Goal: Task Accomplishment & Management: Manage account settings

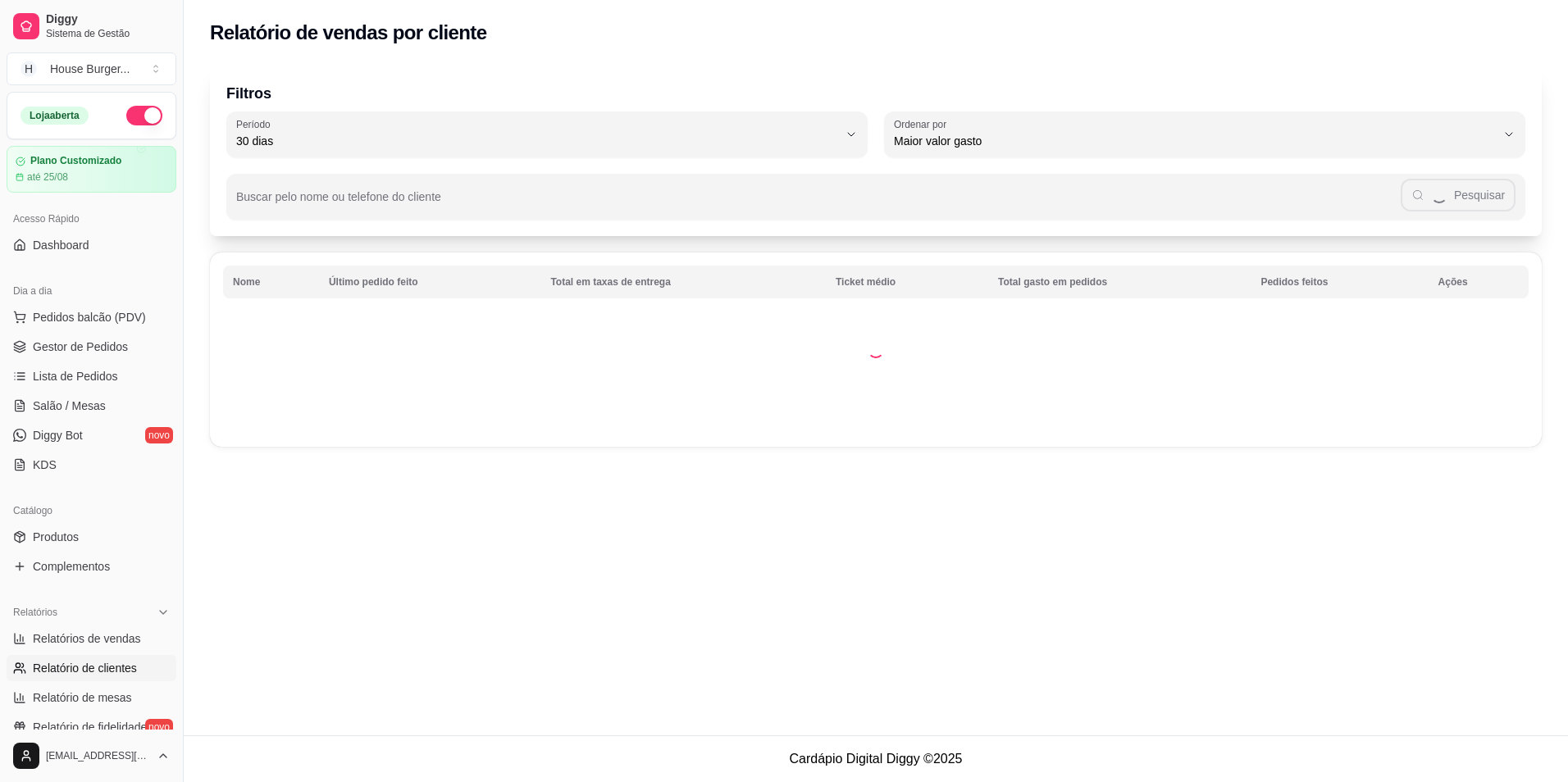
select select "30"
select select "HIGHEST_TOTAL_SPENT_WITH_ORDERS"
click at [93, 338] on link "Gestor de Pedidos" at bounding box center [92, 347] width 170 height 26
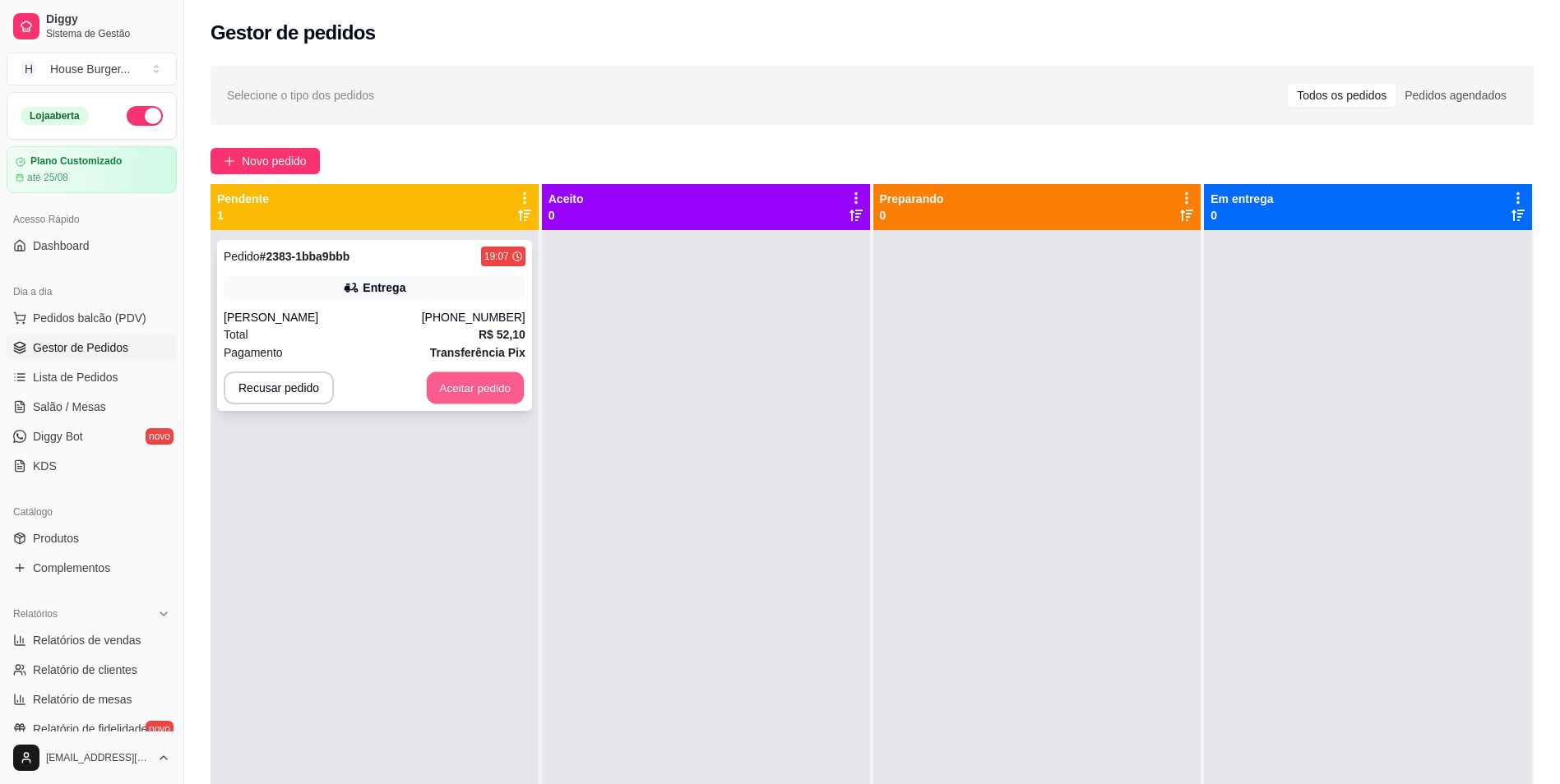
click at [478, 396] on button "Aceitar pedido" at bounding box center [476, 389] width 97 height 32
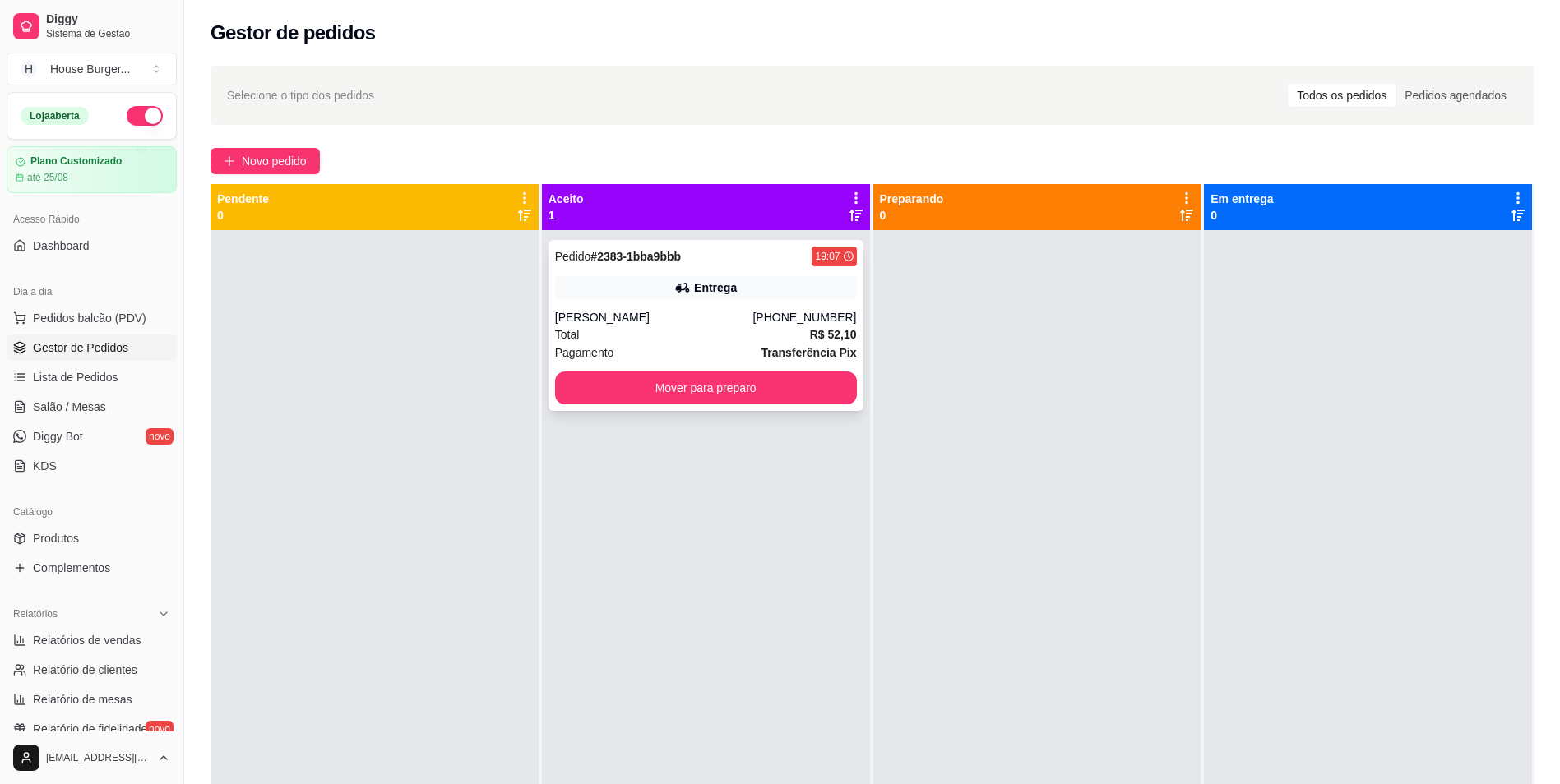
click at [685, 336] on div "Total R$ 52,10" at bounding box center [706, 334] width 302 height 18
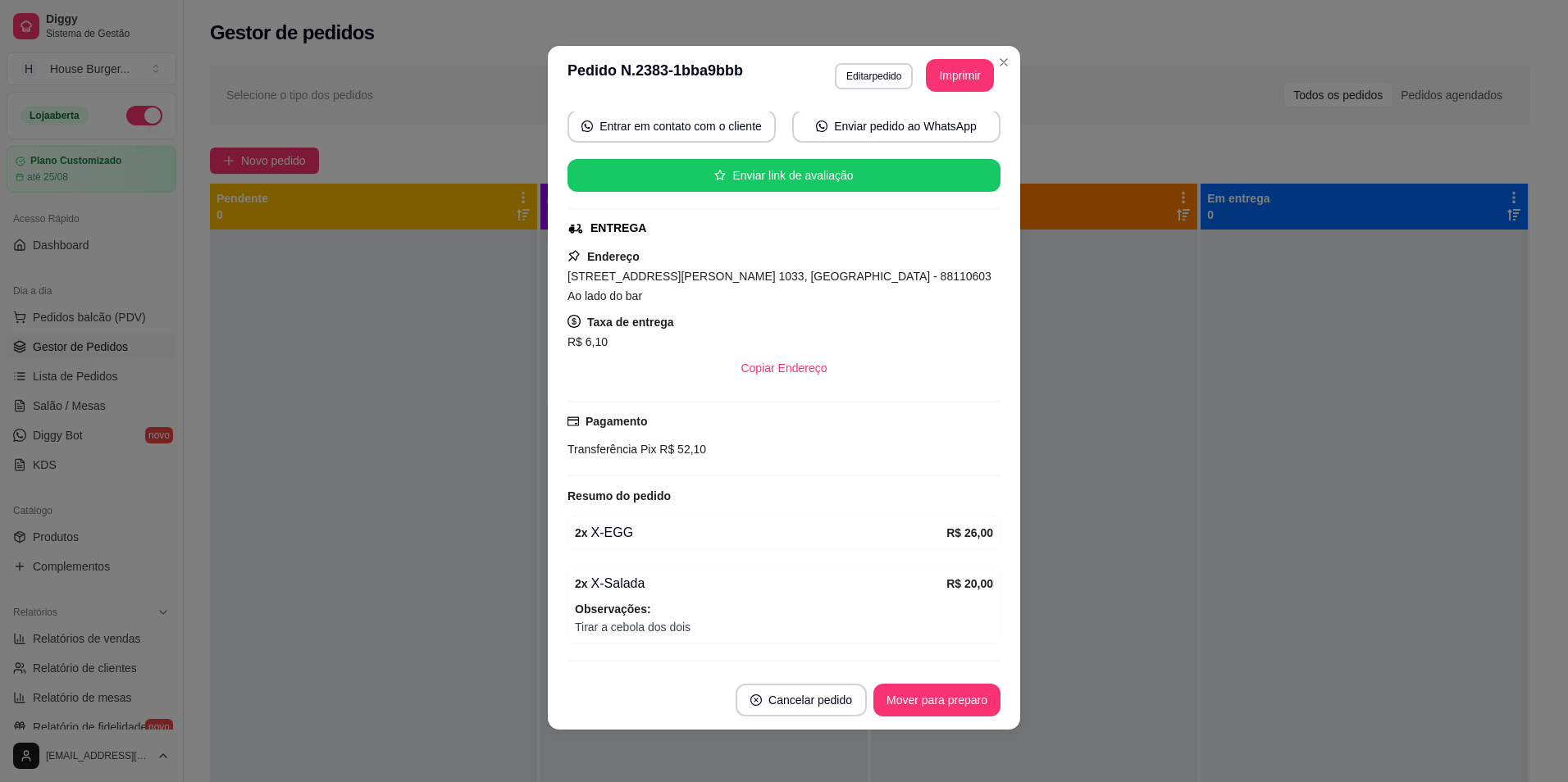
scroll to position [198, 0]
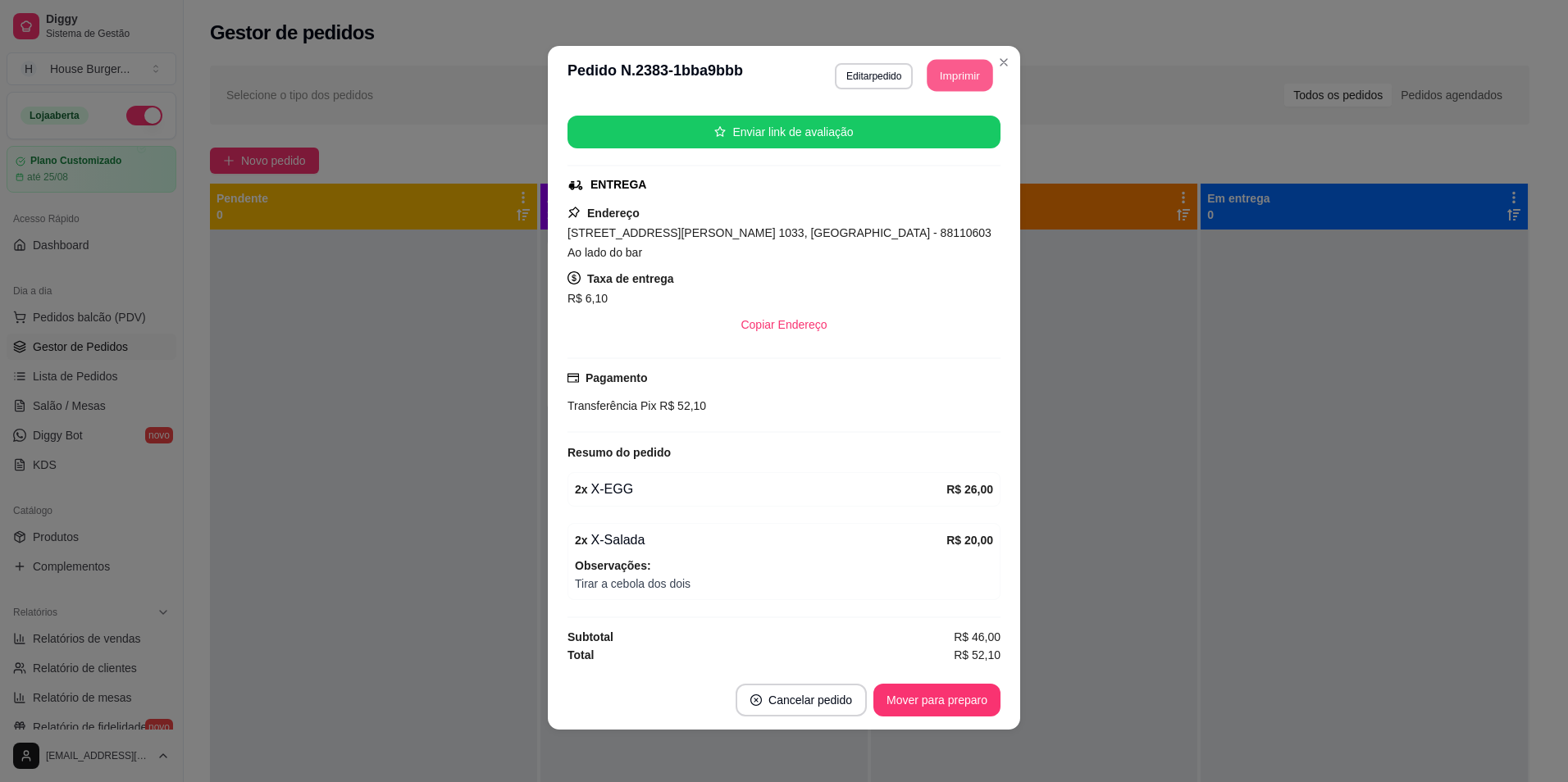
click at [972, 80] on button "Imprimir" at bounding box center [959, 76] width 65 height 32
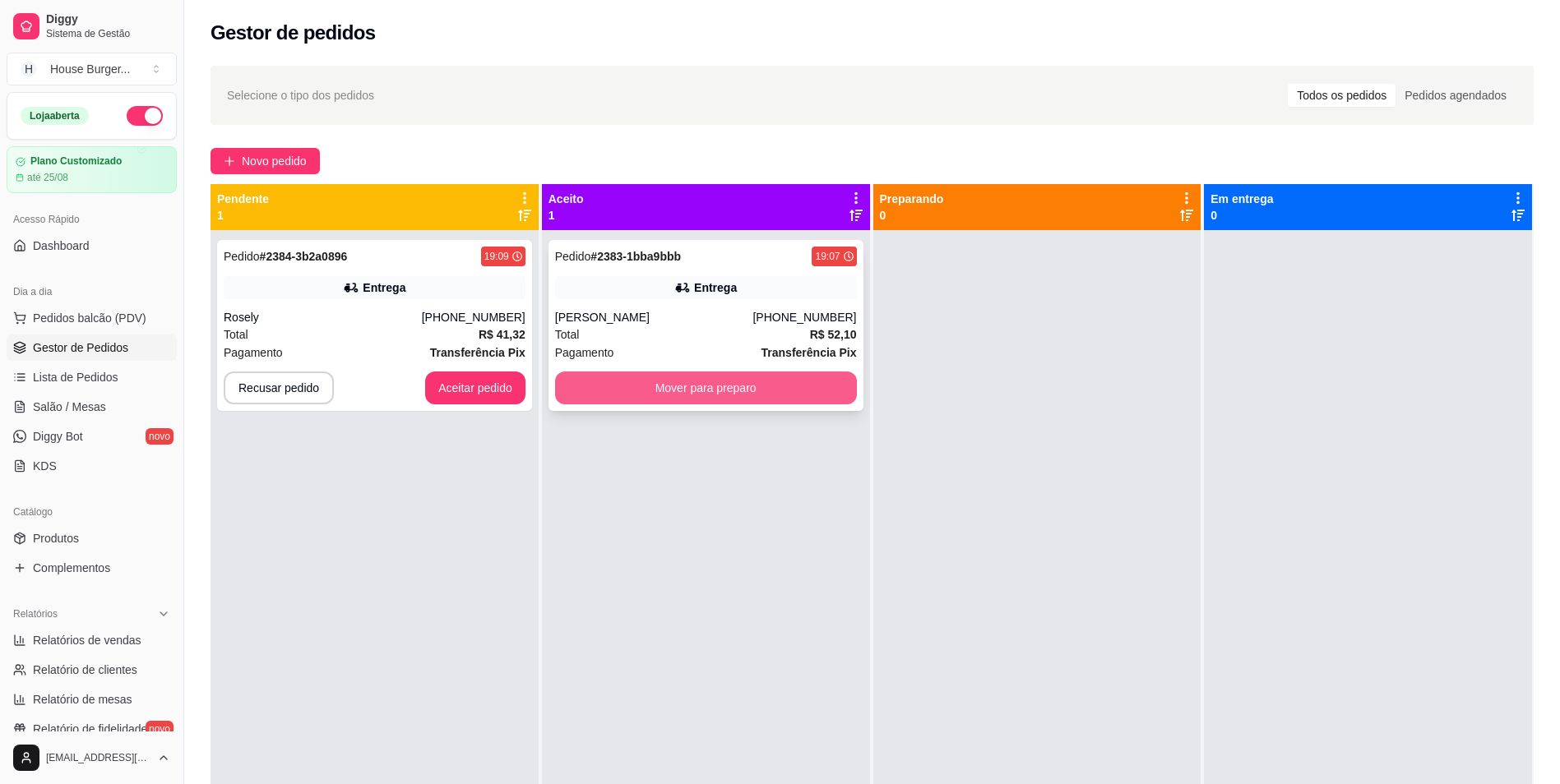
click at [646, 397] on button "Mover para preparo" at bounding box center [706, 388] width 302 height 33
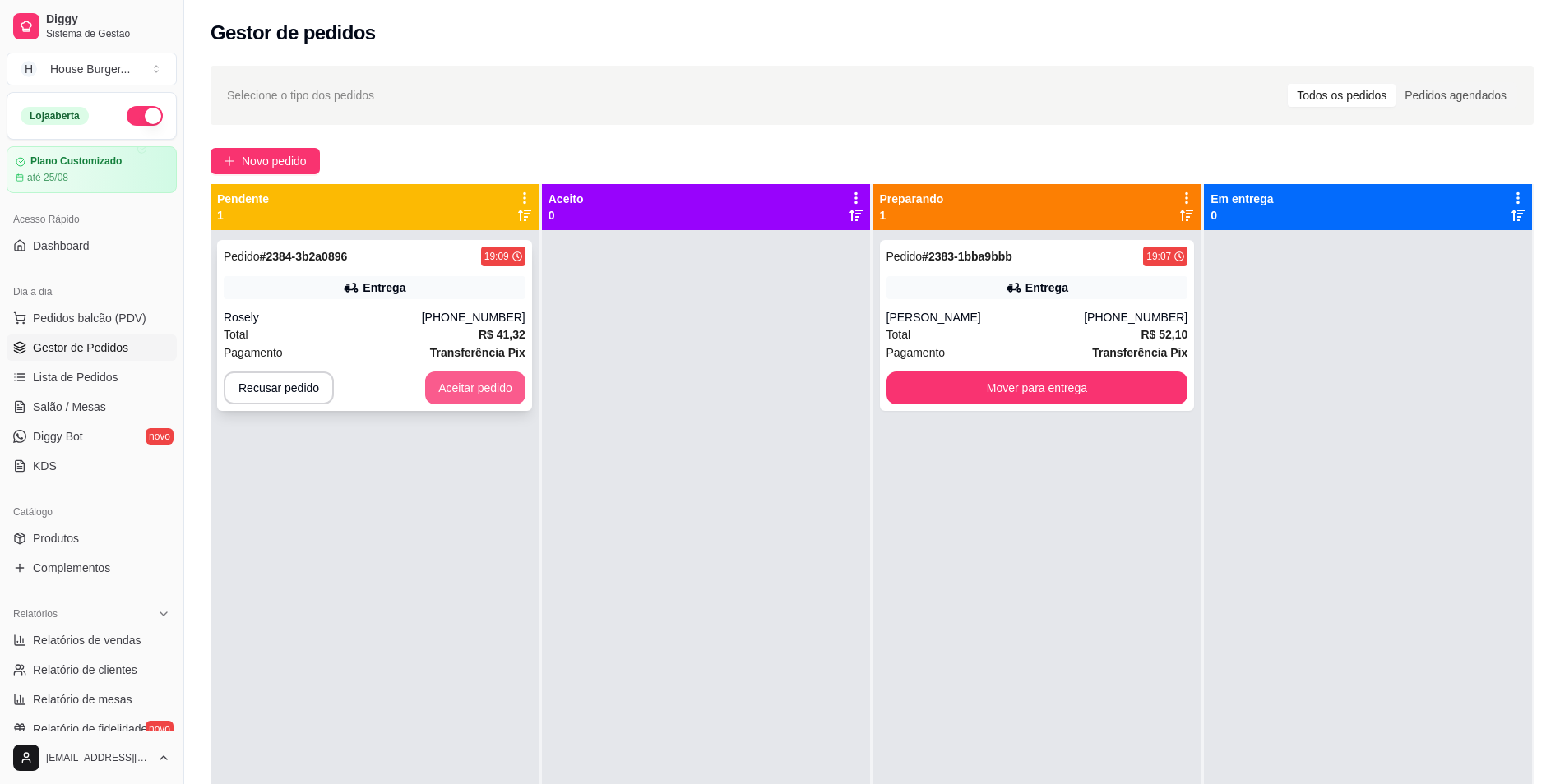
click at [488, 388] on button "Aceitar pedido" at bounding box center [476, 388] width 101 height 33
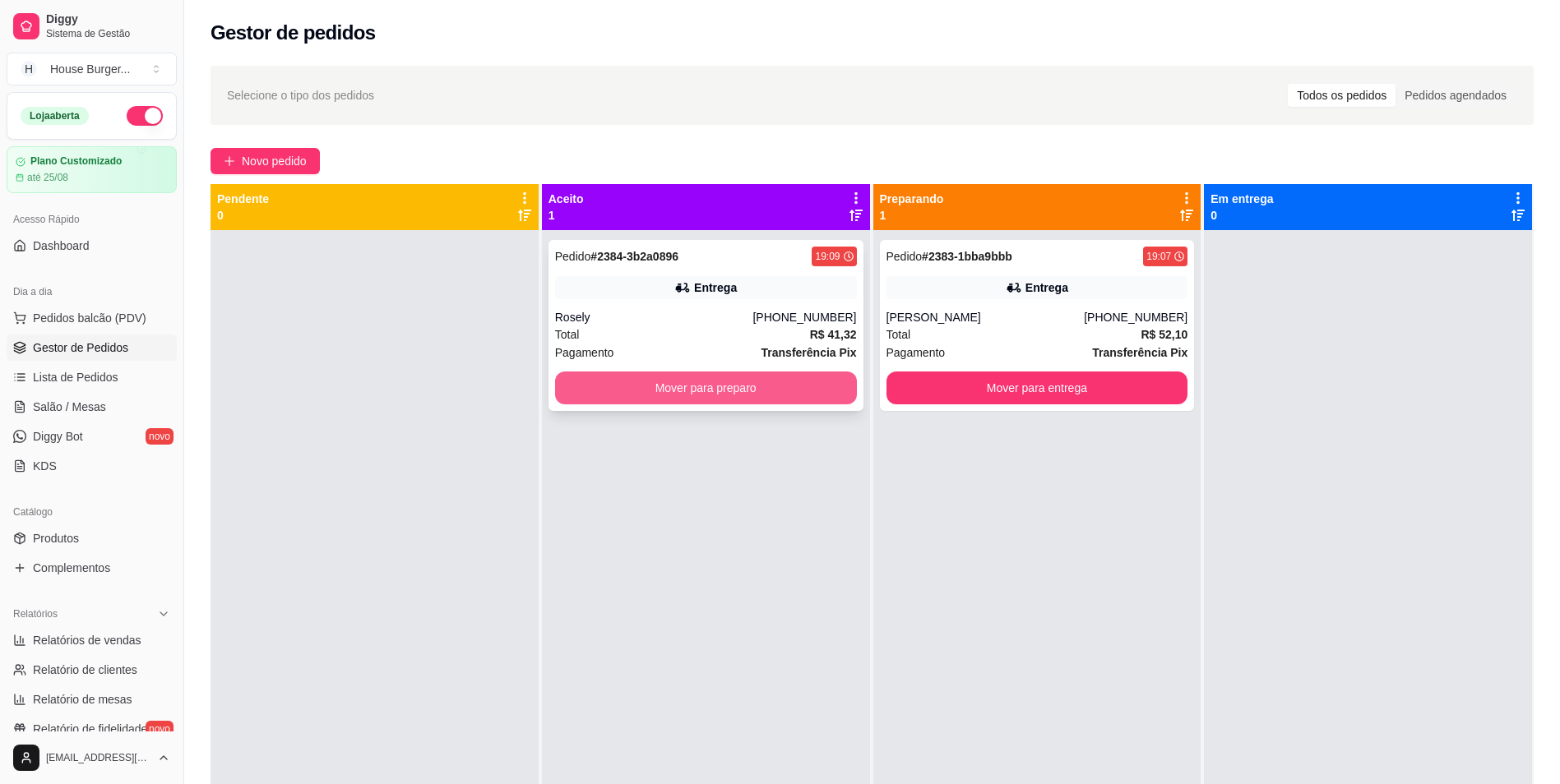
click at [725, 384] on button "Mover para preparo" at bounding box center [706, 388] width 302 height 33
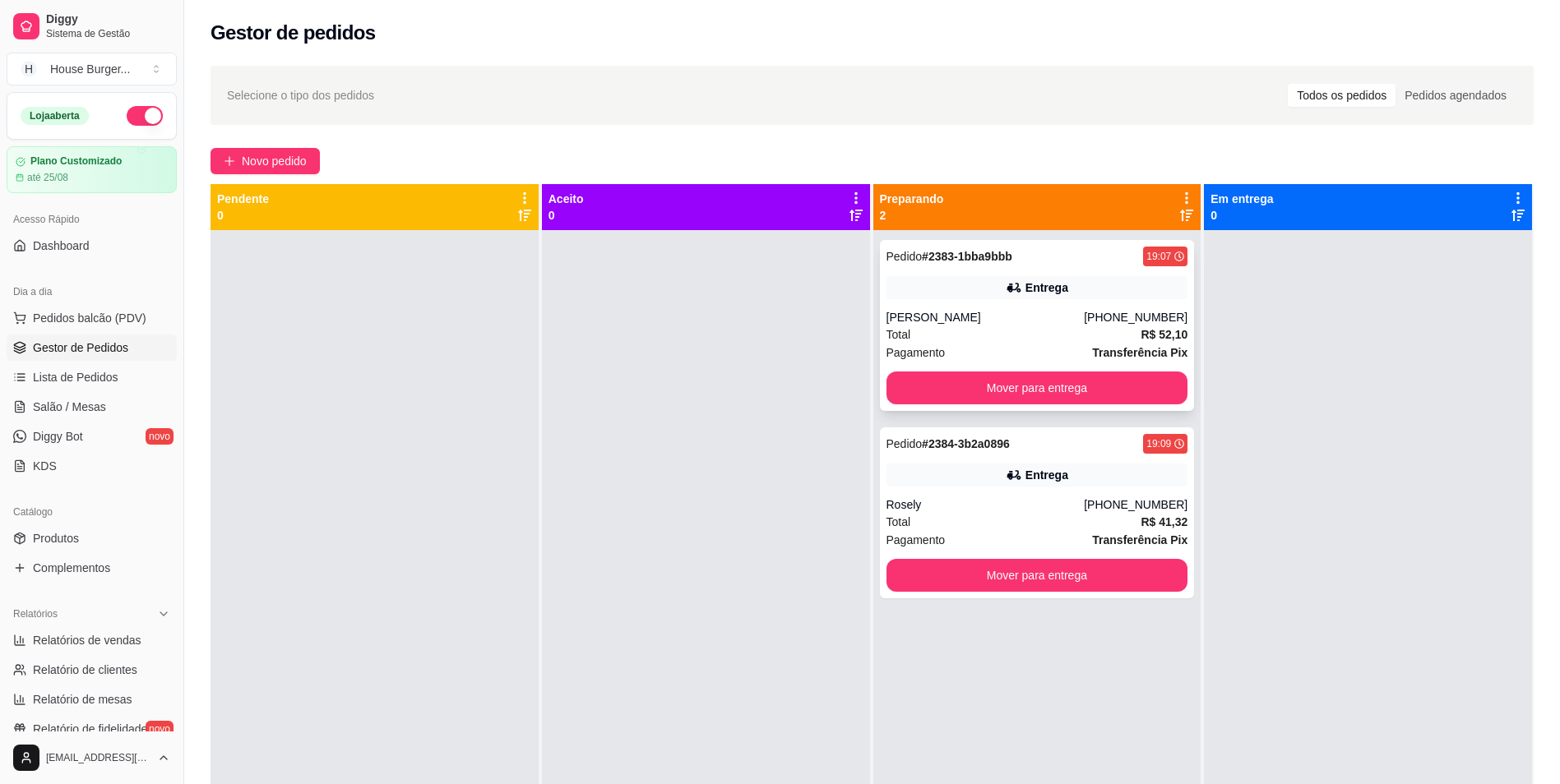
click at [1101, 320] on div "[PHONE_NUMBER]" at bounding box center [1136, 317] width 104 height 16
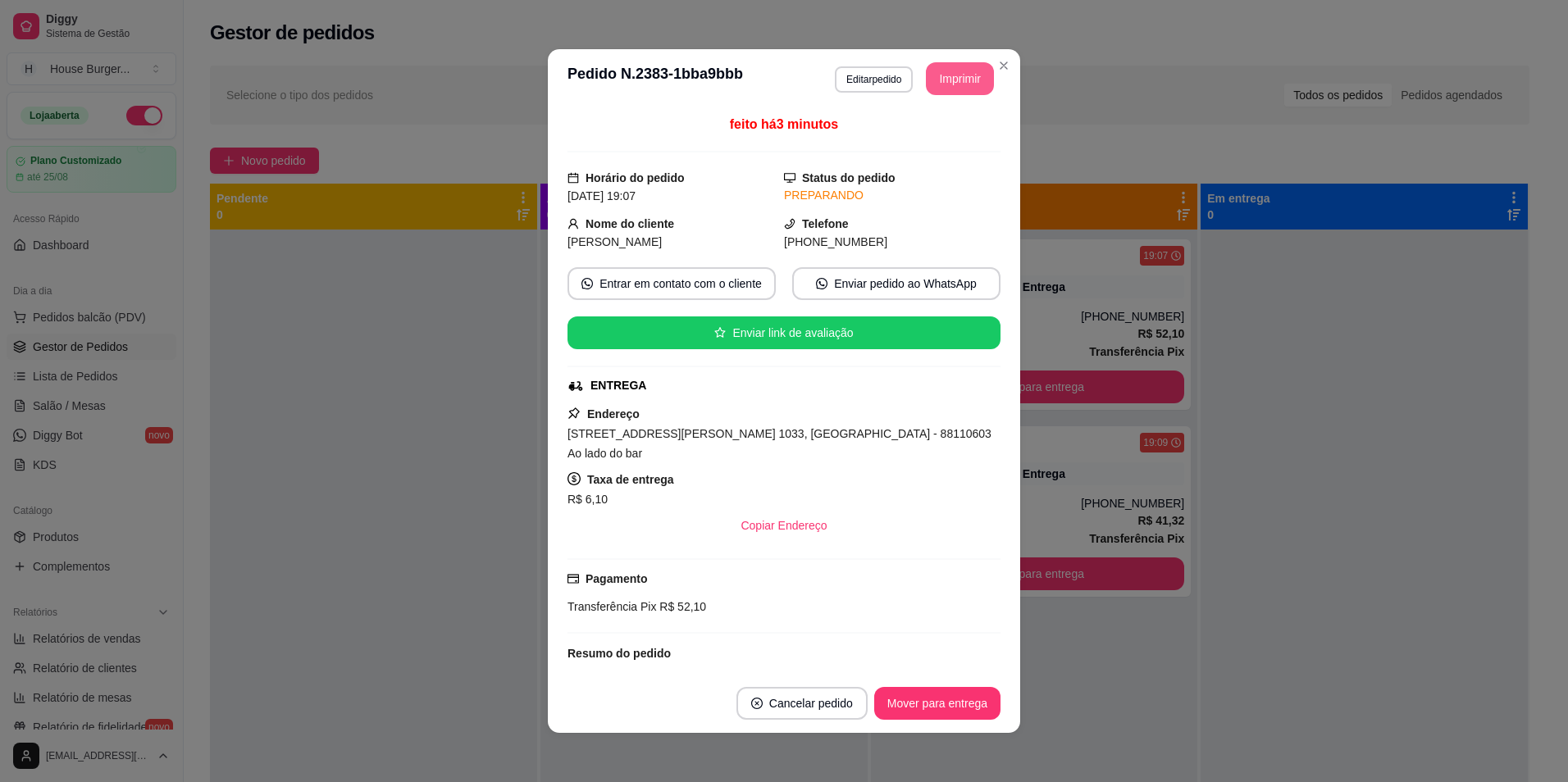
click at [961, 89] on button "Imprimir" at bounding box center [959, 78] width 68 height 33
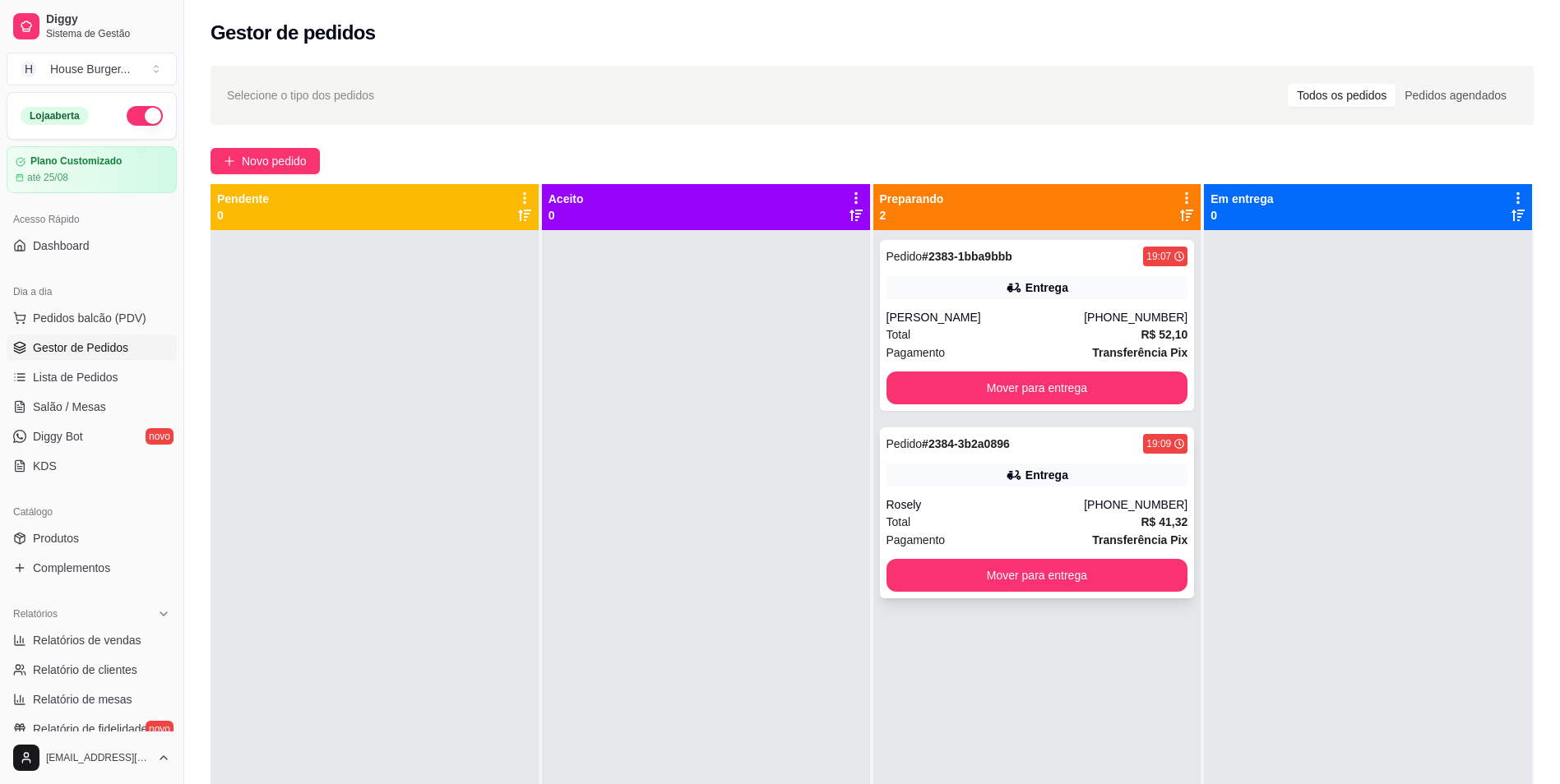
click at [997, 460] on div "Pedido # 2384-3b2a0896 19:09 Entrega Rosely [PHONE_NUMBER] Total R$ 41,32 Pagam…" at bounding box center [1037, 513] width 315 height 171
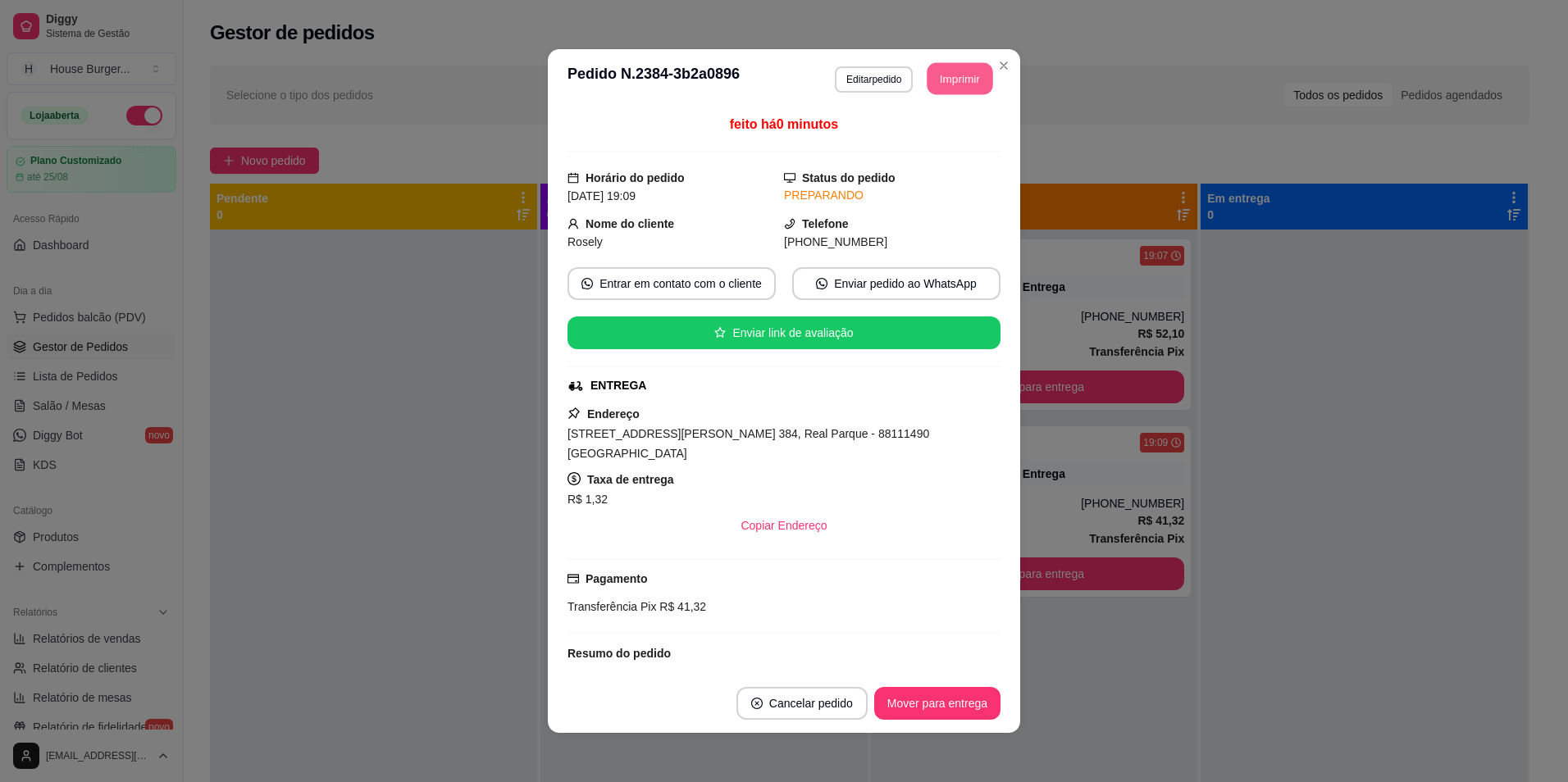
click at [963, 92] on button "Imprimir" at bounding box center [959, 79] width 65 height 32
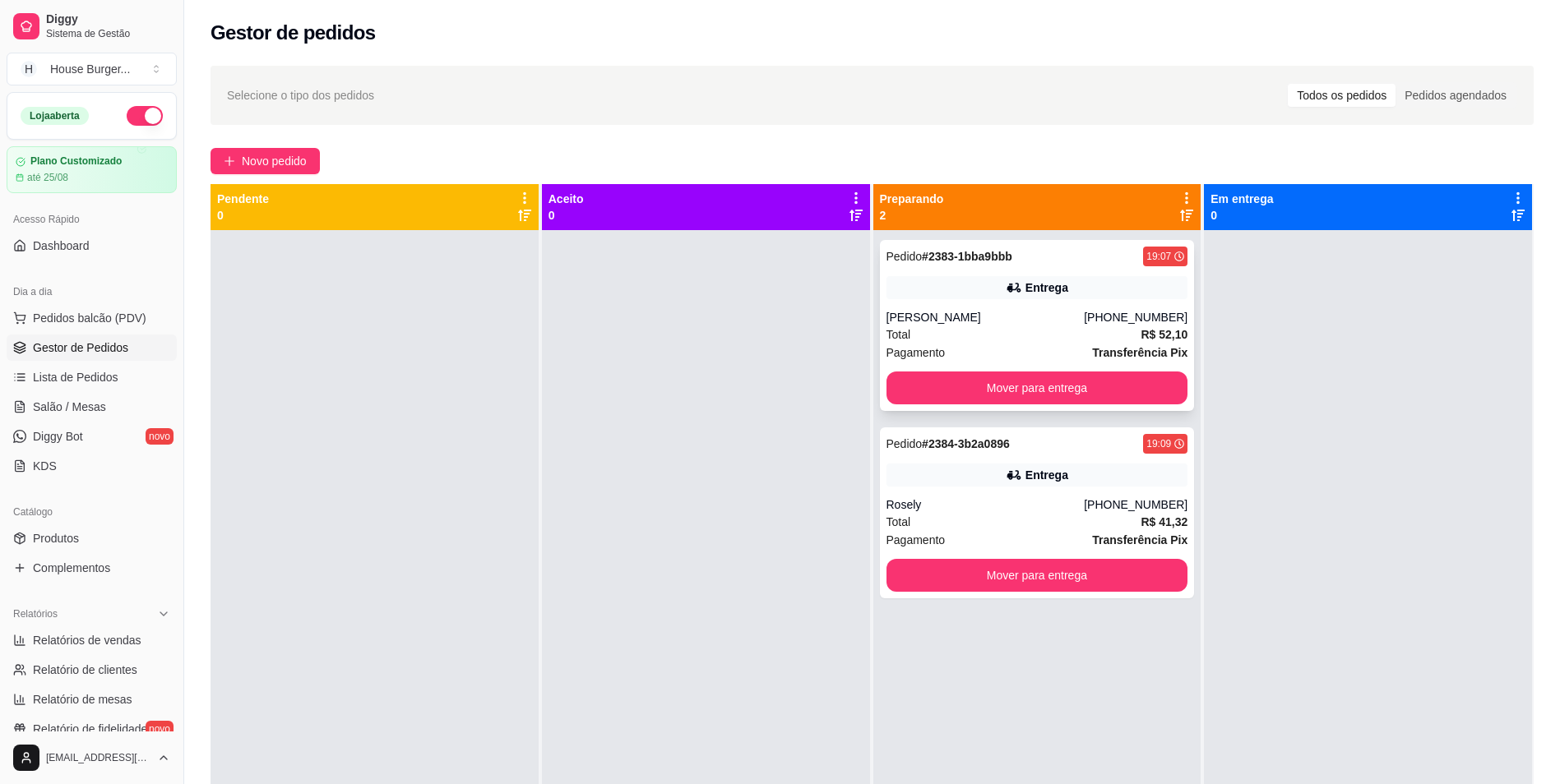
click at [1071, 330] on div "Total R$ 52,10" at bounding box center [1037, 334] width 302 height 18
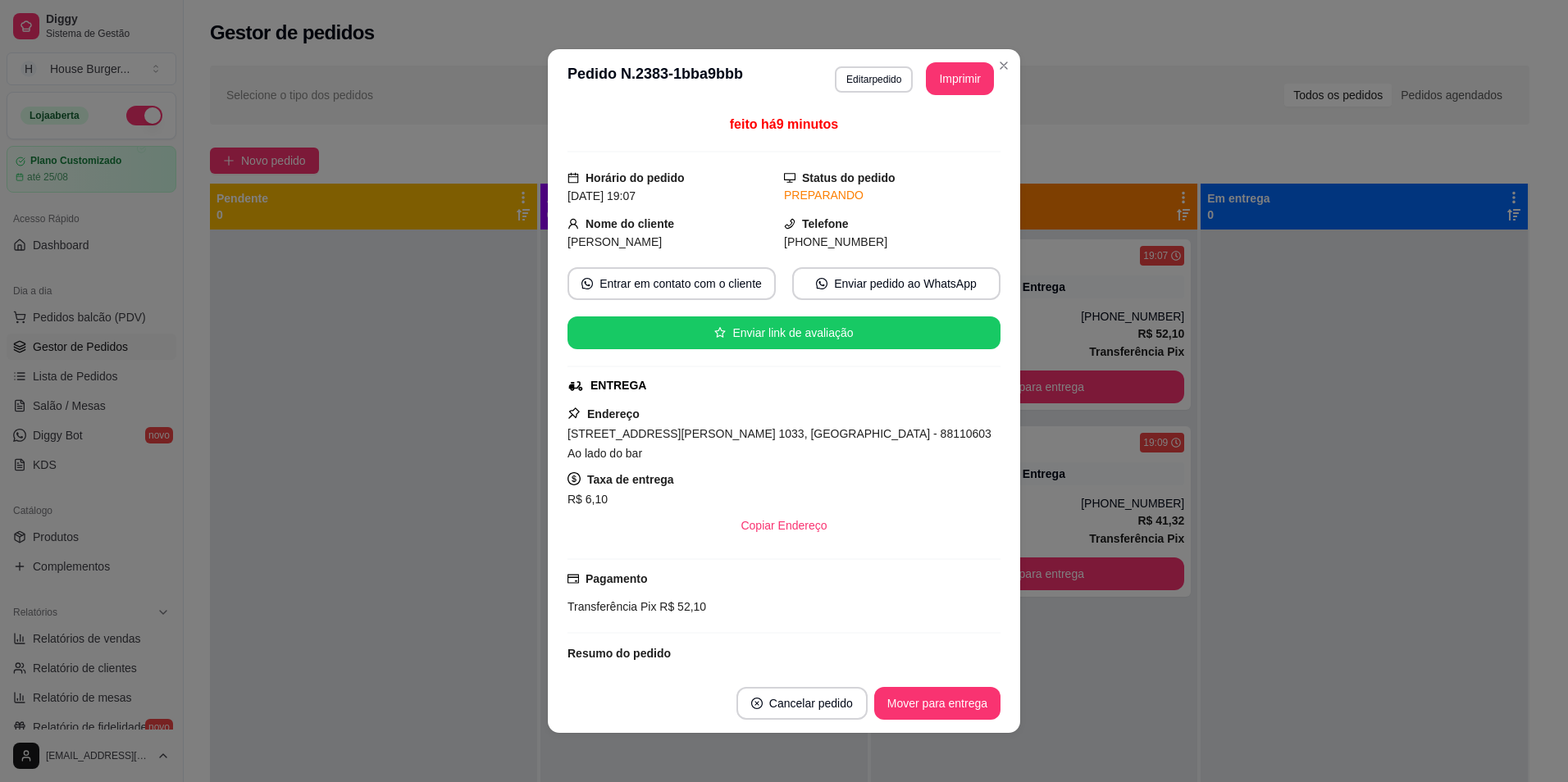
scroll to position [198, 0]
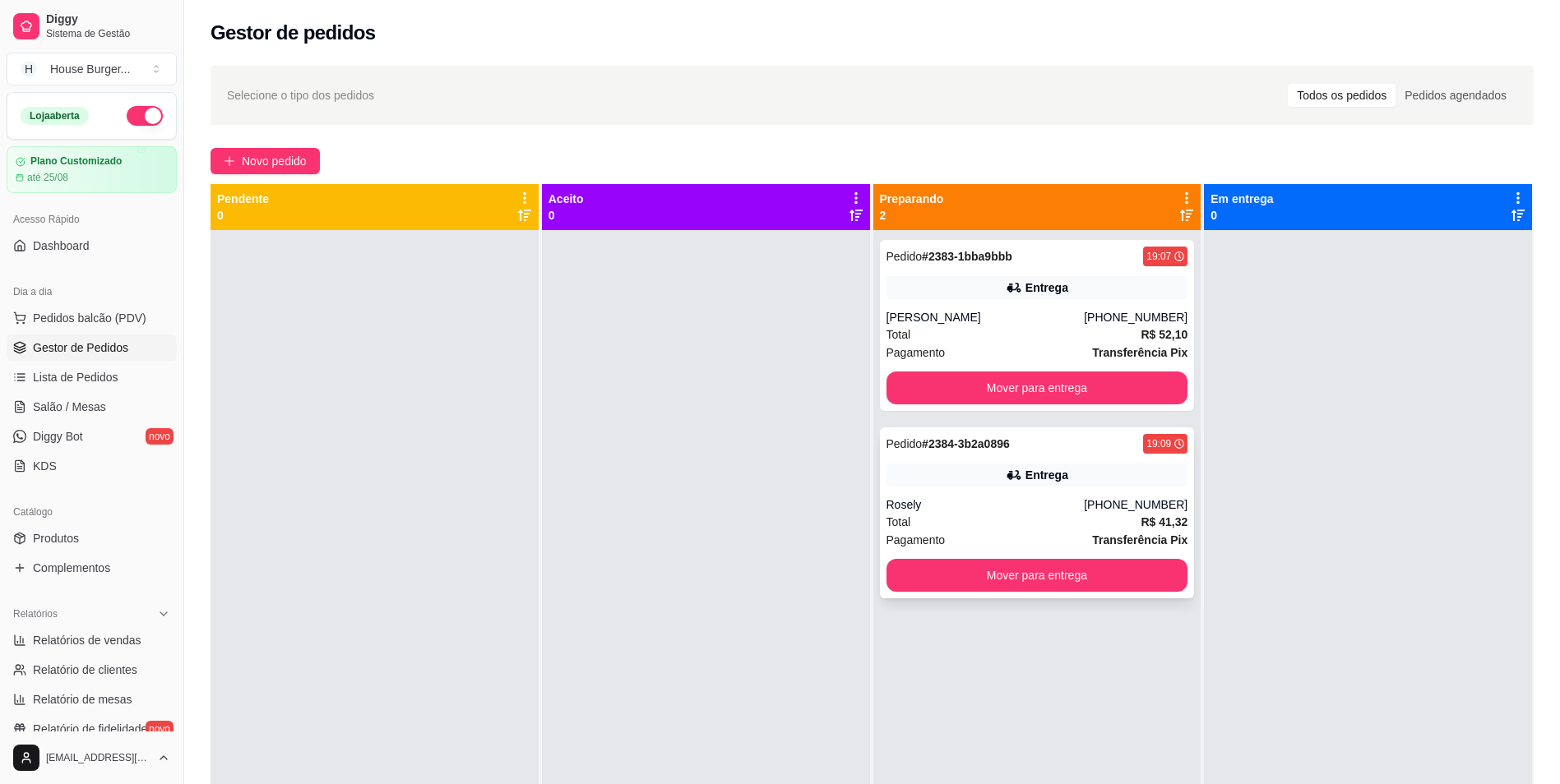
click at [1099, 494] on div "Pedido # 2384-3b2a0896 19:09 Entrega Rosely [PHONE_NUMBER] Total R$ 41,32 Pagam…" at bounding box center [1037, 513] width 315 height 171
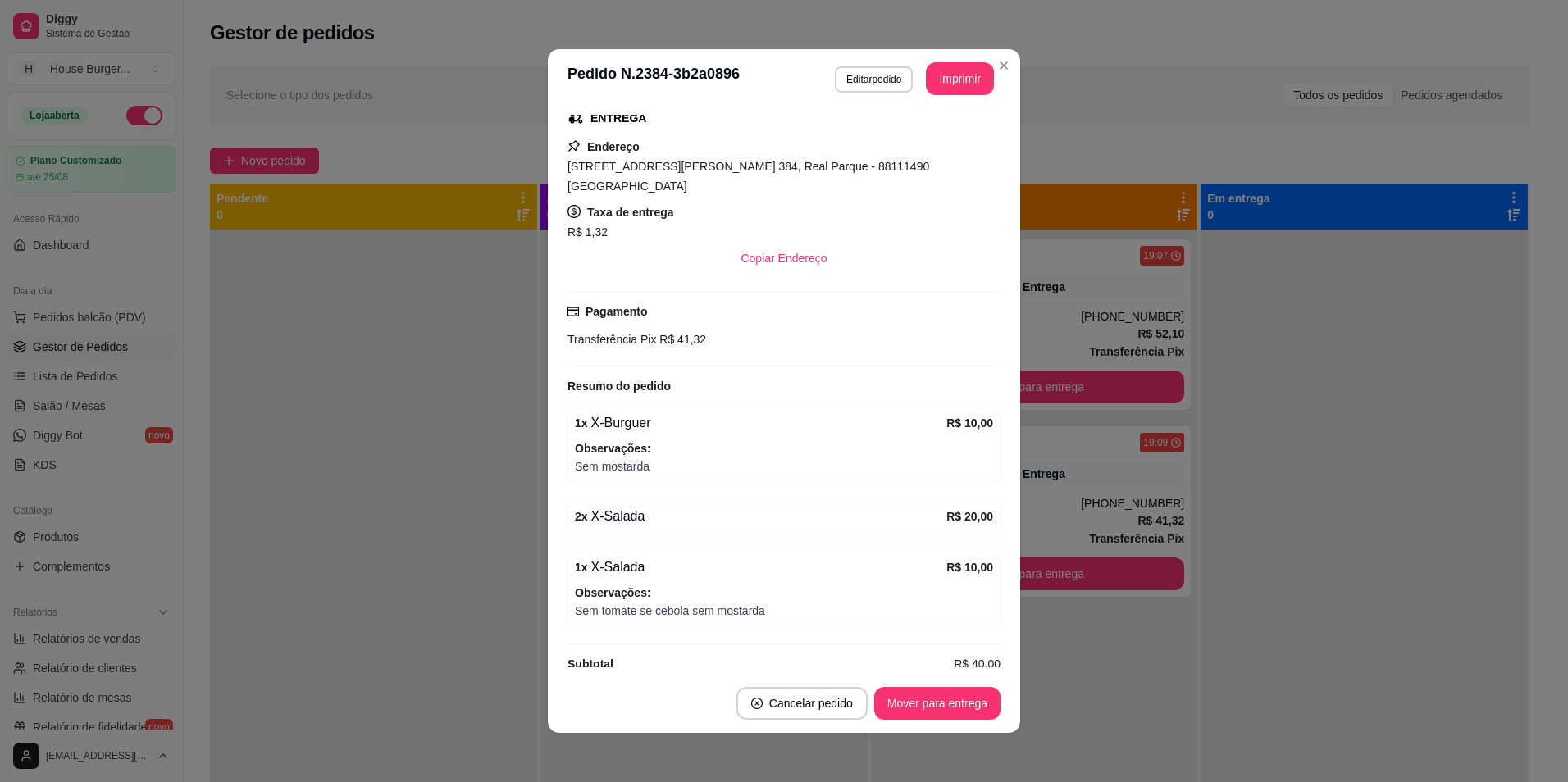
scroll to position [271, 0]
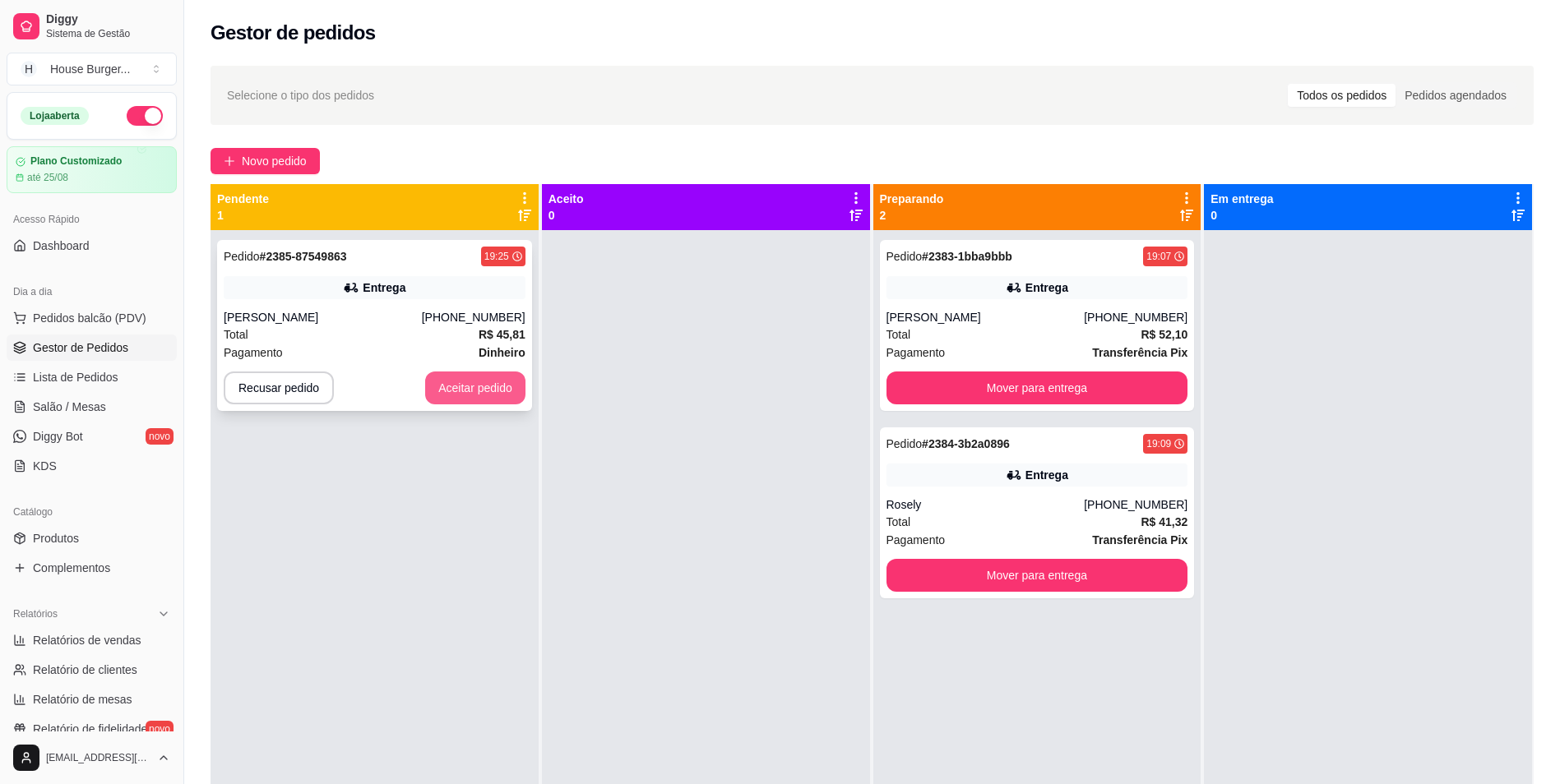
click at [479, 387] on button "Aceitar pedido" at bounding box center [476, 388] width 101 height 33
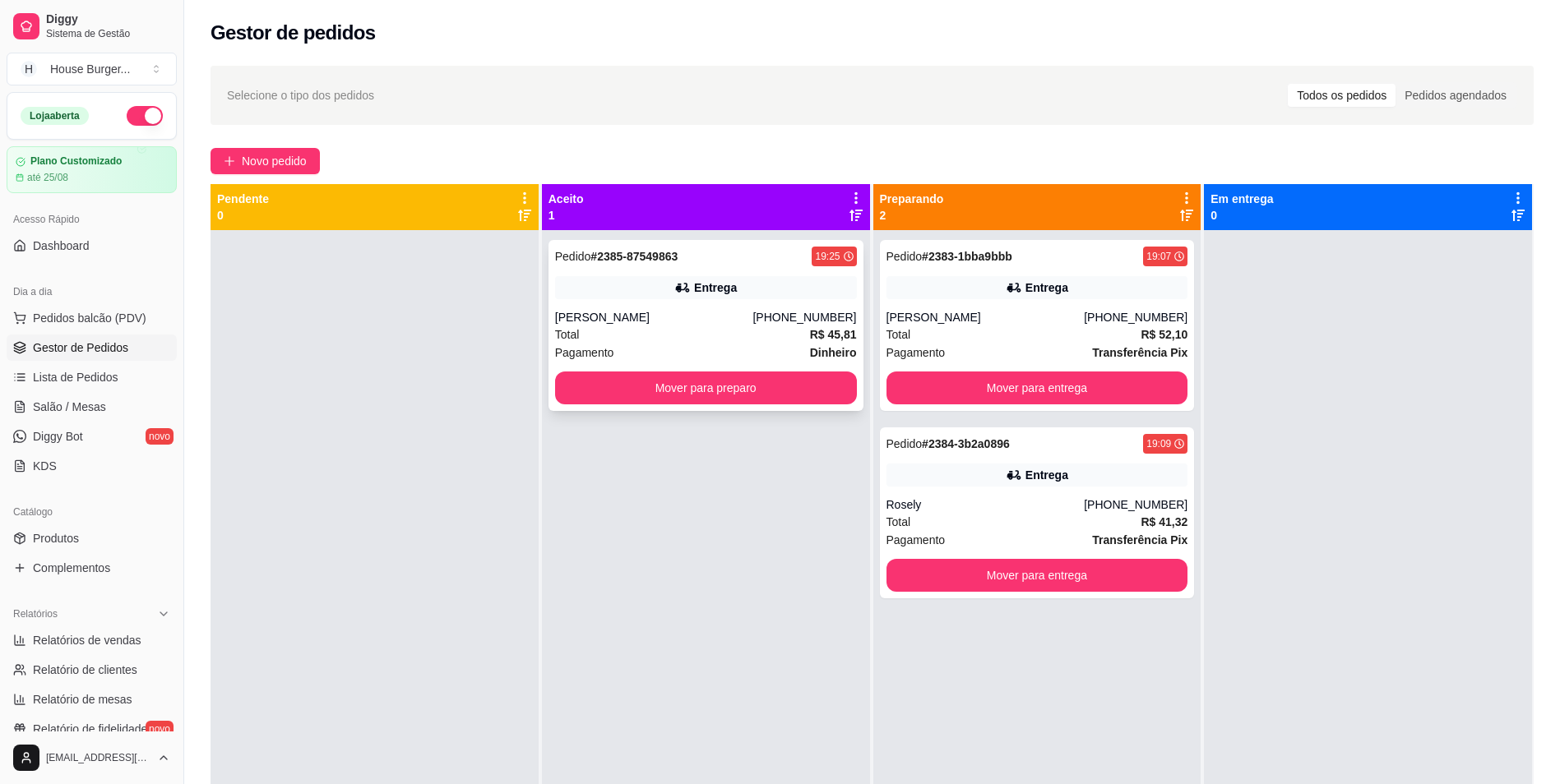
click at [667, 299] on div "Pedido # 2385-87549863 19:25 Entrega [PERSON_NAME] [PHONE_NUMBER] Total R$ 45,8…" at bounding box center [707, 326] width 315 height 171
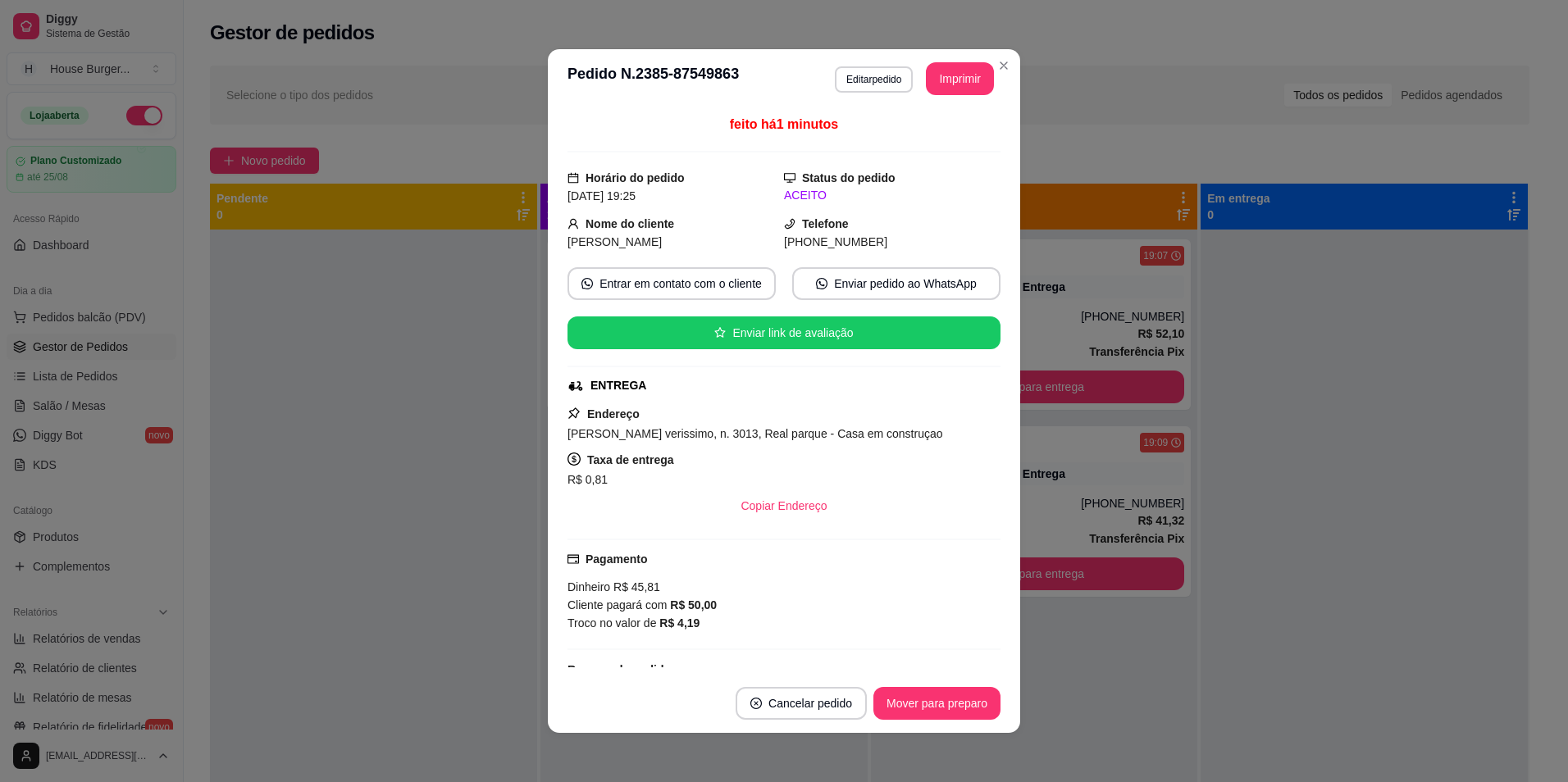
scroll to position [265, 0]
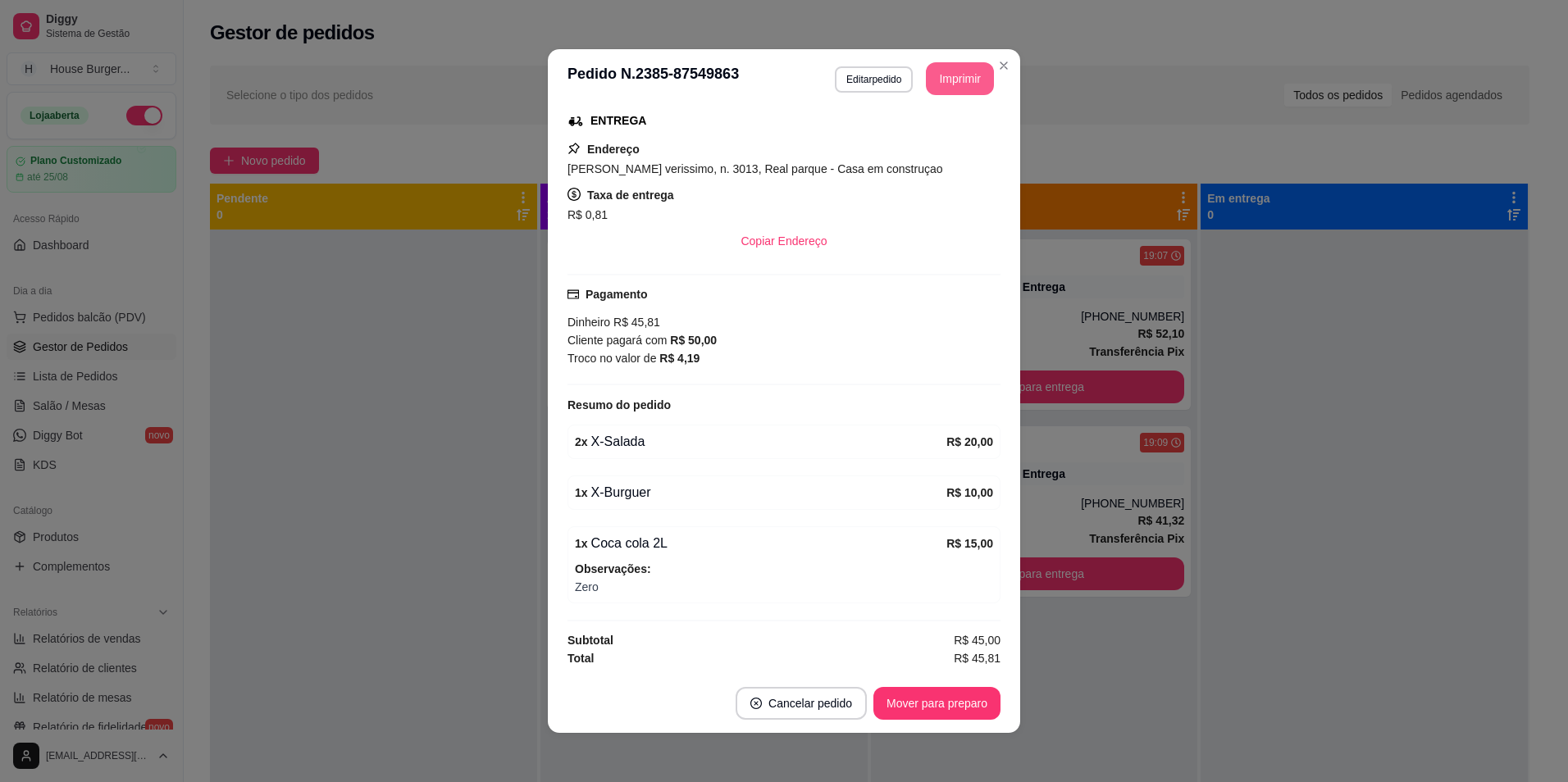
click at [965, 71] on button "Imprimir" at bounding box center [959, 78] width 68 height 33
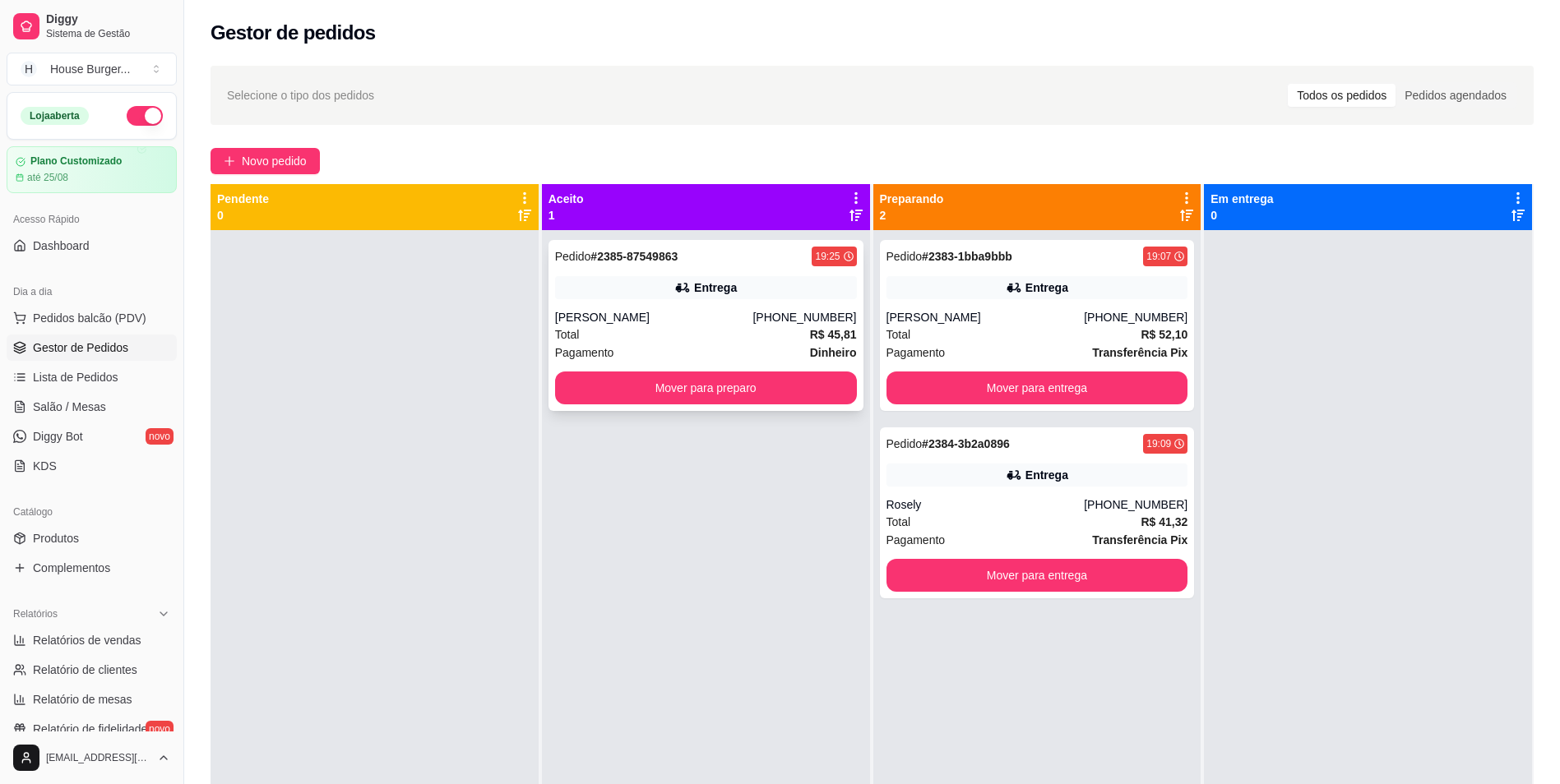
click at [579, 406] on div "Pedido # 2385-87549863 19:25 Entrega [PERSON_NAME] [PHONE_NUMBER] Total R$ 45,8…" at bounding box center [707, 326] width 315 height 171
click at [715, 391] on button "Mover para preparo" at bounding box center [705, 389] width 292 height 32
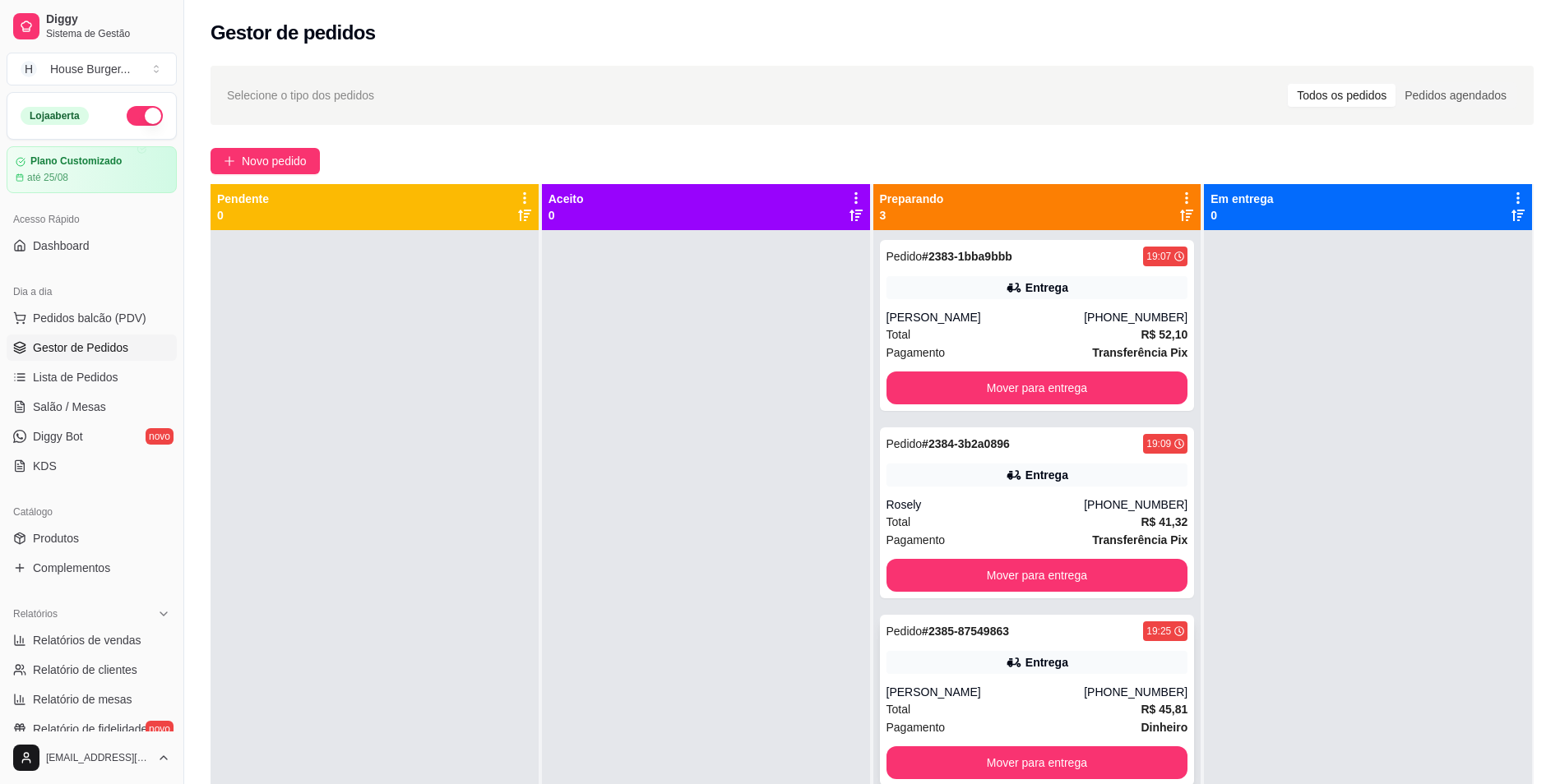
click at [1124, 633] on div "Pedido # 2385-87549863 19:25" at bounding box center [1037, 631] width 302 height 20
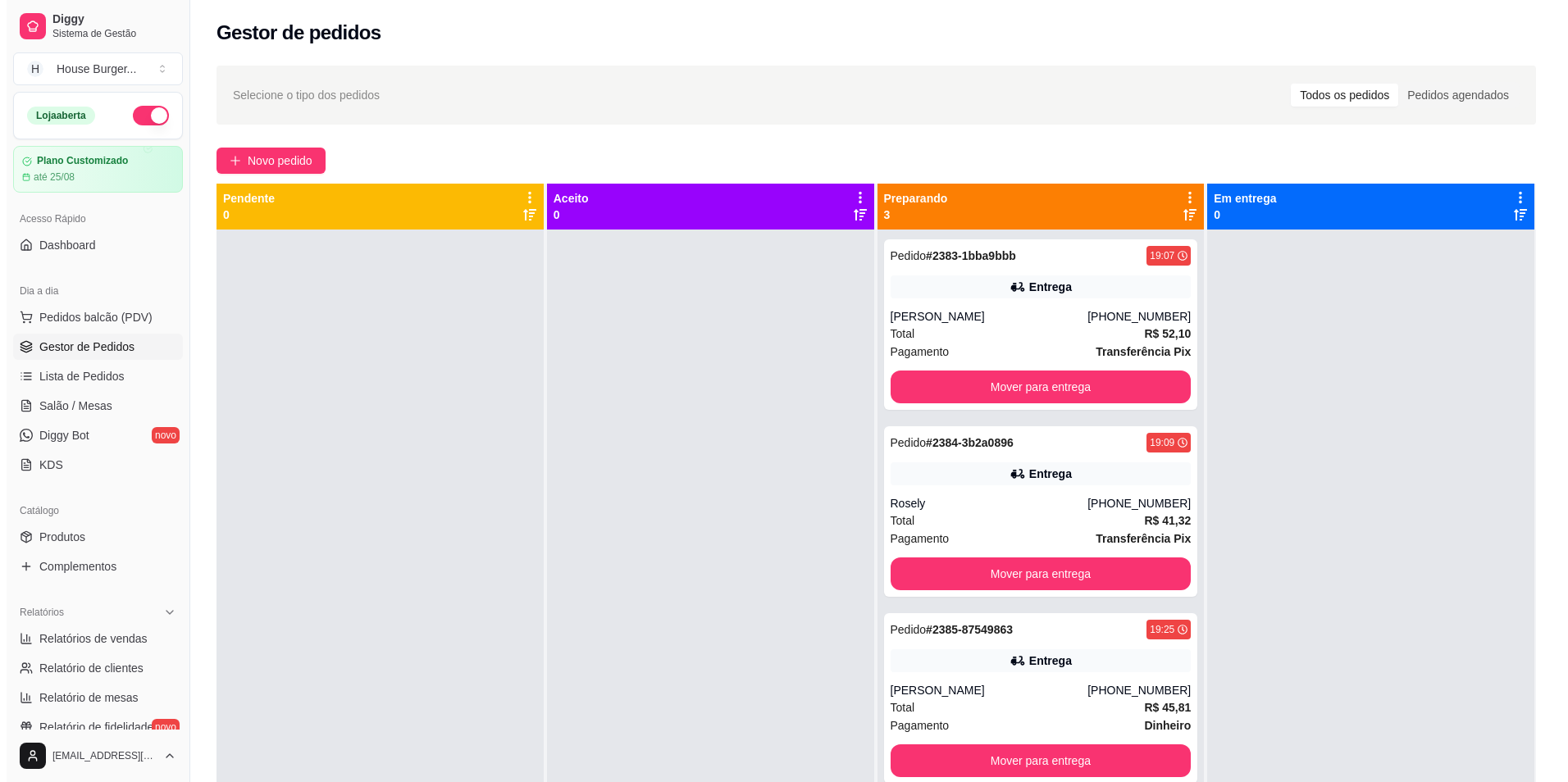
scroll to position [46, 0]
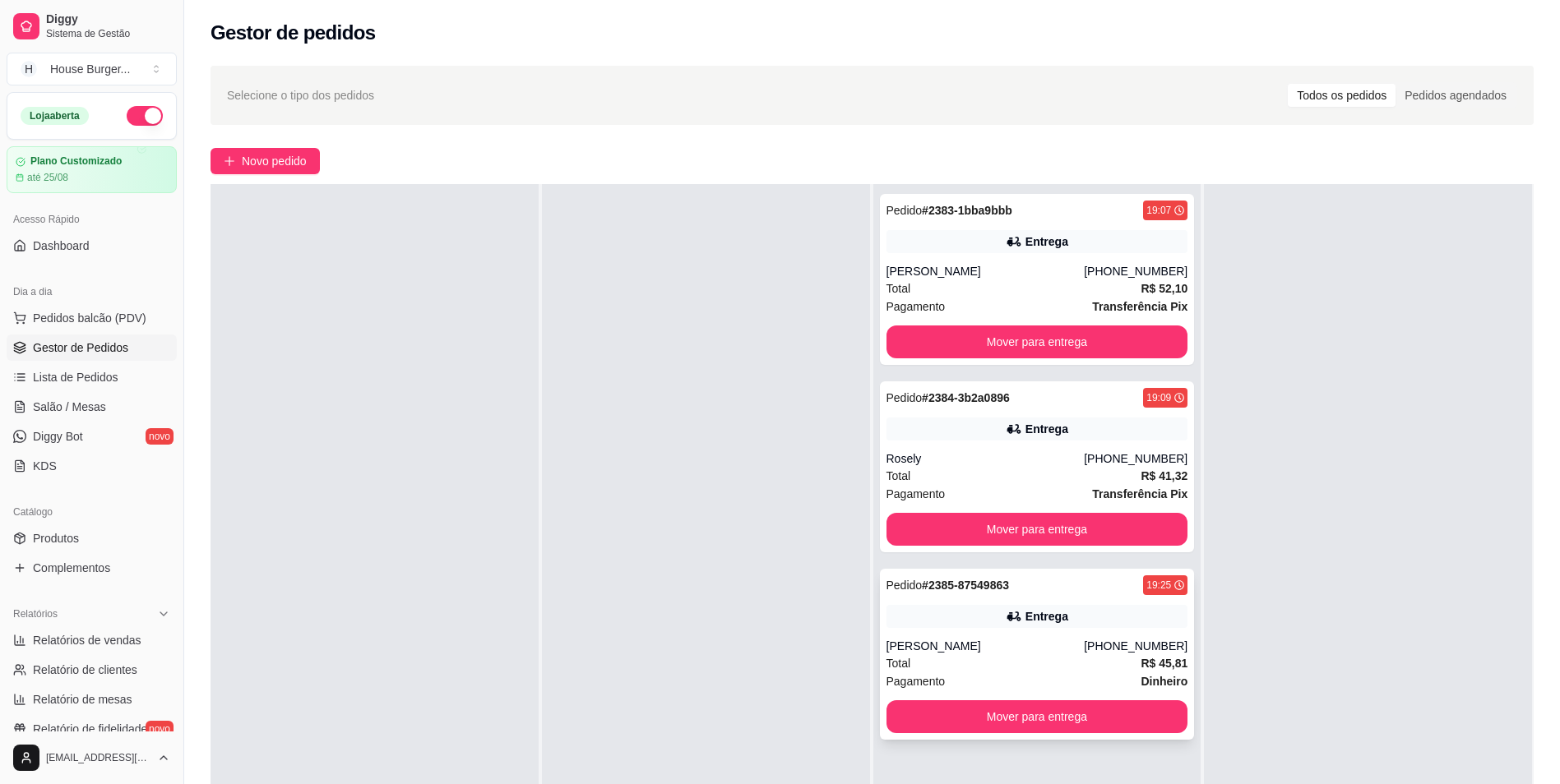
click at [1014, 660] on div "Total R$ 45,81" at bounding box center [1037, 663] width 302 height 18
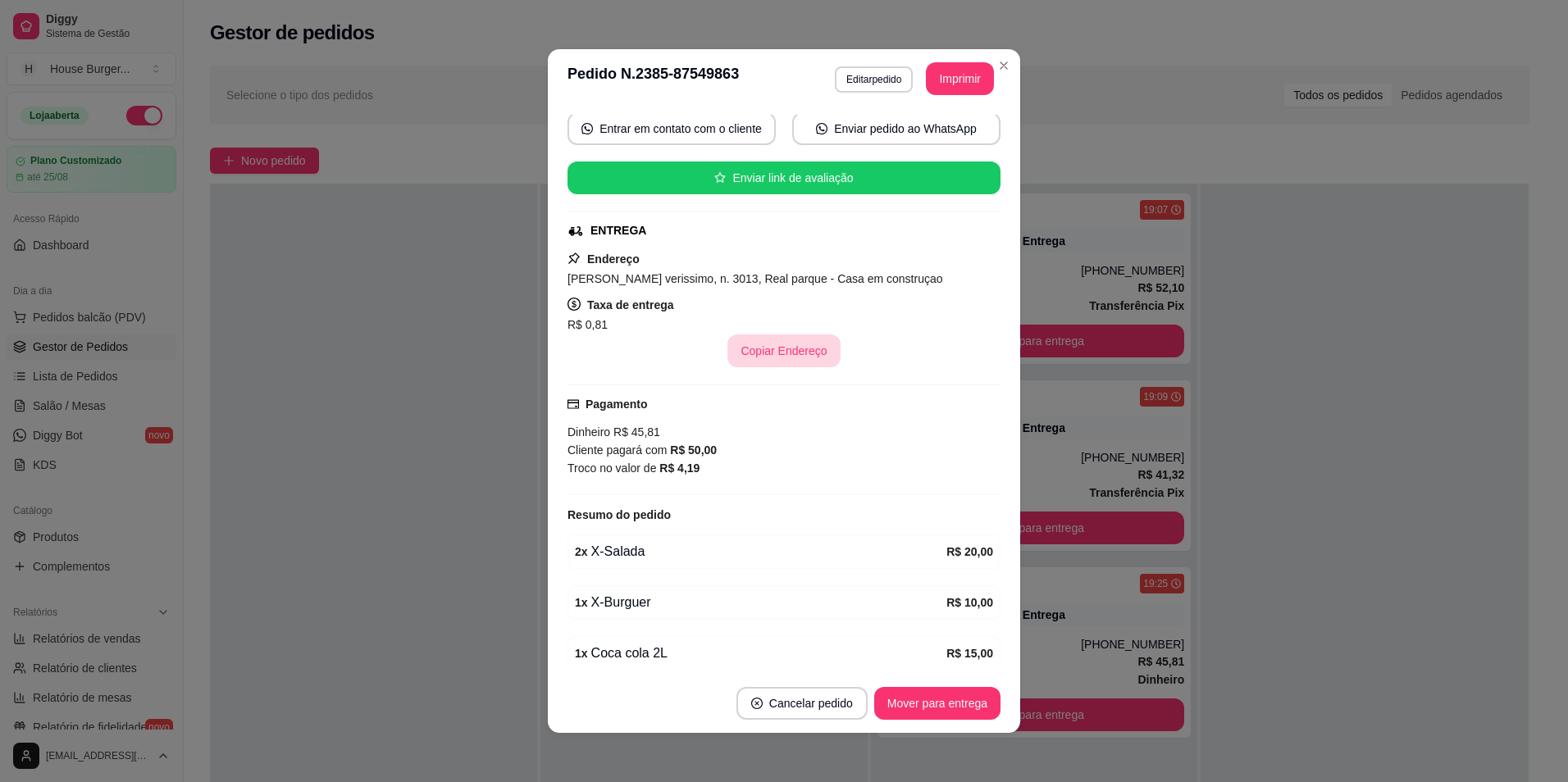
scroll to position [164, 0]
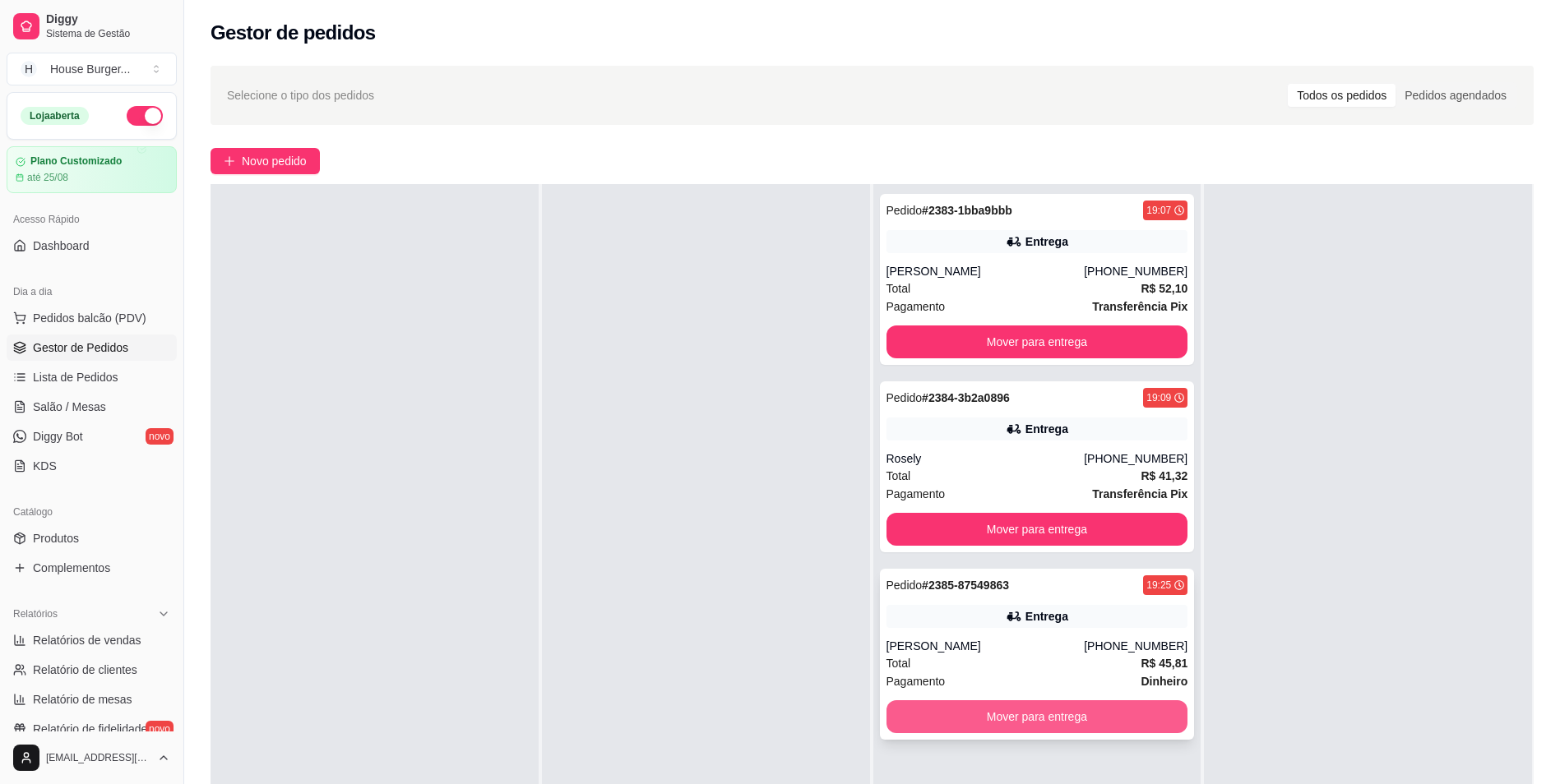
click at [993, 714] on button "Mover para entrega" at bounding box center [1037, 717] width 302 height 33
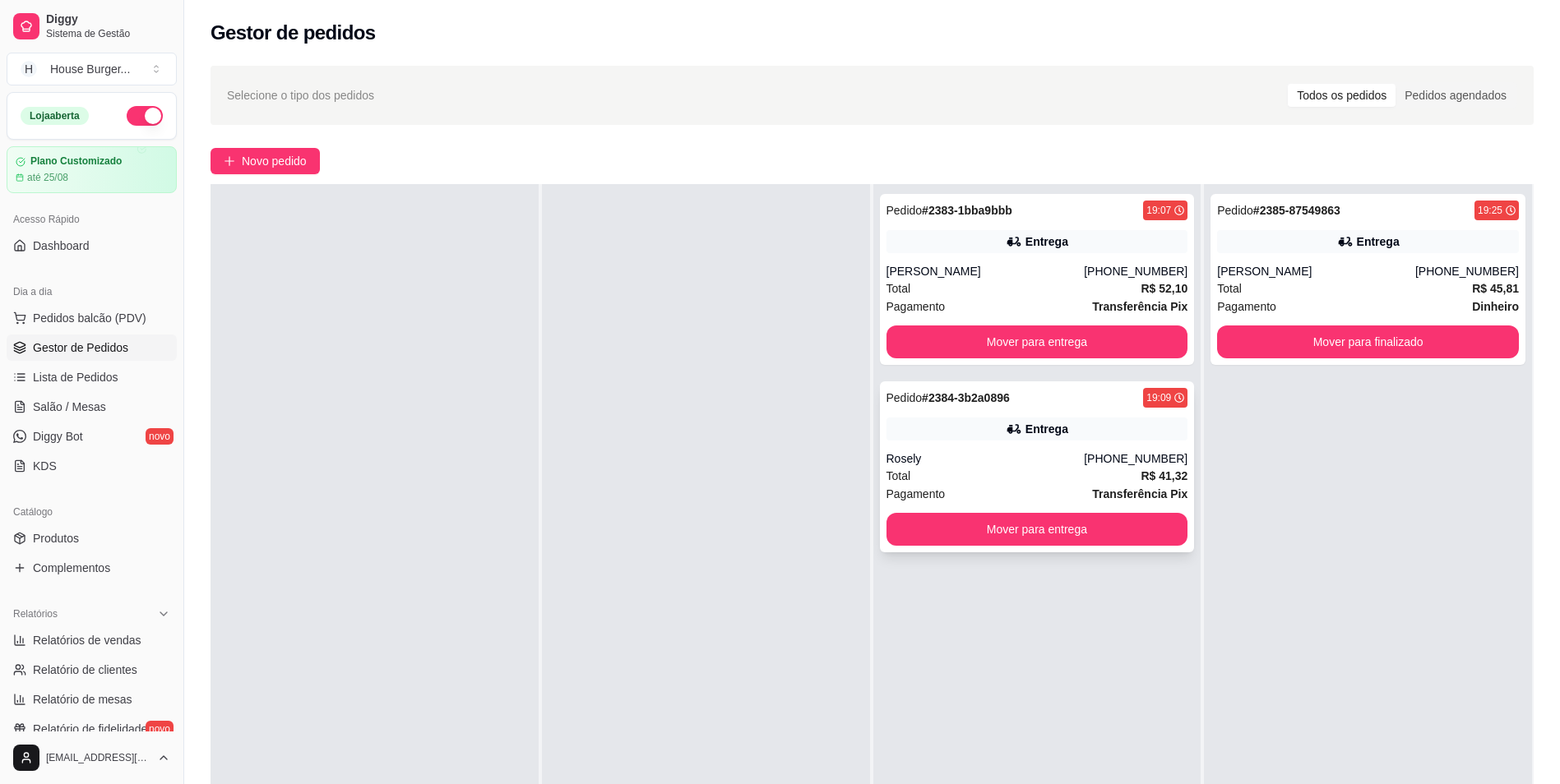
click at [1024, 486] on div "Pagamento Transferência Pix" at bounding box center [1037, 493] width 302 height 18
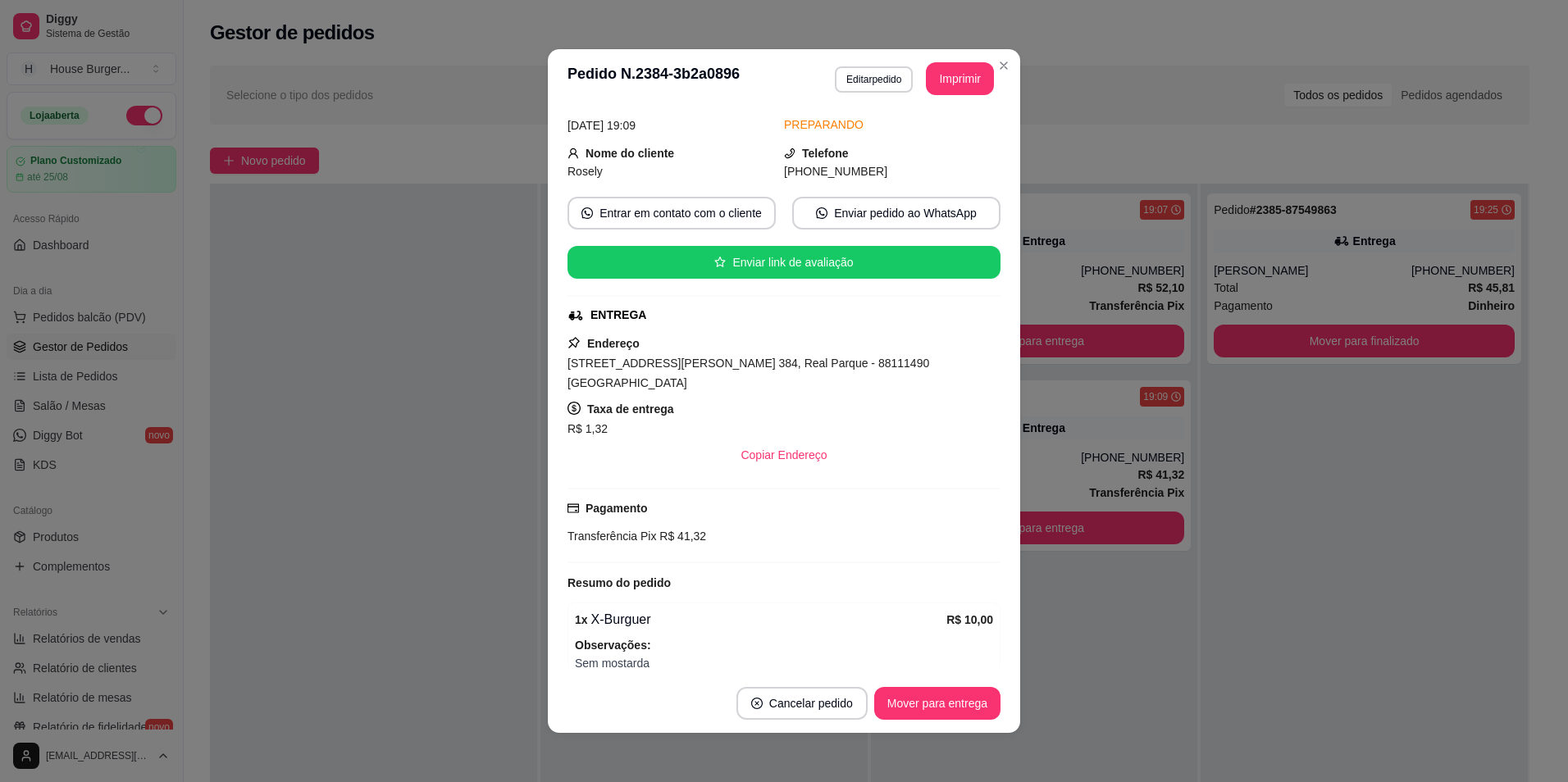
scroll to position [271, 0]
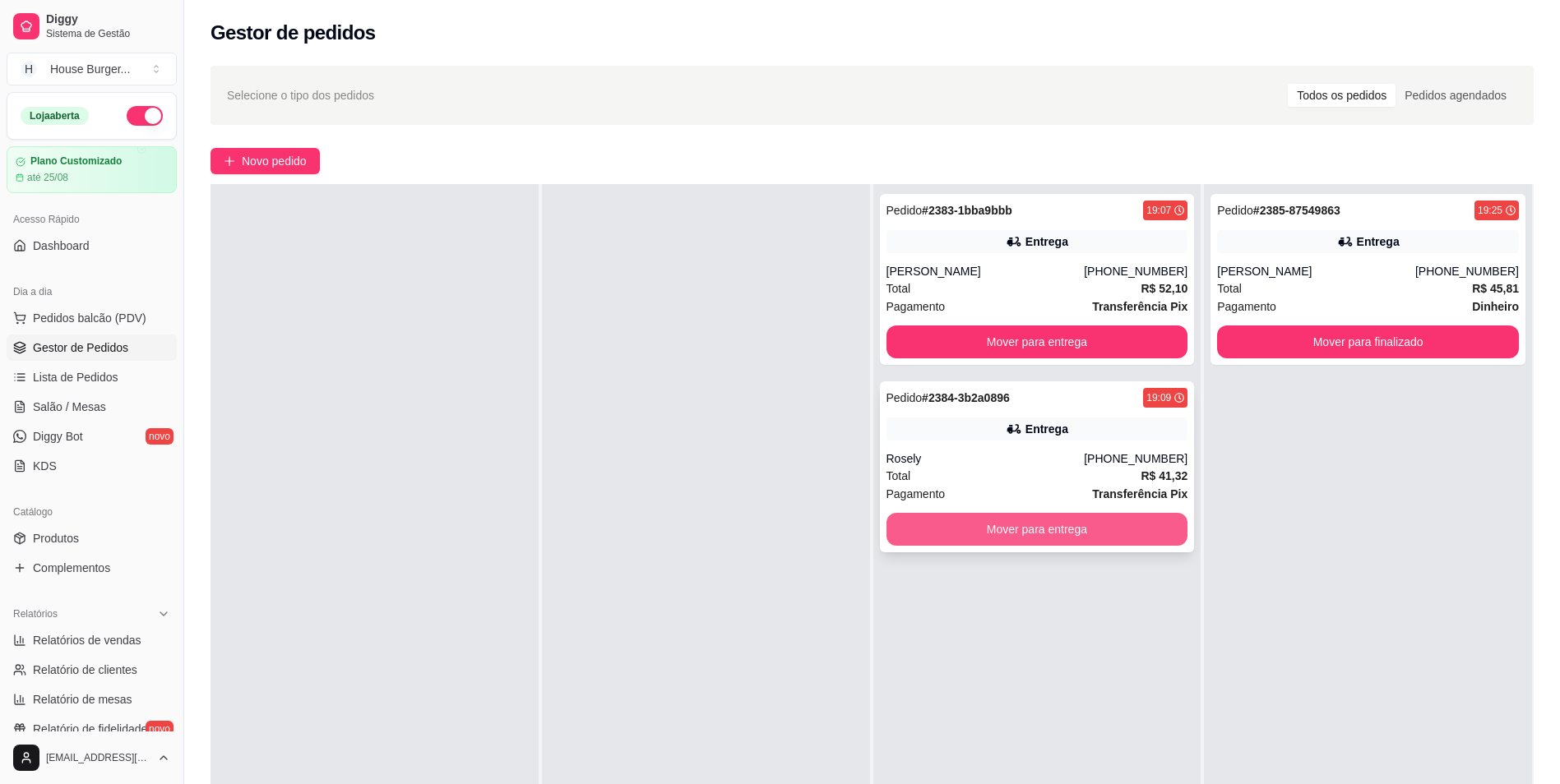
click at [1006, 524] on button "Mover para entrega" at bounding box center [1037, 529] width 302 height 33
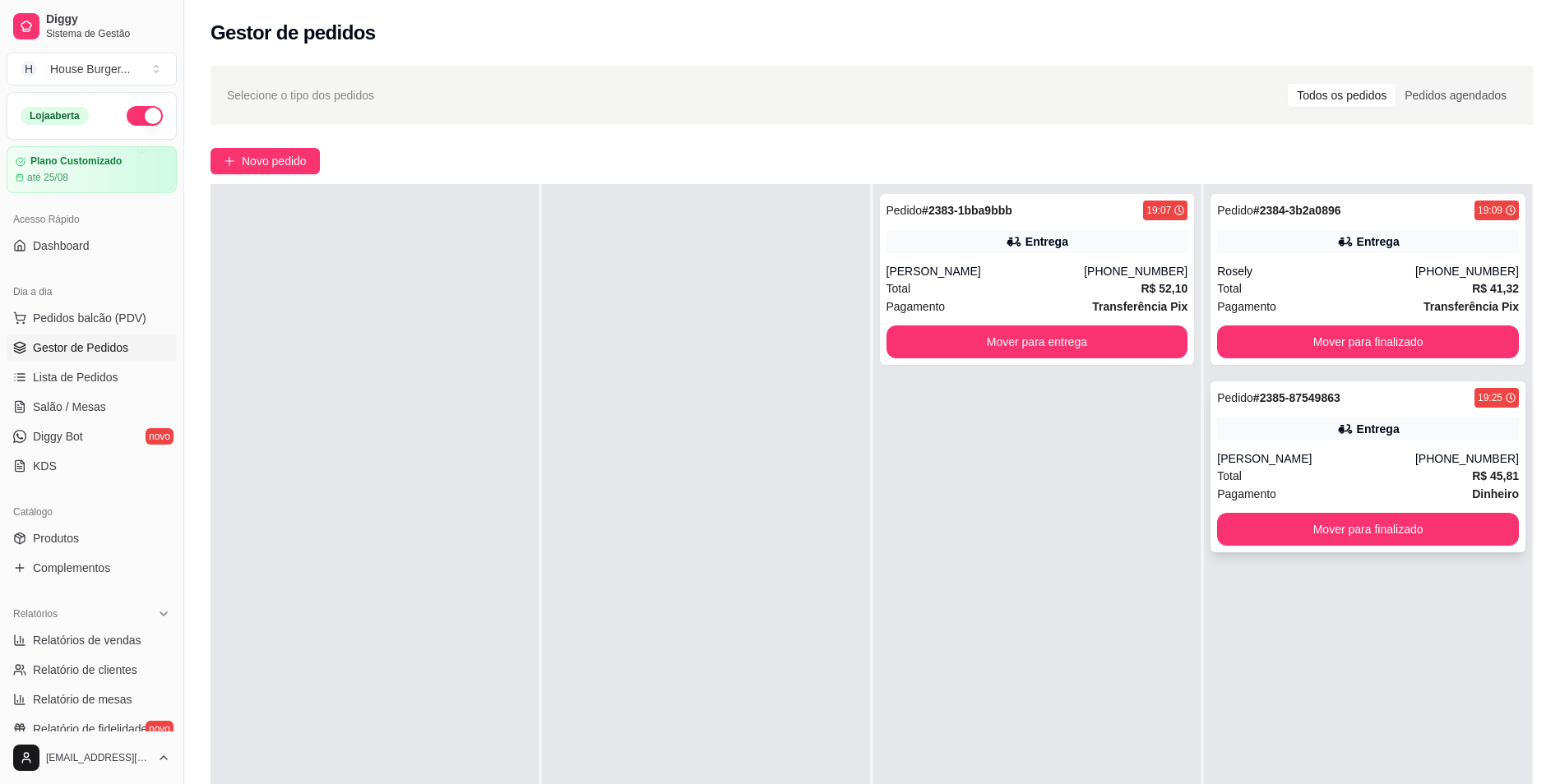
click at [1337, 470] on div "Total R$ 45,81" at bounding box center [1368, 476] width 302 height 18
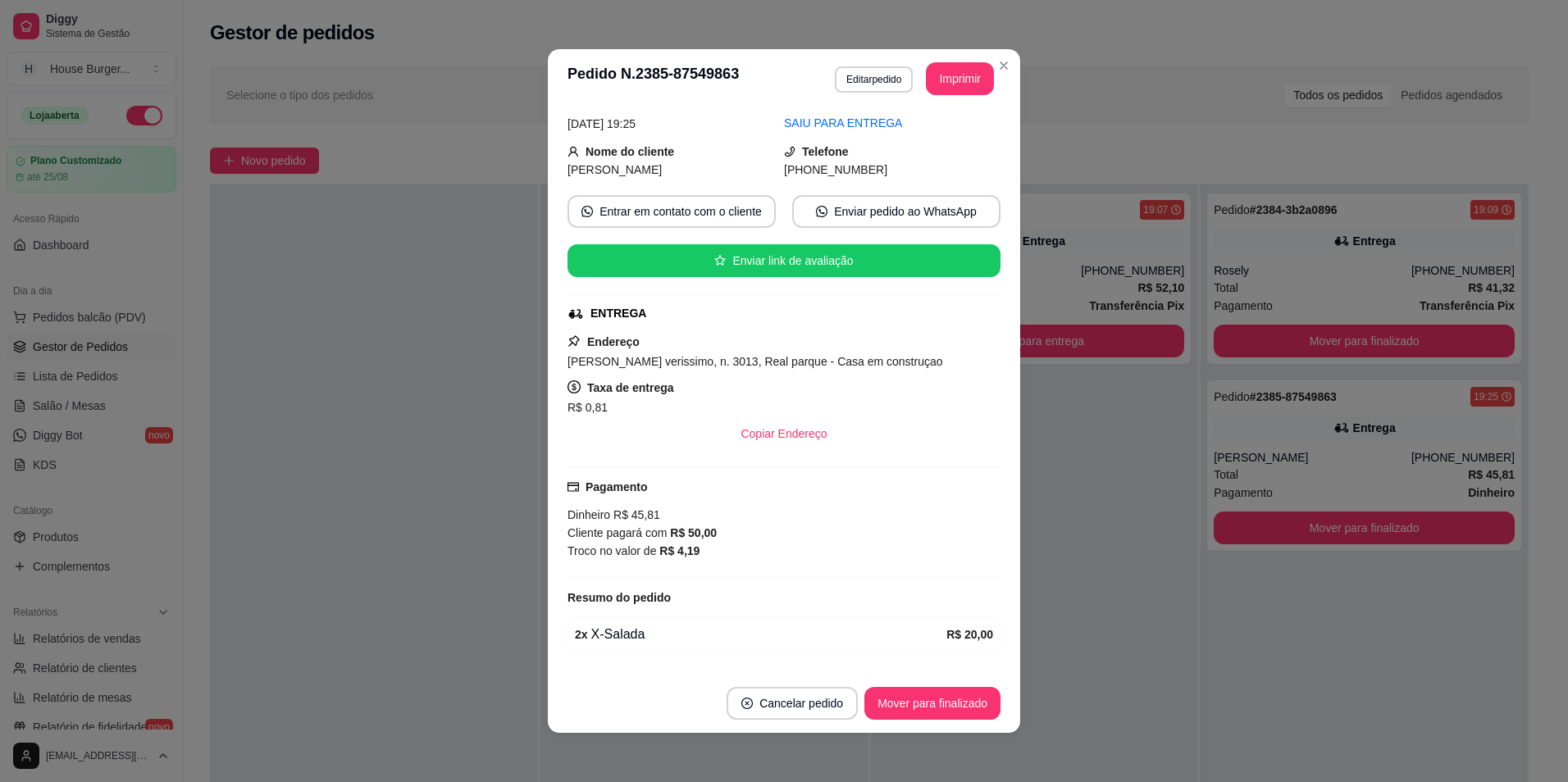
scroll to position [164, 0]
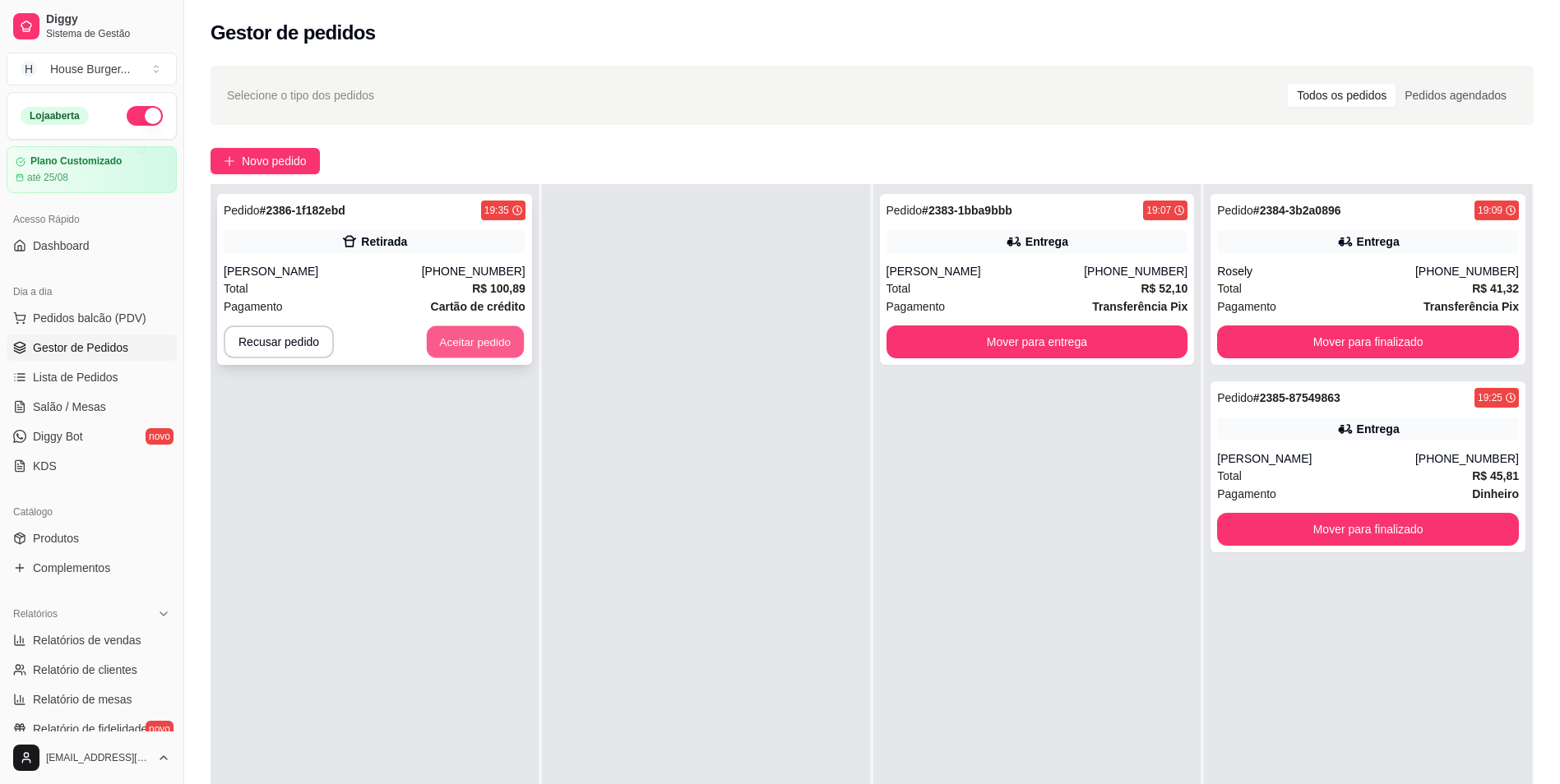
click at [449, 348] on button "Aceitar pedido" at bounding box center [476, 343] width 97 height 32
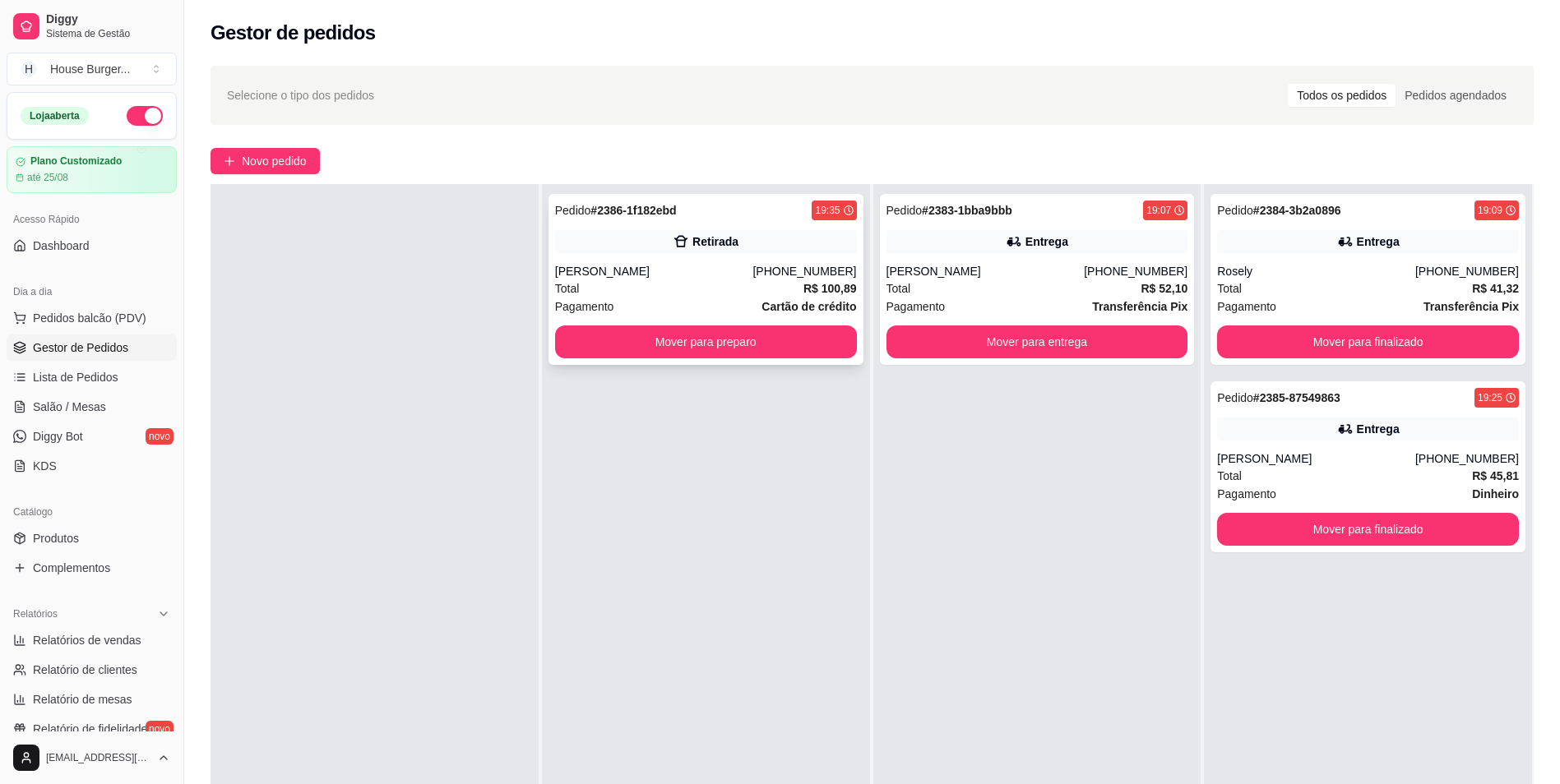
click at [729, 273] on div "[PERSON_NAME]" at bounding box center [654, 271] width 199 height 16
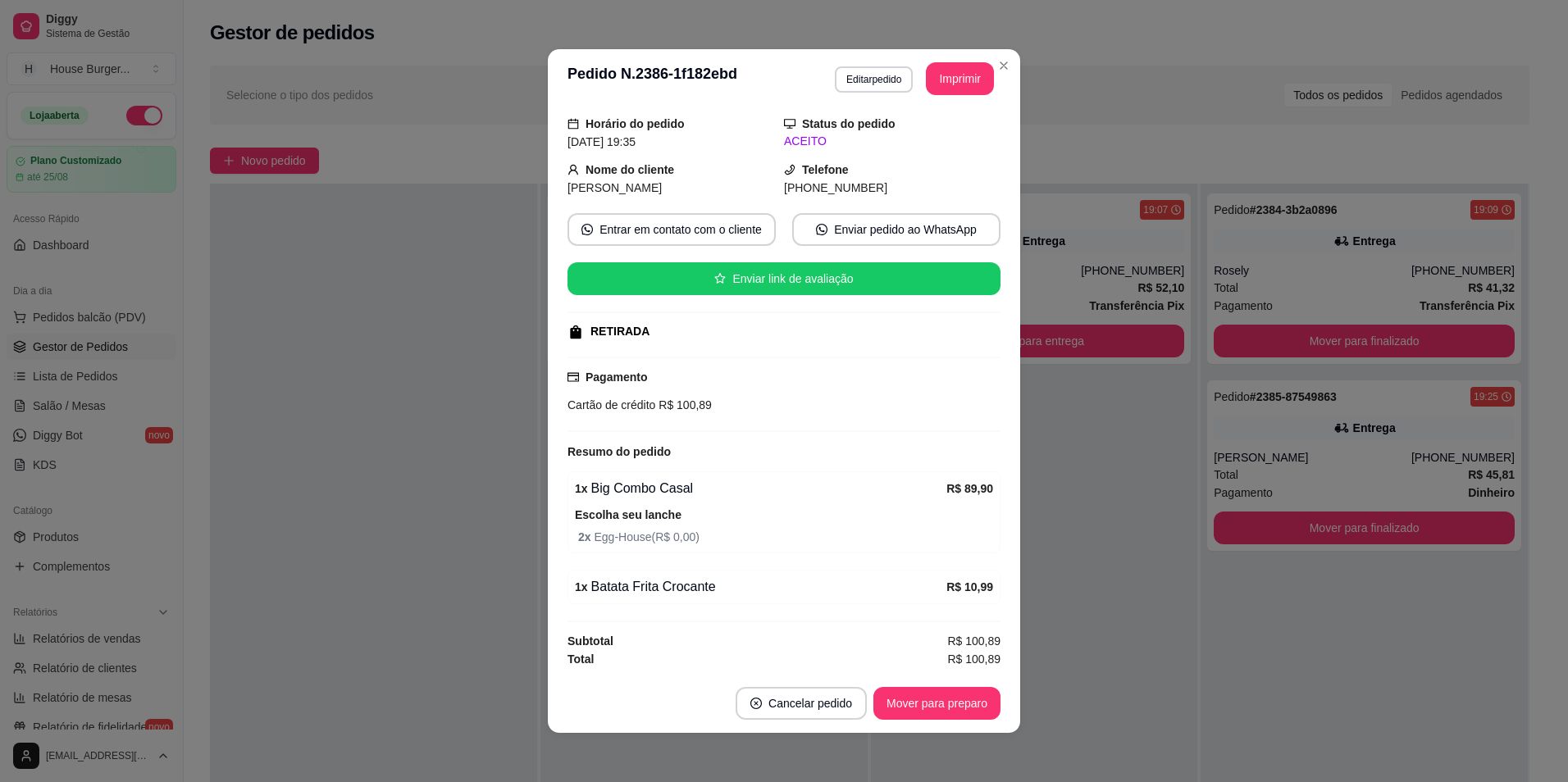
scroll to position [55, 0]
click at [958, 82] on button "Imprimir" at bounding box center [959, 78] width 68 height 33
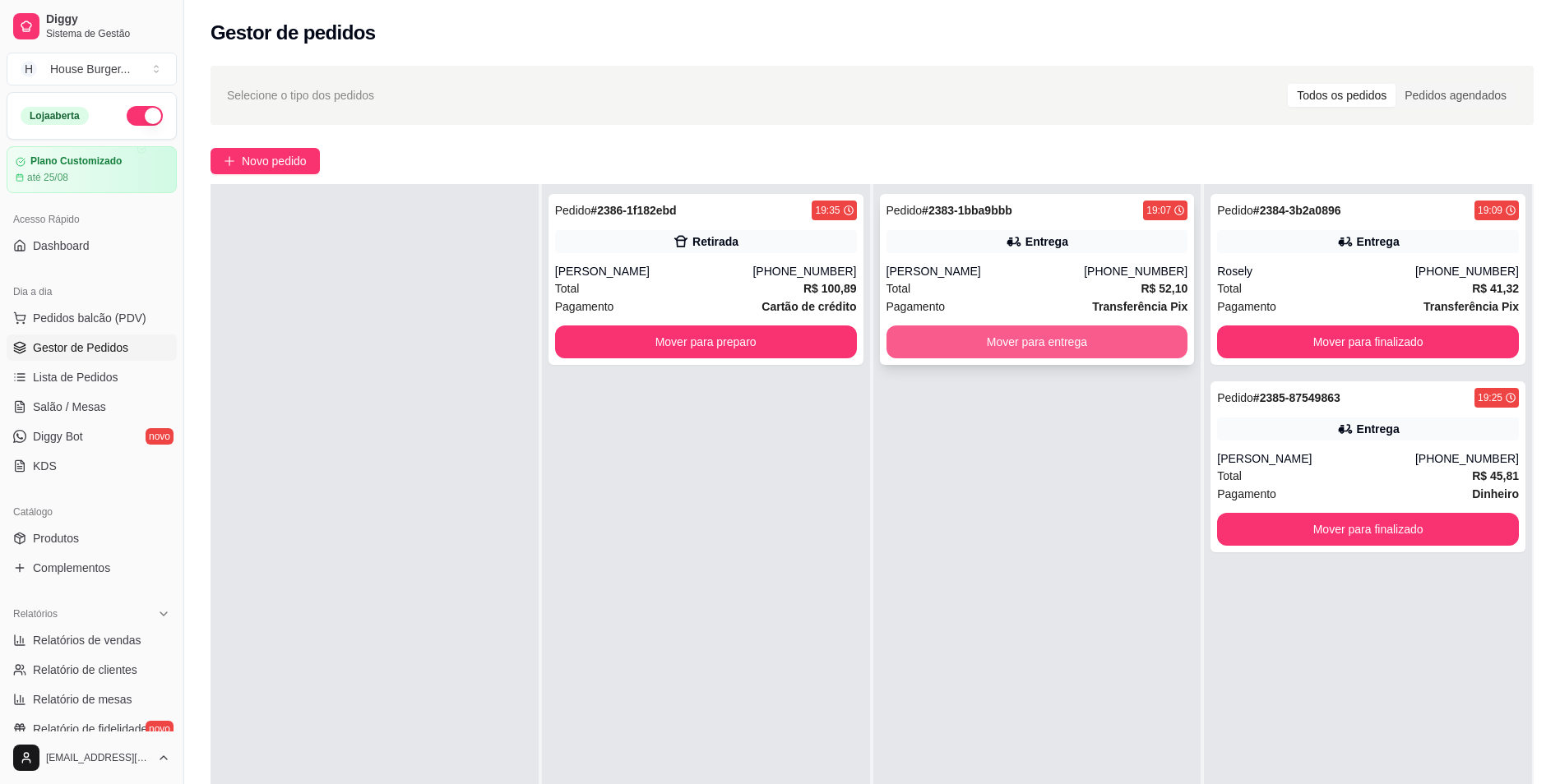
click at [1049, 342] on button "Mover para entrega" at bounding box center [1037, 342] width 302 height 33
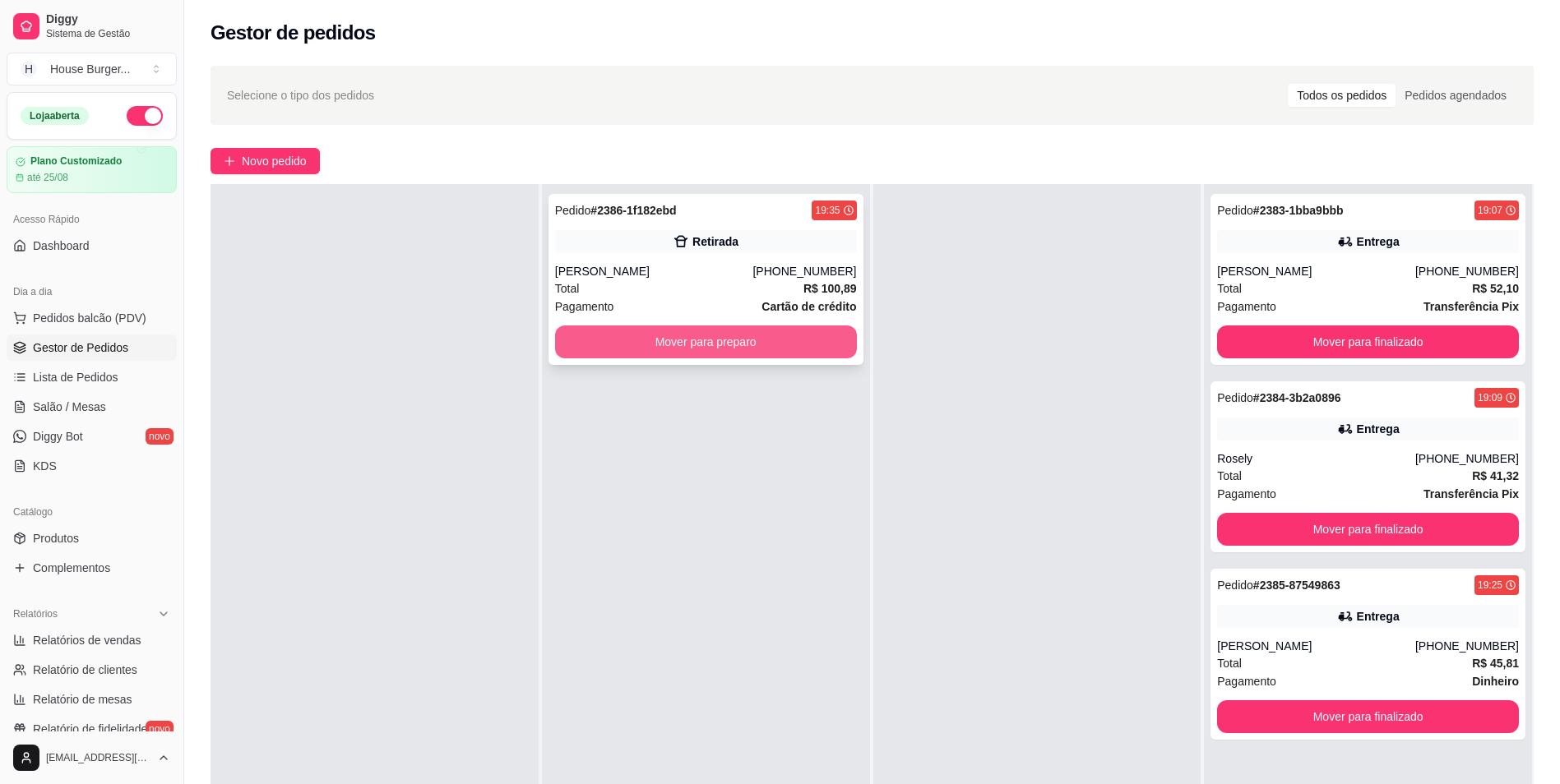
click at [807, 339] on button "Mover para preparo" at bounding box center [706, 342] width 302 height 33
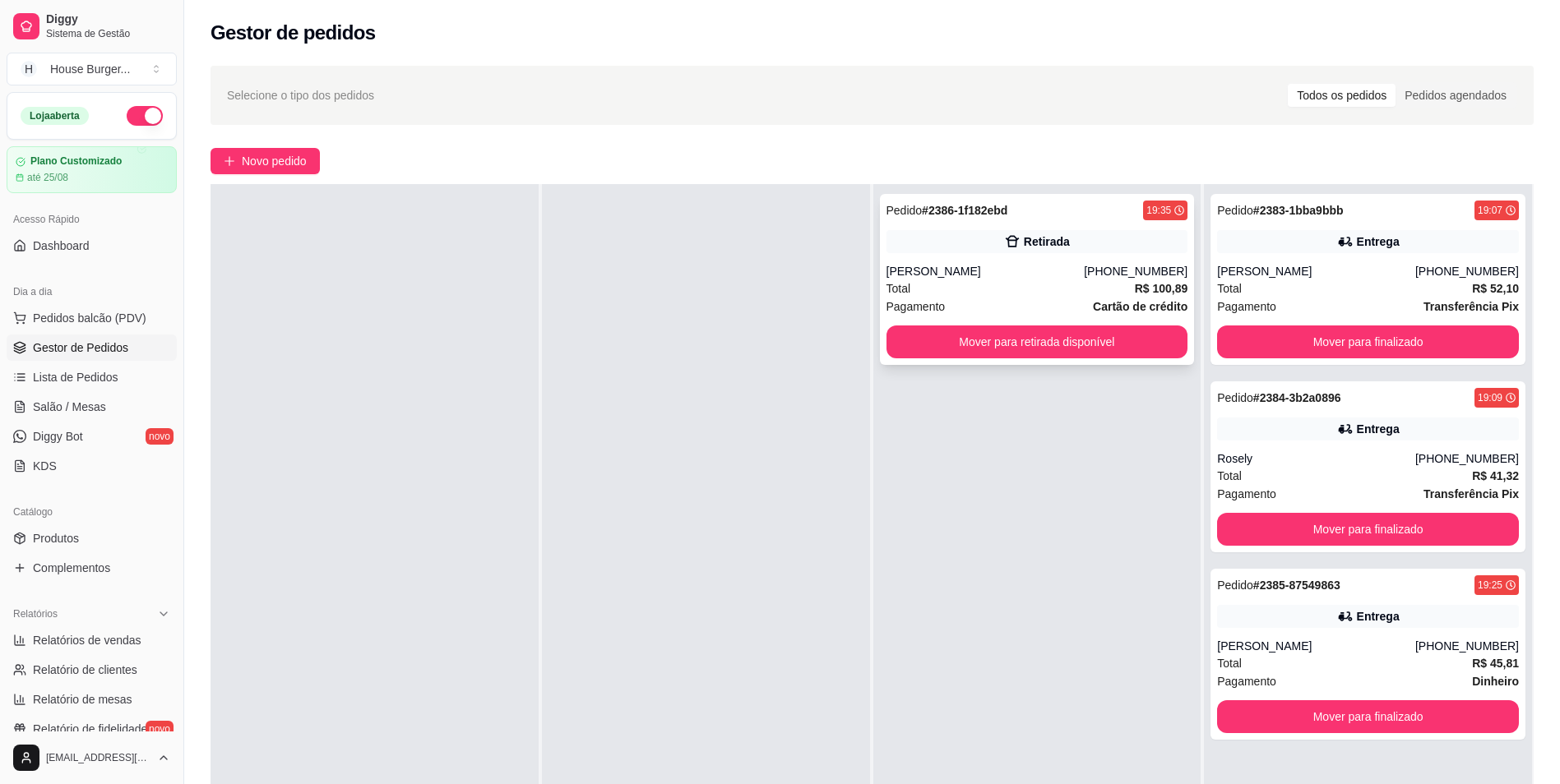
click at [1040, 293] on div "Total R$ 100,89" at bounding box center [1037, 288] width 302 height 18
click at [1372, 413] on div "Pedido # 2384-3b2a0896 19:09 Entrega Rosely [PHONE_NUMBER] Total R$ 41,32 Pagam…" at bounding box center [1368, 467] width 315 height 171
click at [1287, 293] on div "Total R$ 52,10" at bounding box center [1368, 288] width 302 height 18
click at [1351, 339] on button "Mover para finalizado" at bounding box center [1368, 342] width 302 height 33
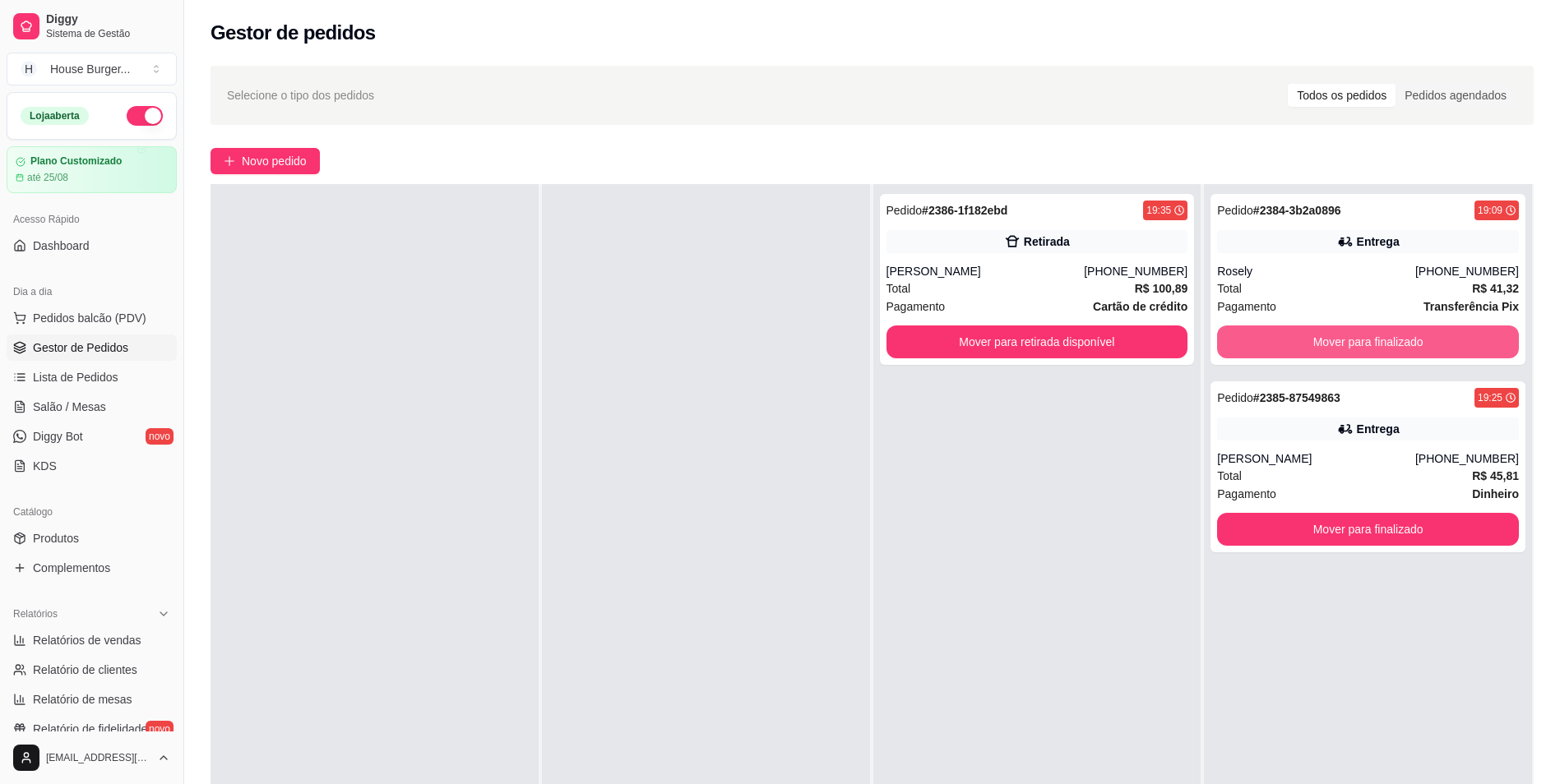
click at [1351, 339] on button "Mover para finalizado" at bounding box center [1368, 342] width 302 height 33
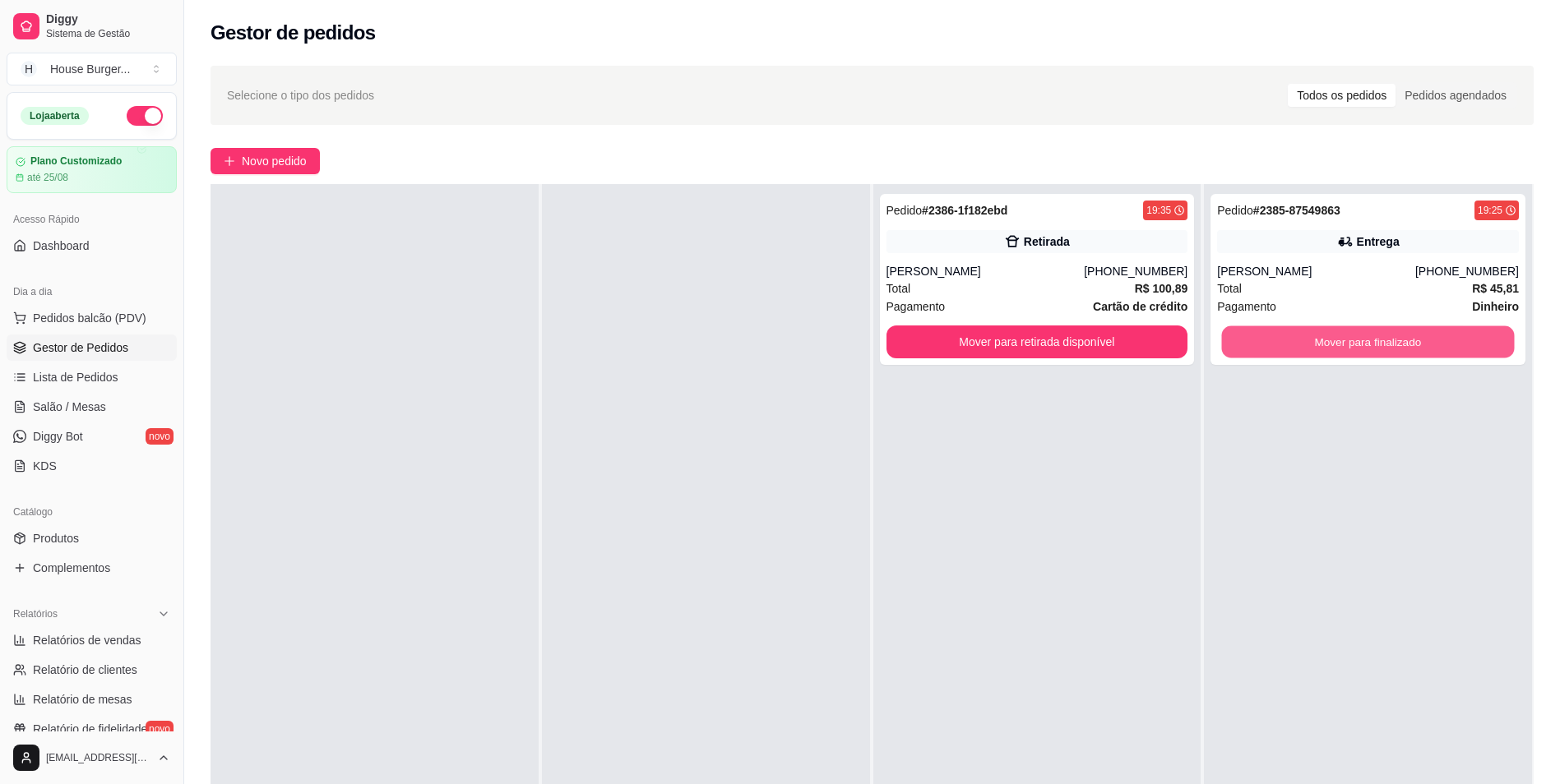
click at [1351, 339] on button "Mover para finalizado" at bounding box center [1368, 343] width 292 height 32
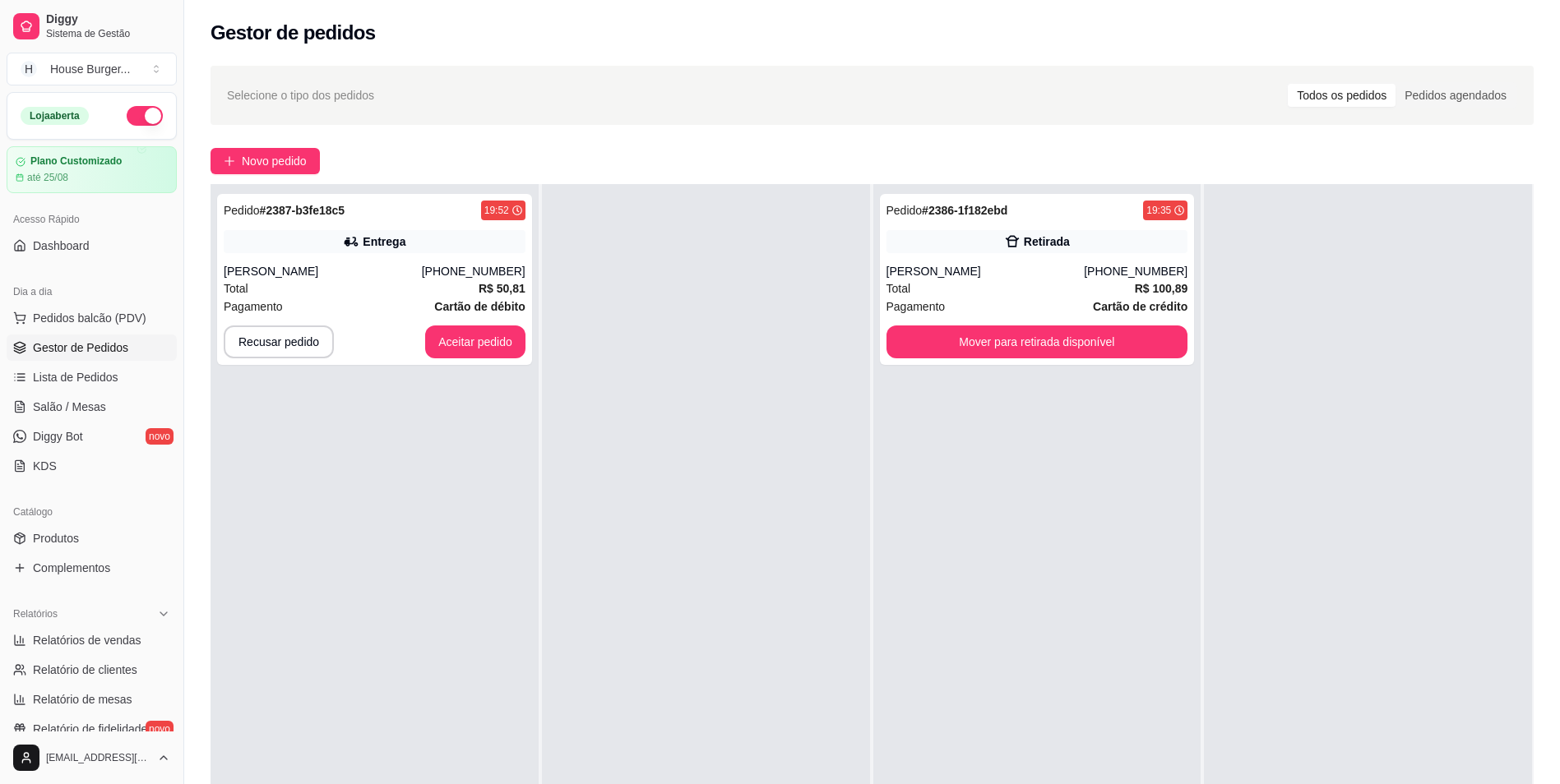
drag, startPoint x: 1062, startPoint y: 430, endPoint x: 1575, endPoint y: 321, distance: 524.5
click at [1560, 321] on html "Diggy Sistema de Gestão H House Burger ... Loja aberta Plano Customizado até 25…" at bounding box center [780, 392] width 1560 height 784
click at [466, 340] on button "Aceitar pedido" at bounding box center [476, 342] width 101 height 33
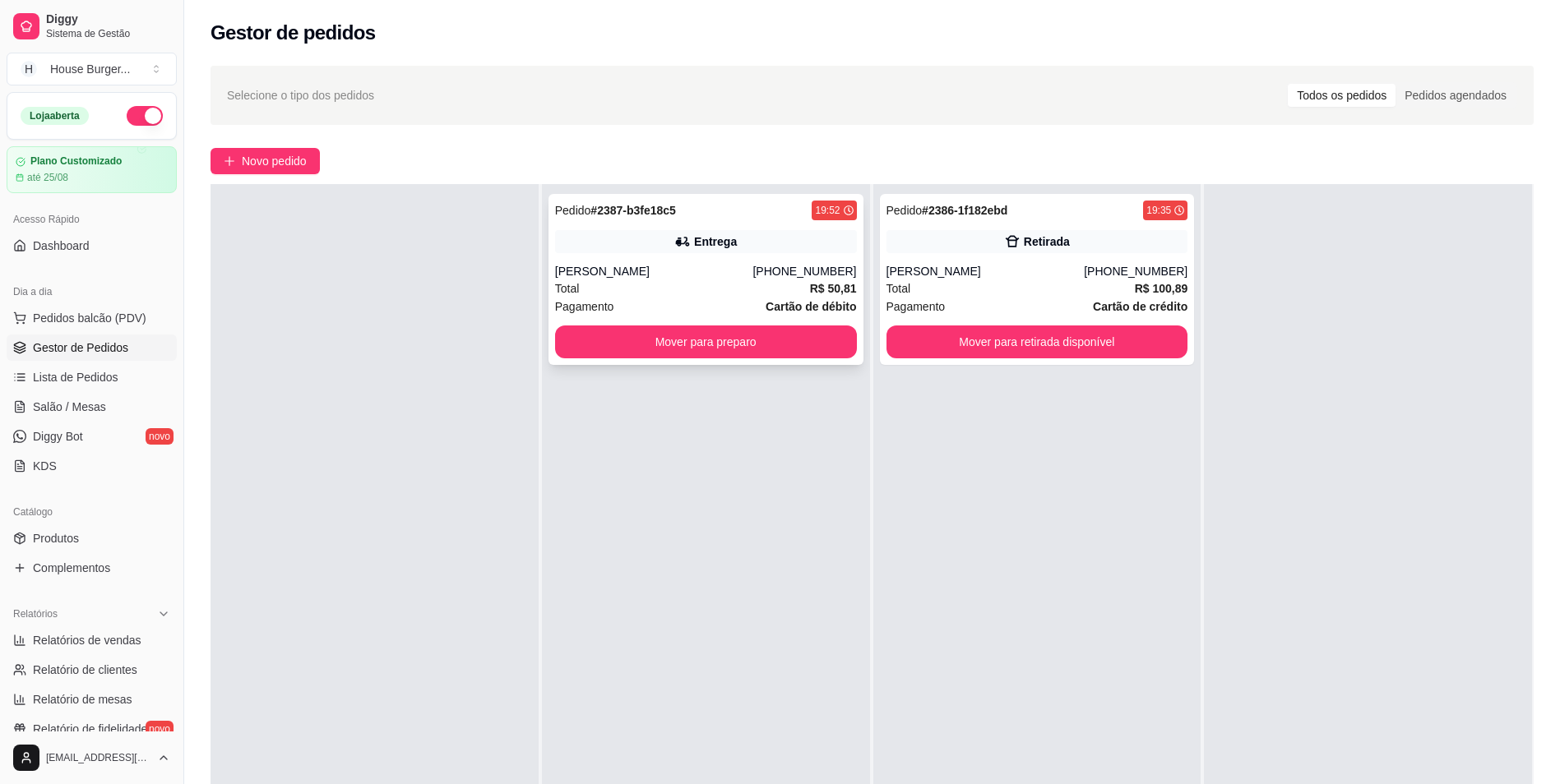
click at [714, 269] on div "[PERSON_NAME]" at bounding box center [654, 271] width 199 height 16
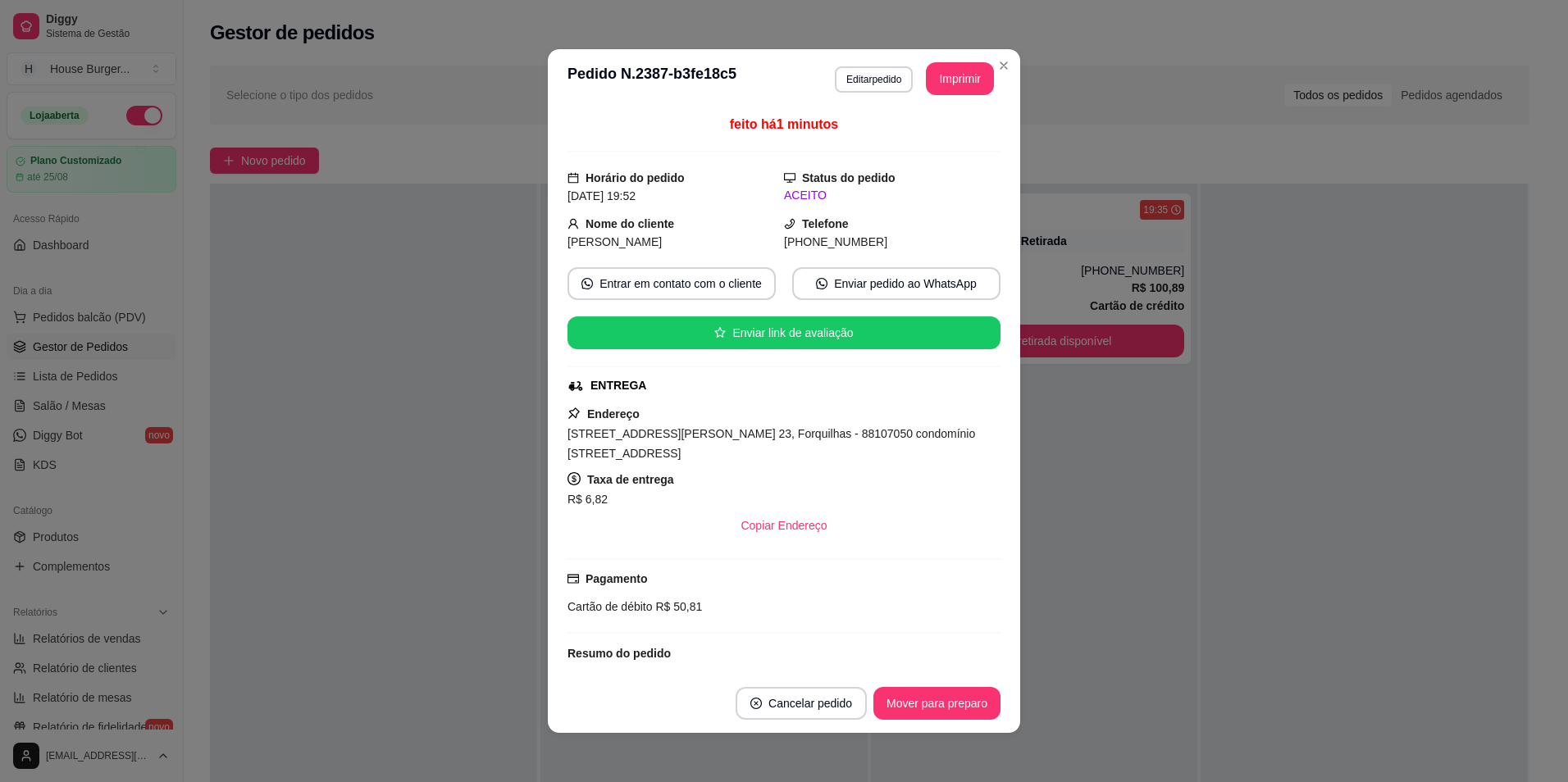
scroll to position [206, 0]
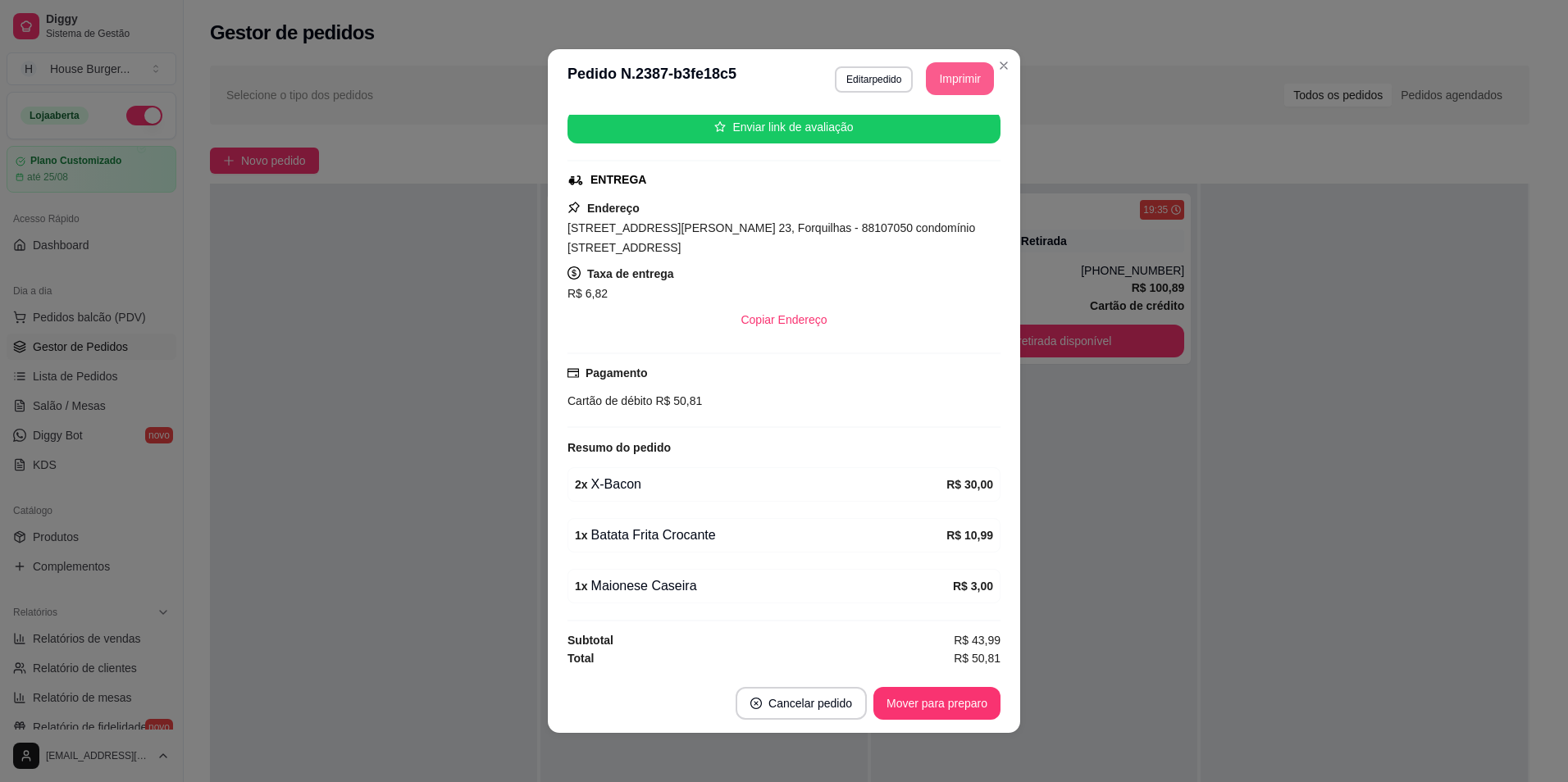
click at [941, 81] on button "Imprimir" at bounding box center [959, 78] width 68 height 33
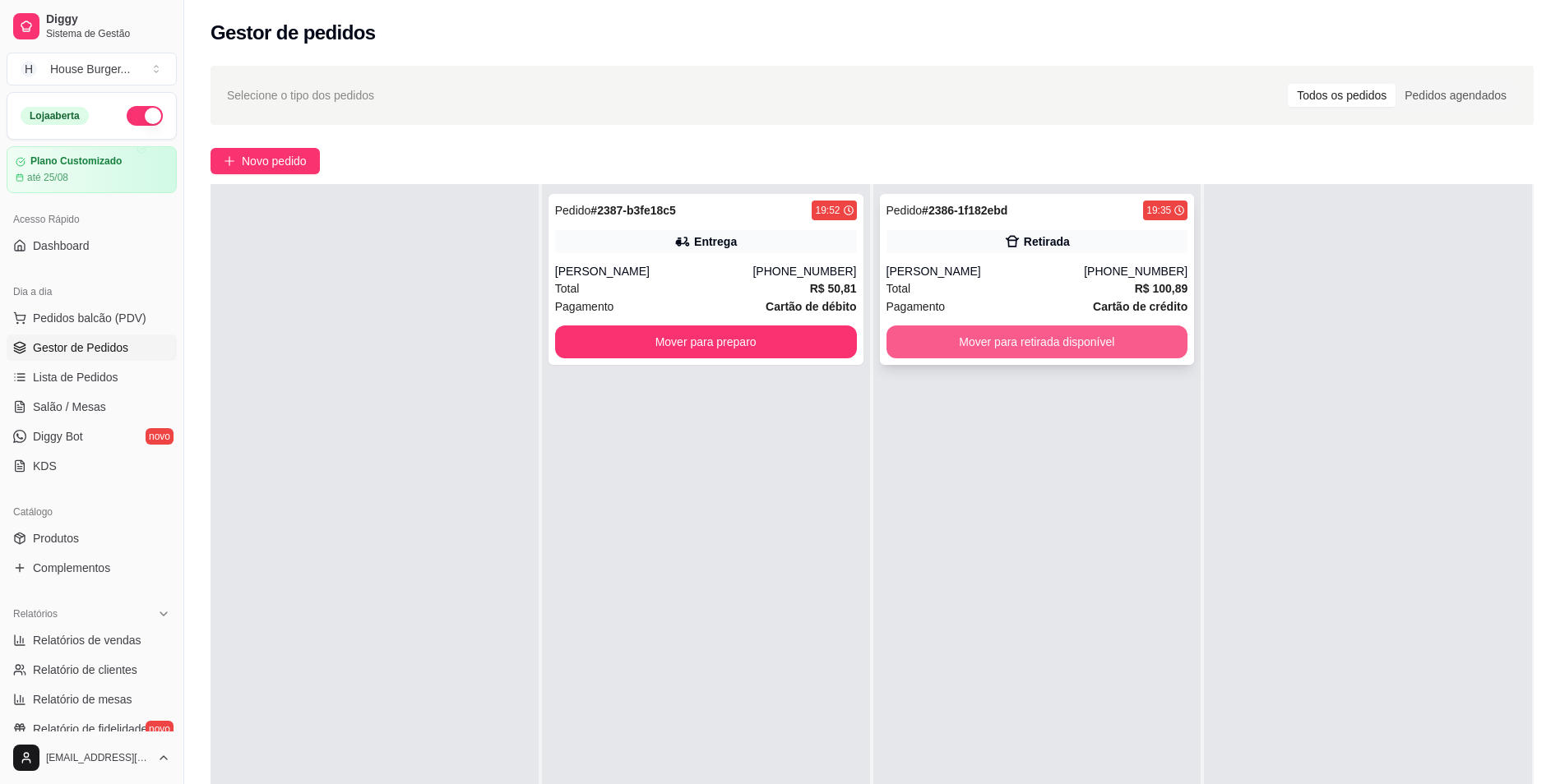
click at [1072, 349] on button "Mover para retirada disponível" at bounding box center [1037, 342] width 302 height 33
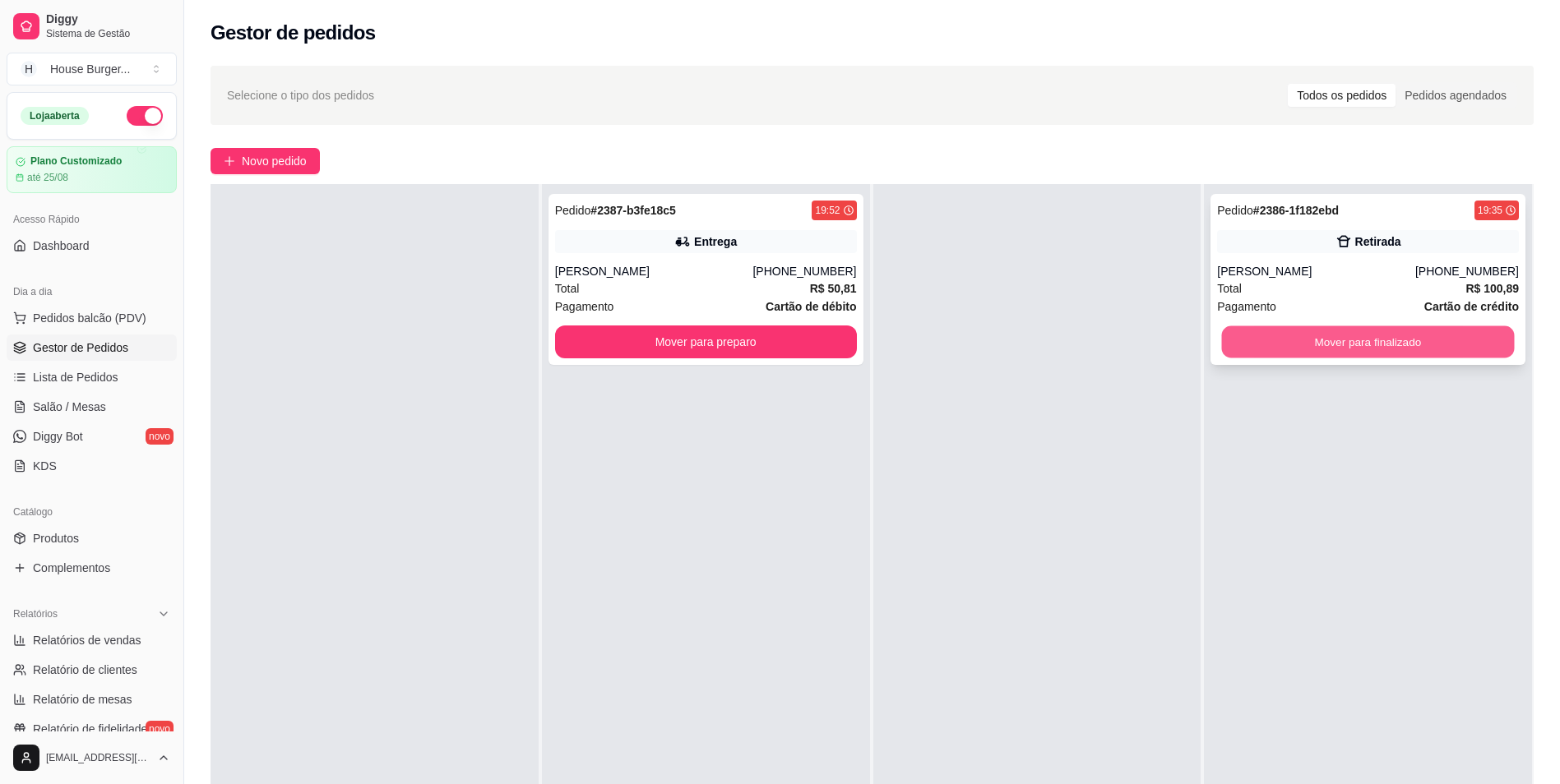
click at [1306, 338] on button "Mover para finalizado" at bounding box center [1368, 343] width 292 height 32
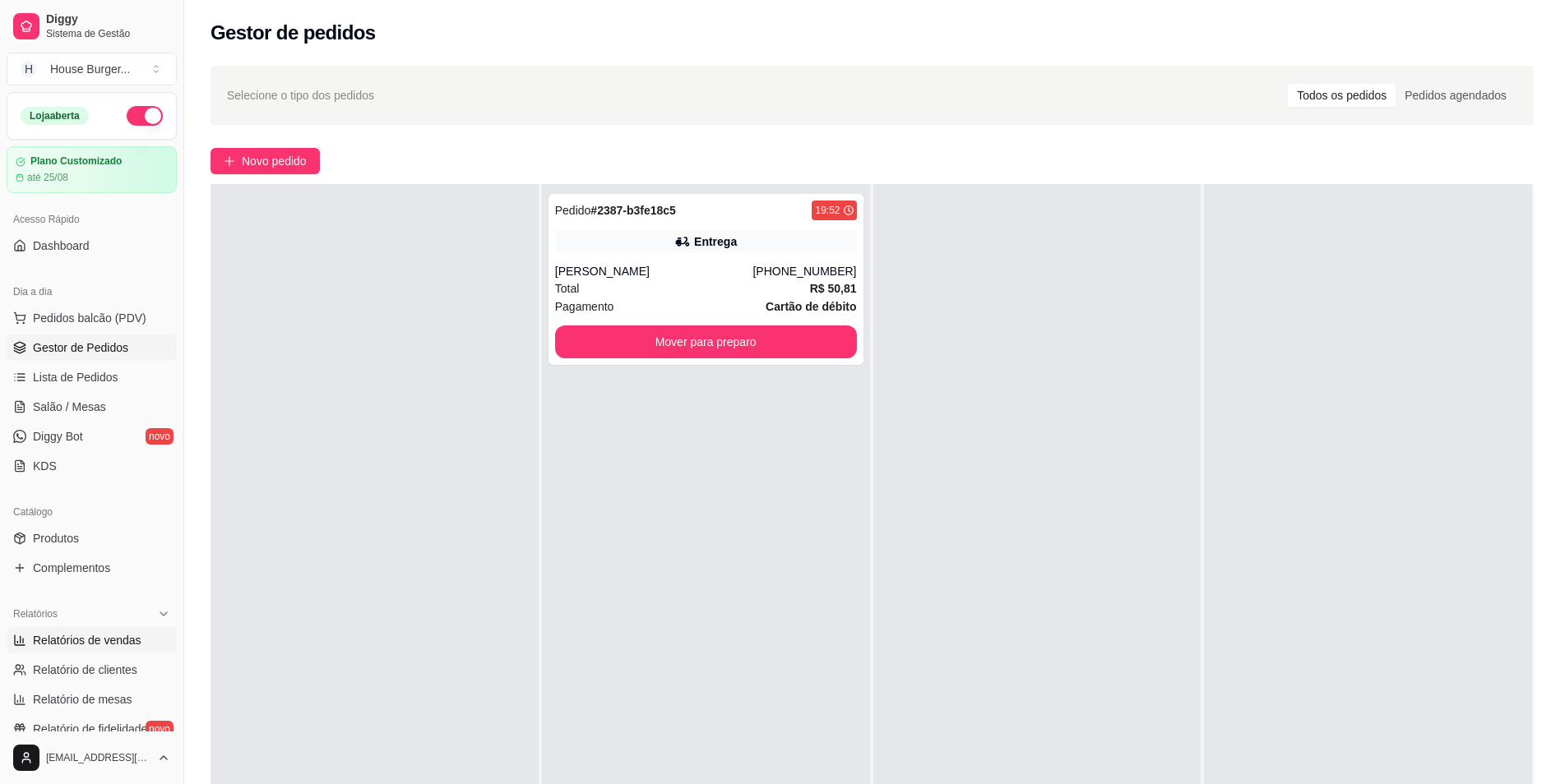
click at [87, 634] on span "Relatórios de vendas" at bounding box center [87, 640] width 108 height 16
select select "ALL"
select select "0"
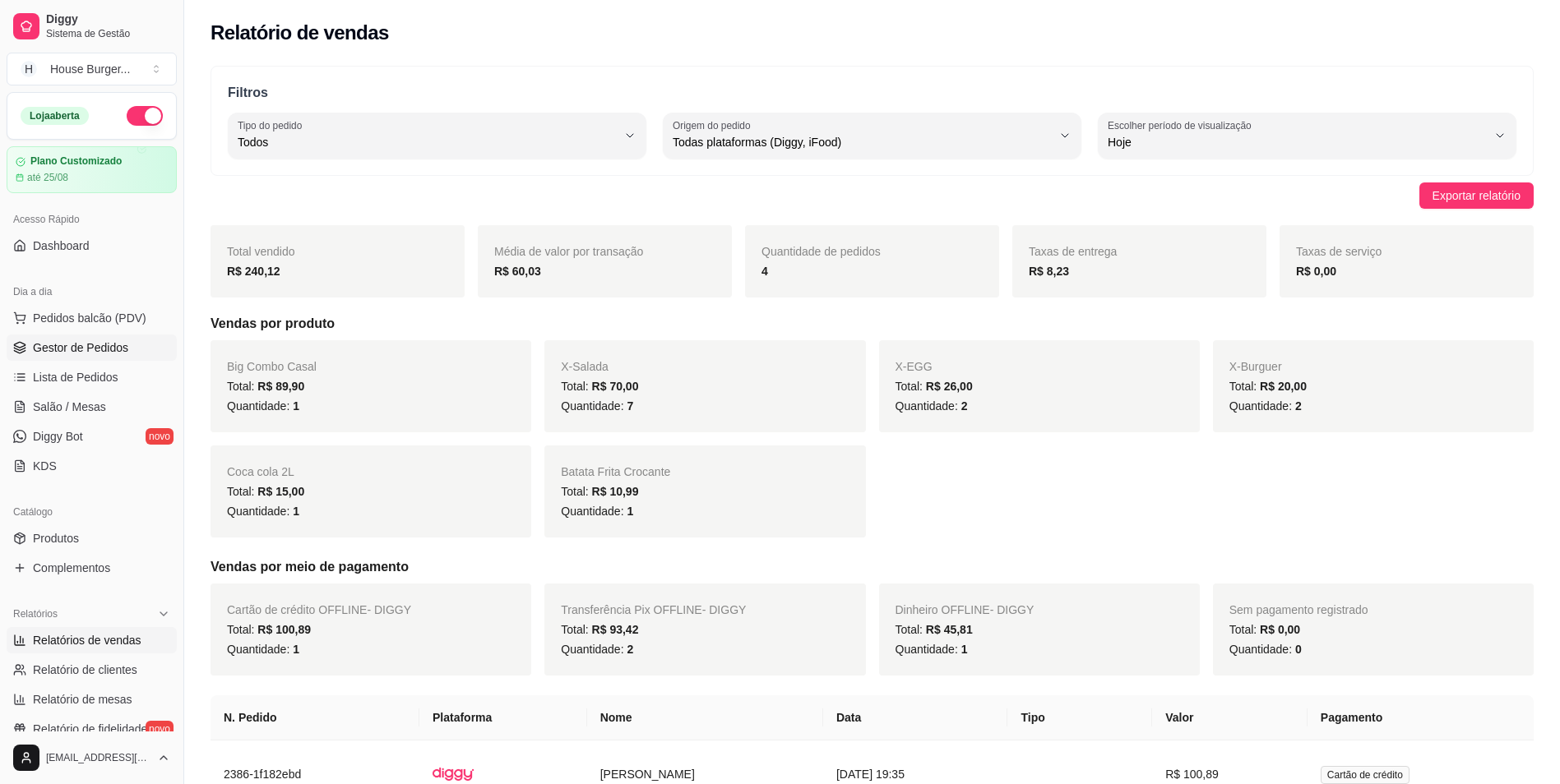
click at [118, 351] on span "Gestor de Pedidos" at bounding box center [81, 347] width 95 height 16
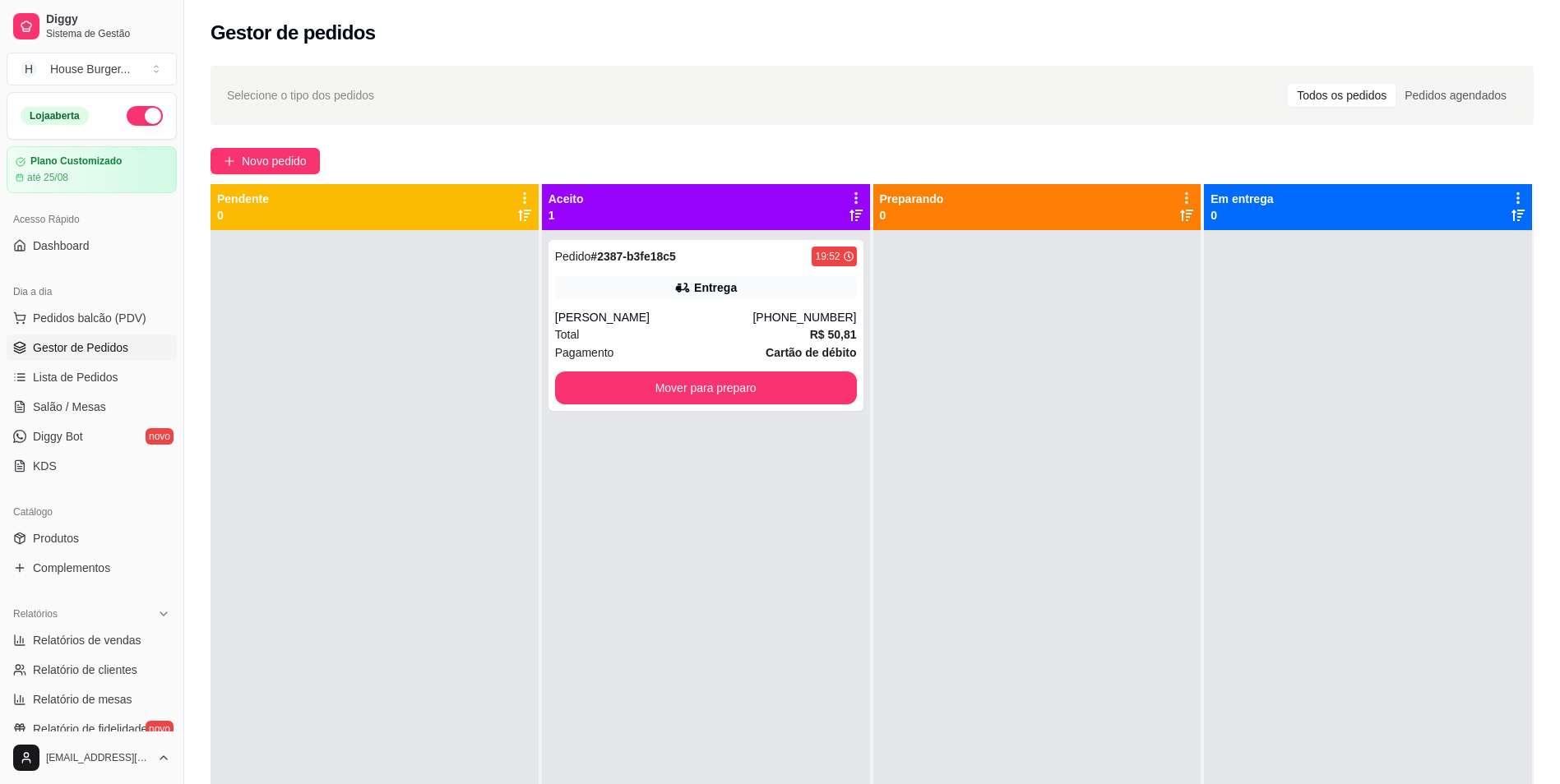
drag, startPoint x: 413, startPoint y: 292, endPoint x: 1250, endPoint y: 186, distance: 843.7
click at [1249, 178] on div "Diggy Sistema de Gestão H House Burger ... Loja aberta Plano Customizado até 25…" at bounding box center [780, 517] width 1560 height 1035
click at [686, 389] on button "Mover para preparo" at bounding box center [705, 389] width 292 height 32
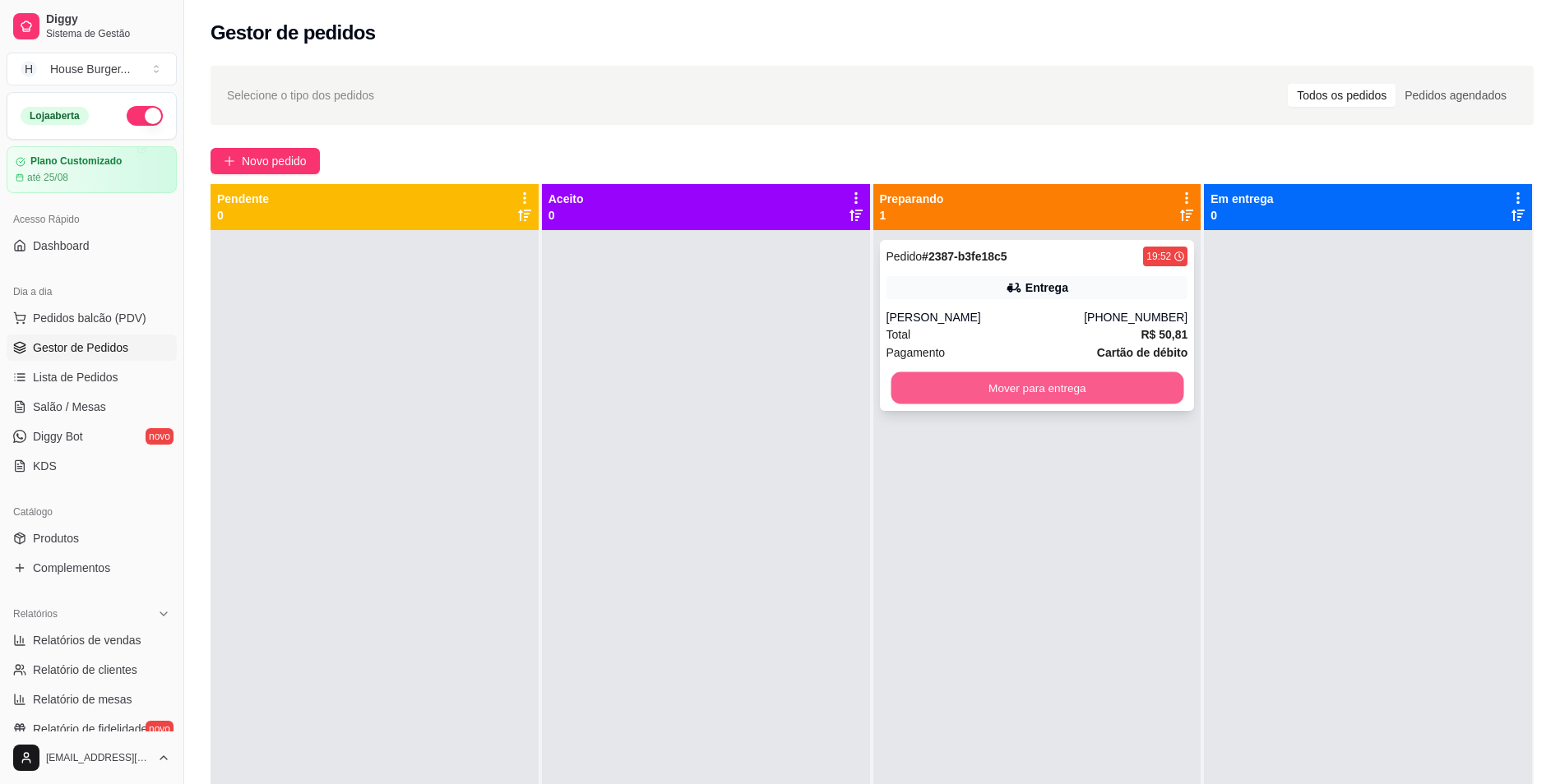
click at [1148, 392] on button "Mover para entrega" at bounding box center [1037, 389] width 292 height 32
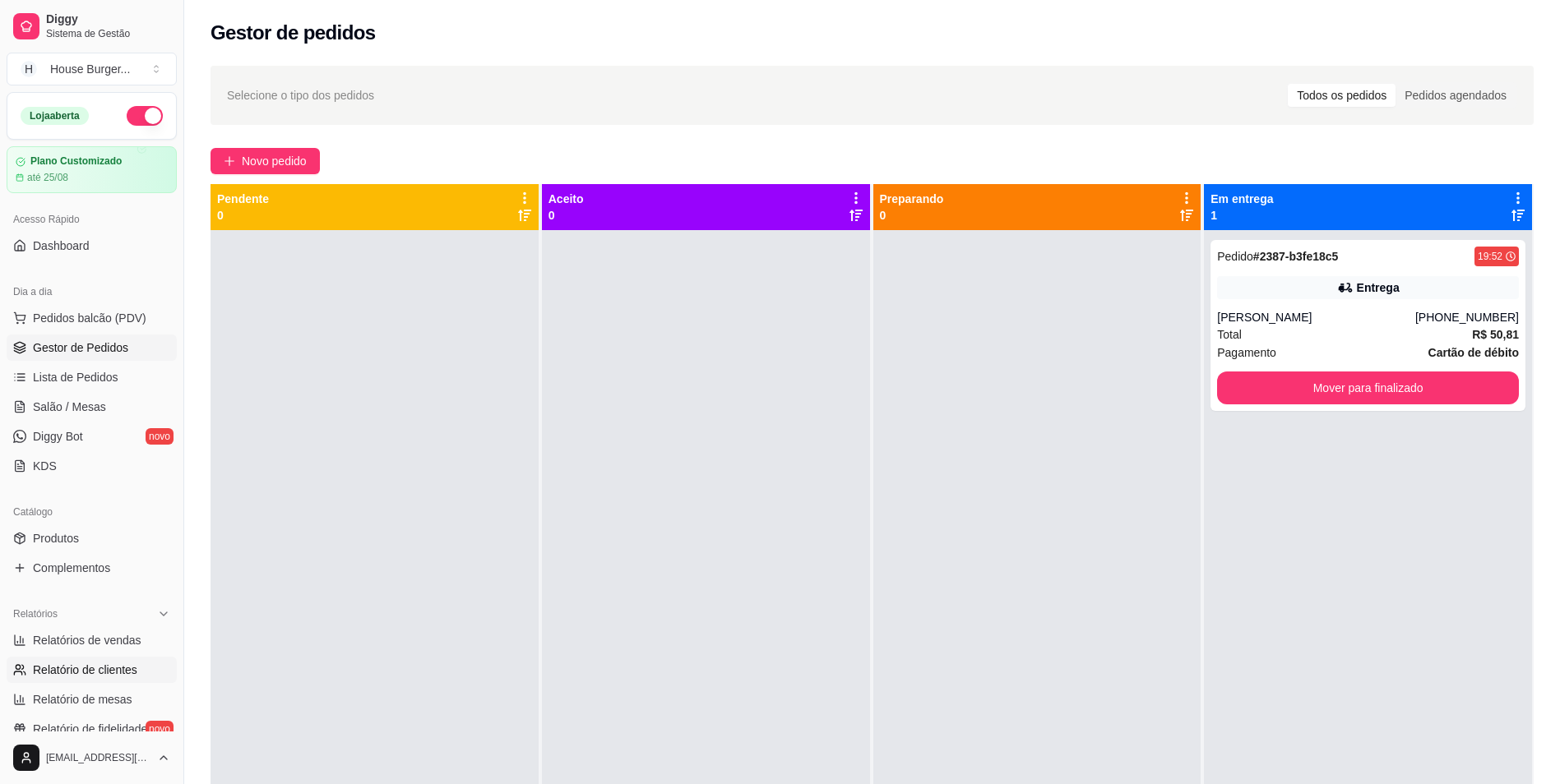
click at [82, 672] on span "Relatório de clientes" at bounding box center [85, 670] width 105 height 16
select select "30"
select select "HIGHEST_TOTAL_SPENT_WITH_ORDERS"
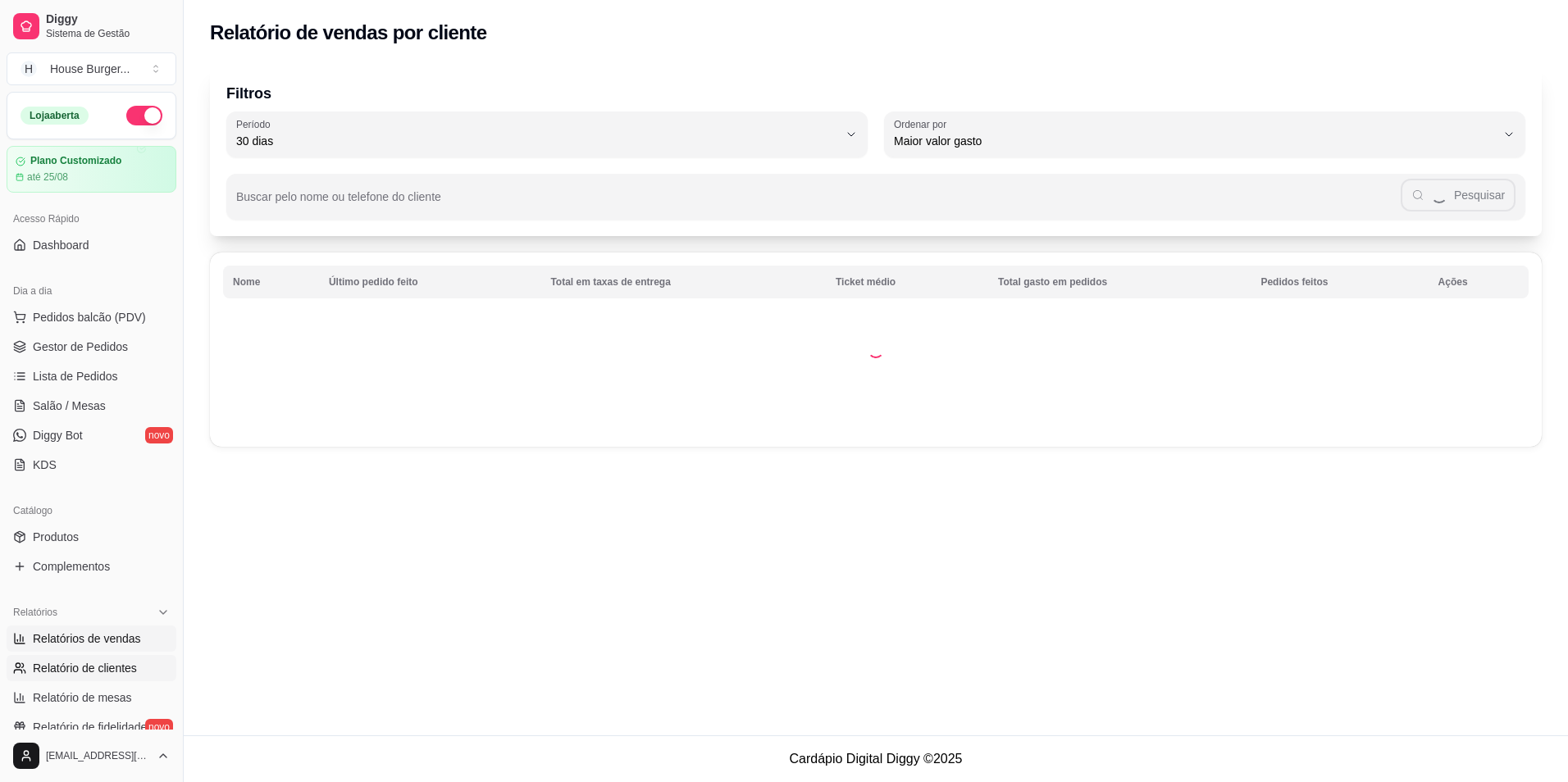
click at [93, 638] on span "Relatórios de vendas" at bounding box center [87, 638] width 108 height 16
select select "ALL"
select select "0"
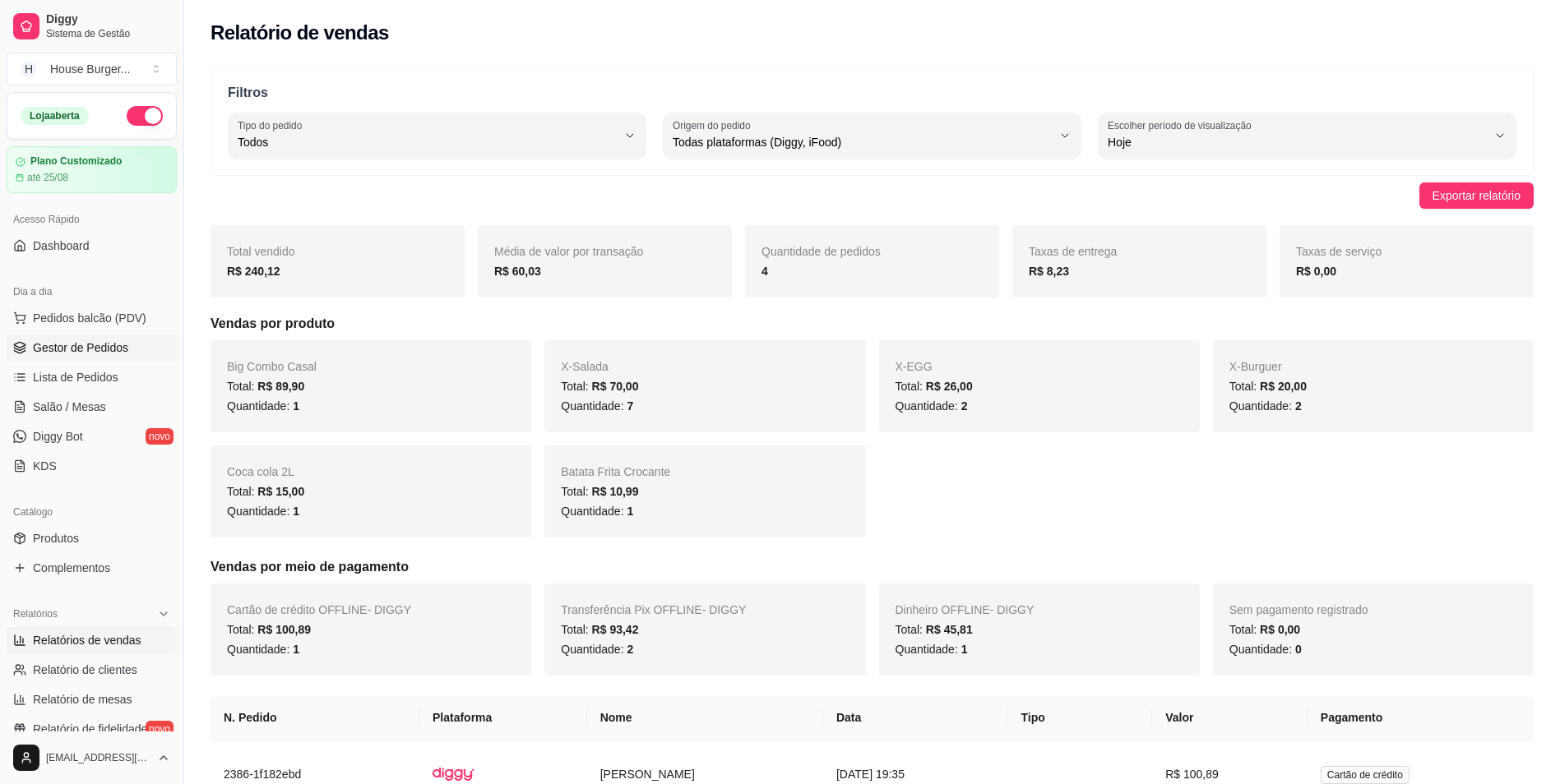
click at [92, 349] on span "Gestor de Pedidos" at bounding box center [81, 347] width 95 height 16
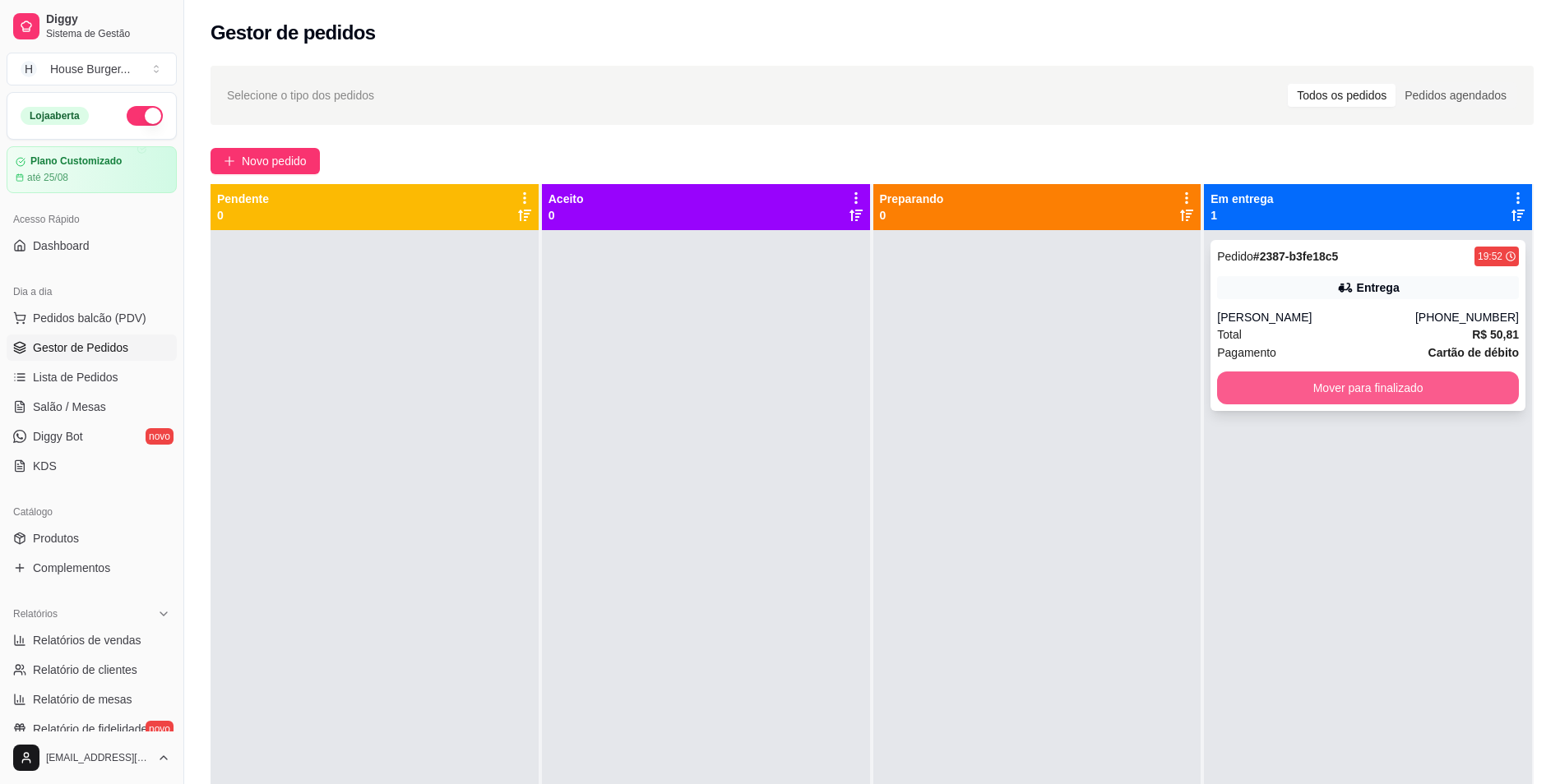
click at [1309, 389] on button "Mover para finalizado" at bounding box center [1368, 388] width 302 height 33
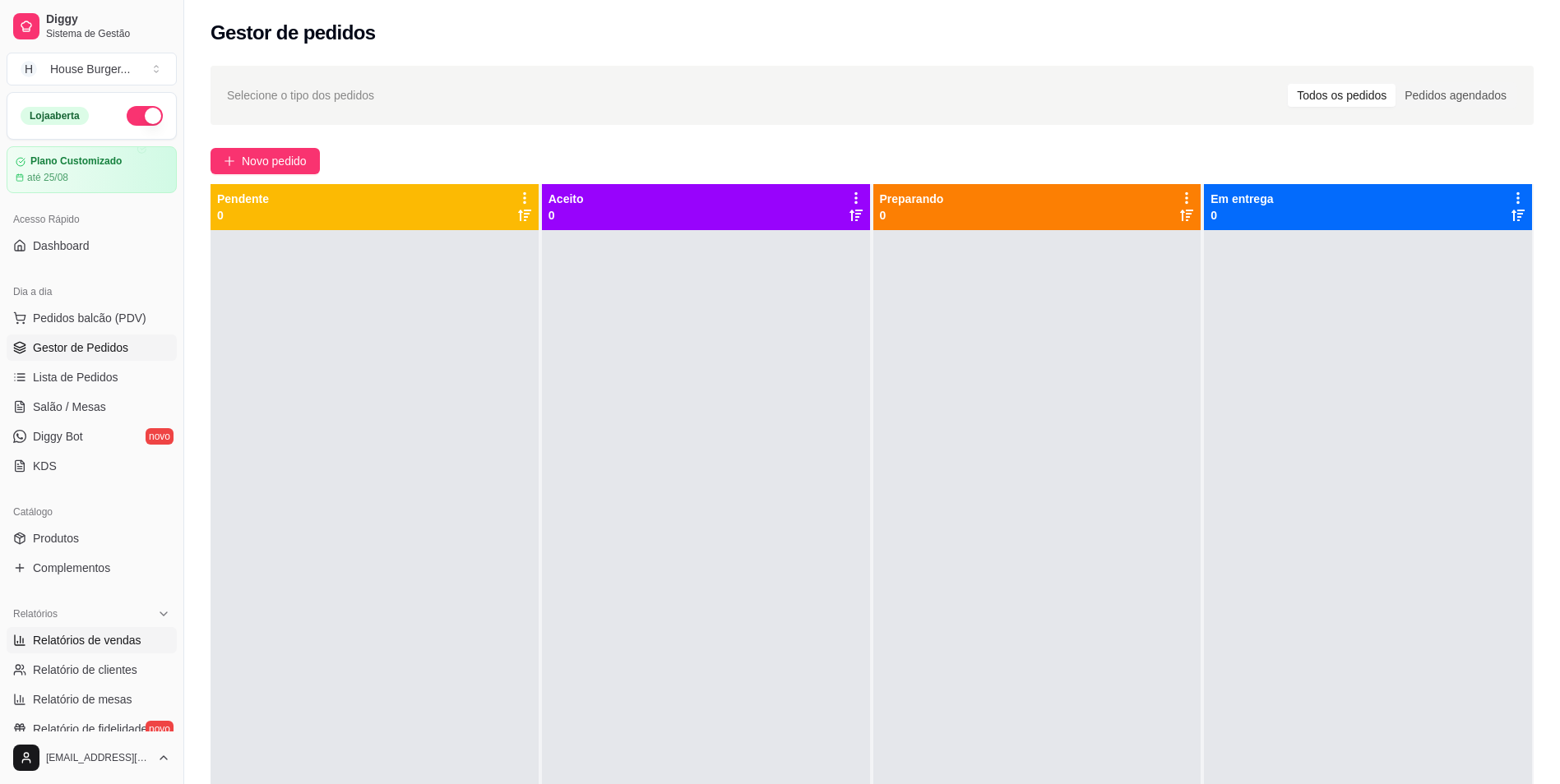
click at [43, 646] on span "Relatórios de vendas" at bounding box center [87, 640] width 108 height 16
select select "ALL"
select select "0"
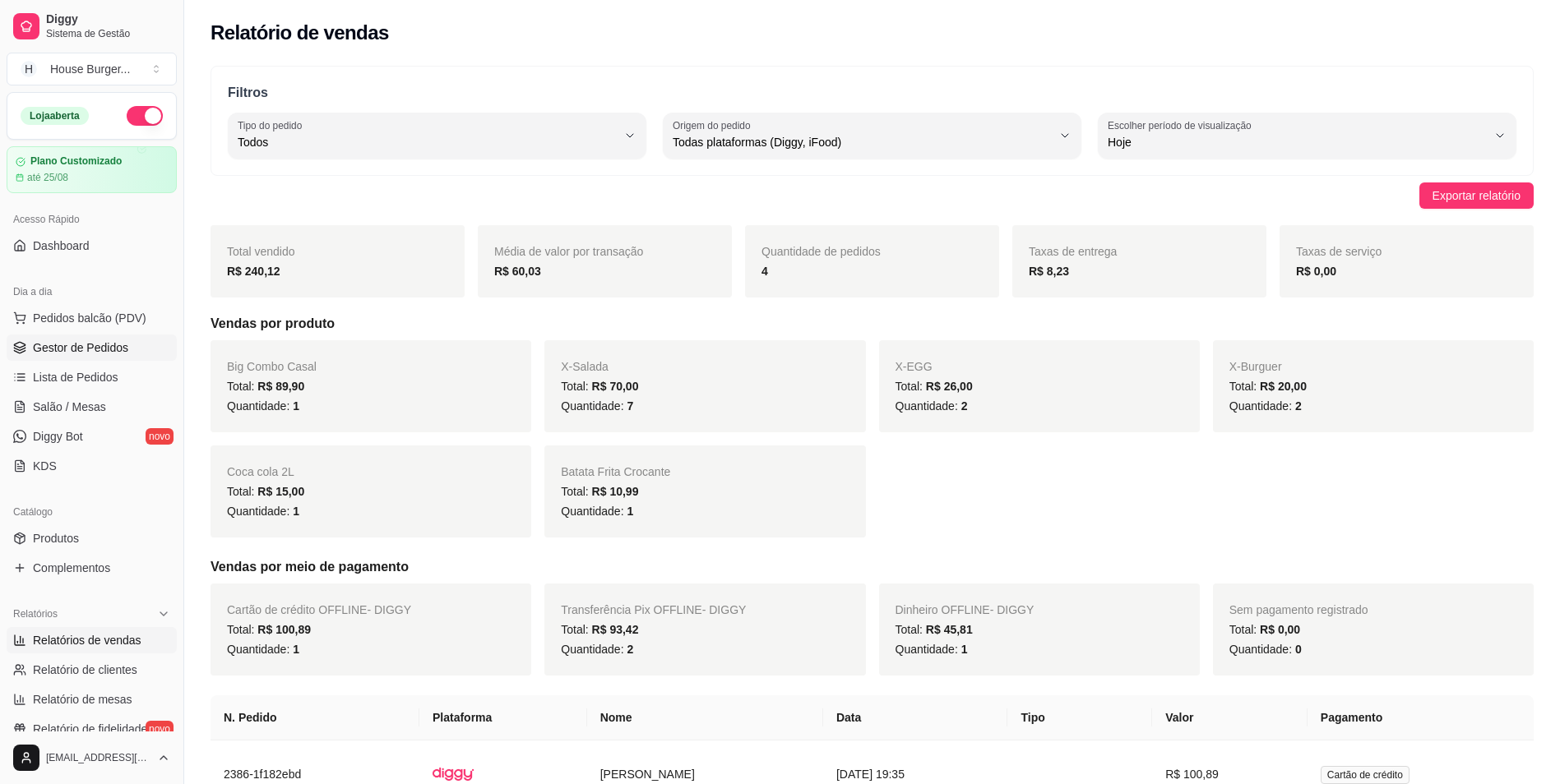
click at [93, 339] on link "Gestor de Pedidos" at bounding box center [92, 348] width 170 height 26
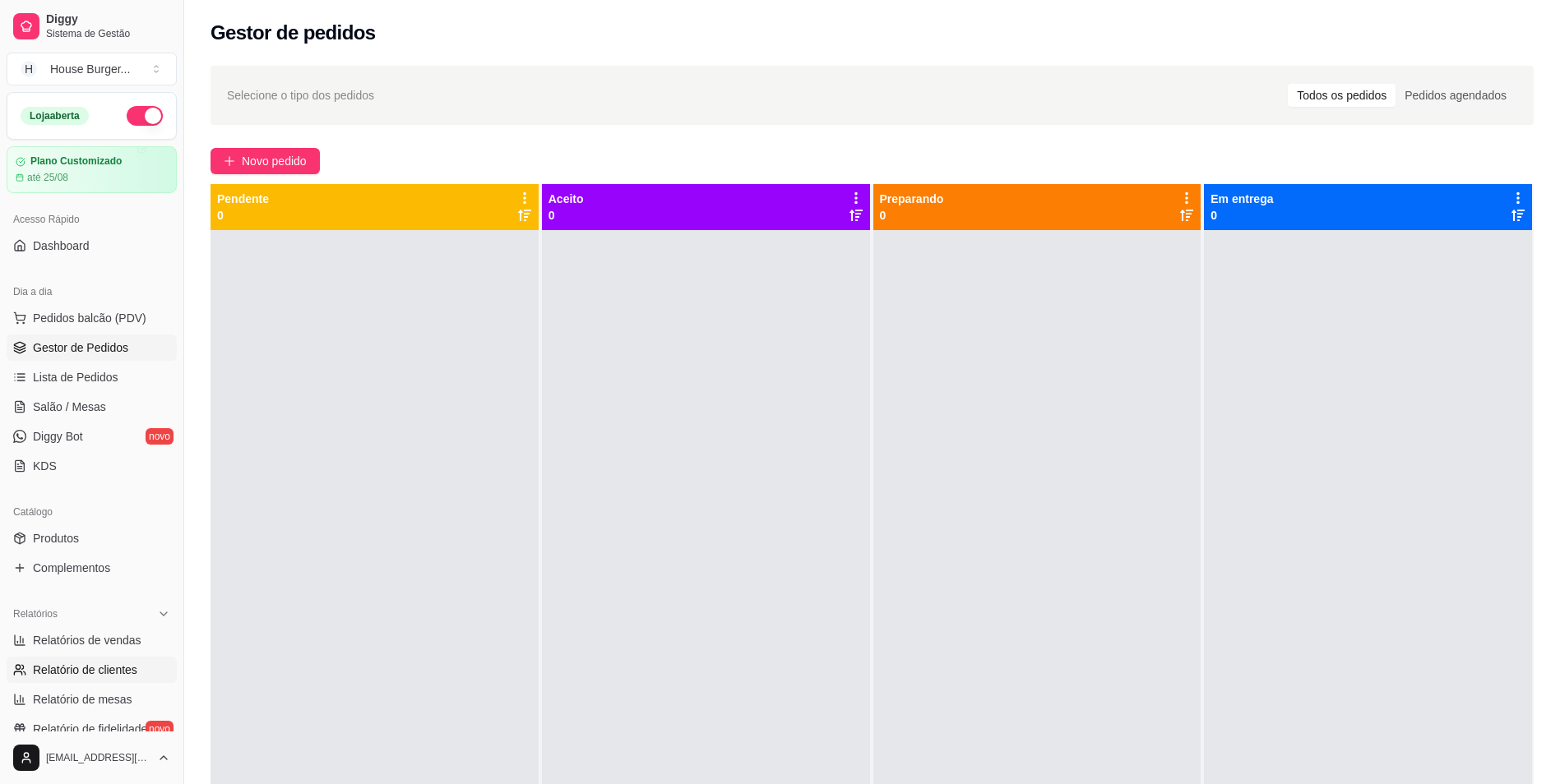
click at [24, 661] on link "Relatório de clientes" at bounding box center [92, 670] width 170 height 26
select select "30"
select select "HIGHEST_TOTAL_SPENT_WITH_ORDERS"
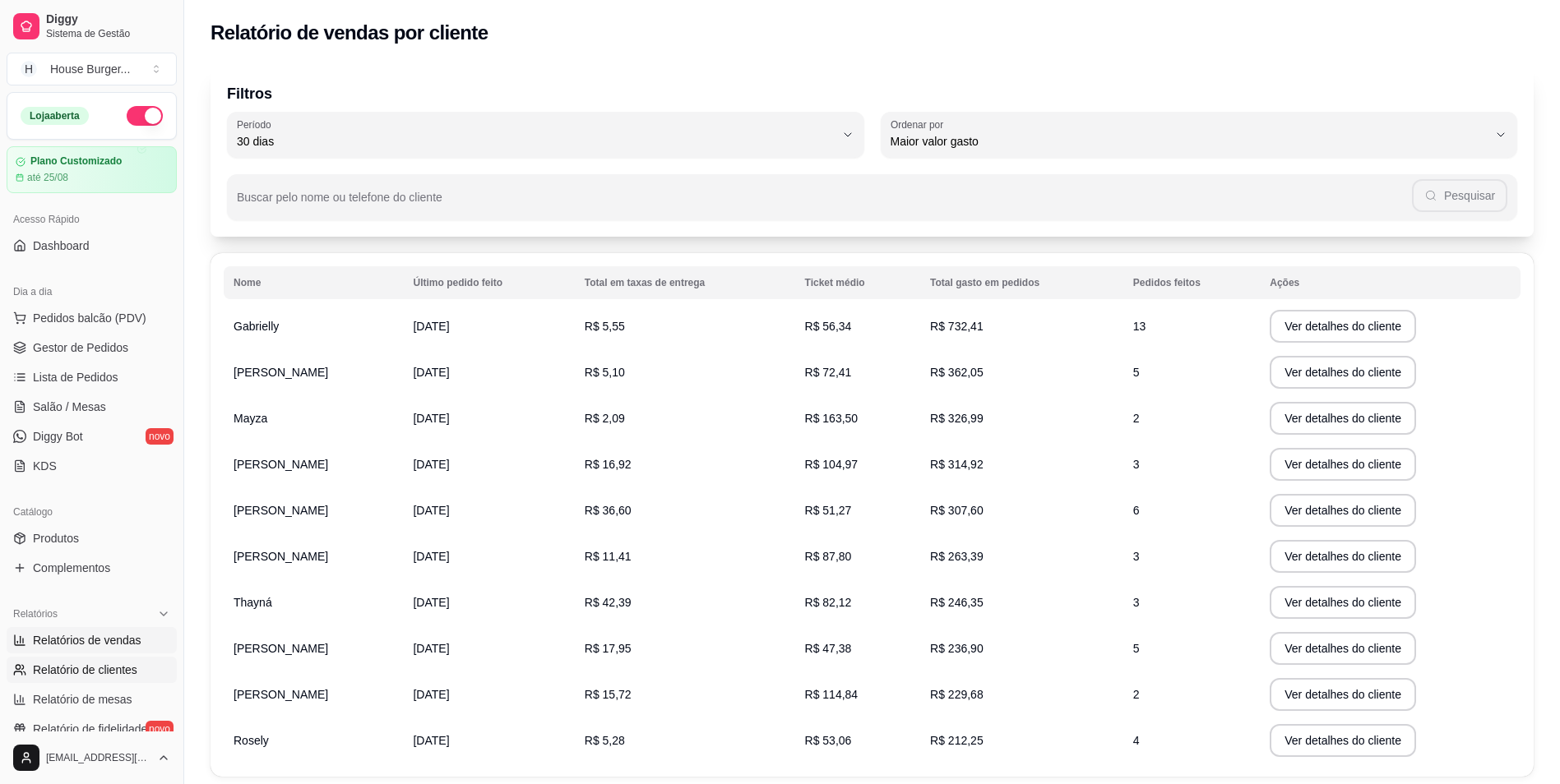
click at [34, 644] on span "Relatórios de vendas" at bounding box center [87, 640] width 108 height 16
select select "ALL"
select select "0"
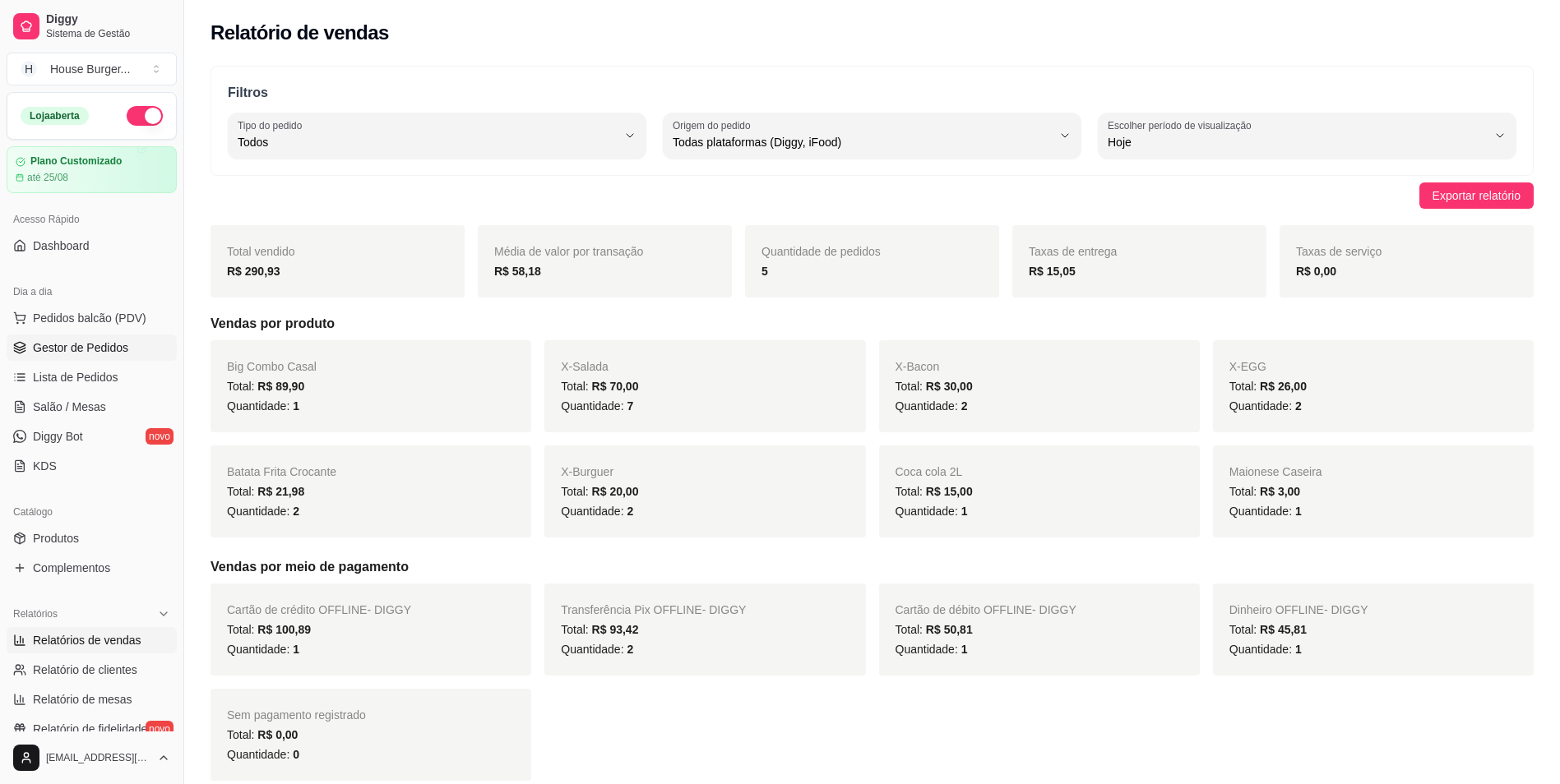
click at [122, 355] on span "Gestor de Pedidos" at bounding box center [81, 347] width 95 height 16
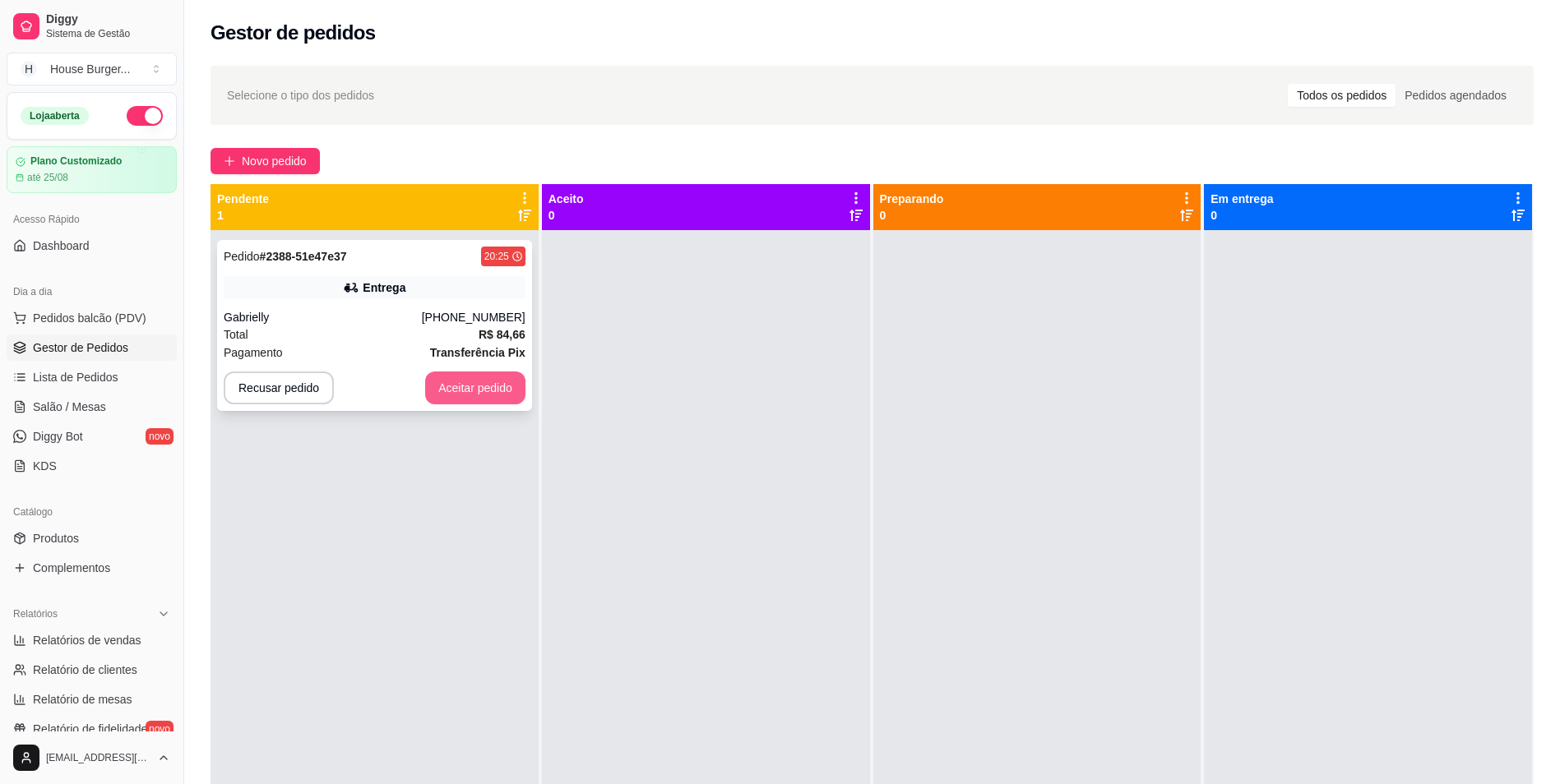
click at [511, 380] on button "Aceitar pedido" at bounding box center [476, 388] width 101 height 33
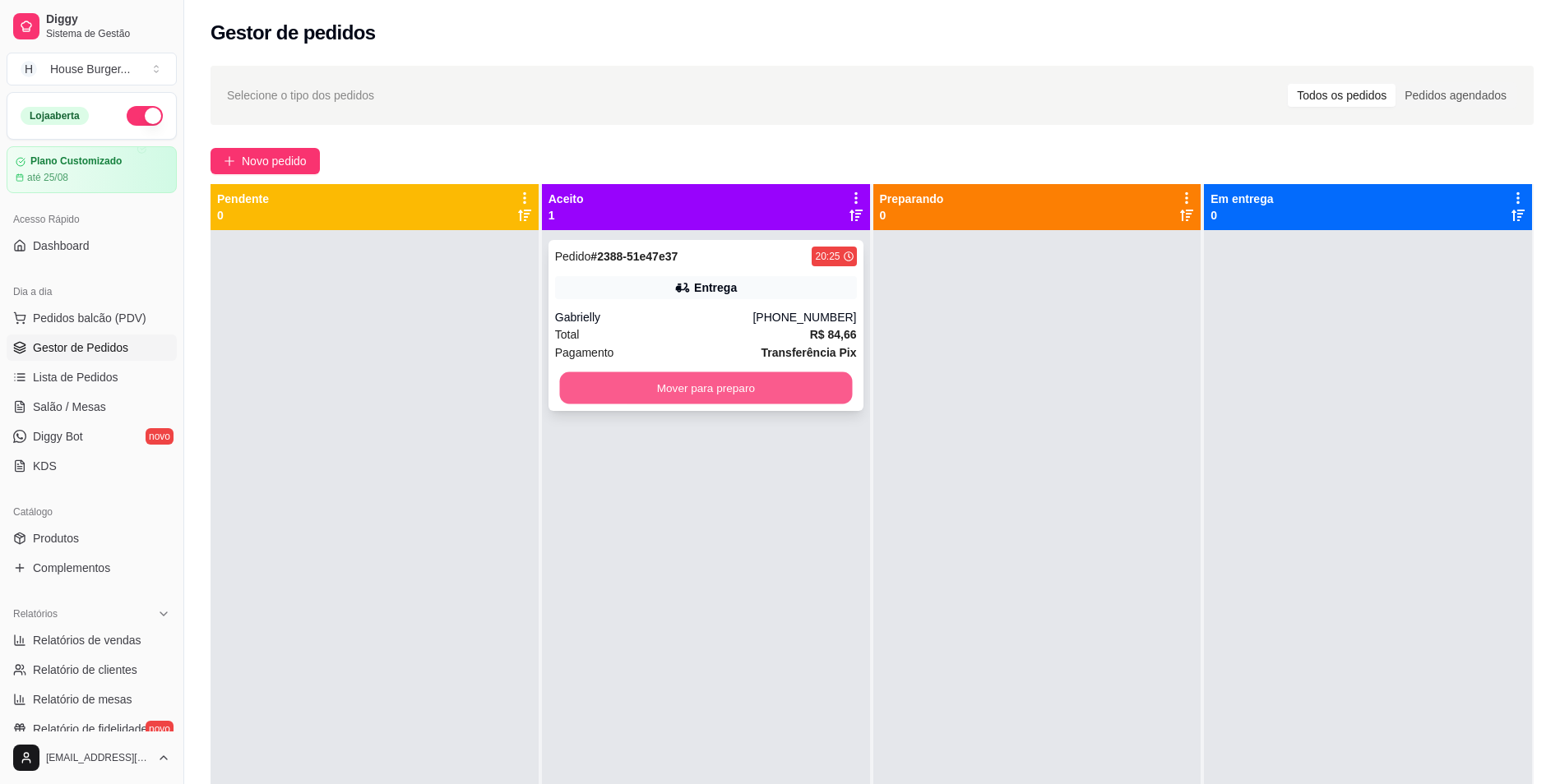
click at [714, 387] on button "Mover para preparo" at bounding box center [705, 389] width 292 height 32
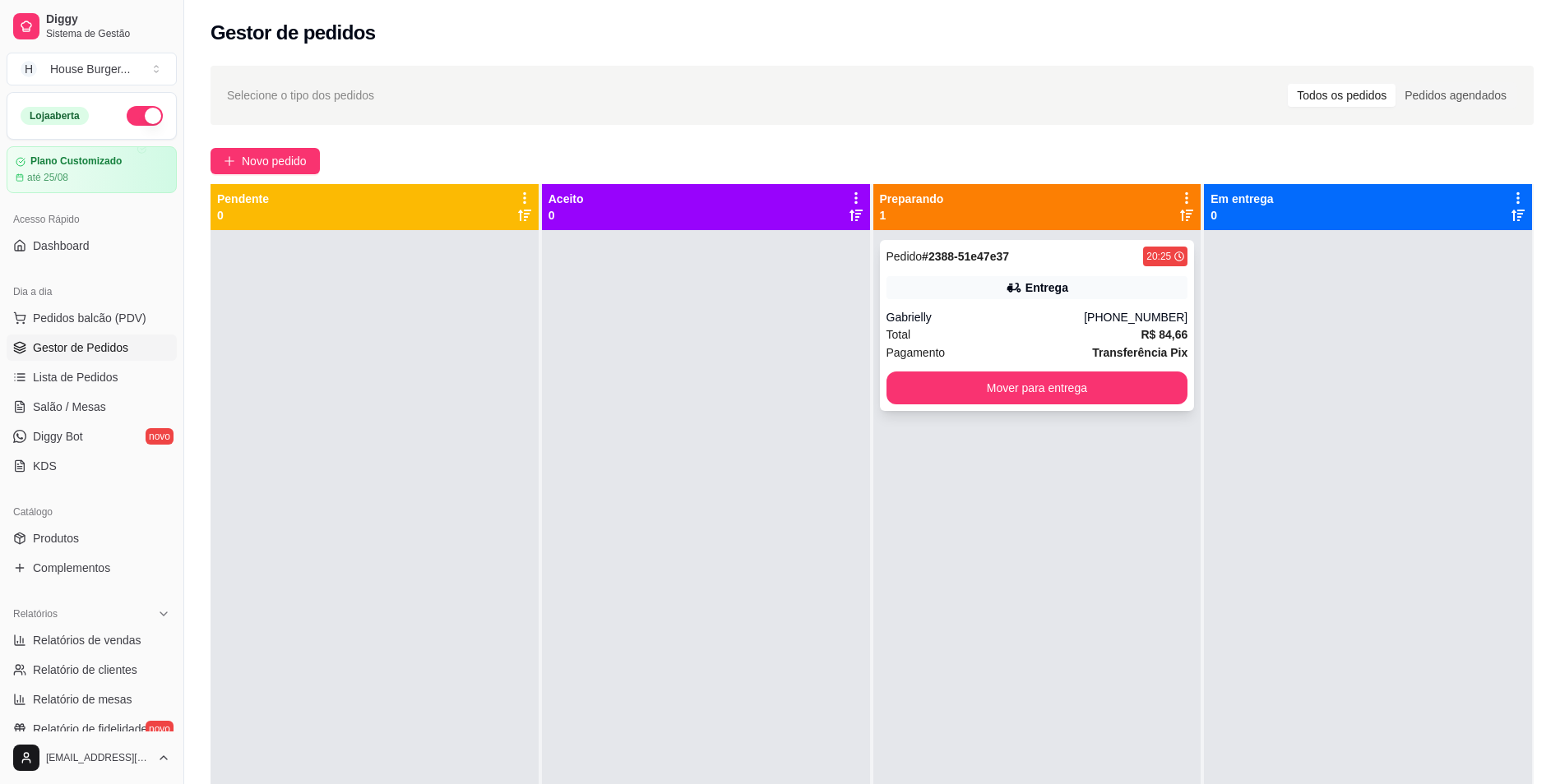
click at [1050, 330] on div "Total R$ 84,66" at bounding box center [1037, 334] width 302 height 18
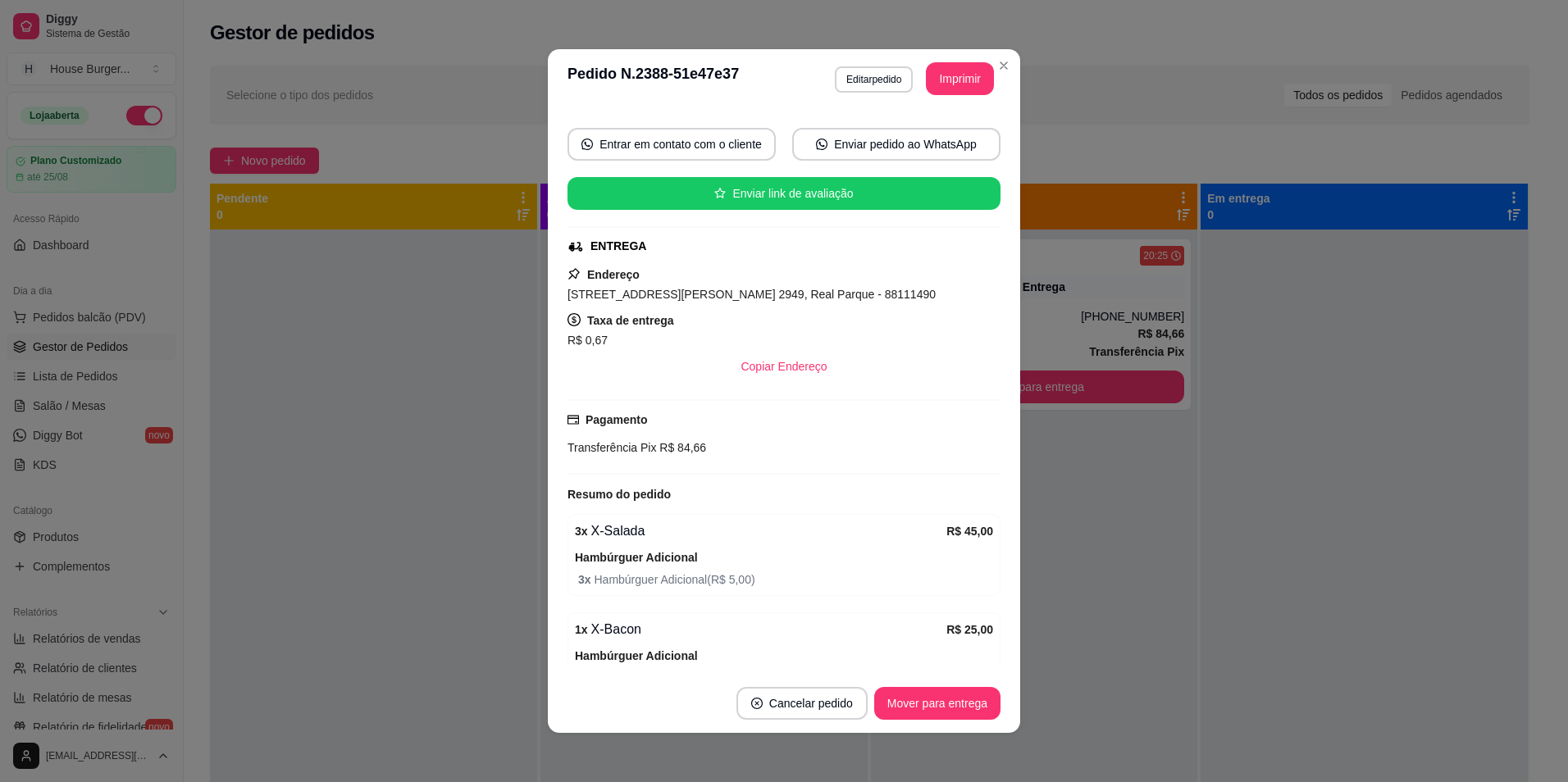
scroll to position [164, 0]
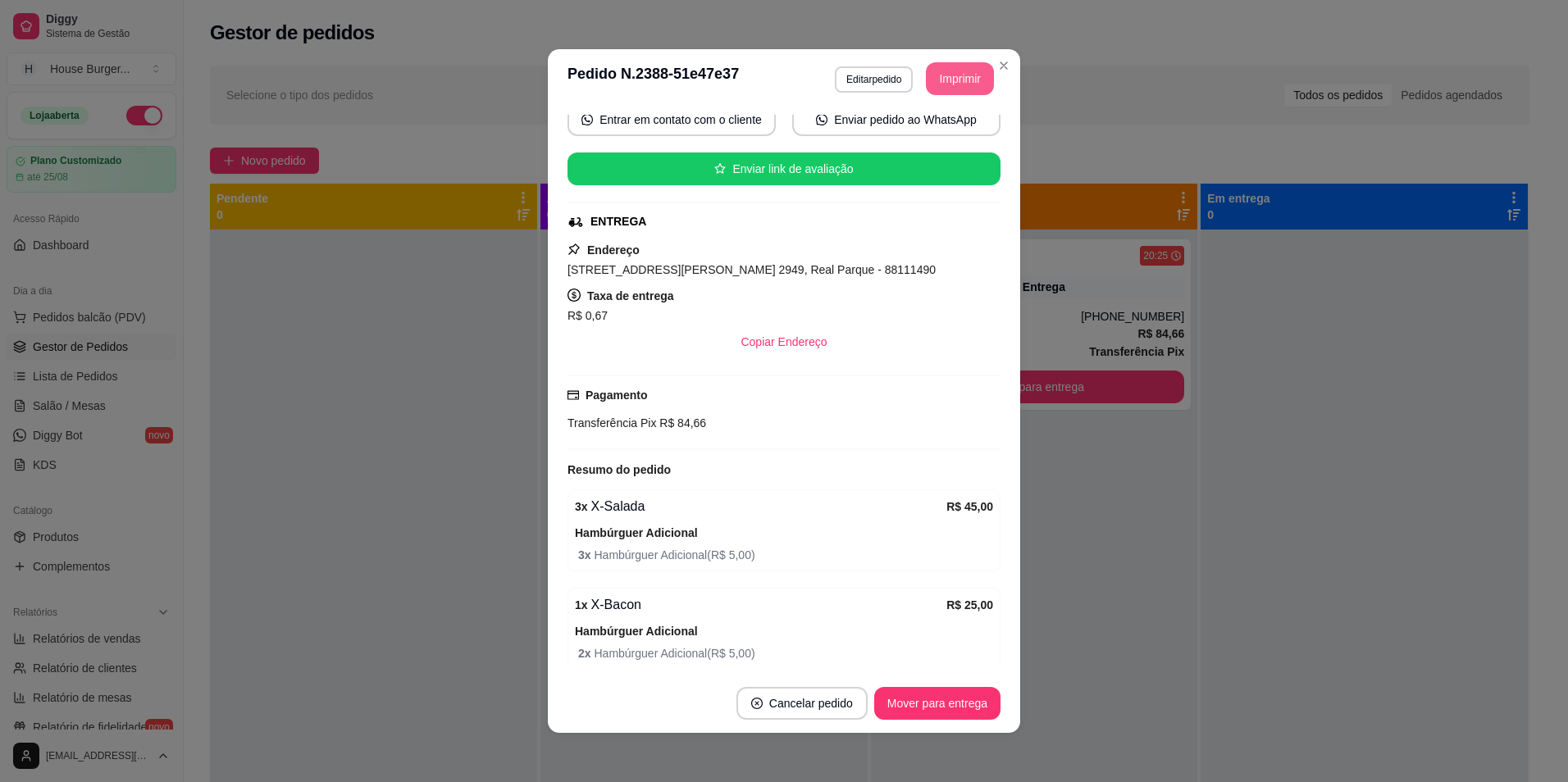
click at [967, 78] on button "Imprimir" at bounding box center [959, 78] width 68 height 33
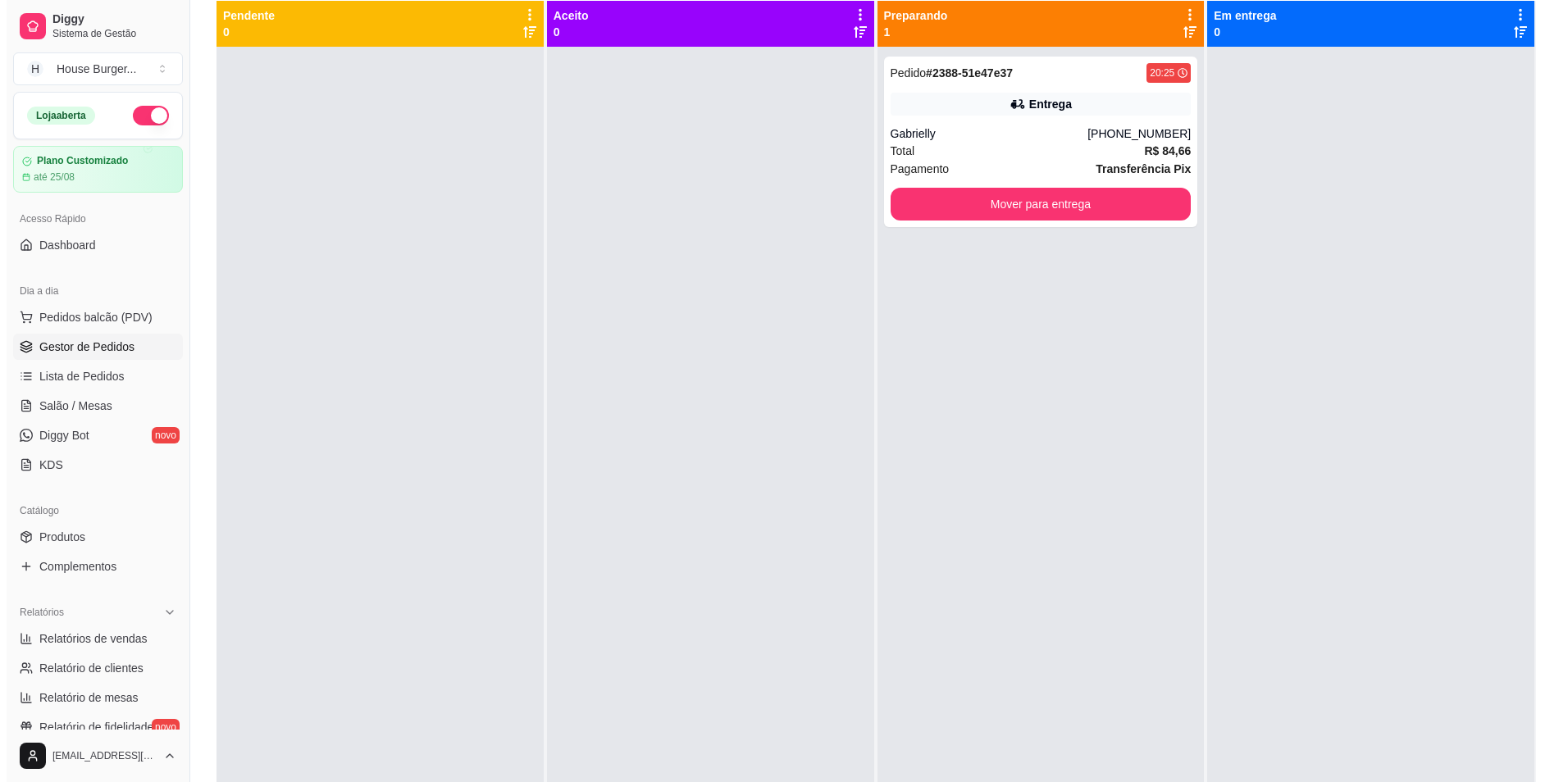
scroll to position [250, 0]
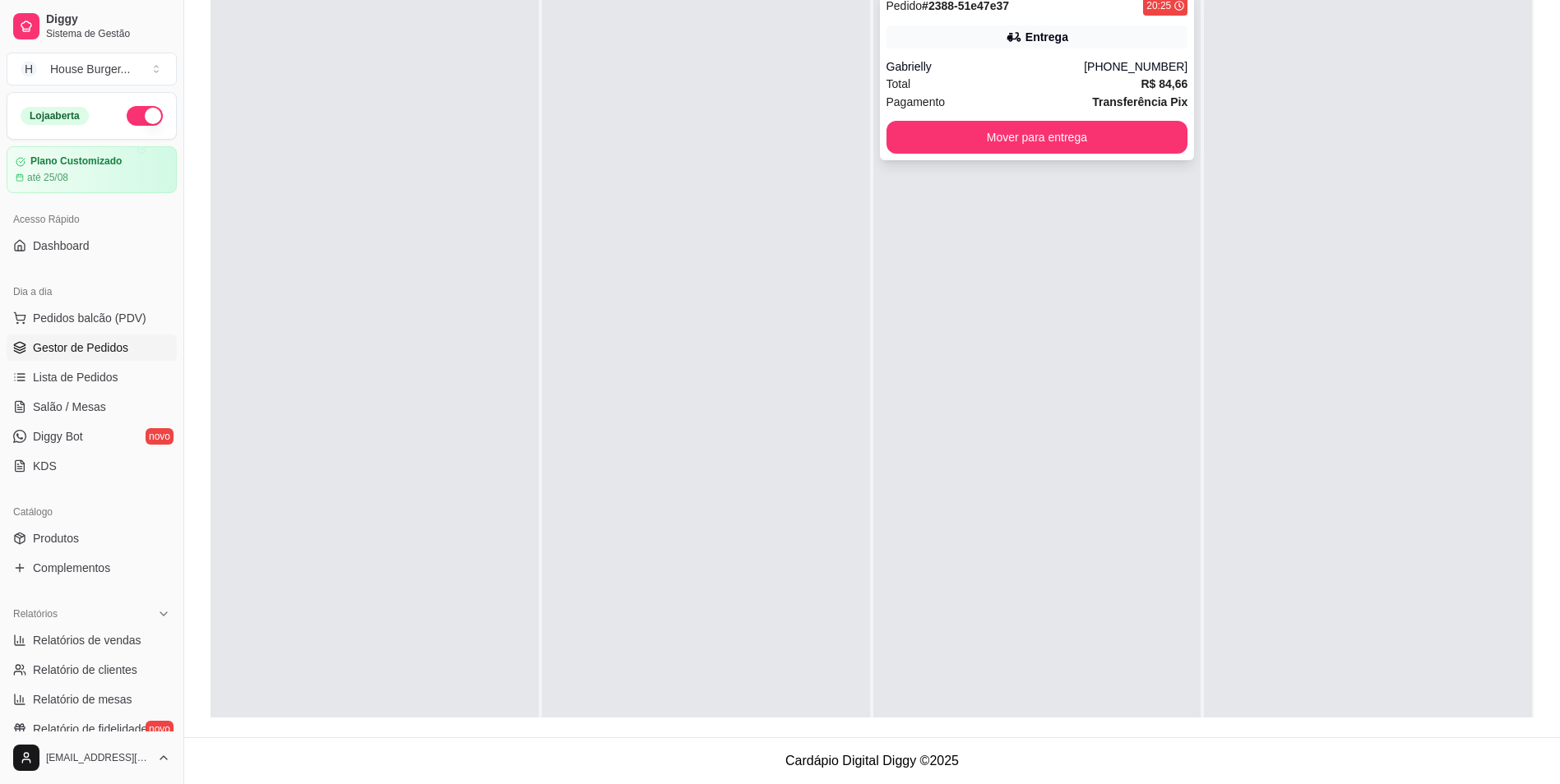
click at [1036, 56] on div "Pedido # 2388-51e47e37 20:25 Entrega Gabrielly [PHONE_NUMBER] Total R$ 84,66 Pa…" at bounding box center [1037, 74] width 315 height 171
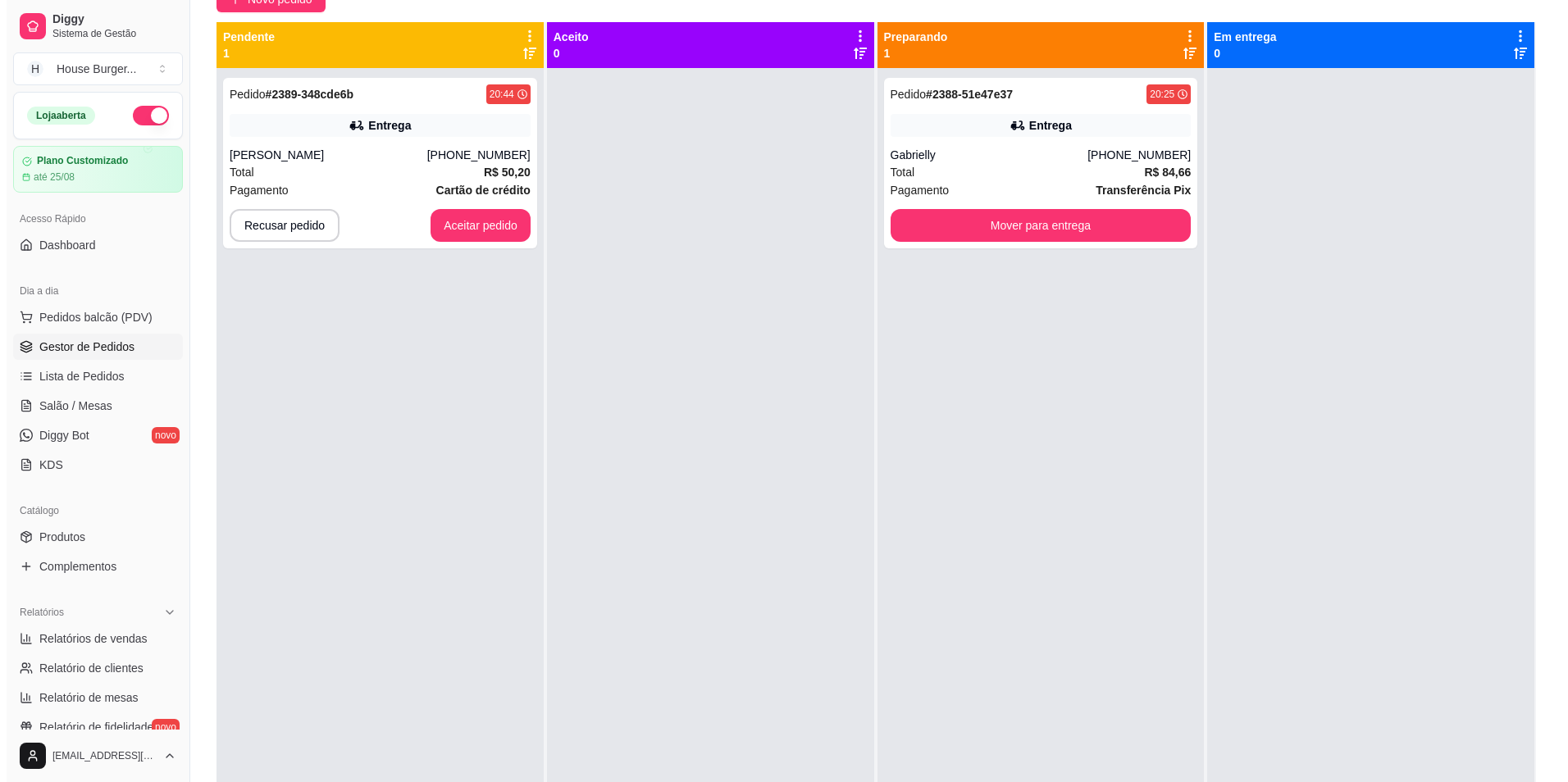
scroll to position [4, 0]
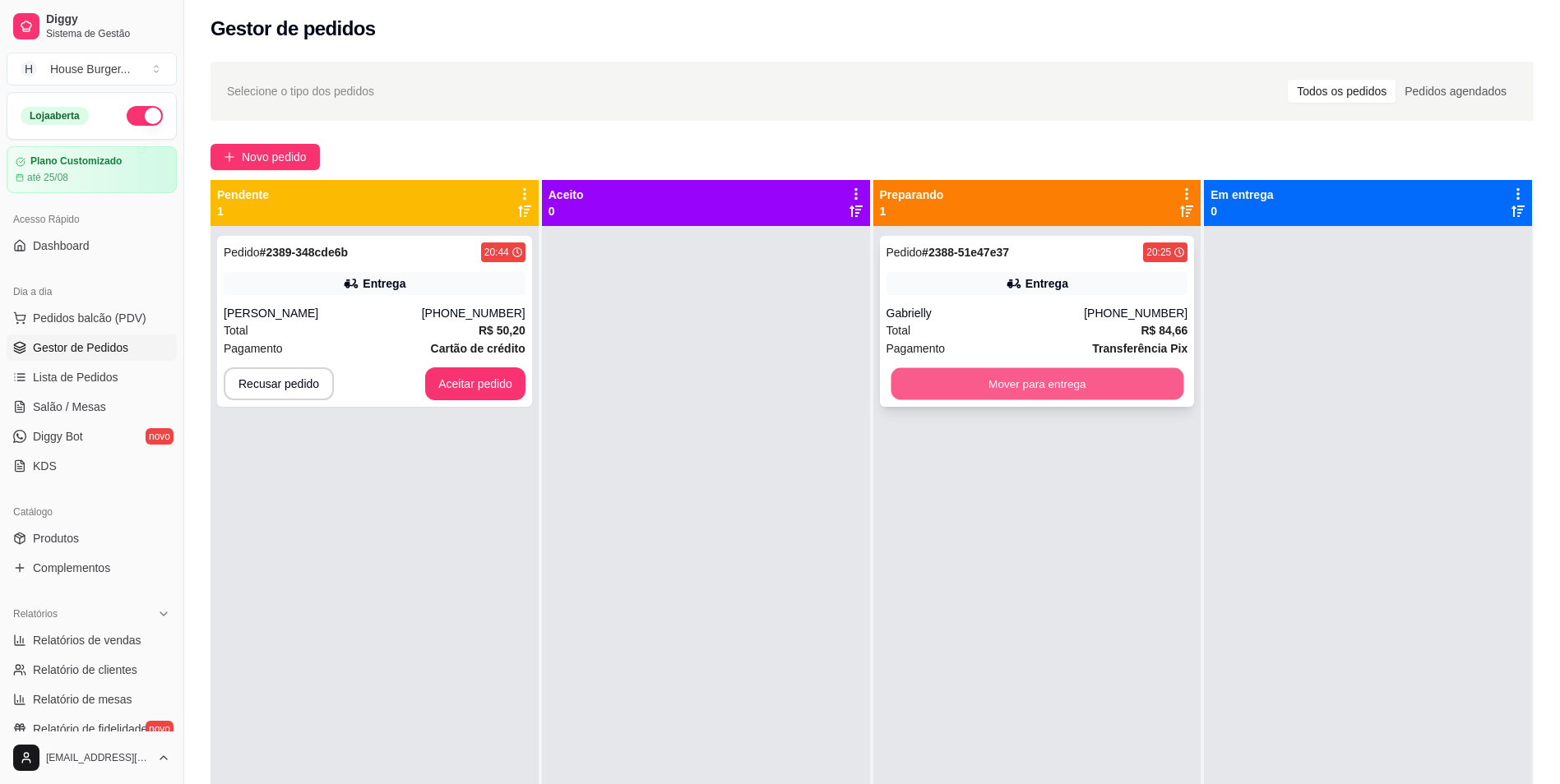
click at [904, 393] on button "Mover para entrega" at bounding box center [1037, 384] width 292 height 32
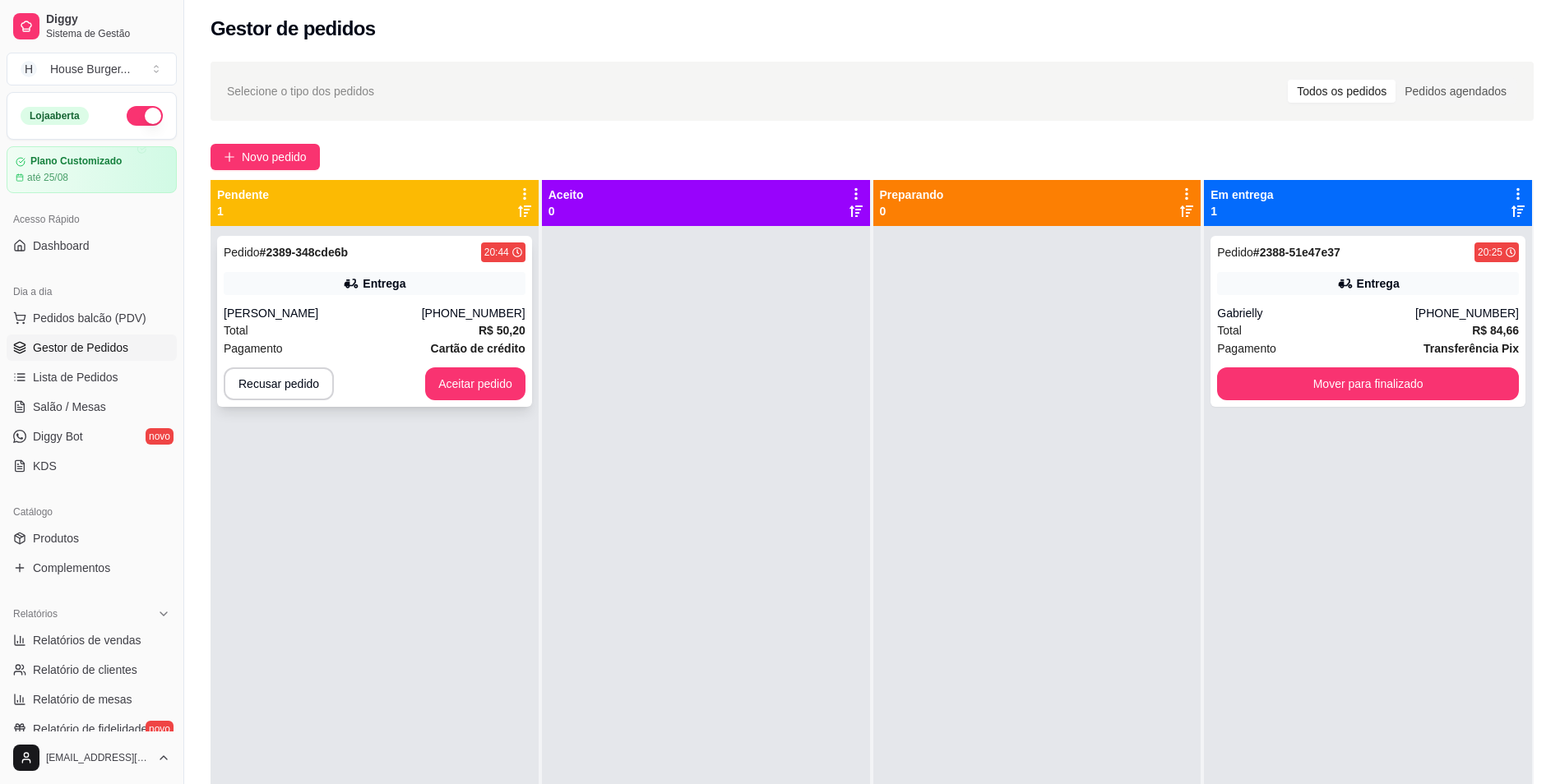
click at [505, 308] on div "Pedido # 2389-348cde6b 20:44 Entrega [PERSON_NAME] [PHONE_NUMBER] Total R$ 50,2…" at bounding box center [375, 321] width 315 height 171
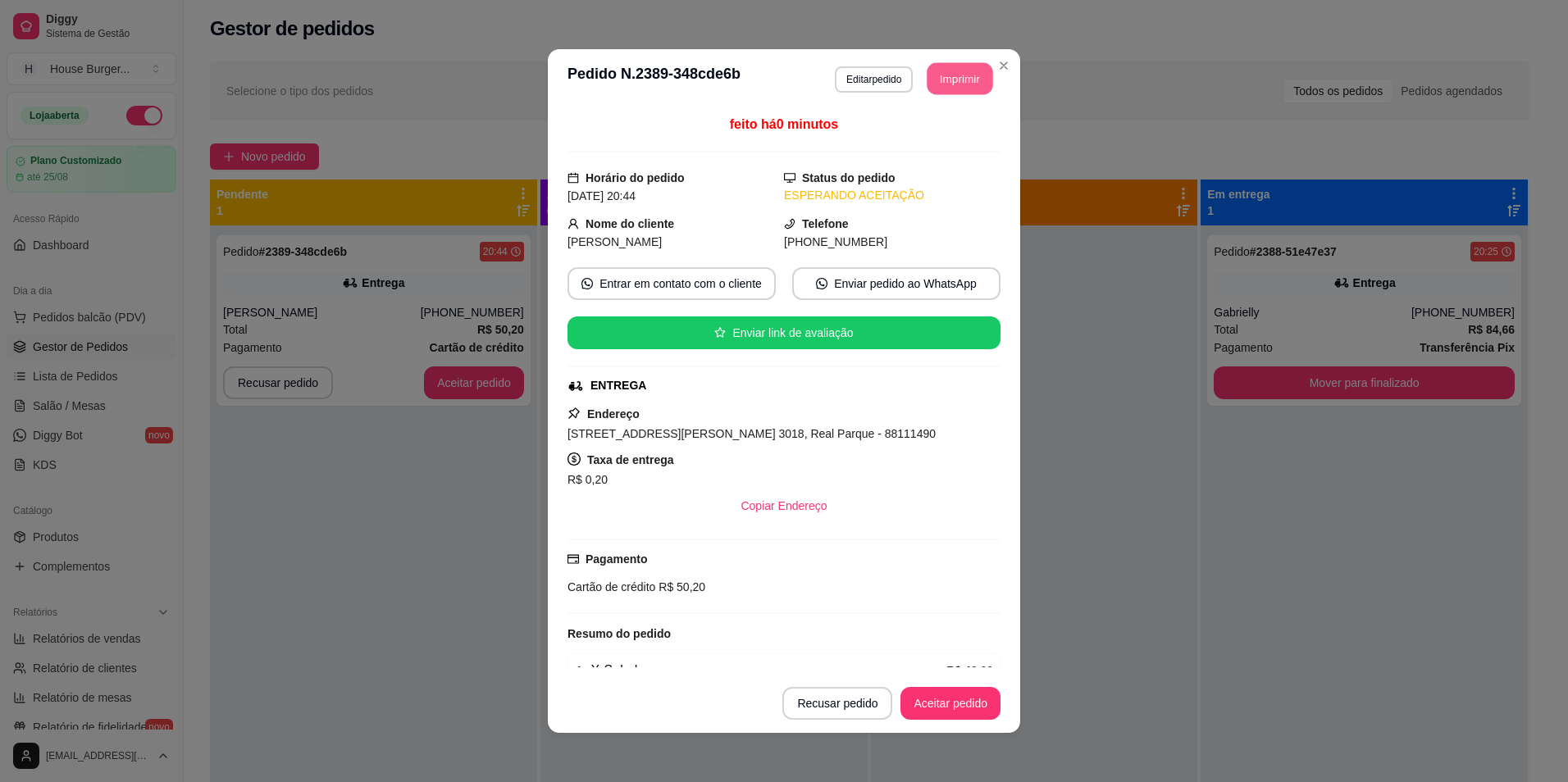
click at [933, 82] on button "Imprimir" at bounding box center [959, 79] width 65 height 32
click at [922, 700] on button "Aceitar pedido" at bounding box center [950, 704] width 100 height 33
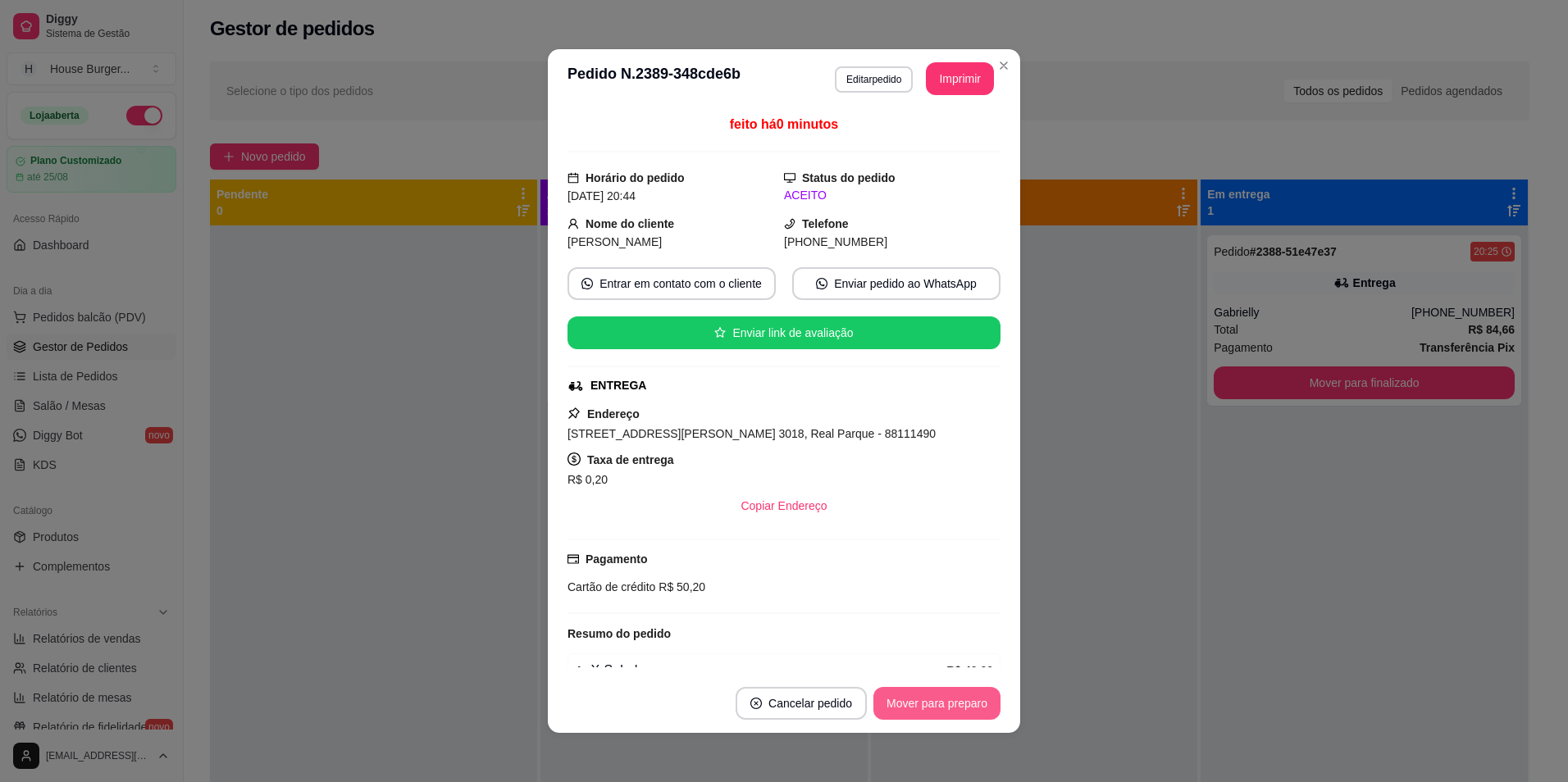
click at [924, 703] on button "Mover para preparo" at bounding box center [937, 704] width 127 height 33
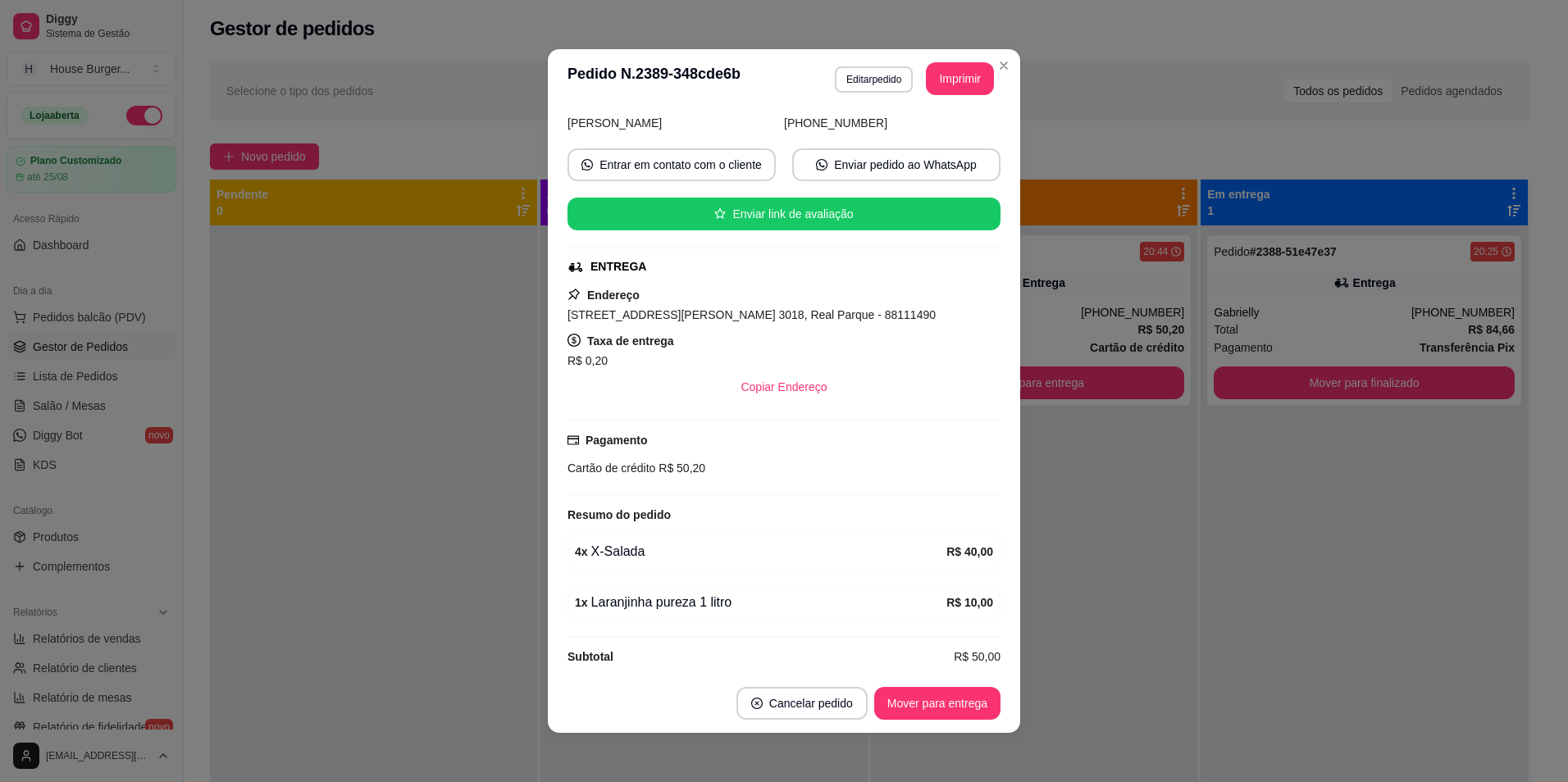
scroll to position [135, 0]
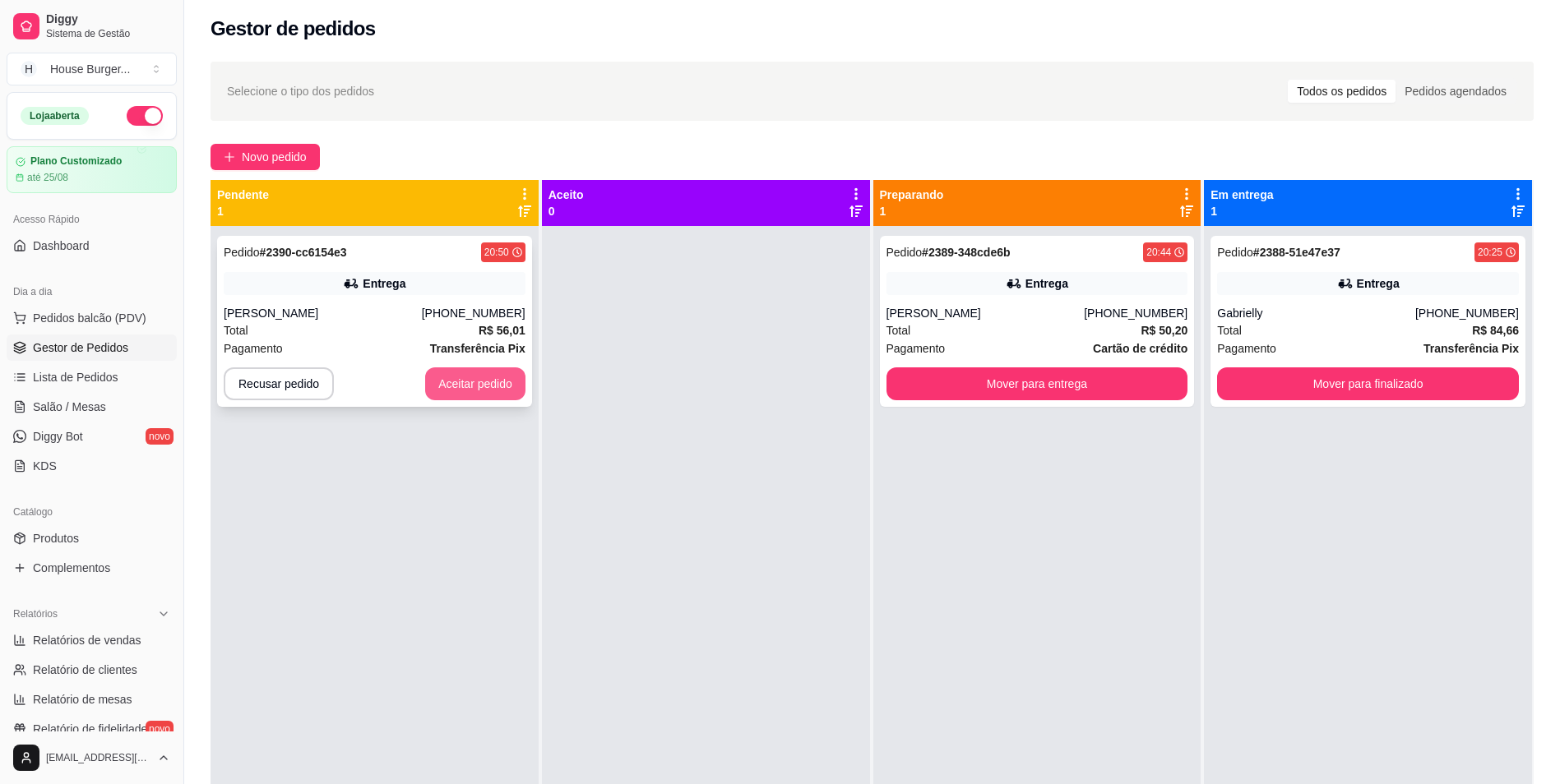
click at [494, 384] on button "Aceitar pedido" at bounding box center [476, 383] width 101 height 33
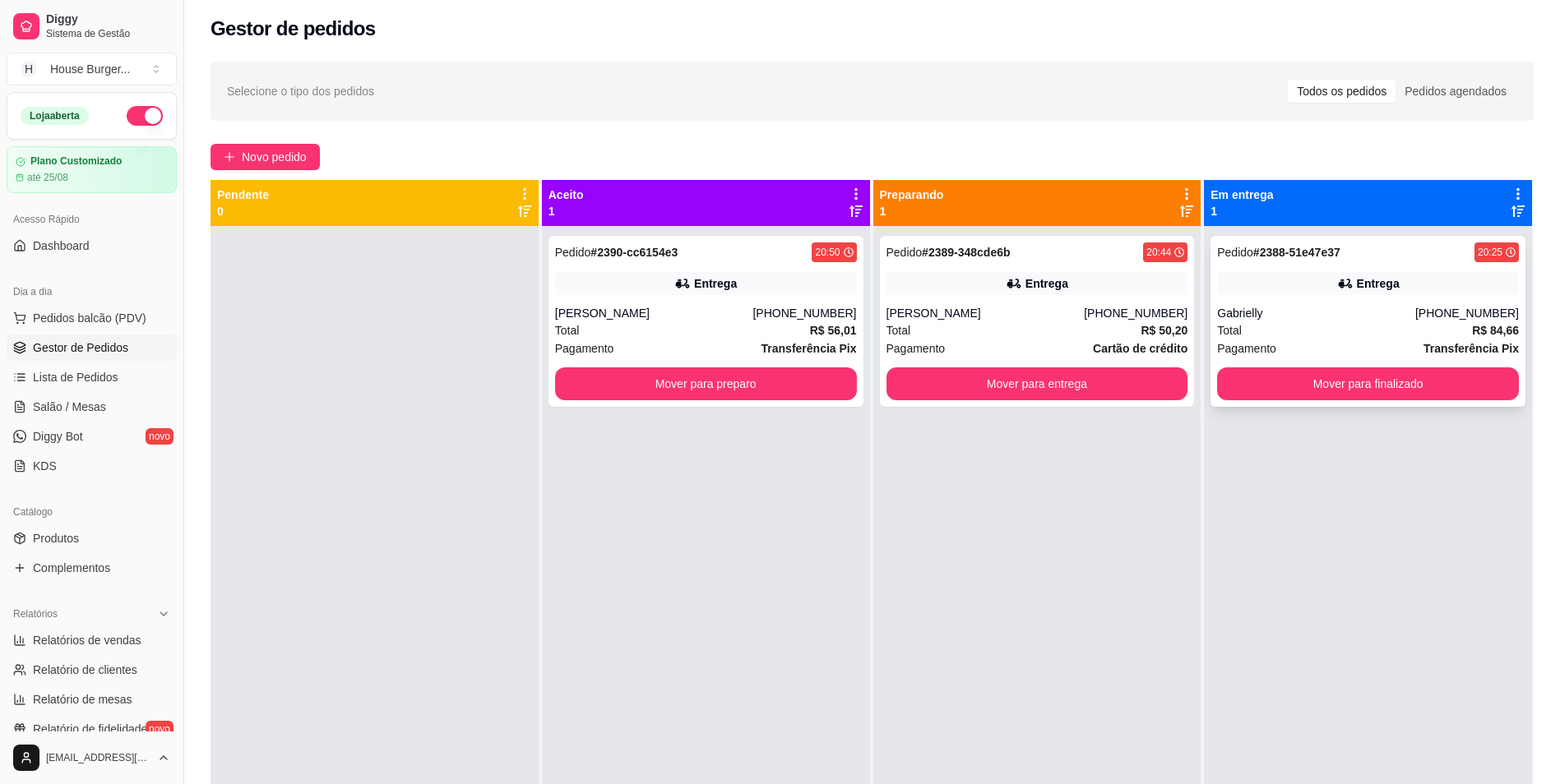
click at [1286, 314] on div "Gabrielly" at bounding box center [1316, 313] width 199 height 16
click at [1335, 387] on button "Mover para finalizado" at bounding box center [1368, 384] width 292 height 32
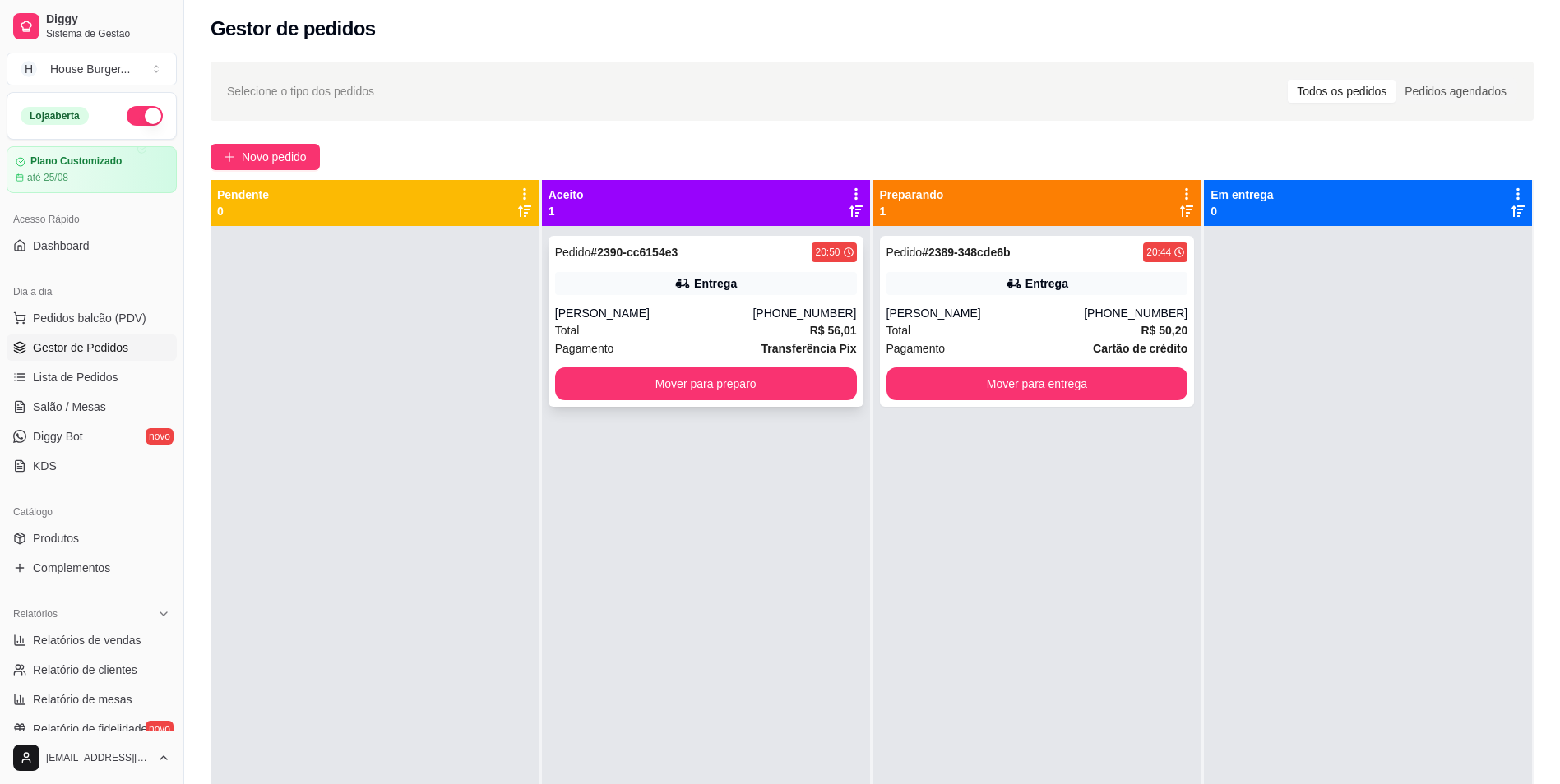
click at [795, 304] on div "Pedido # 2390-cc6154e3 20:50 Entrega [PERSON_NAME] [PHONE_NUMBER] Total R$ 56,0…" at bounding box center [707, 321] width 315 height 171
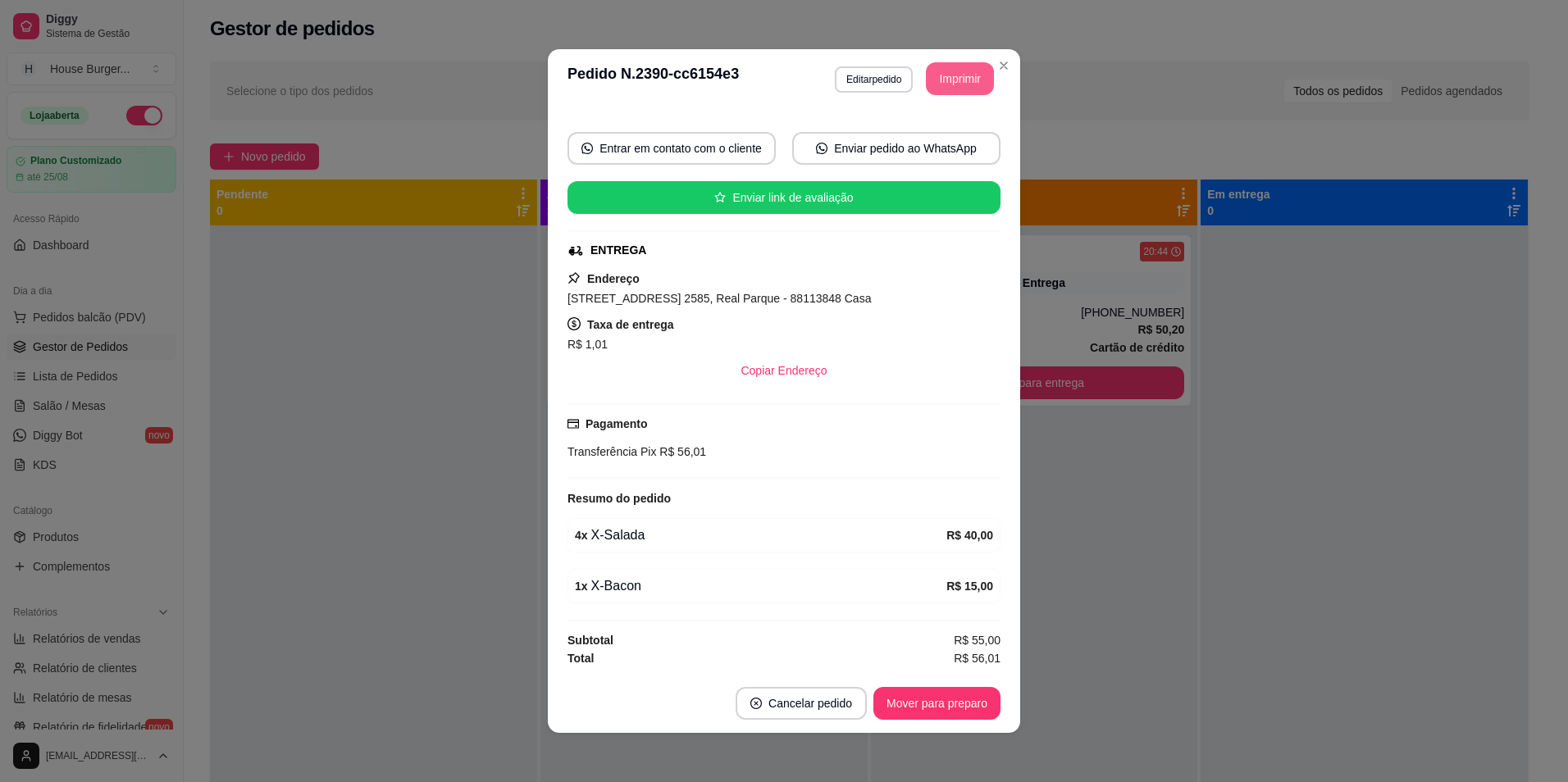
click at [937, 82] on button "Imprimir" at bounding box center [959, 78] width 68 height 33
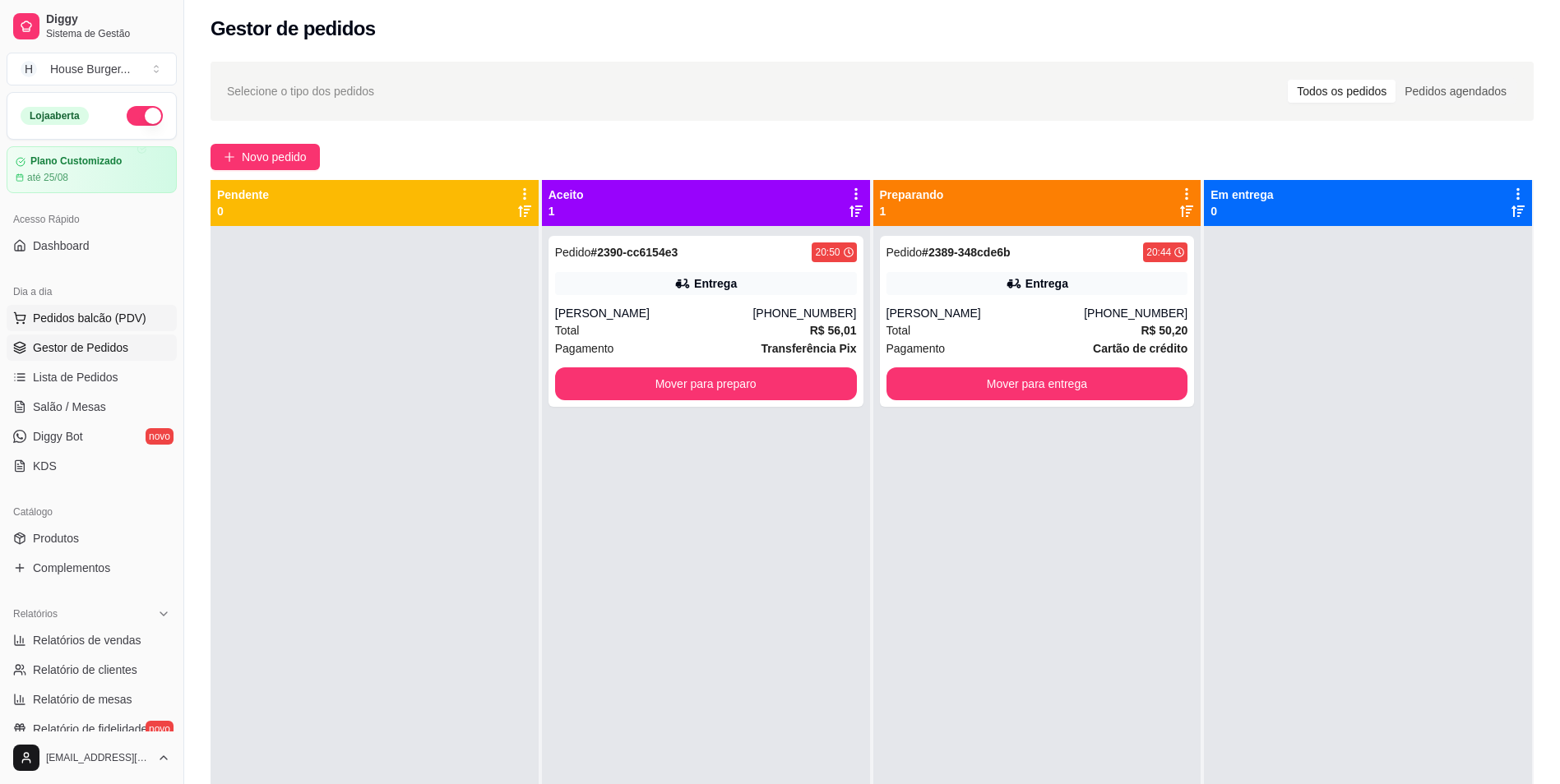
click at [75, 308] on button "Pedidos balcão (PDV)" at bounding box center [92, 318] width 170 height 26
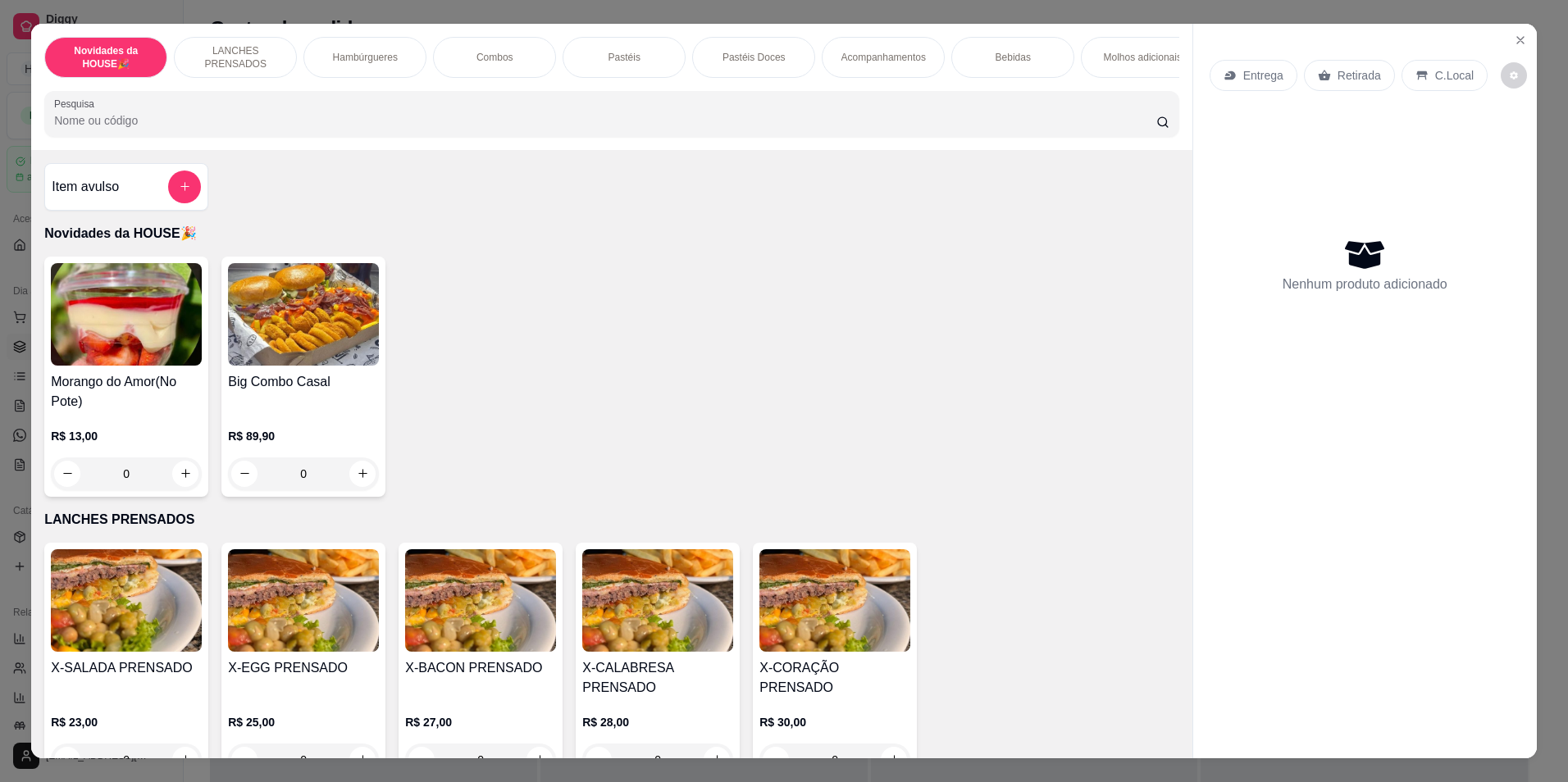
click at [625, 64] on div "Pastéis" at bounding box center [624, 57] width 123 height 41
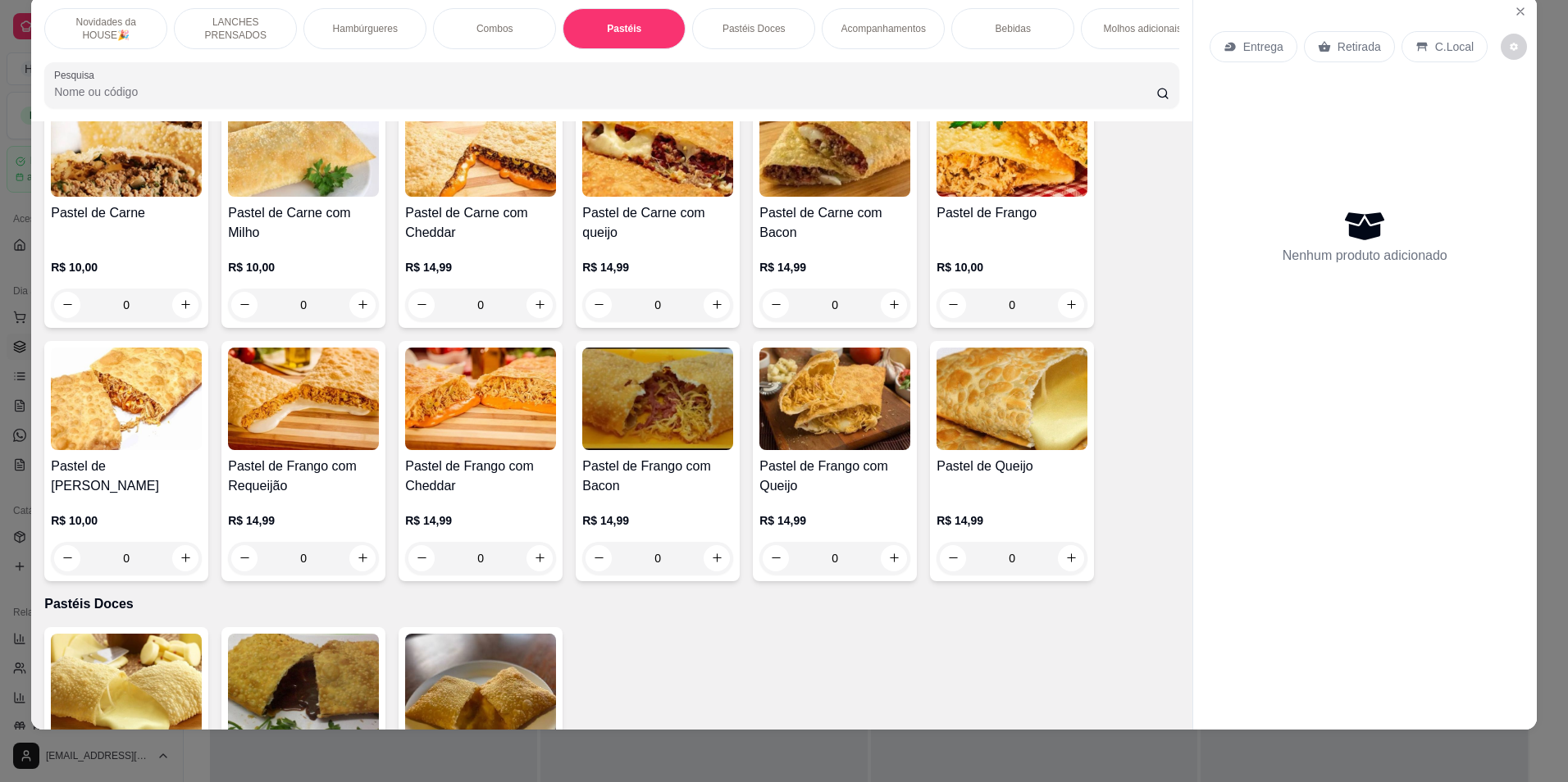
scroll to position [1729, 0]
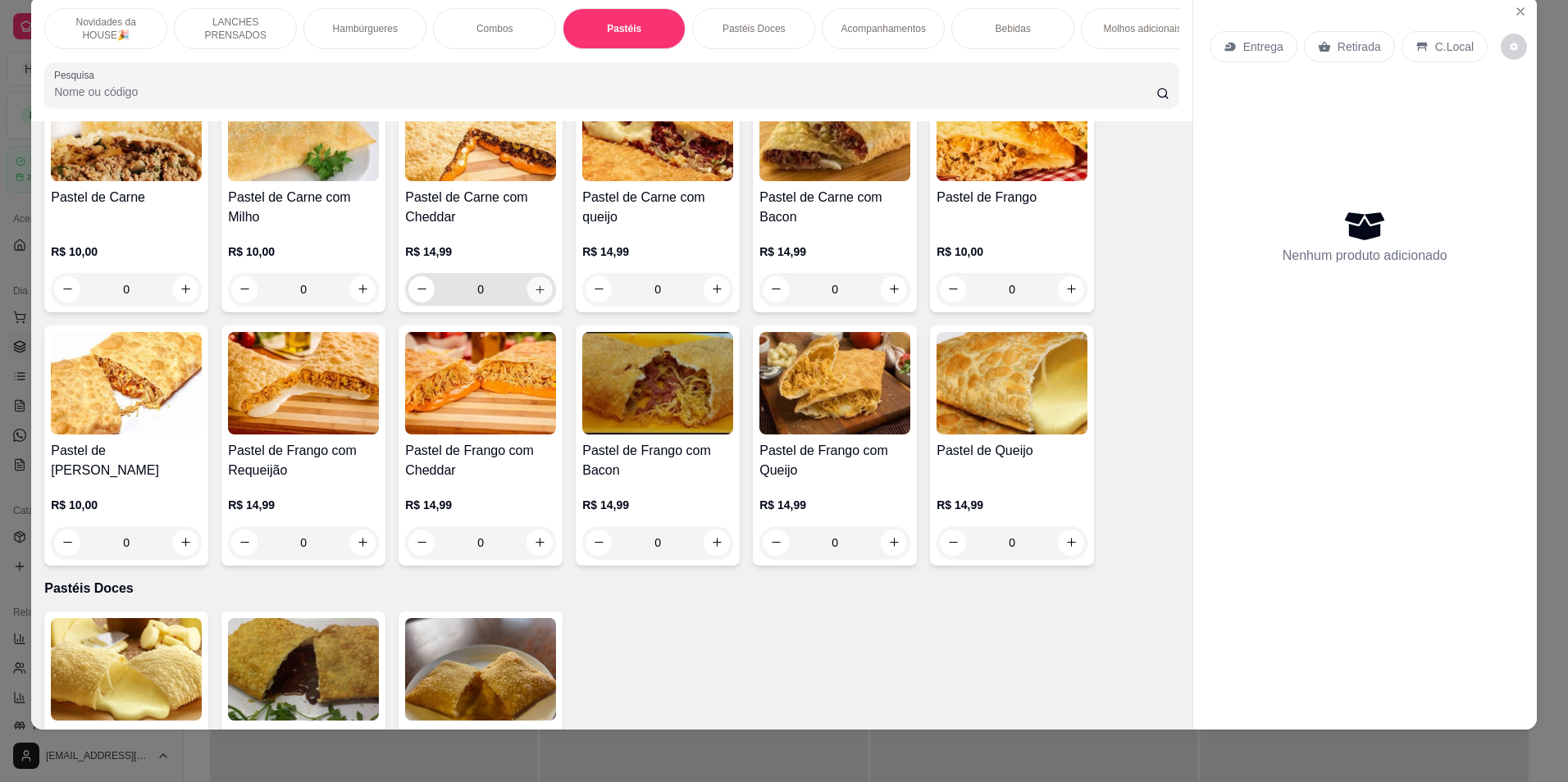
click at [527, 298] on button "increase-product-quantity" at bounding box center [540, 289] width 25 height 26
type input "1"
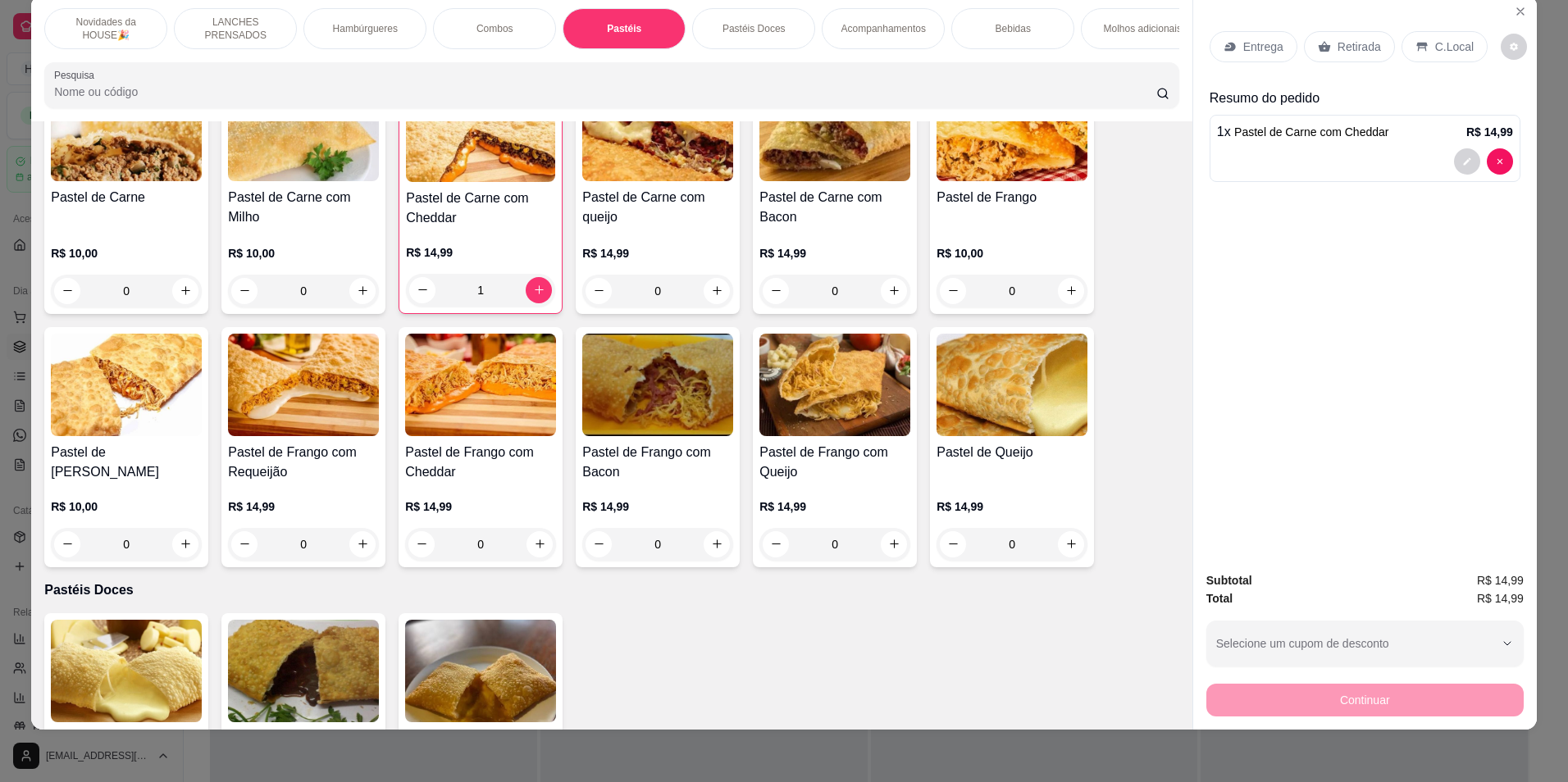
click at [1322, 41] on icon at bounding box center [1323, 46] width 13 height 13
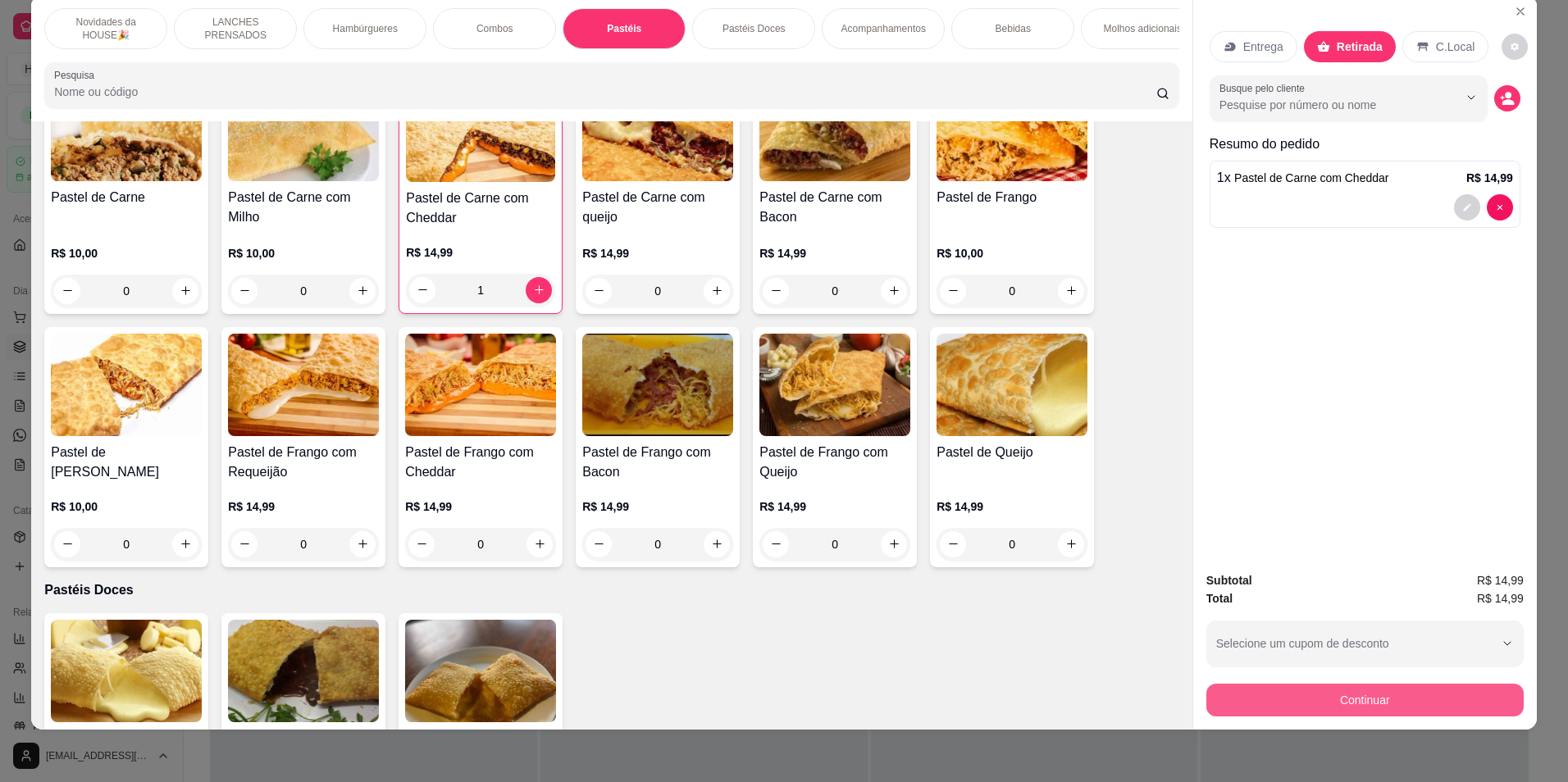
click at [1244, 706] on button "Continuar" at bounding box center [1364, 700] width 317 height 33
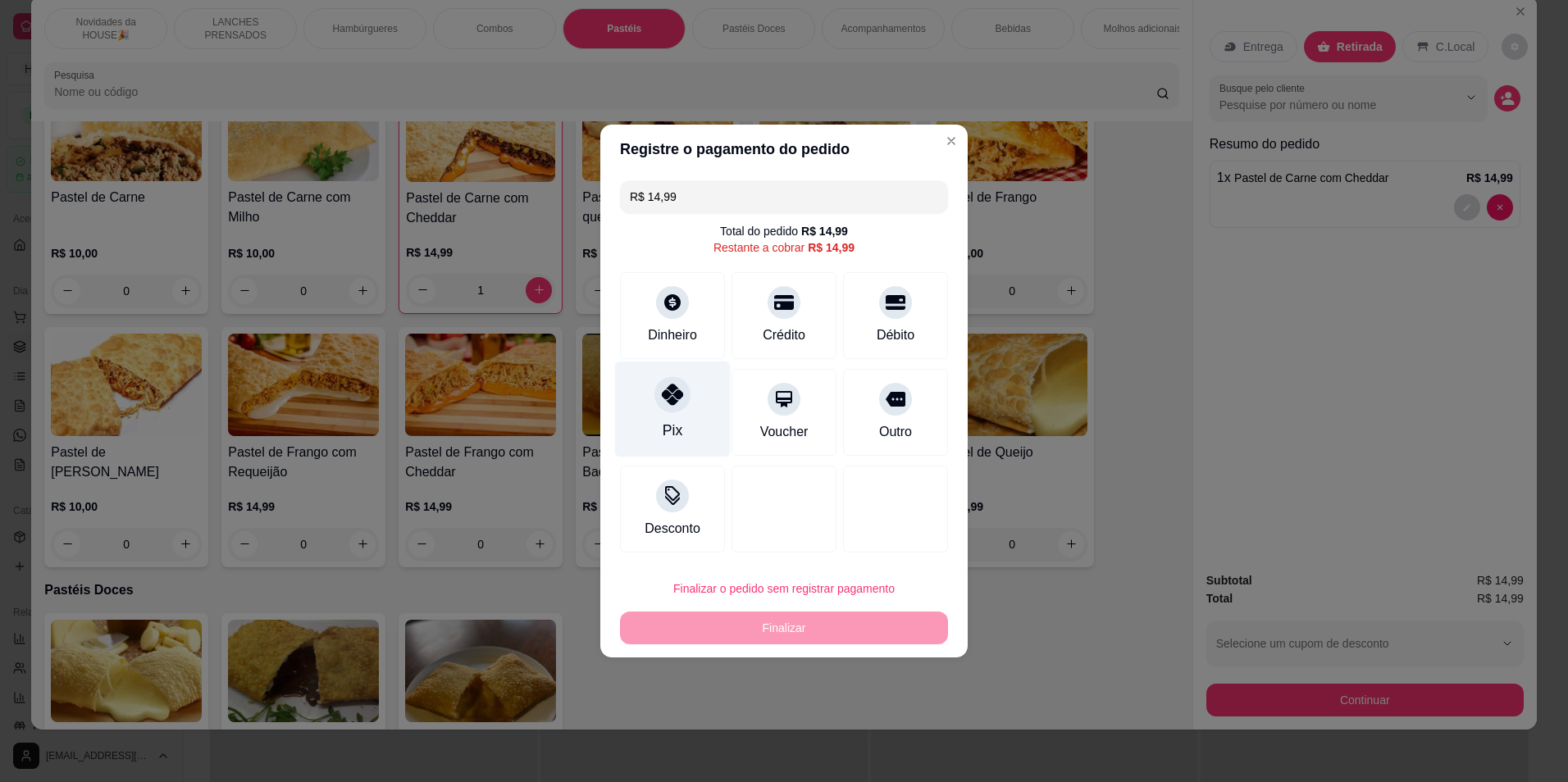
click at [653, 427] on div "Pix" at bounding box center [673, 409] width 116 height 96
type input "R$ 0,00"
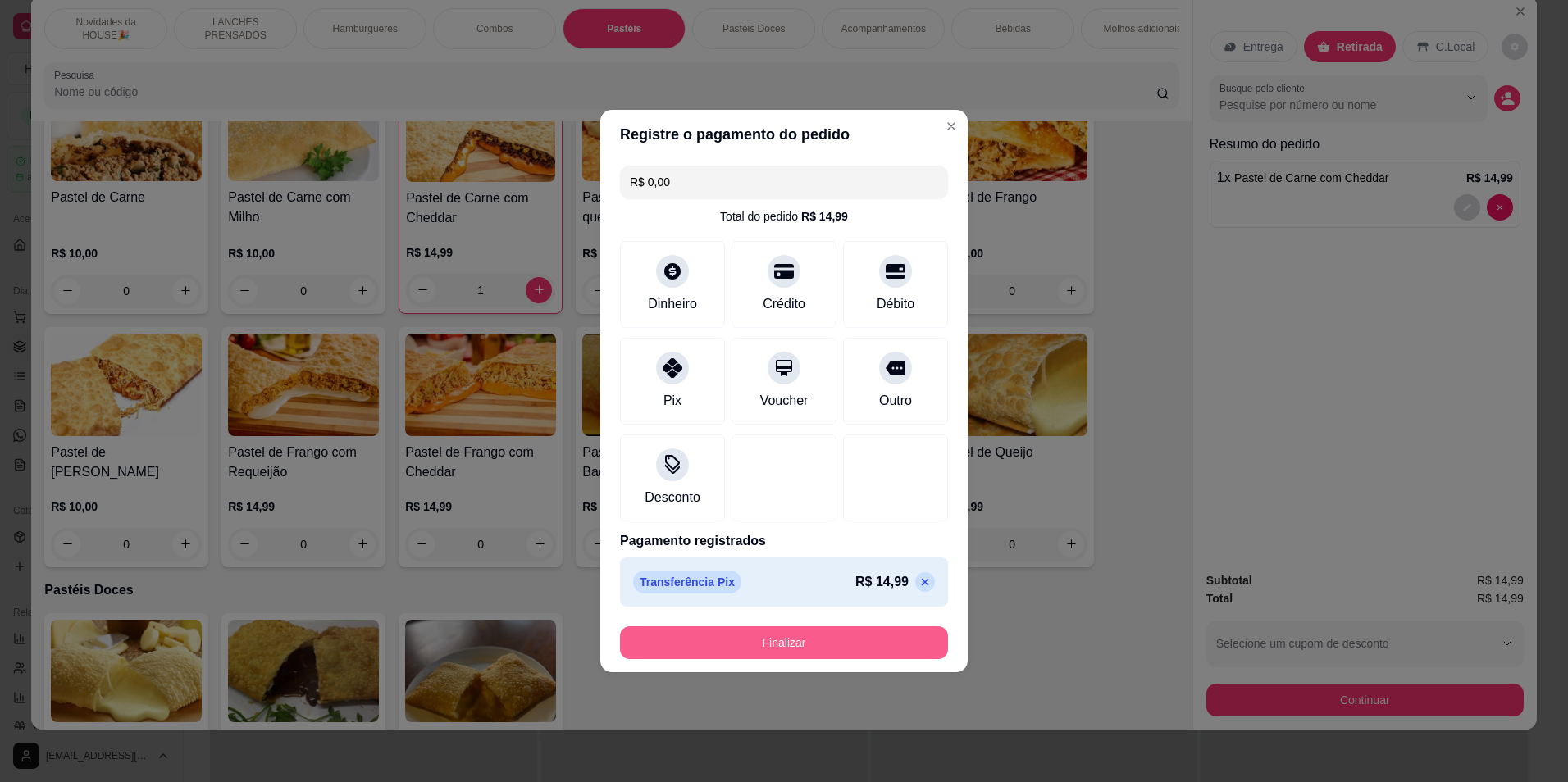
click at [716, 651] on button "Finalizar" at bounding box center [784, 643] width 328 height 33
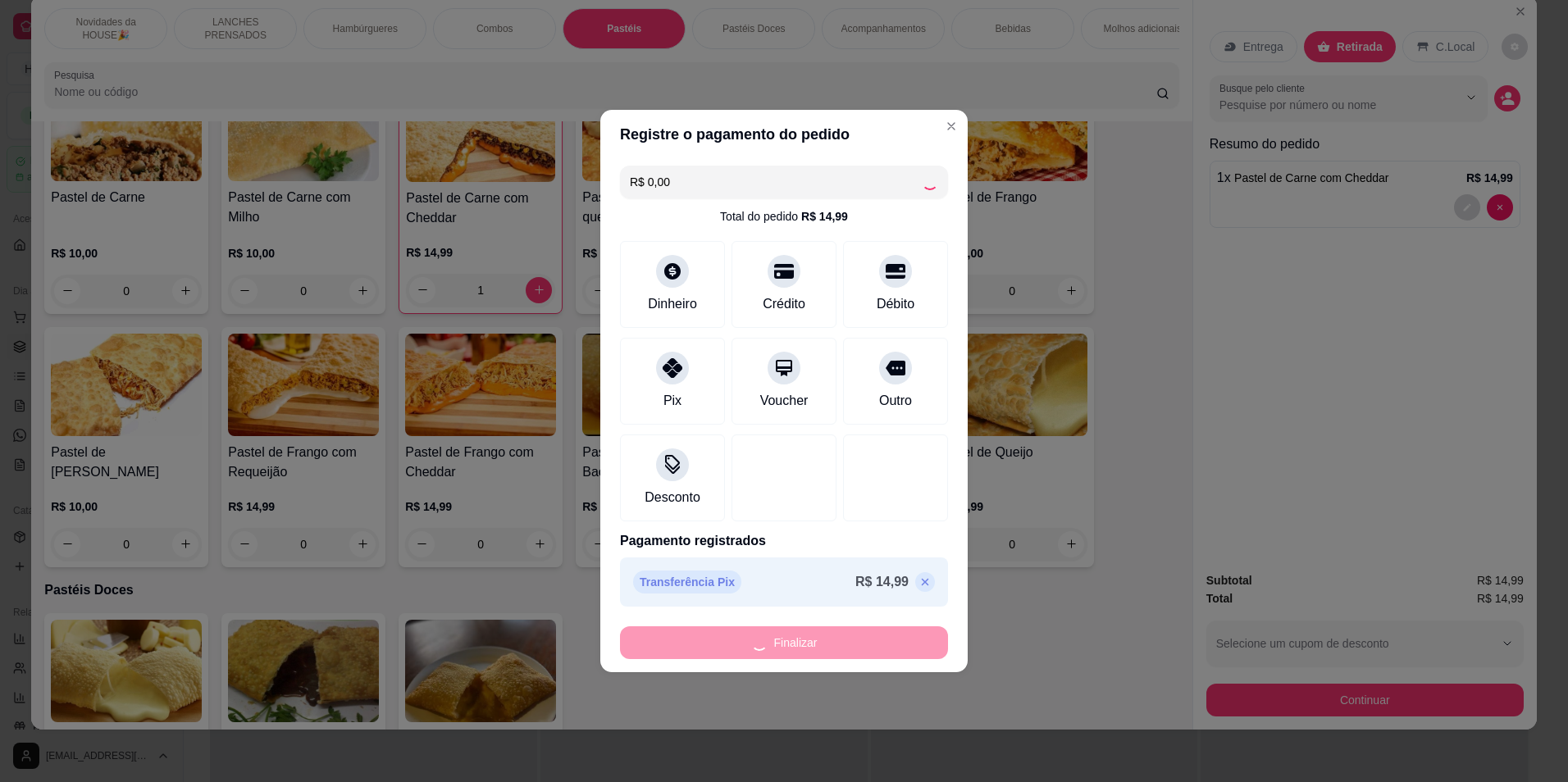
type input "0"
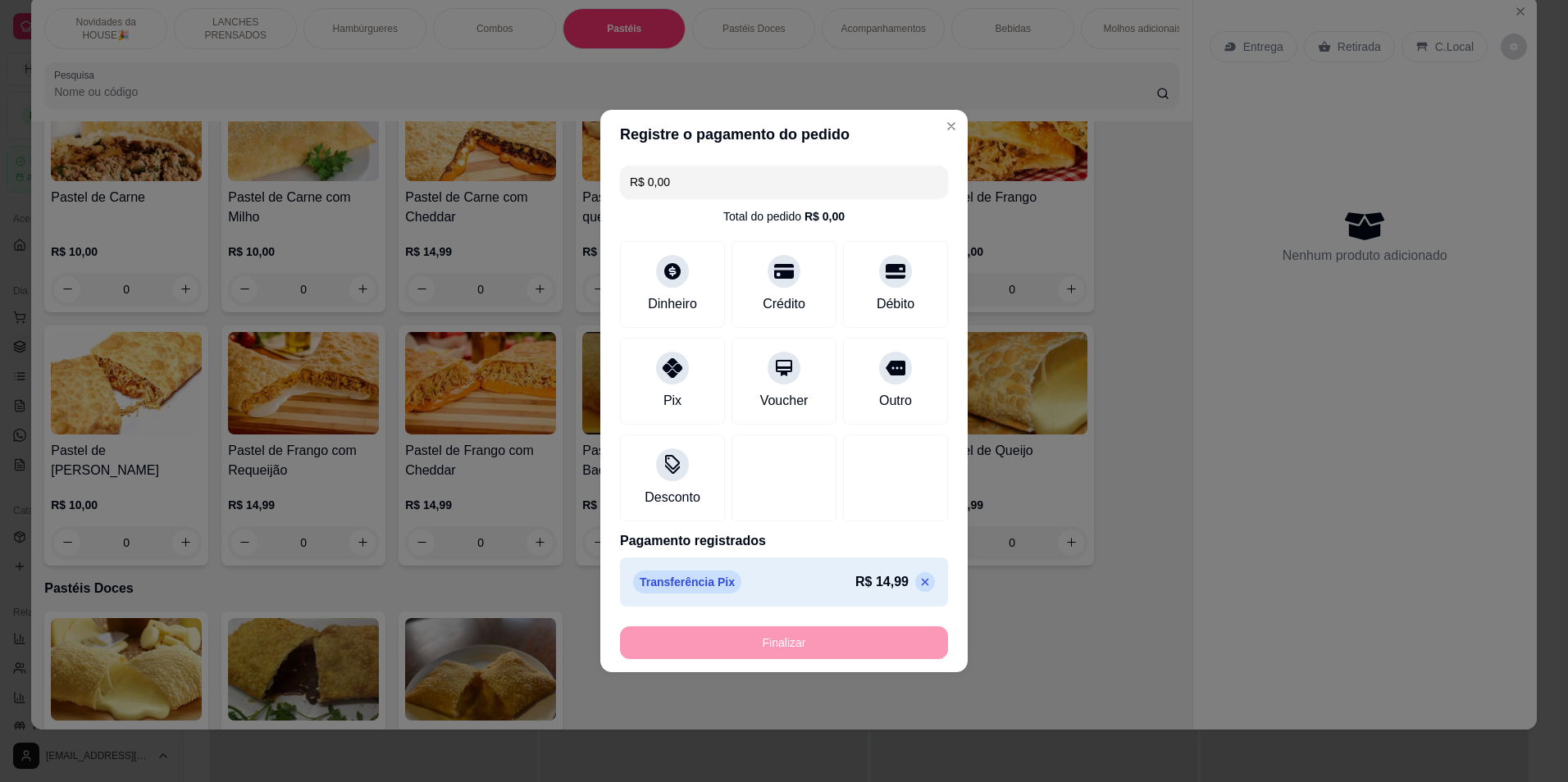
type input "-R$ 14,99"
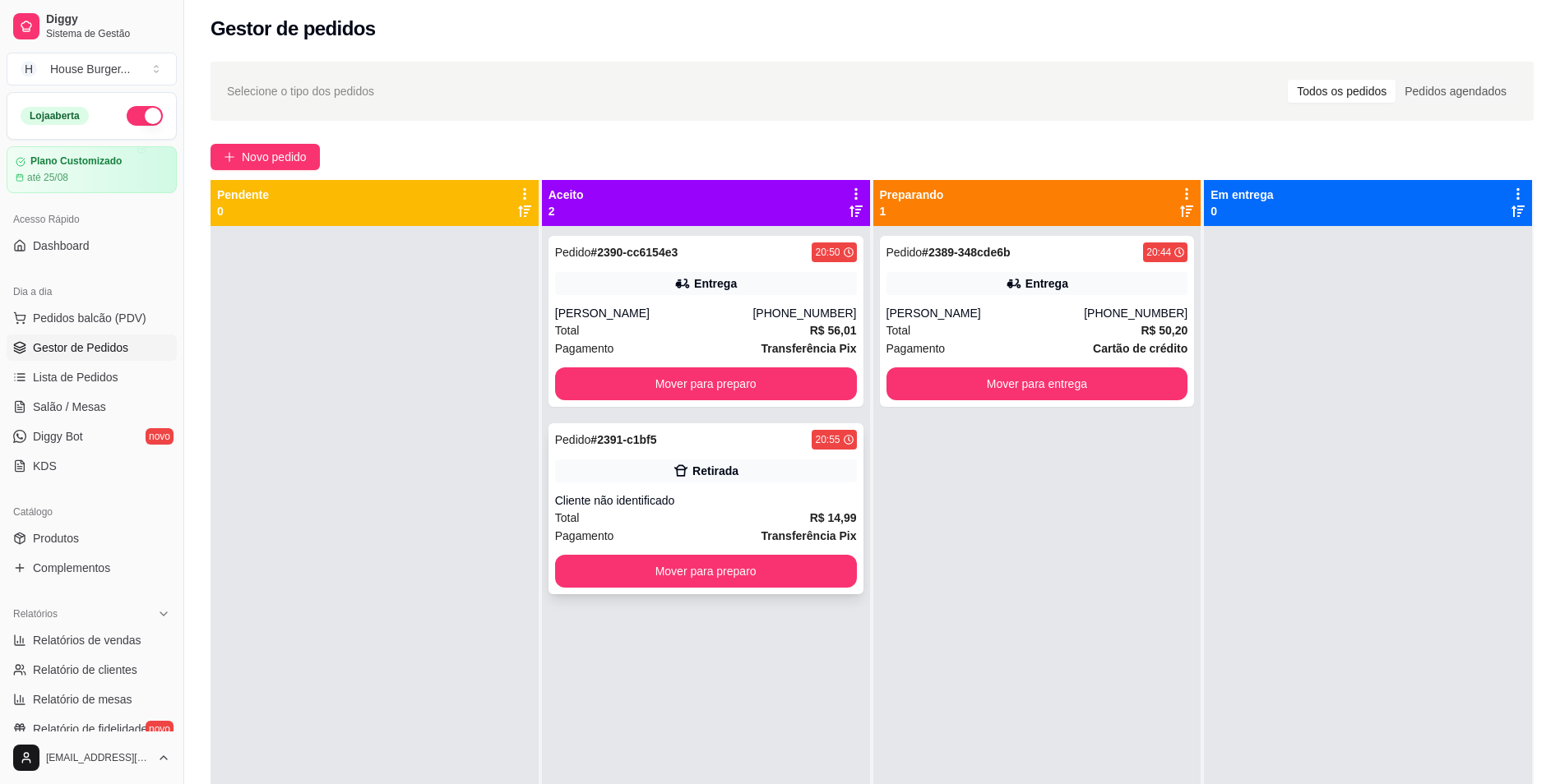
click at [773, 504] on div "Cliente não identificado" at bounding box center [706, 500] width 302 height 16
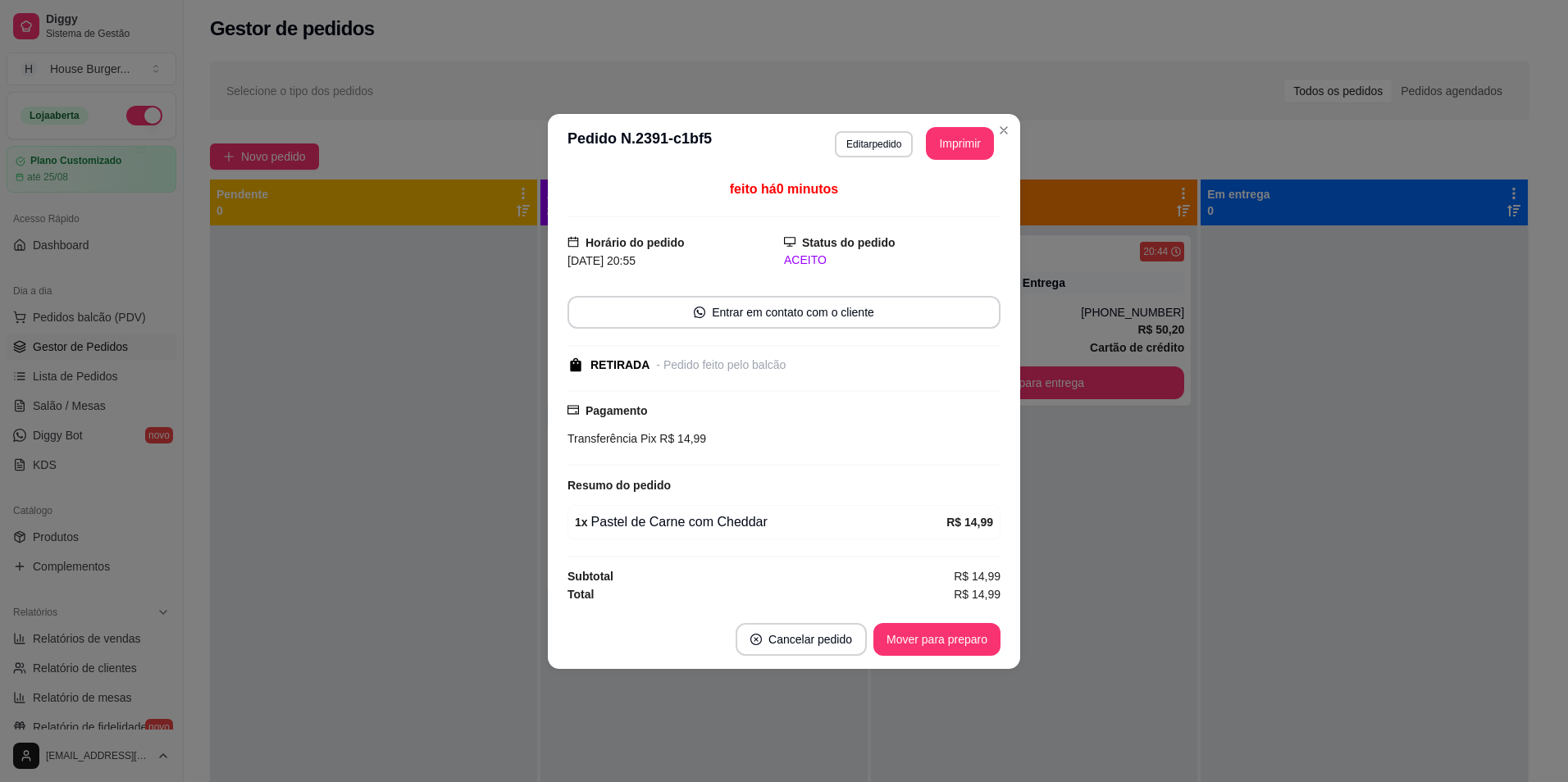
drag, startPoint x: 931, startPoint y: 164, endPoint x: 955, endPoint y: 146, distance: 30.0
click at [953, 147] on header "**********" at bounding box center [784, 143] width 473 height 59
click at [955, 146] on button "Imprimir" at bounding box center [959, 144] width 65 height 32
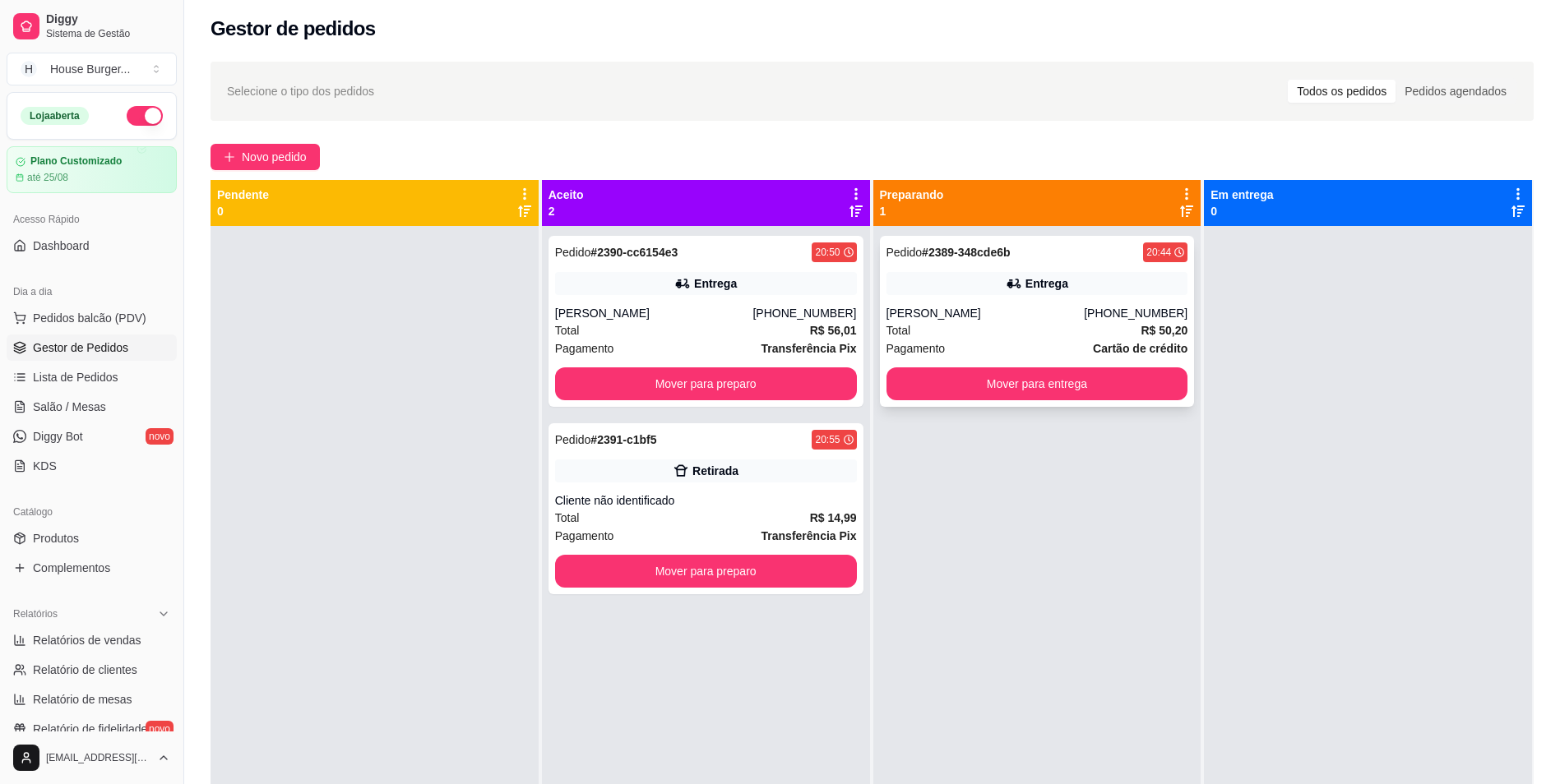
click at [1014, 328] on div "Total R$ 50,20" at bounding box center [1037, 330] width 302 height 18
click at [661, 330] on div "Total R$ 56,01" at bounding box center [706, 330] width 302 height 18
click at [768, 568] on button "Mover para preparo" at bounding box center [706, 571] width 302 height 33
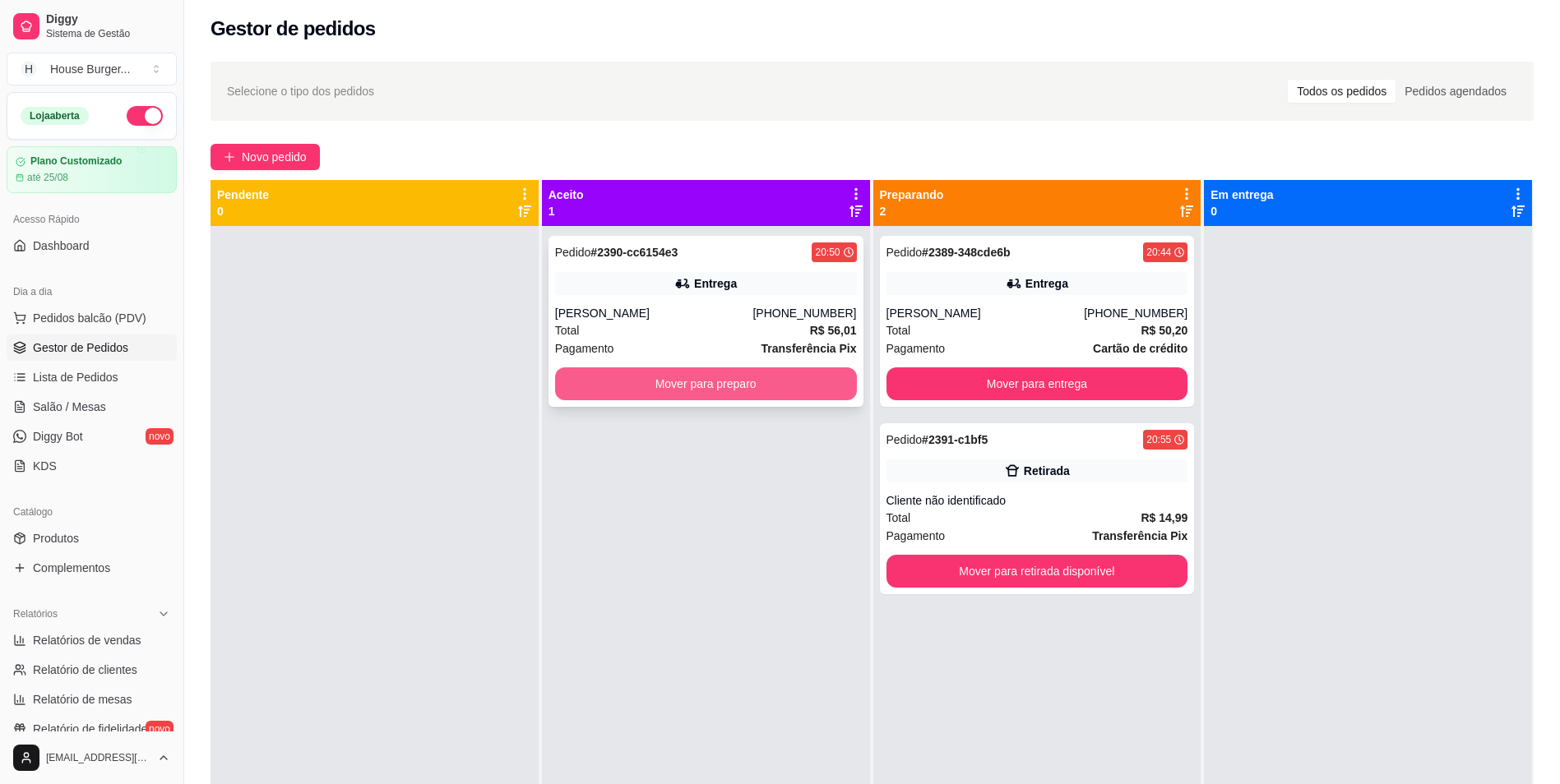
click at [817, 395] on button "Mover para preparo" at bounding box center [706, 383] width 302 height 33
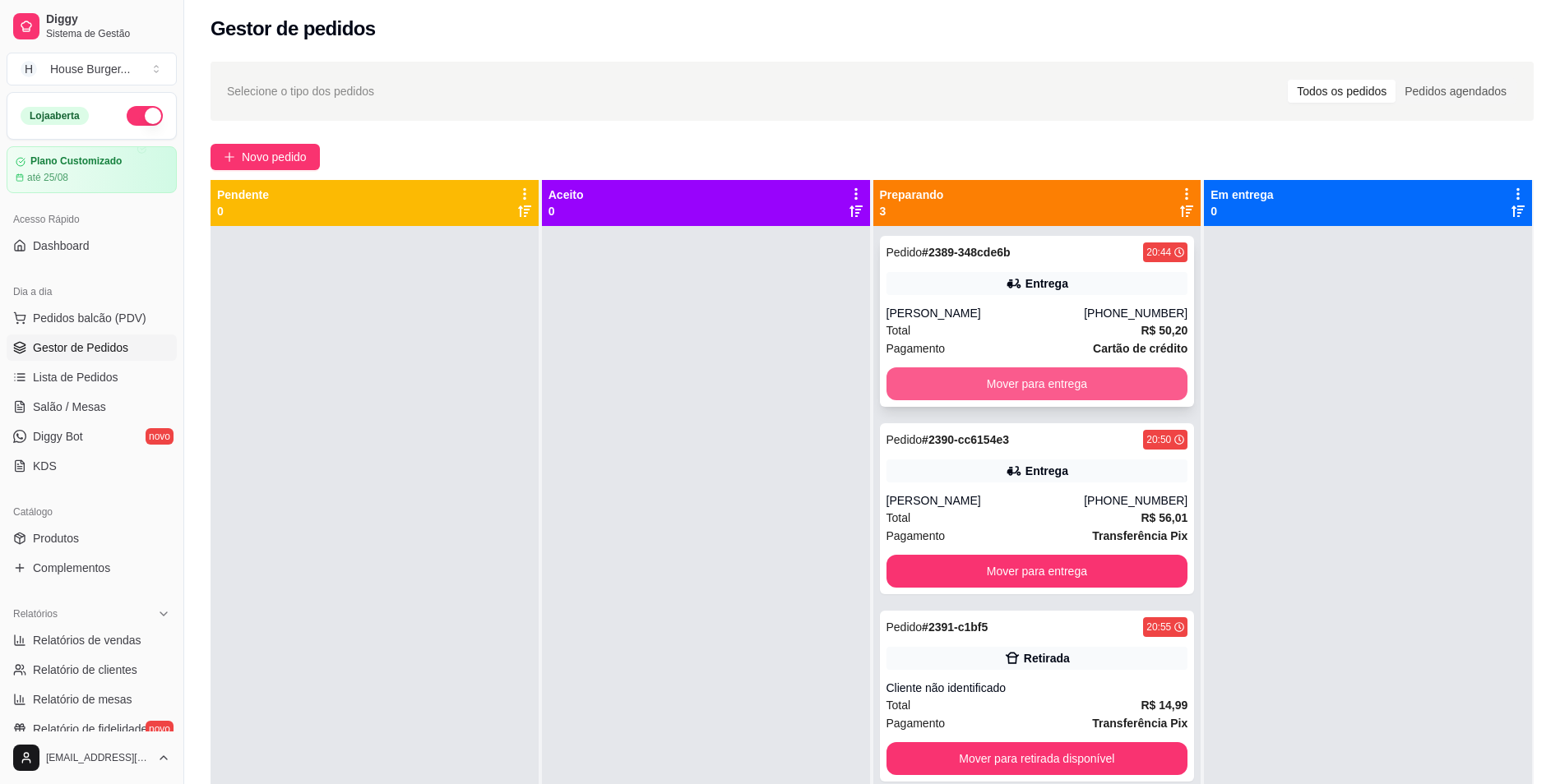
click at [916, 367] on button "Mover para entrega" at bounding box center [1037, 383] width 302 height 33
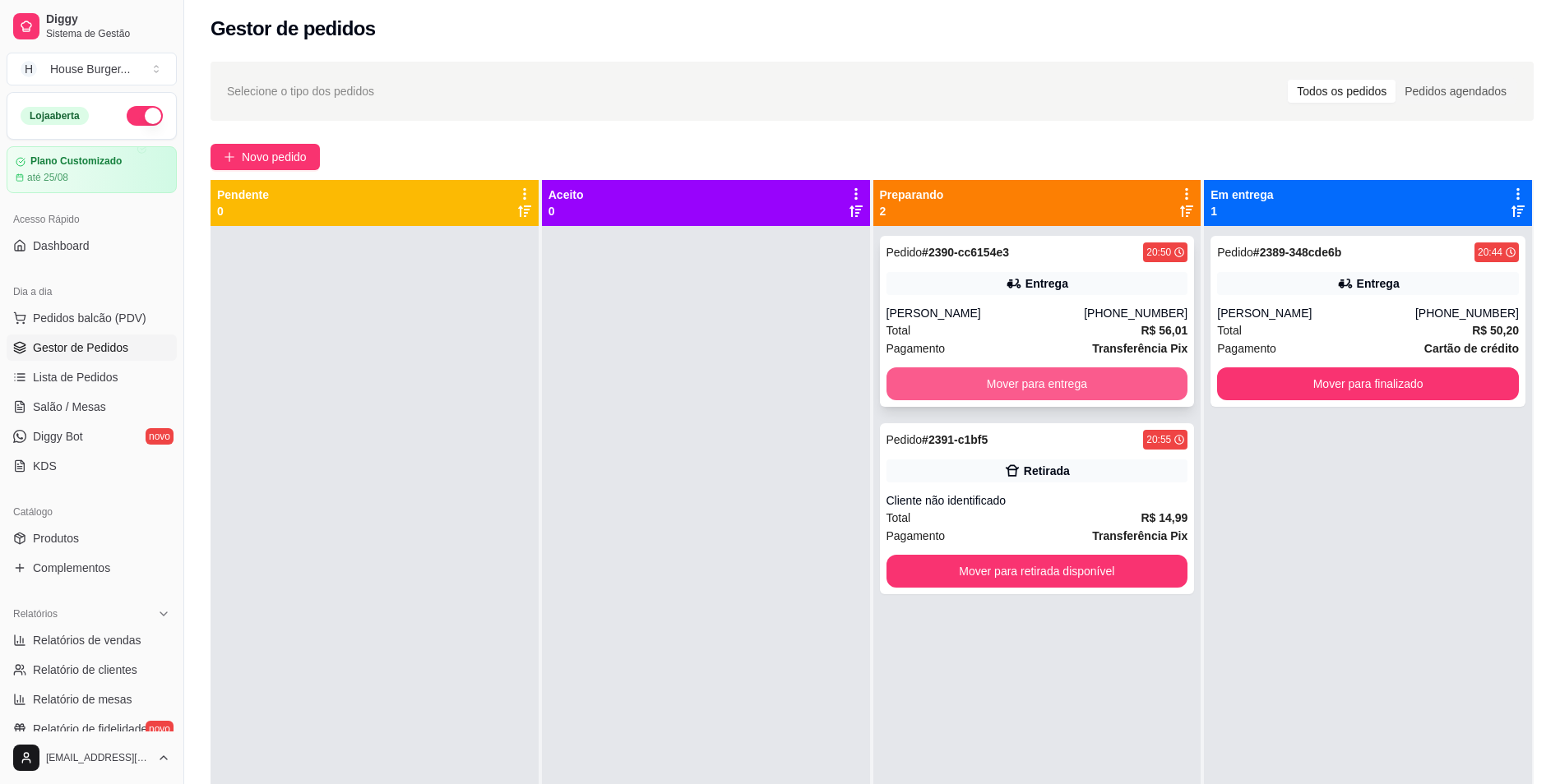
click at [916, 377] on button "Mover para entrega" at bounding box center [1037, 383] width 302 height 33
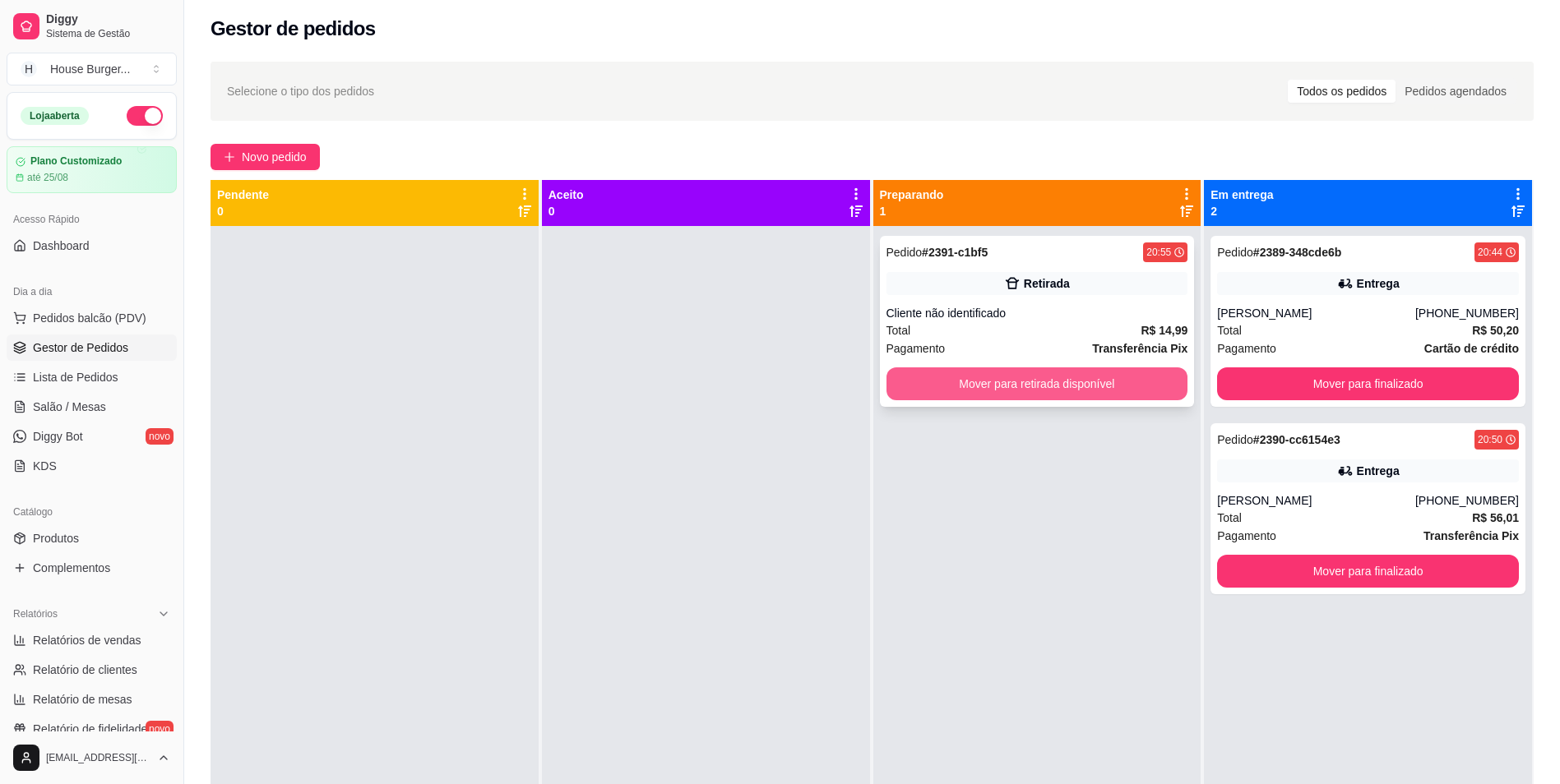
click at [1083, 389] on button "Mover para retirada disponível" at bounding box center [1037, 383] width 302 height 33
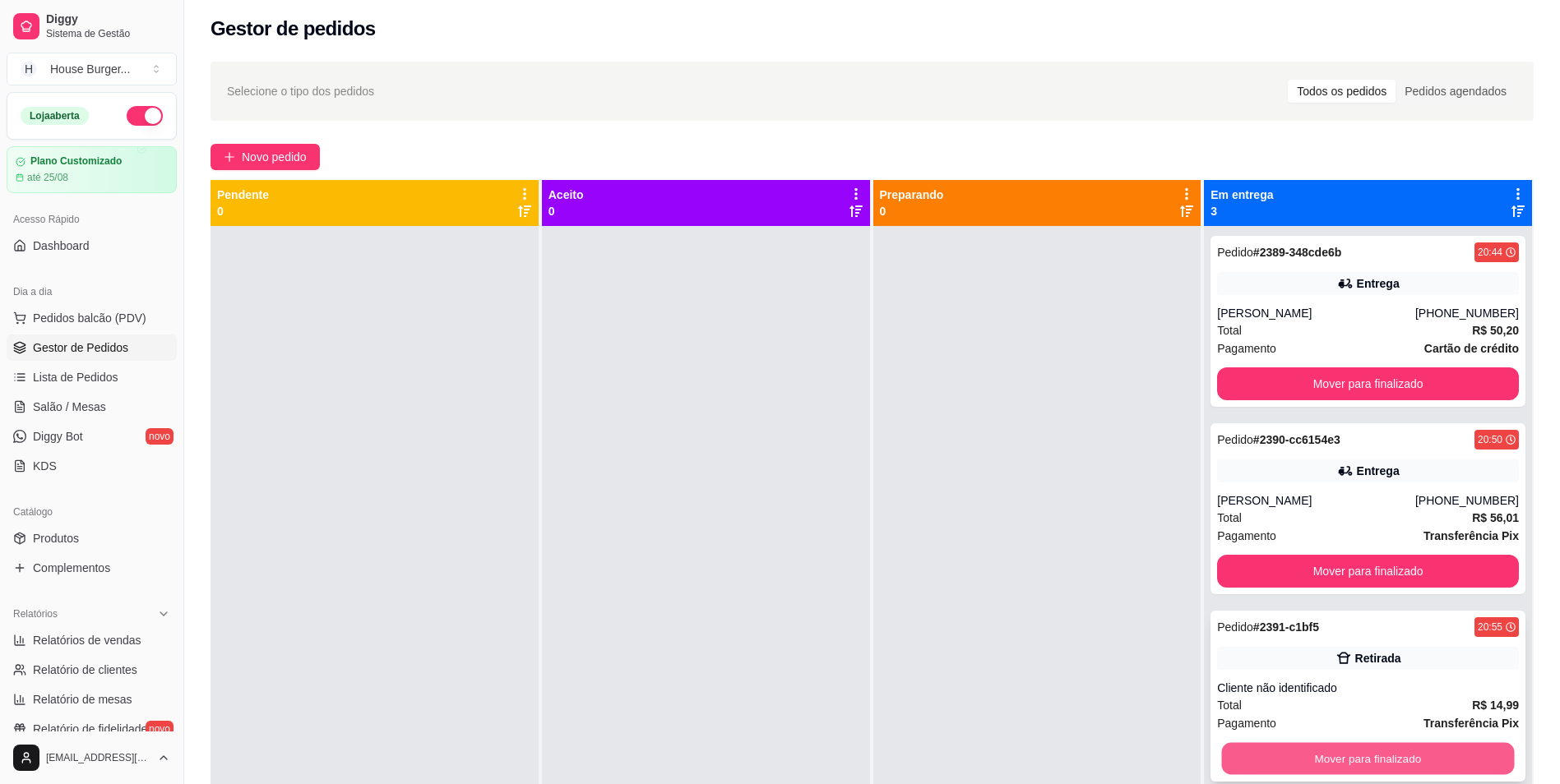
click at [1369, 752] on button "Mover para finalizado" at bounding box center [1368, 759] width 292 height 32
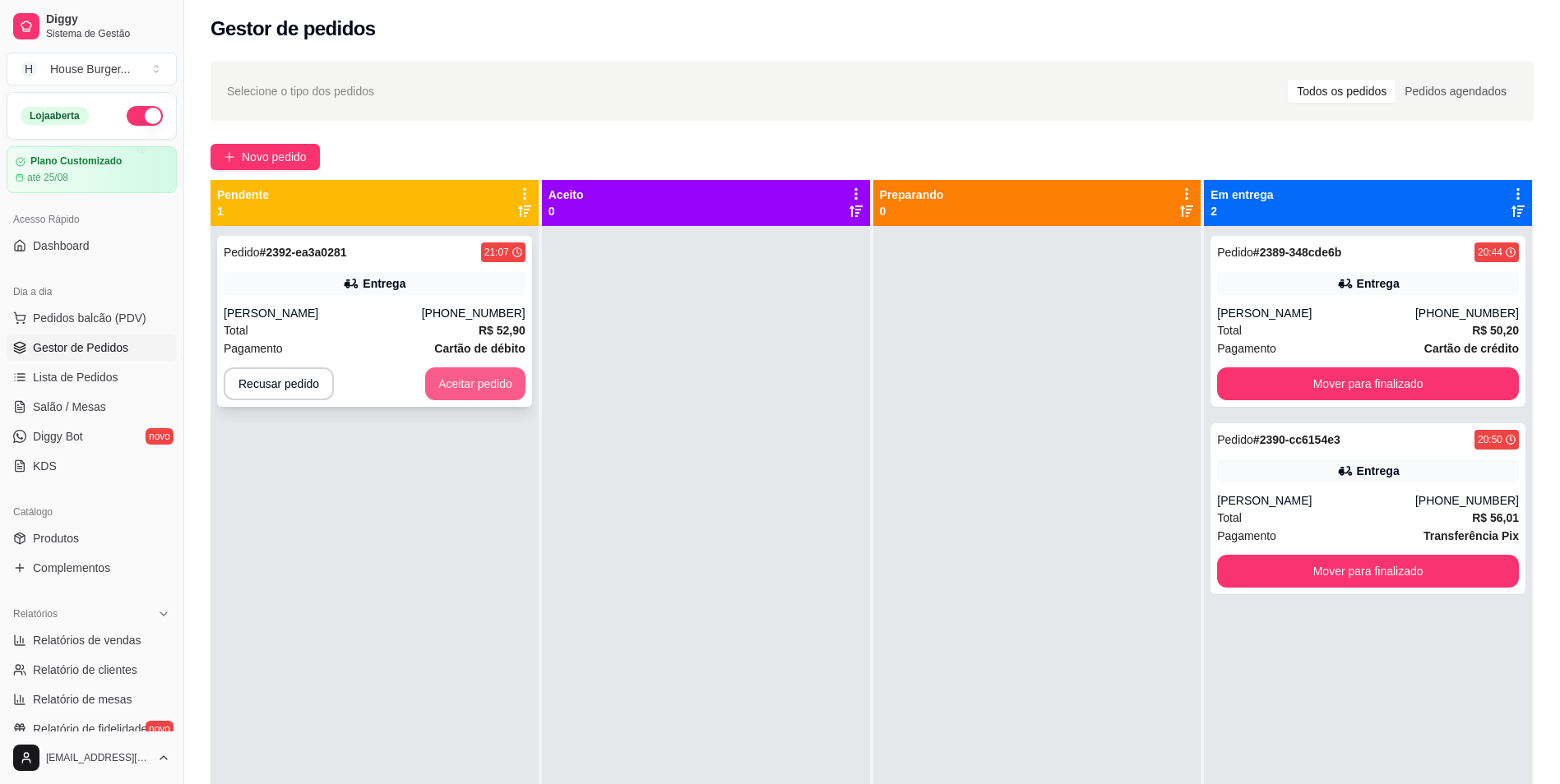
click at [506, 389] on button "Aceitar pedido" at bounding box center [476, 383] width 101 height 33
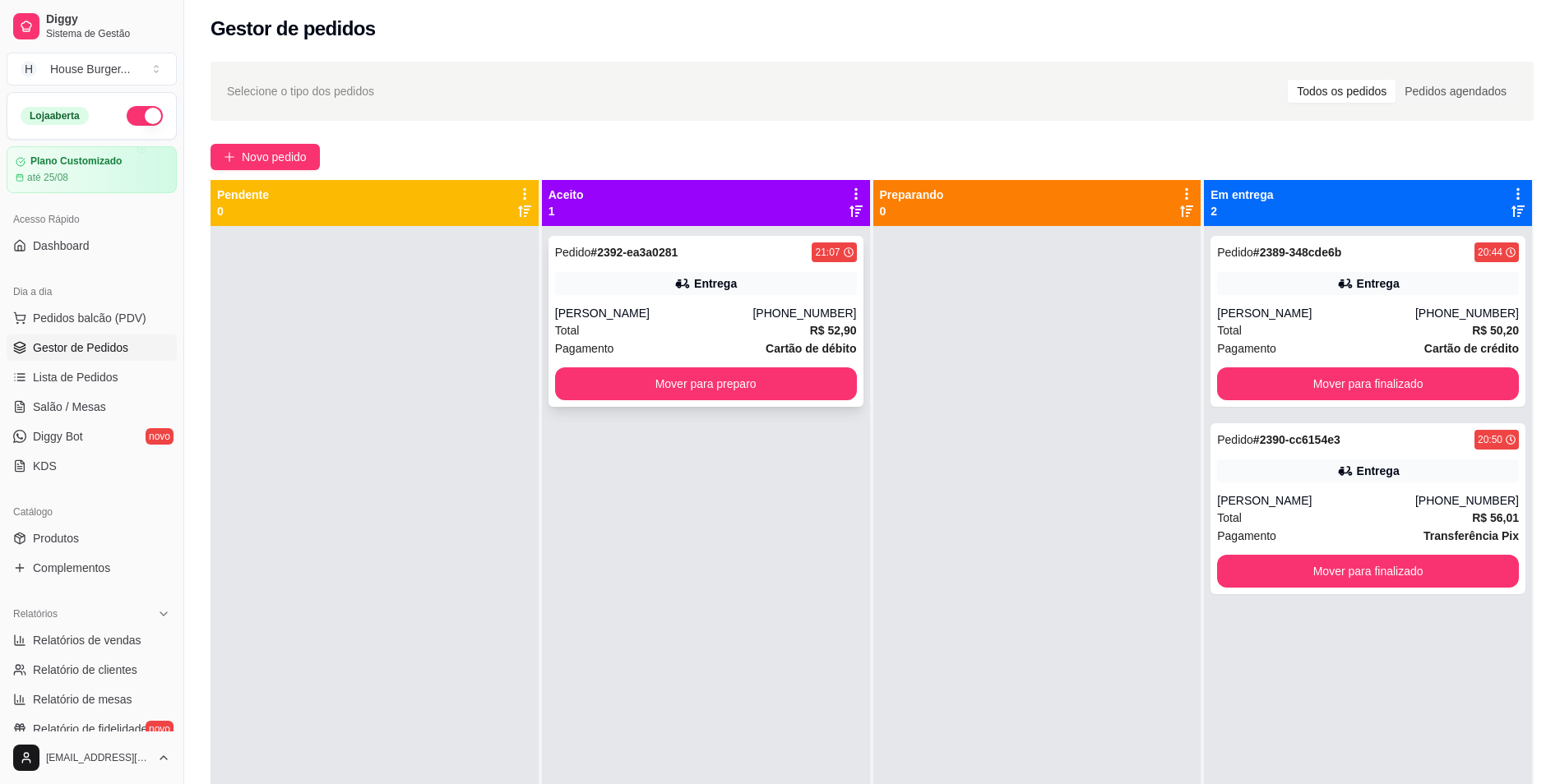
click at [725, 322] on div "Total R$ 52,90" at bounding box center [706, 330] width 302 height 18
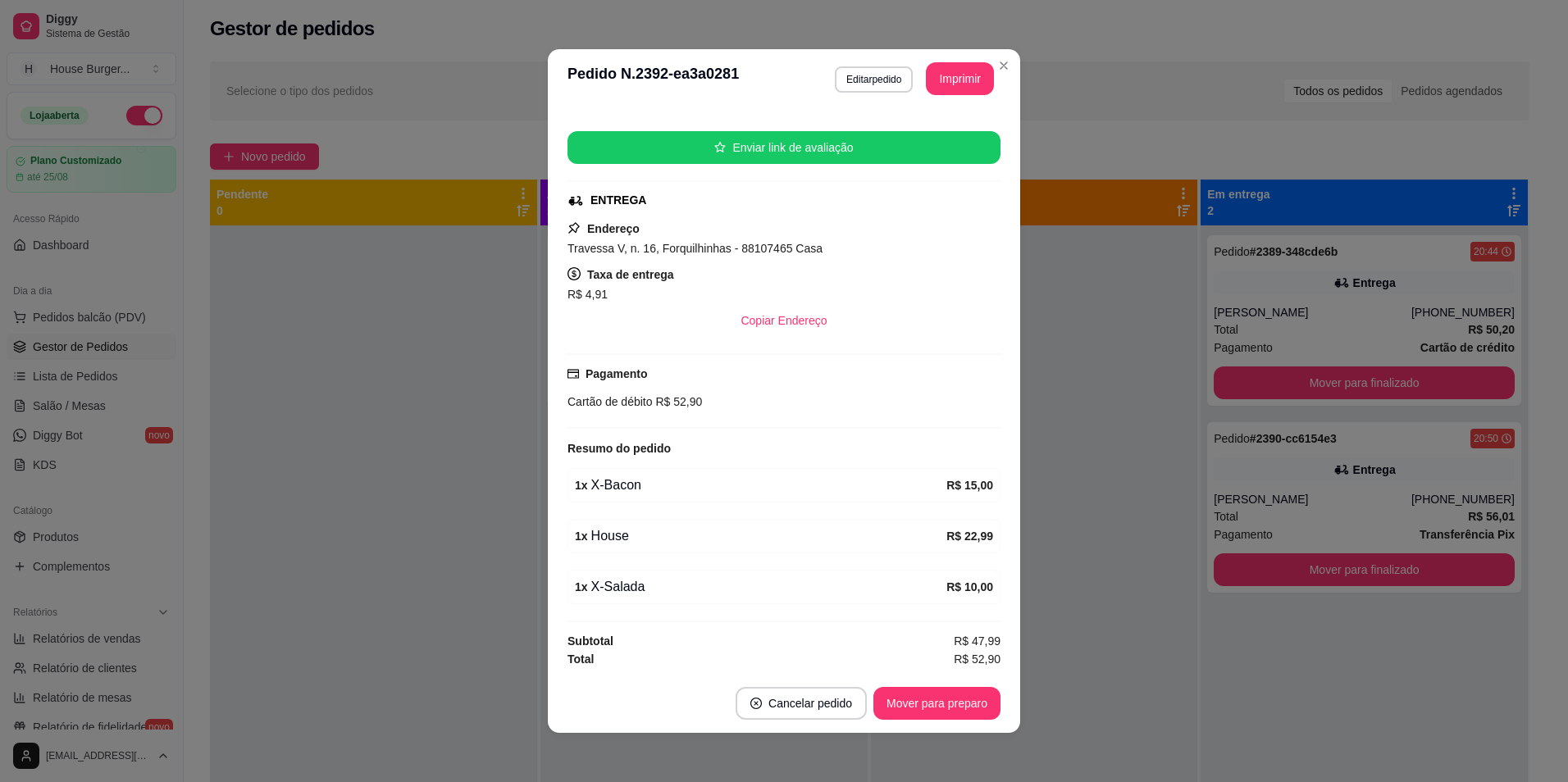
scroll to position [186, 0]
click at [948, 82] on button "Imprimir" at bounding box center [959, 78] width 68 height 33
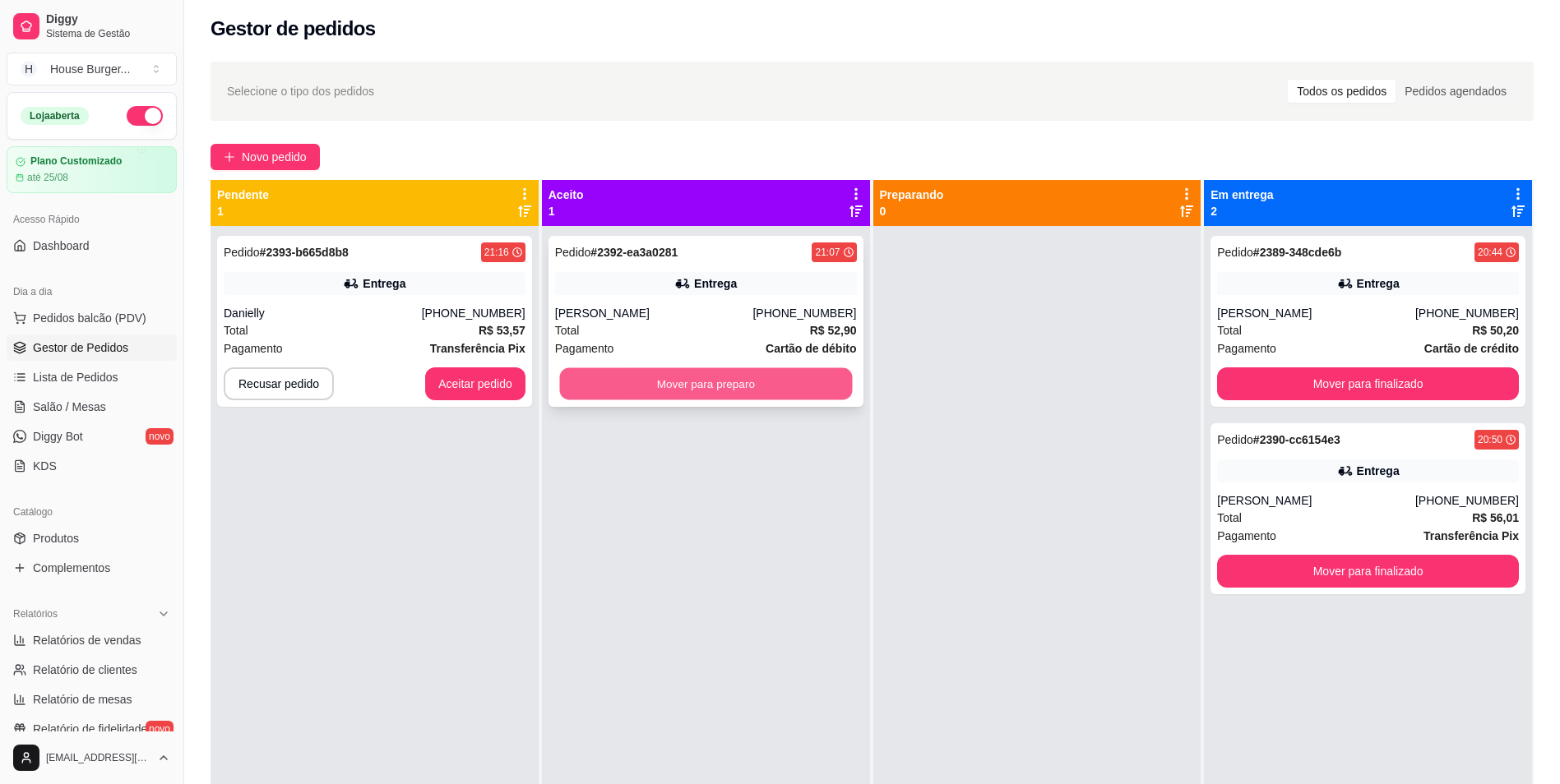
click at [696, 389] on button "Mover para preparo" at bounding box center [705, 384] width 292 height 32
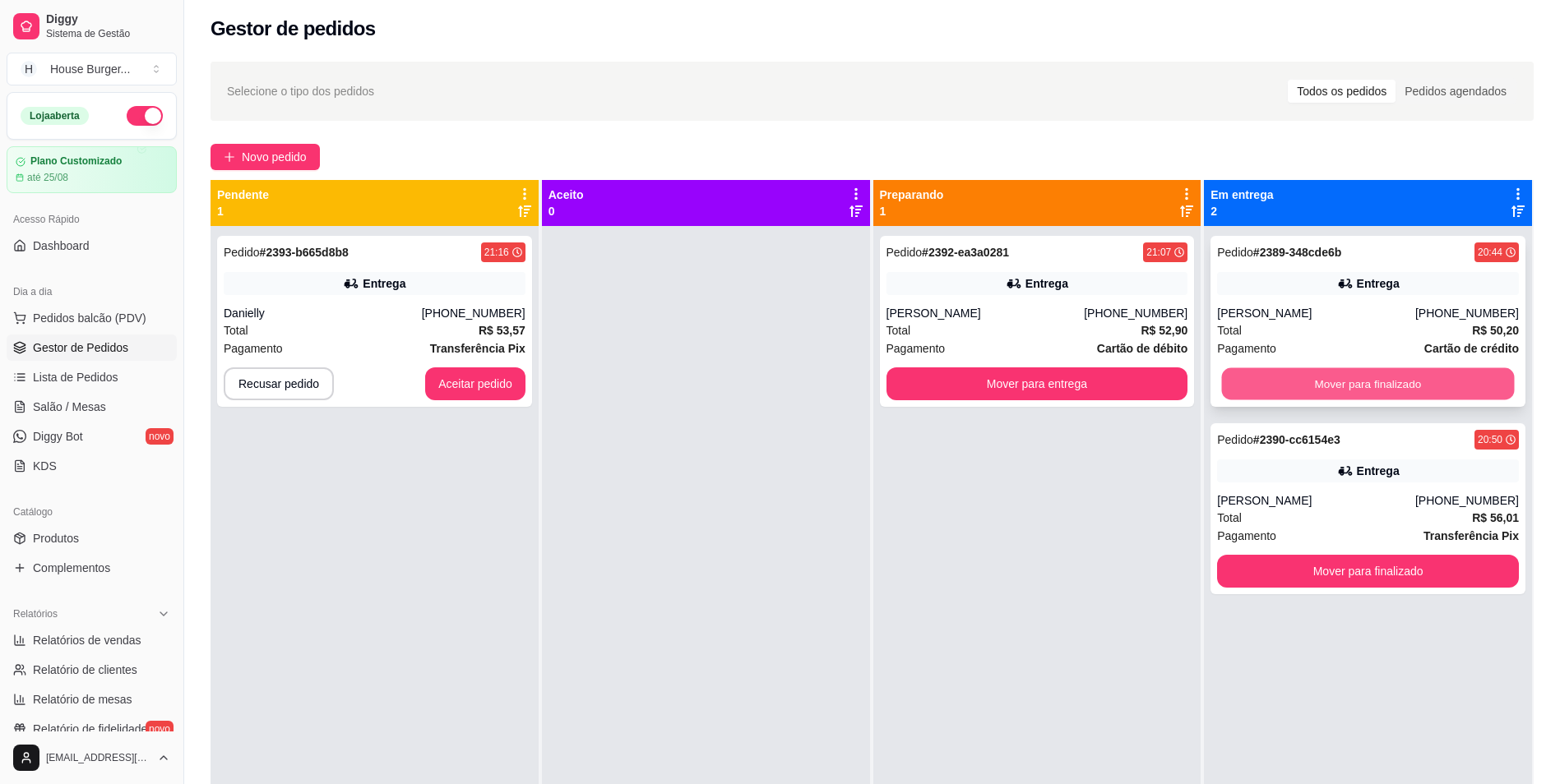
click at [1350, 383] on button "Mover para finalizado" at bounding box center [1368, 384] width 292 height 32
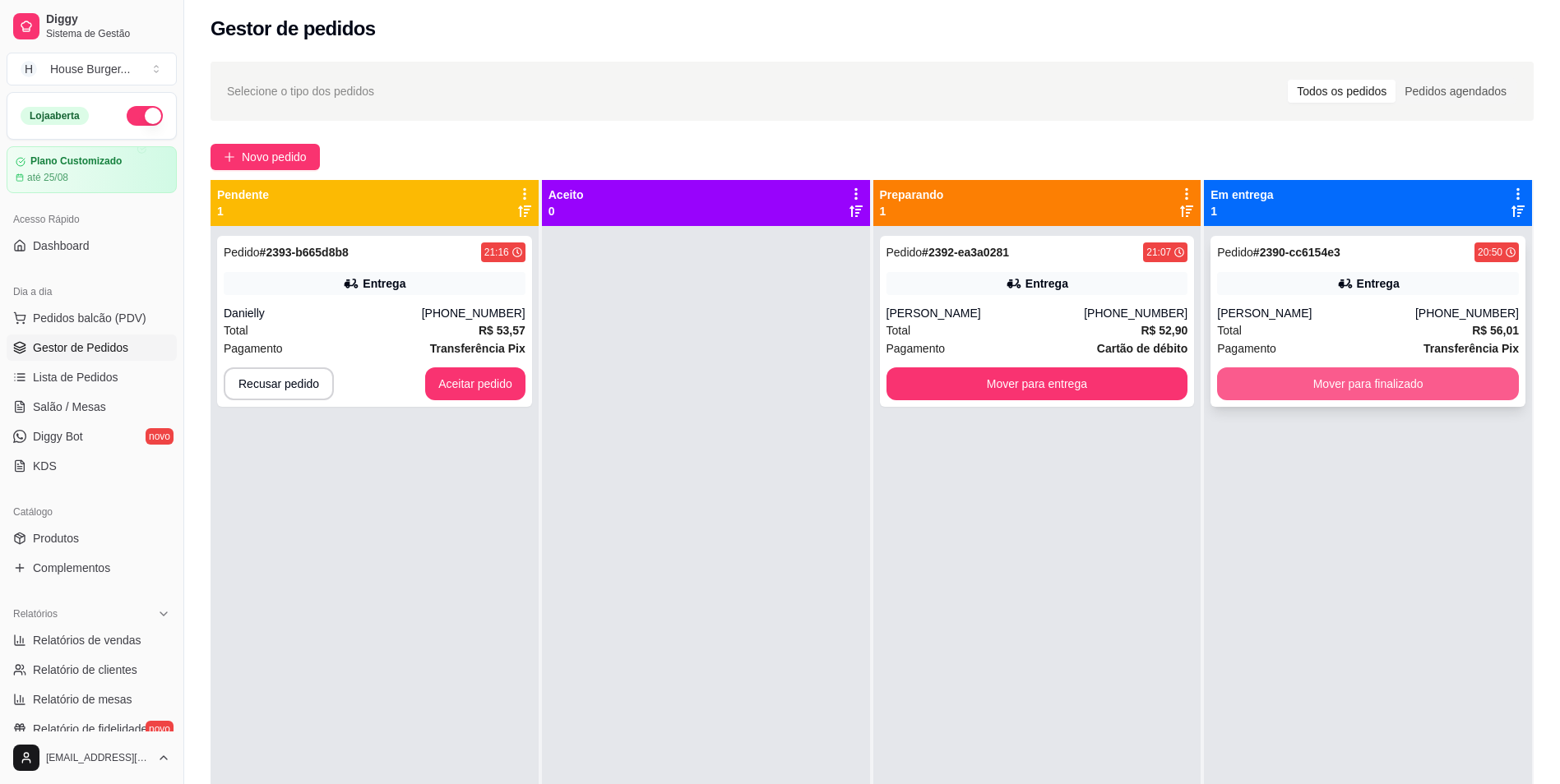
click at [1303, 383] on button "Mover para finalizado" at bounding box center [1368, 383] width 302 height 33
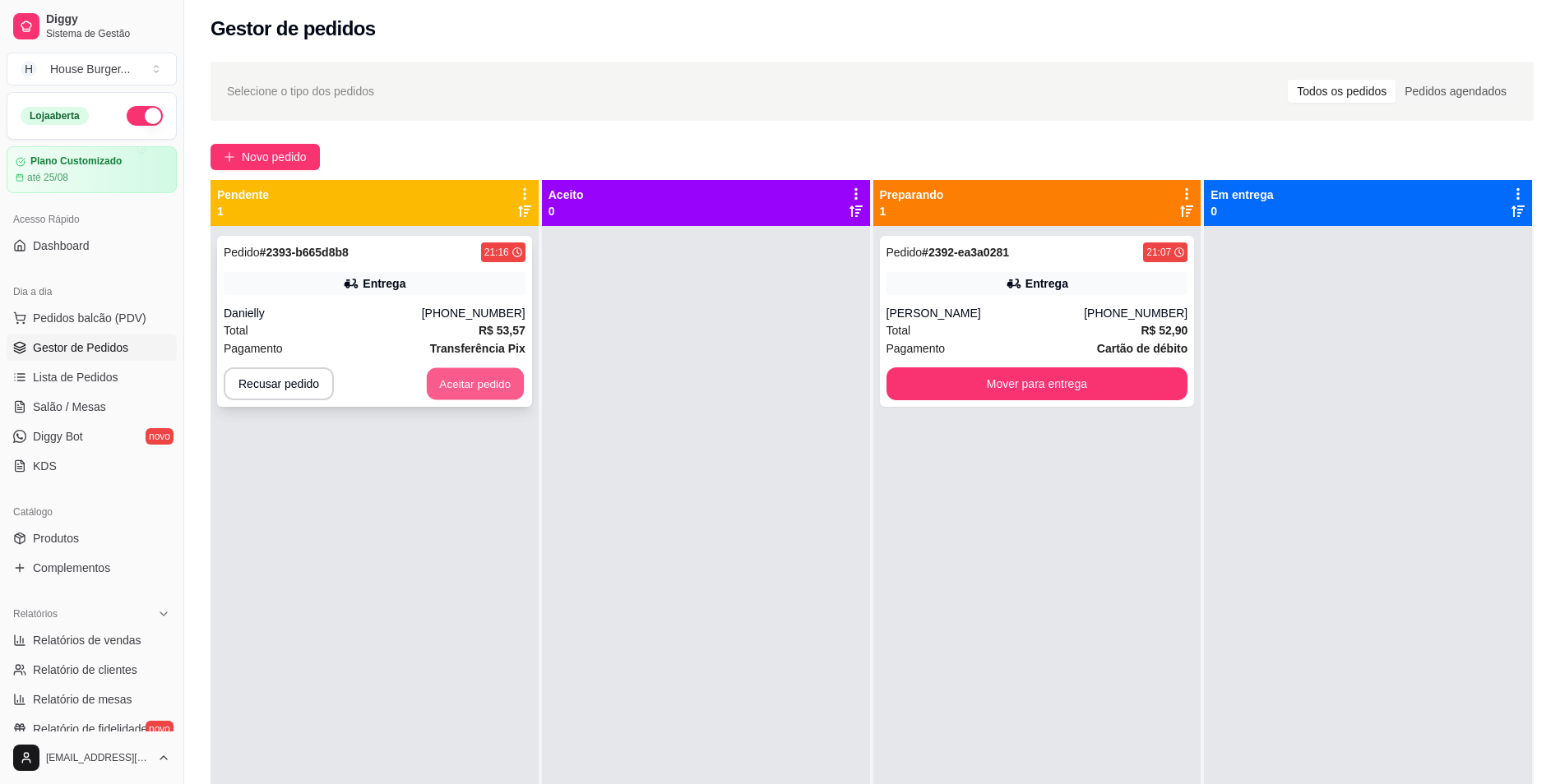
click at [476, 383] on button "Aceitar pedido" at bounding box center [476, 384] width 97 height 32
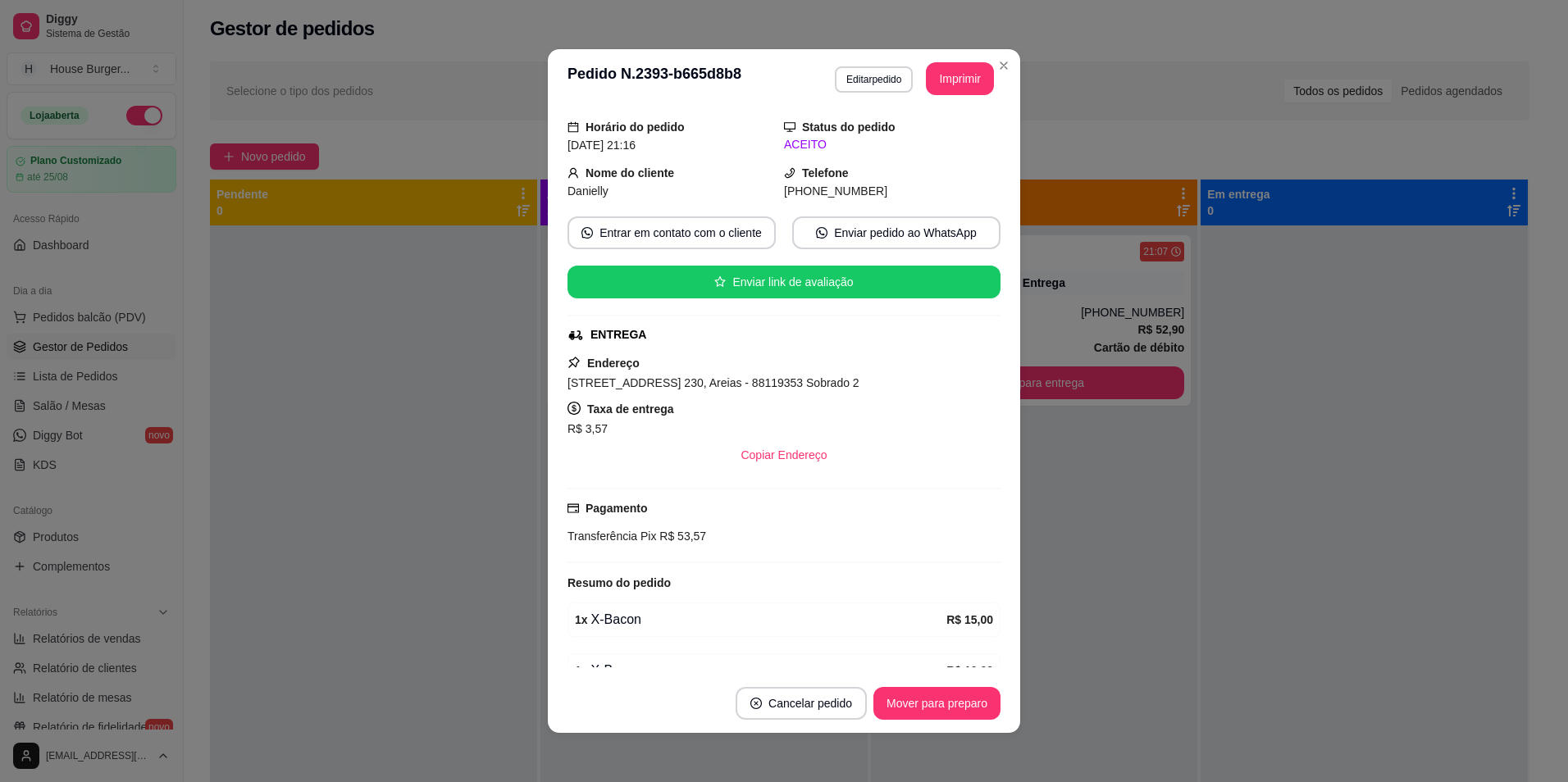
scroll to position [229, 0]
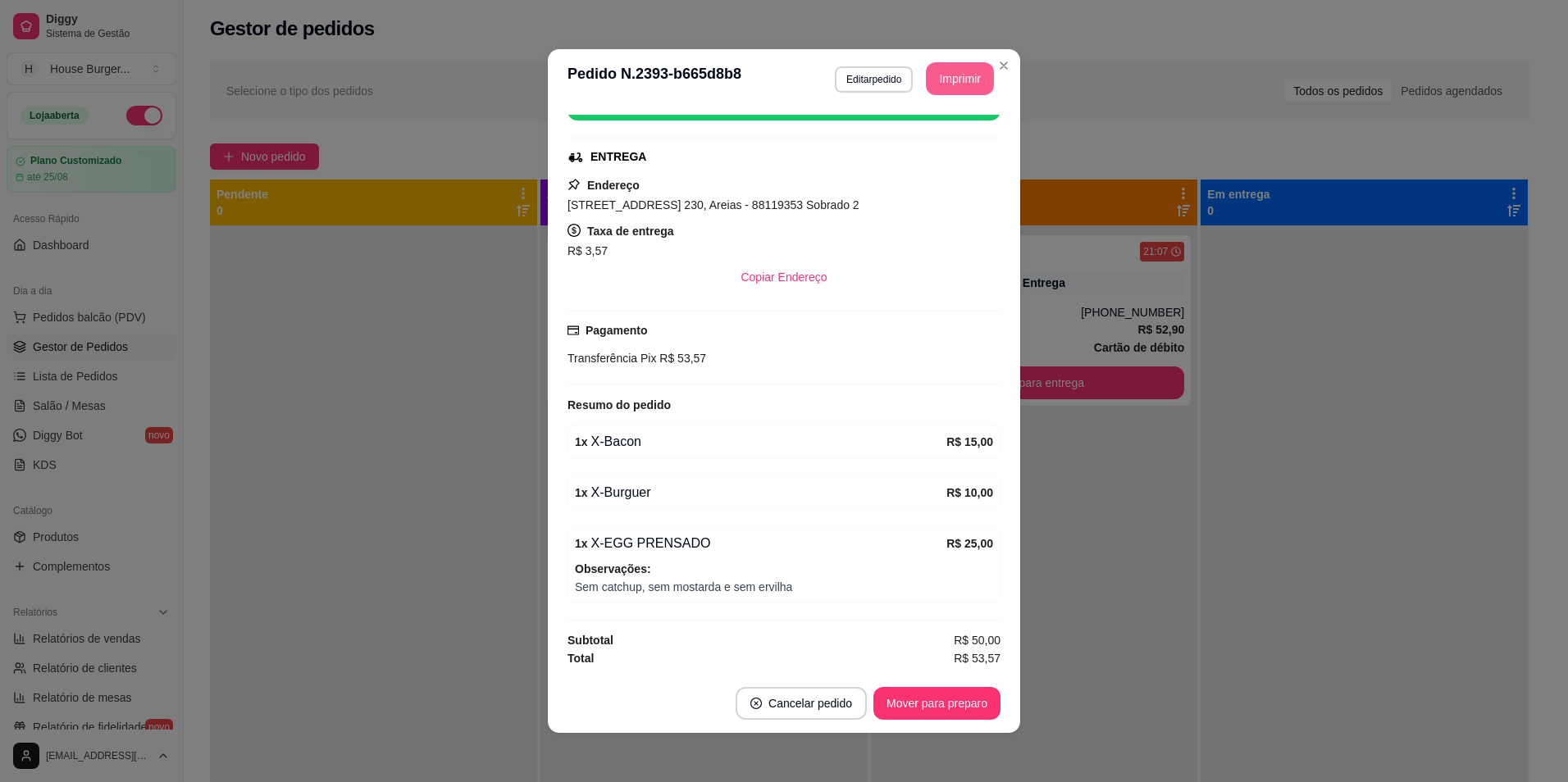
click at [935, 90] on button "Imprimir" at bounding box center [959, 78] width 68 height 33
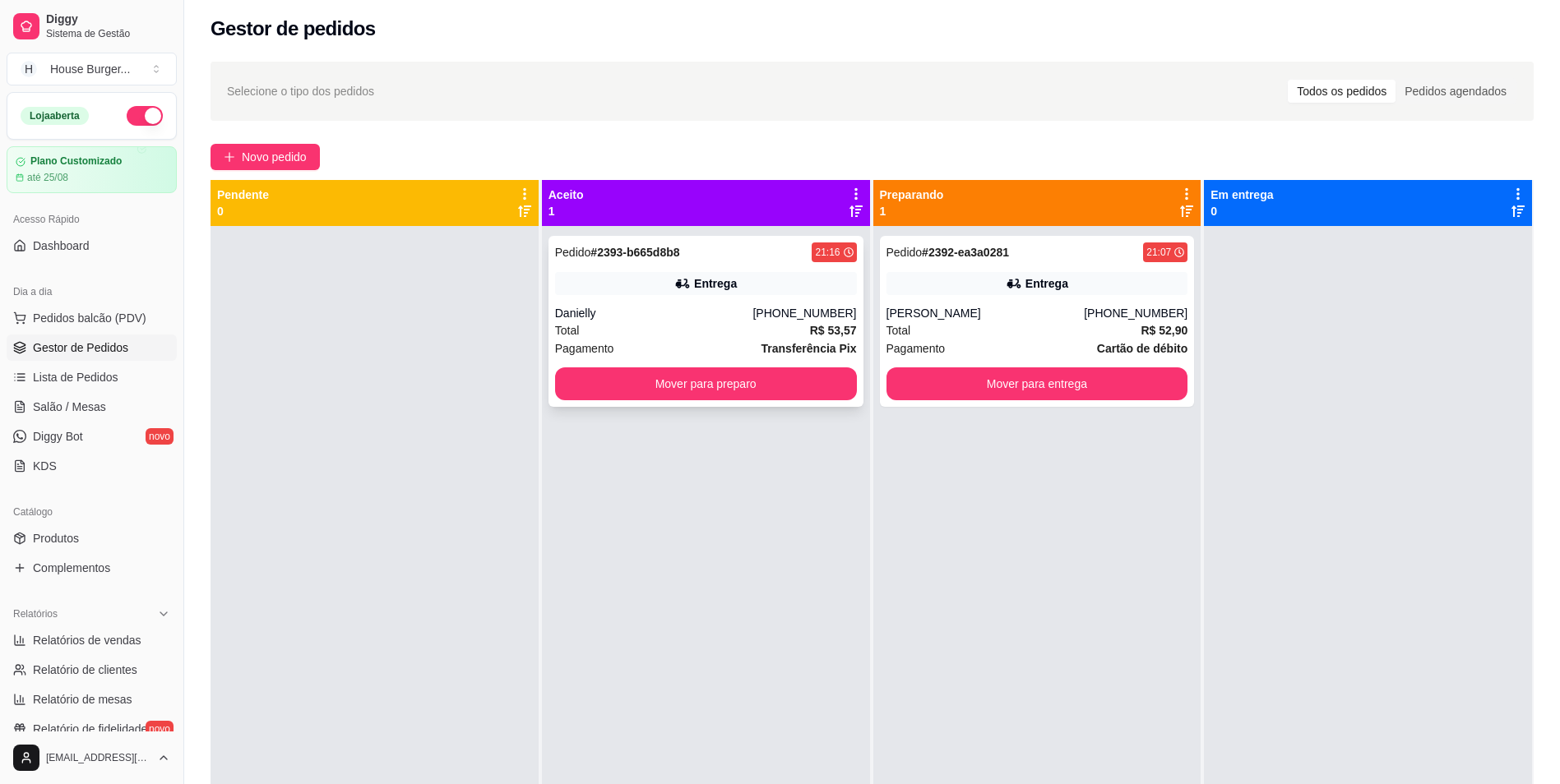
click at [737, 330] on div "Total R$ 53,57" at bounding box center [706, 330] width 302 height 18
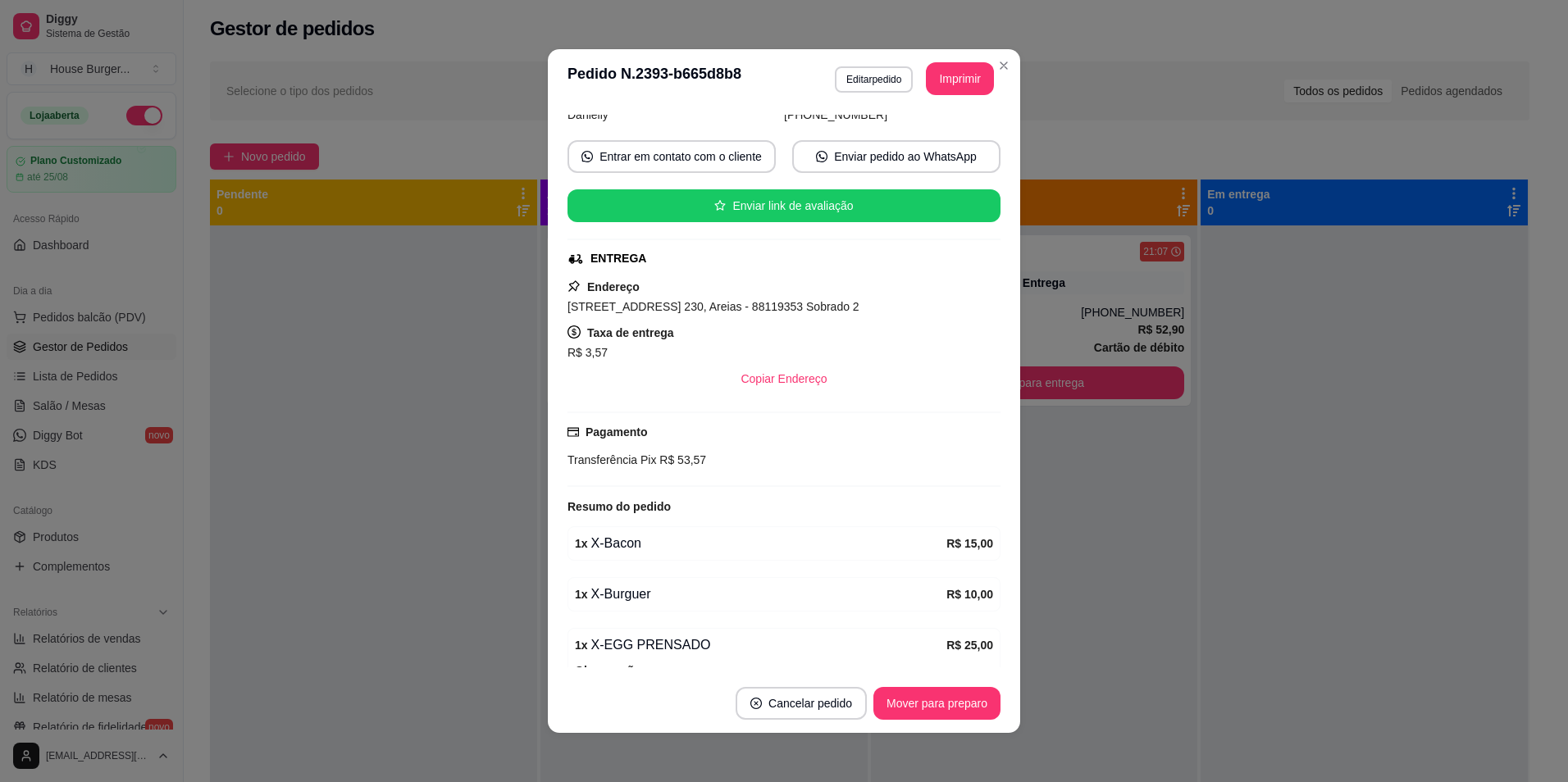
scroll to position [229, 0]
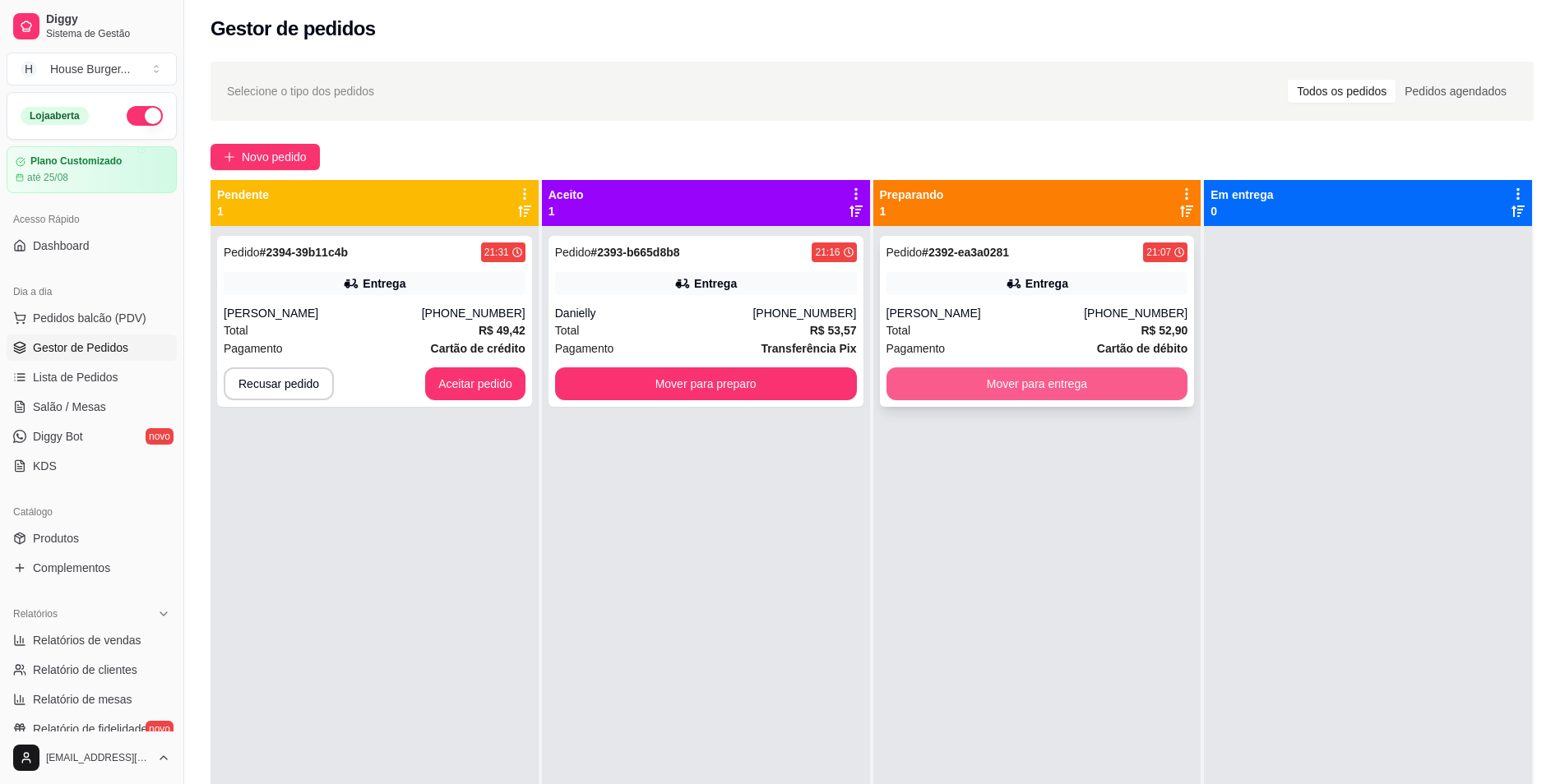
click at [1060, 388] on button "Mover para entrega" at bounding box center [1037, 383] width 302 height 33
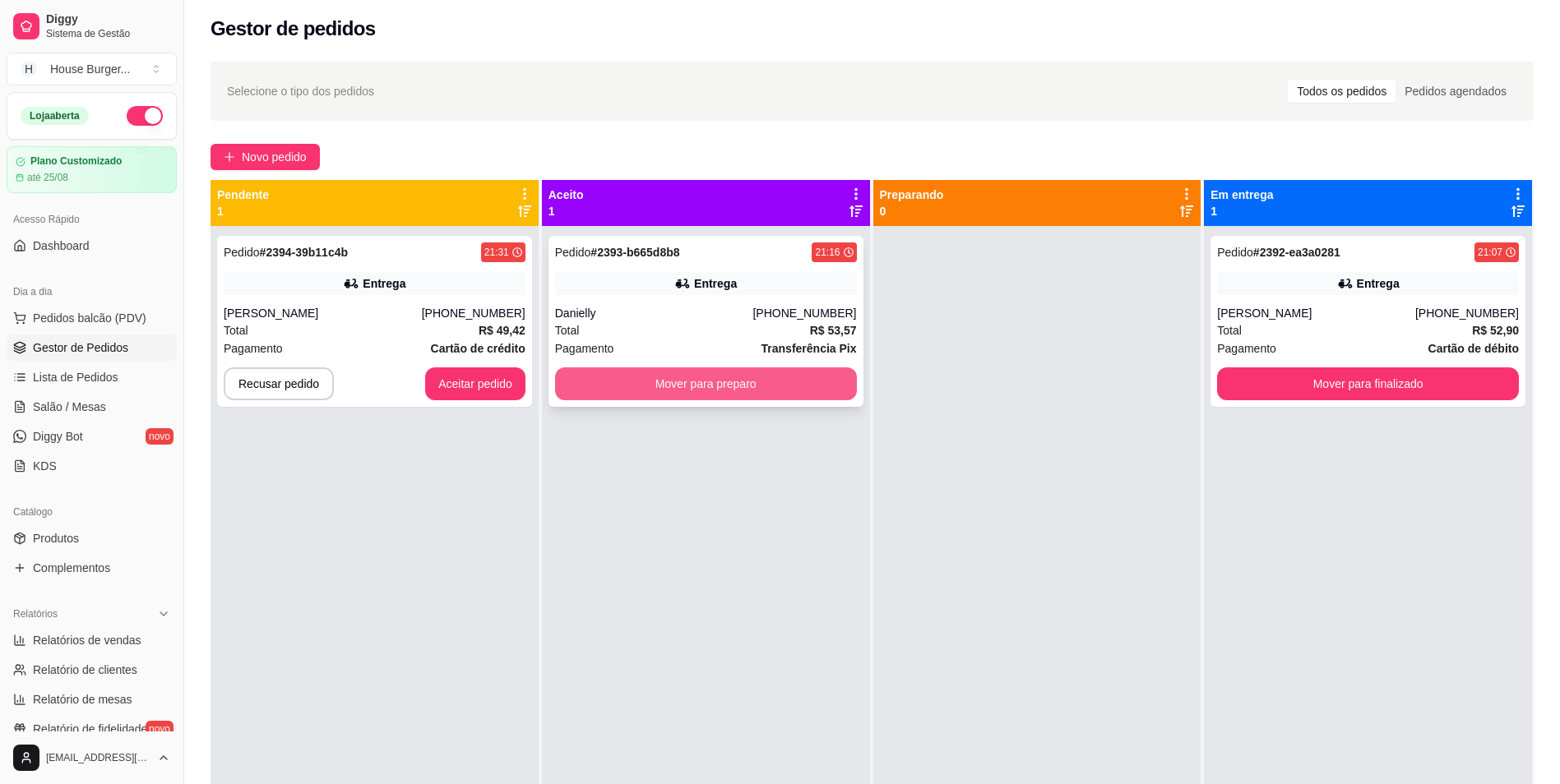
click at [825, 386] on button "Mover para preparo" at bounding box center [706, 383] width 302 height 33
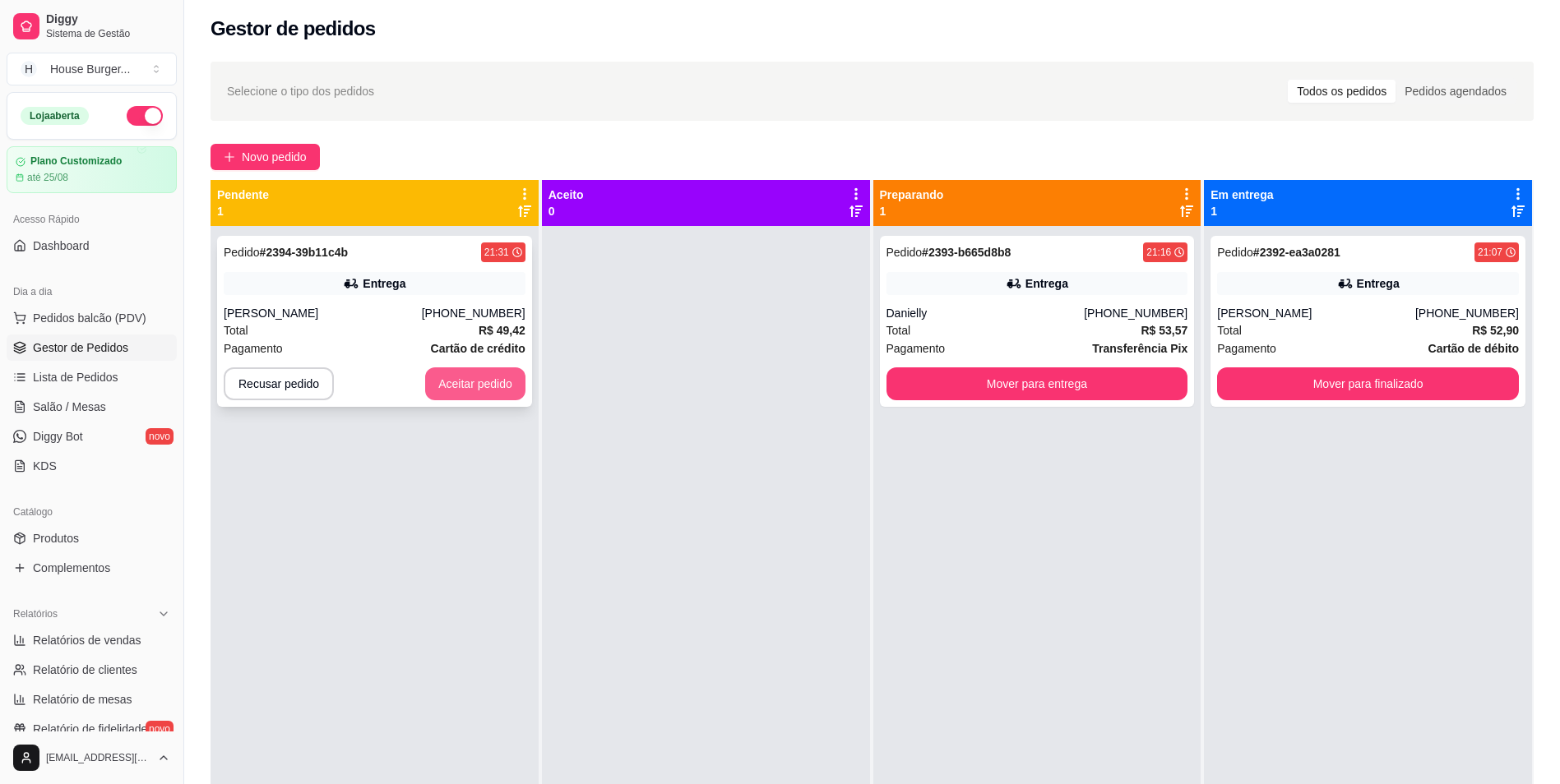
click at [501, 383] on button "Aceitar pedido" at bounding box center [476, 383] width 101 height 33
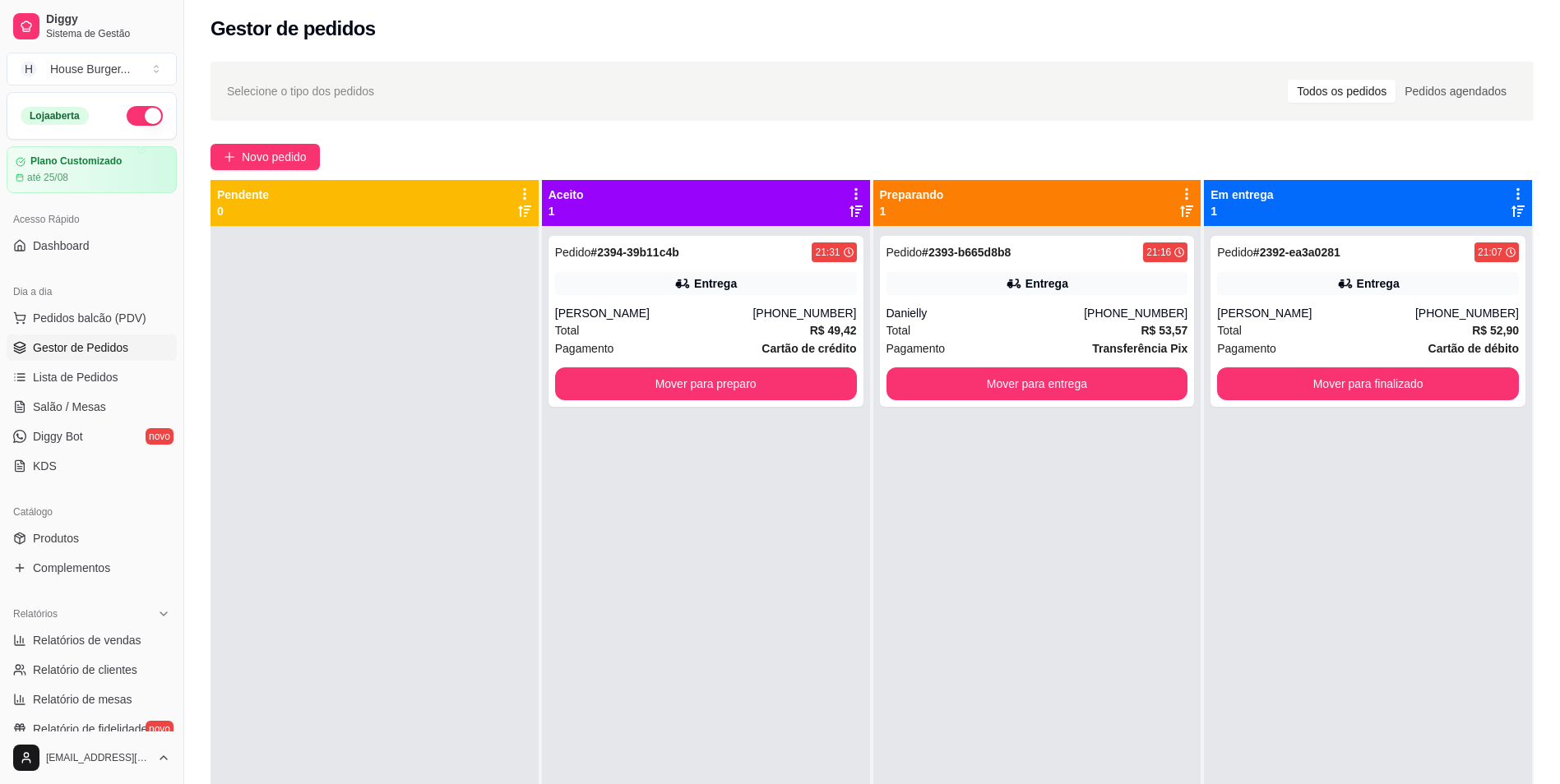
click at [661, 310] on div "[PERSON_NAME]" at bounding box center [654, 313] width 199 height 16
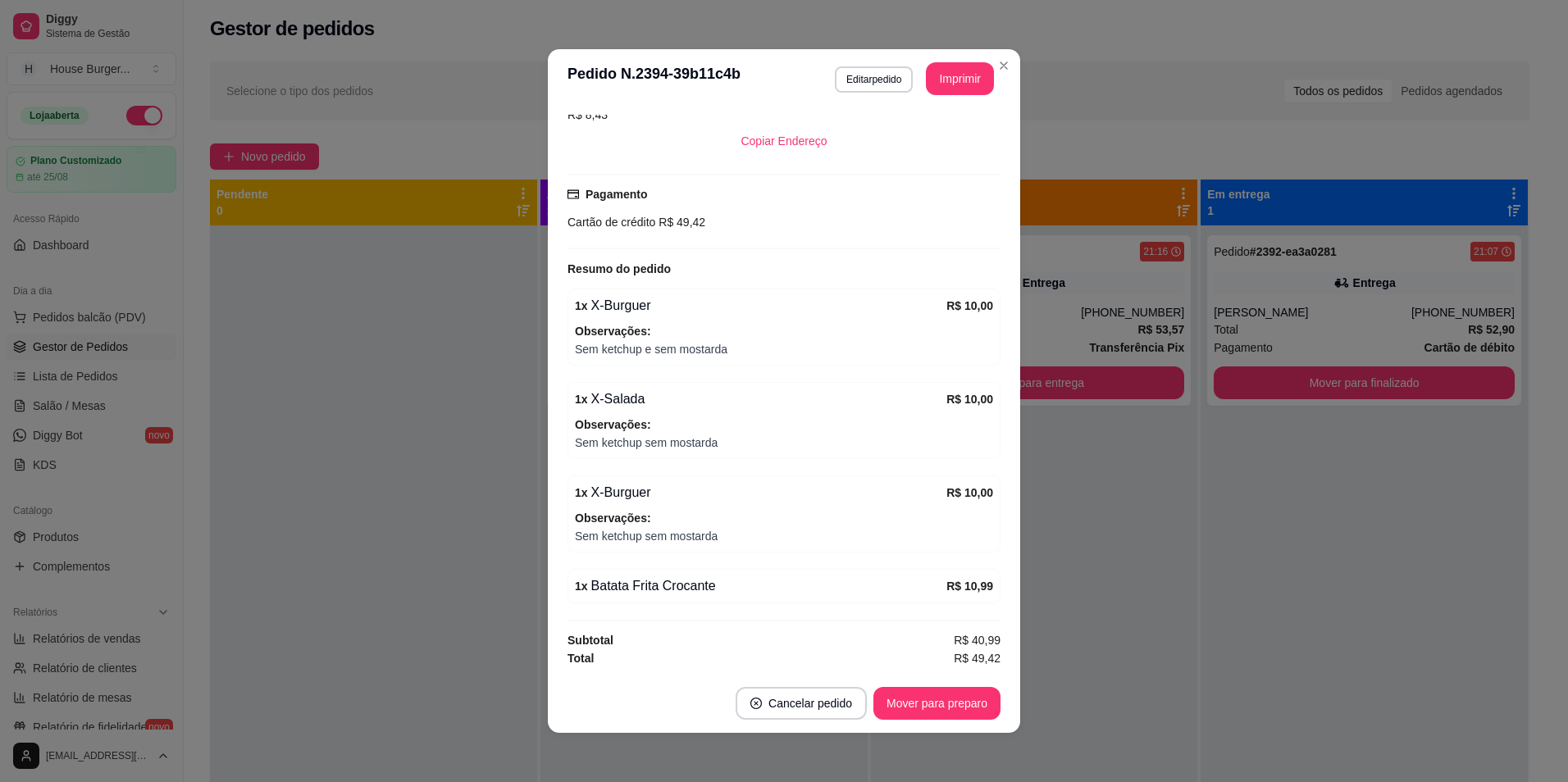
scroll to position [3, 0]
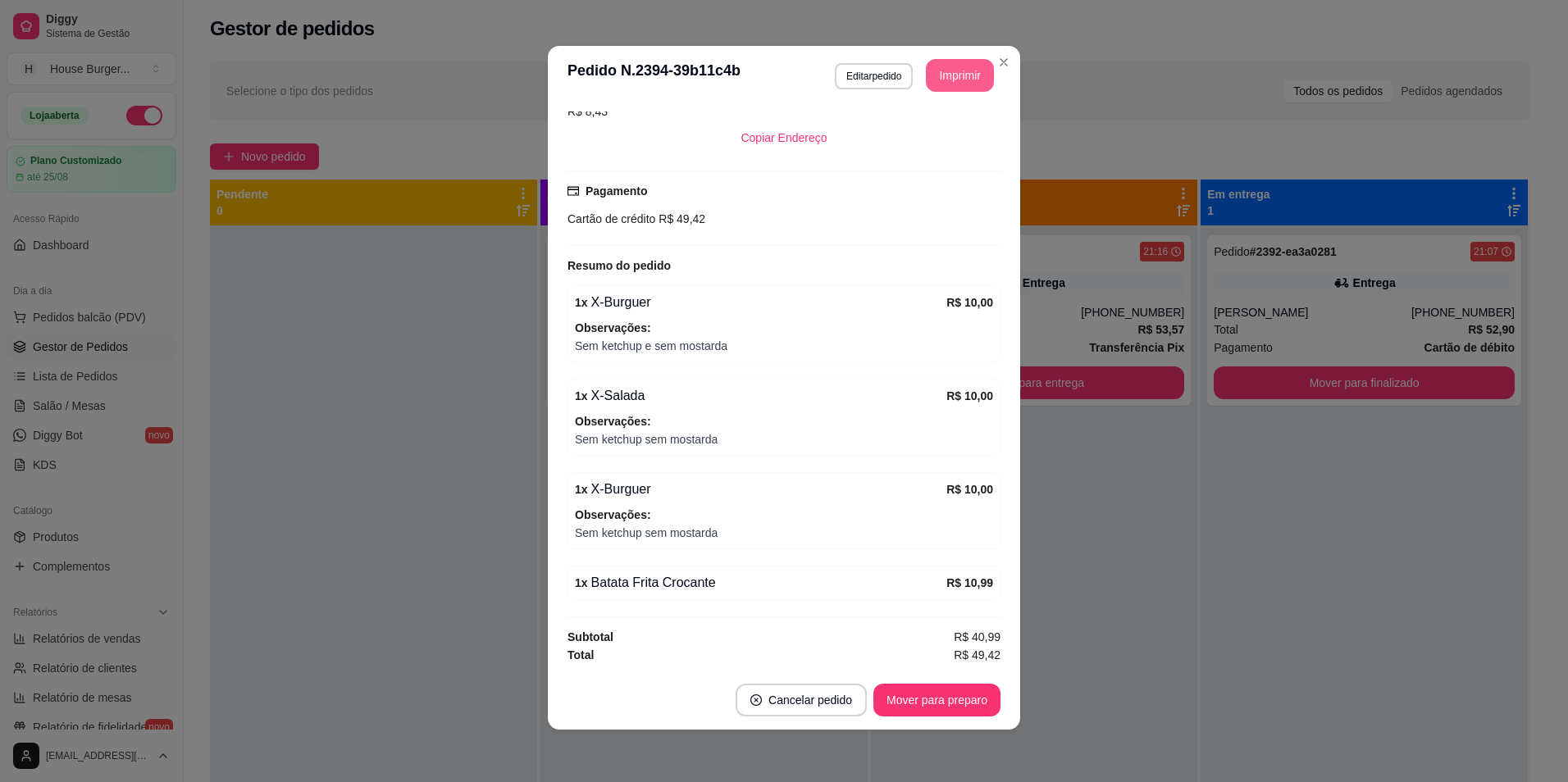
click at [958, 81] on button "Imprimir" at bounding box center [959, 75] width 68 height 33
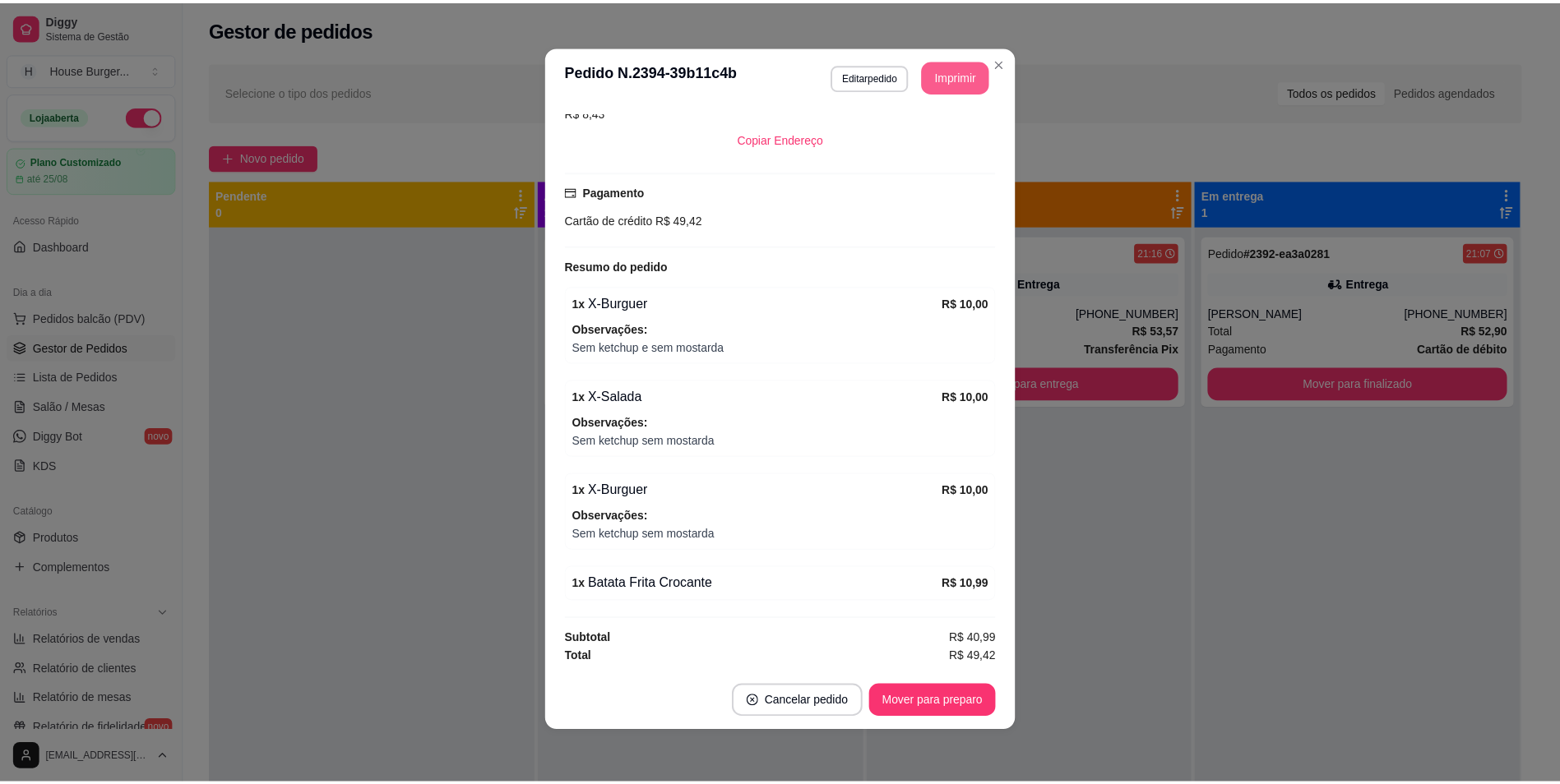
scroll to position [0, 0]
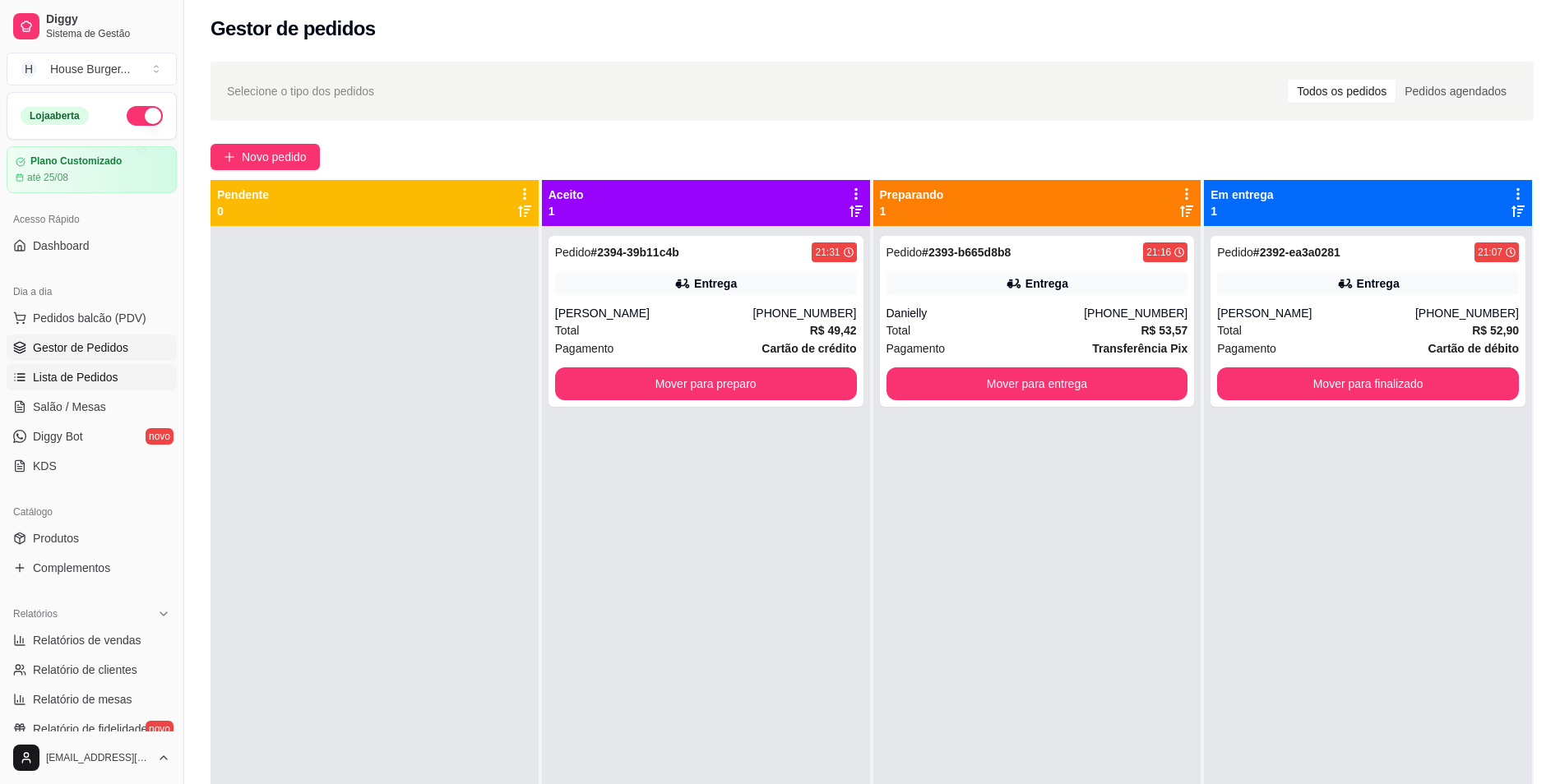
click at [82, 382] on span "Lista de Pedidos" at bounding box center [76, 377] width 85 height 16
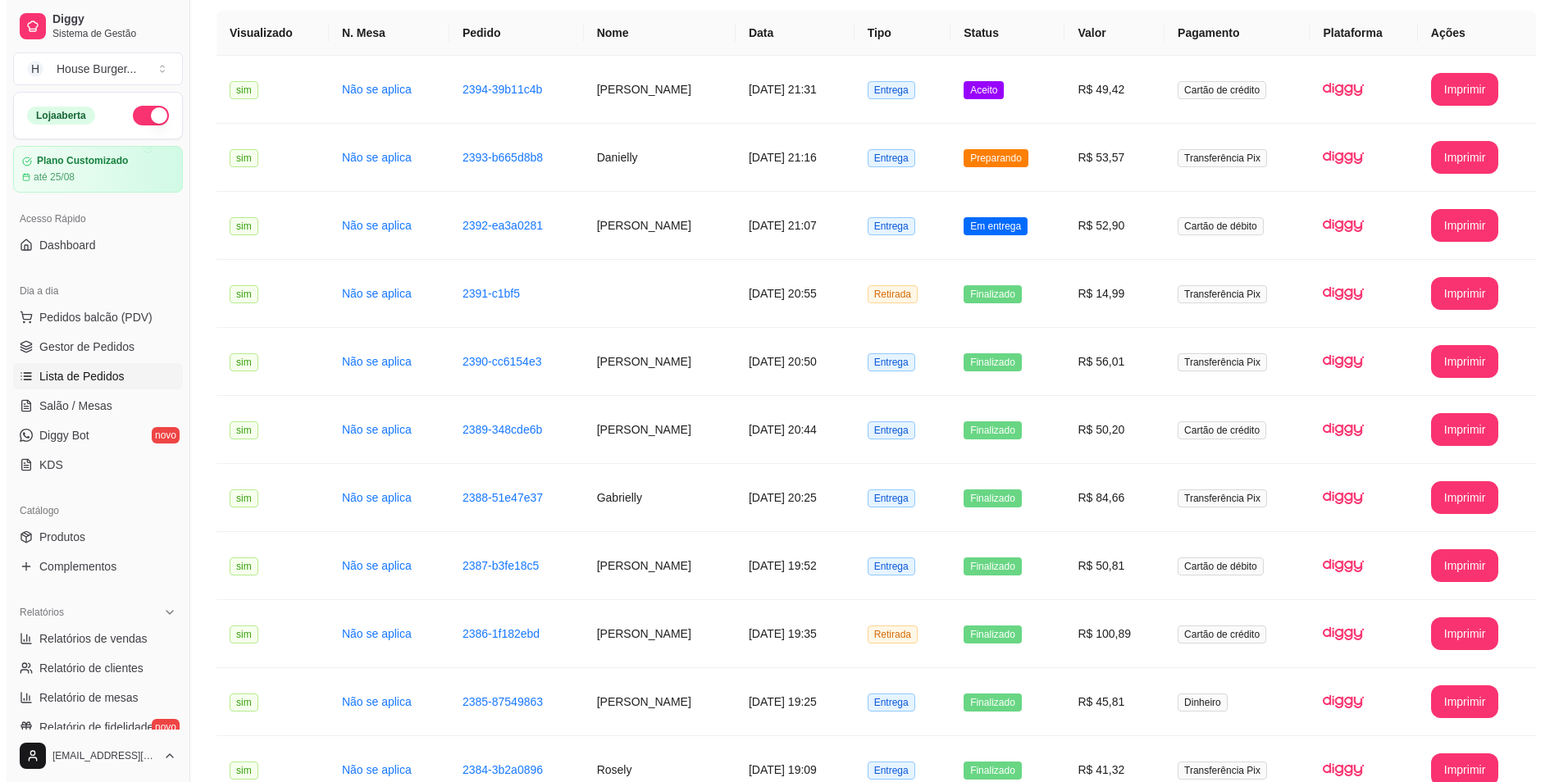
scroll to position [100, 0]
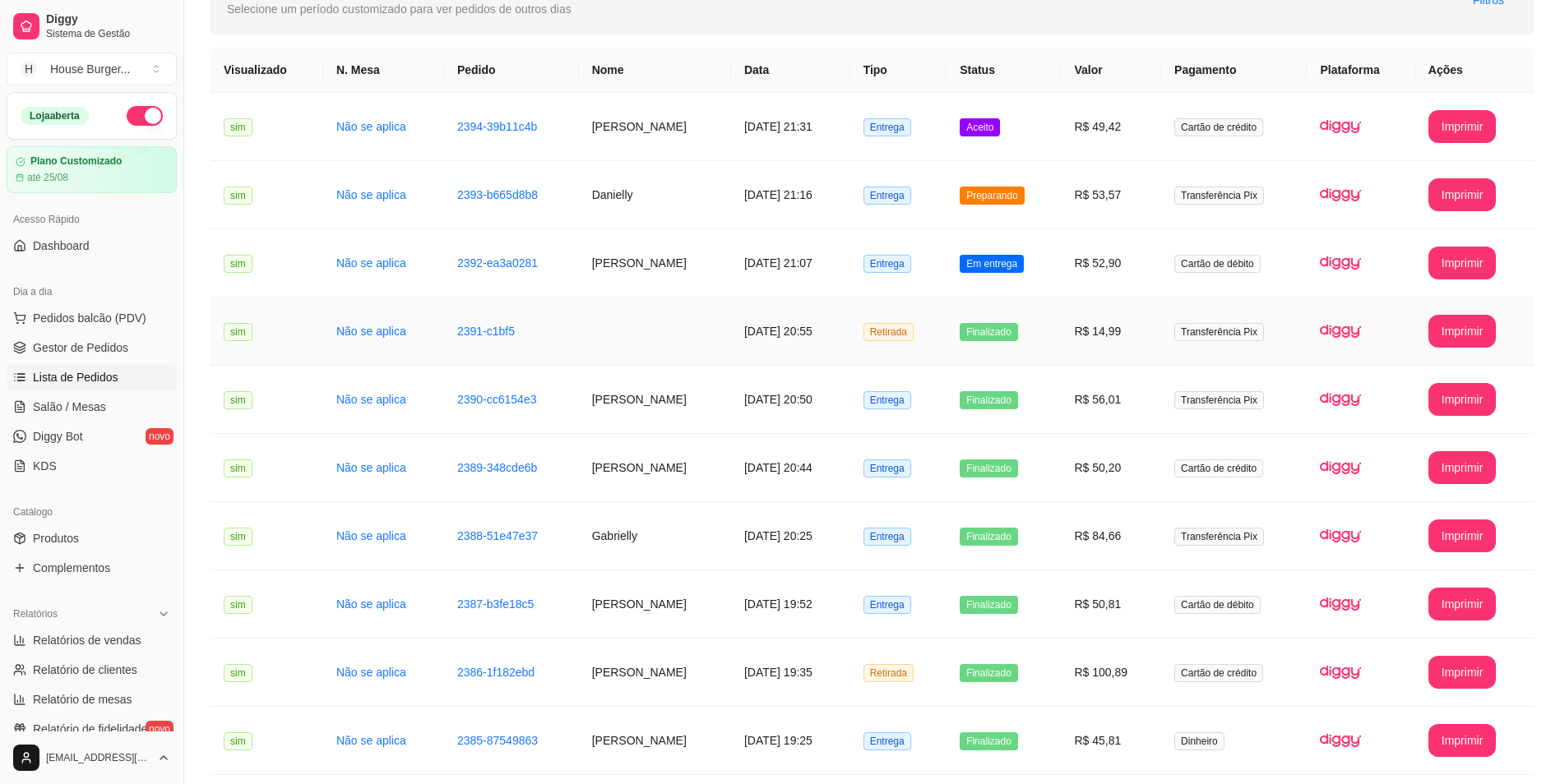
click at [1131, 323] on td "R$ 14,99" at bounding box center [1112, 331] width 101 height 68
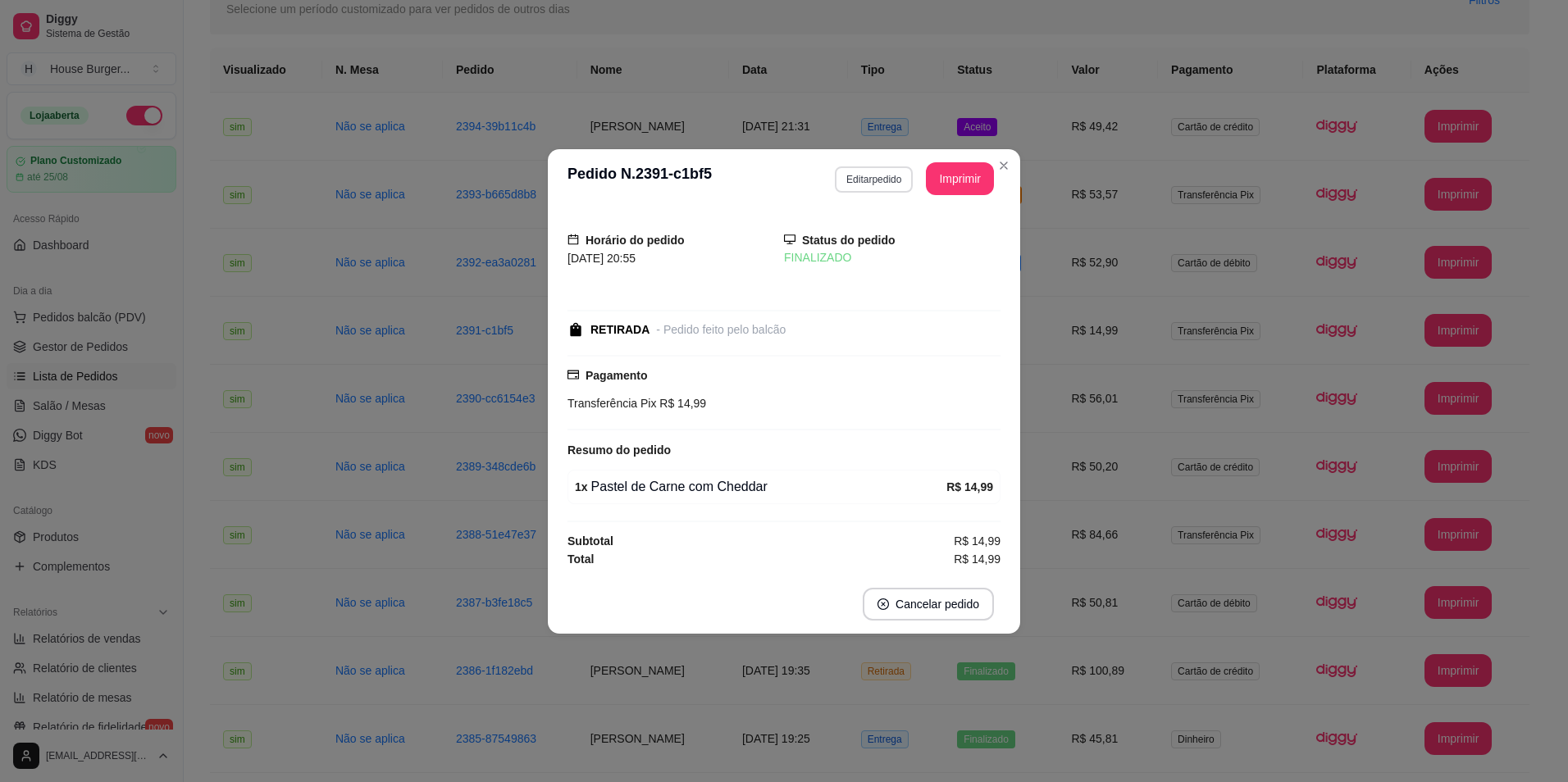
click at [881, 172] on button "Editar pedido" at bounding box center [874, 179] width 78 height 26
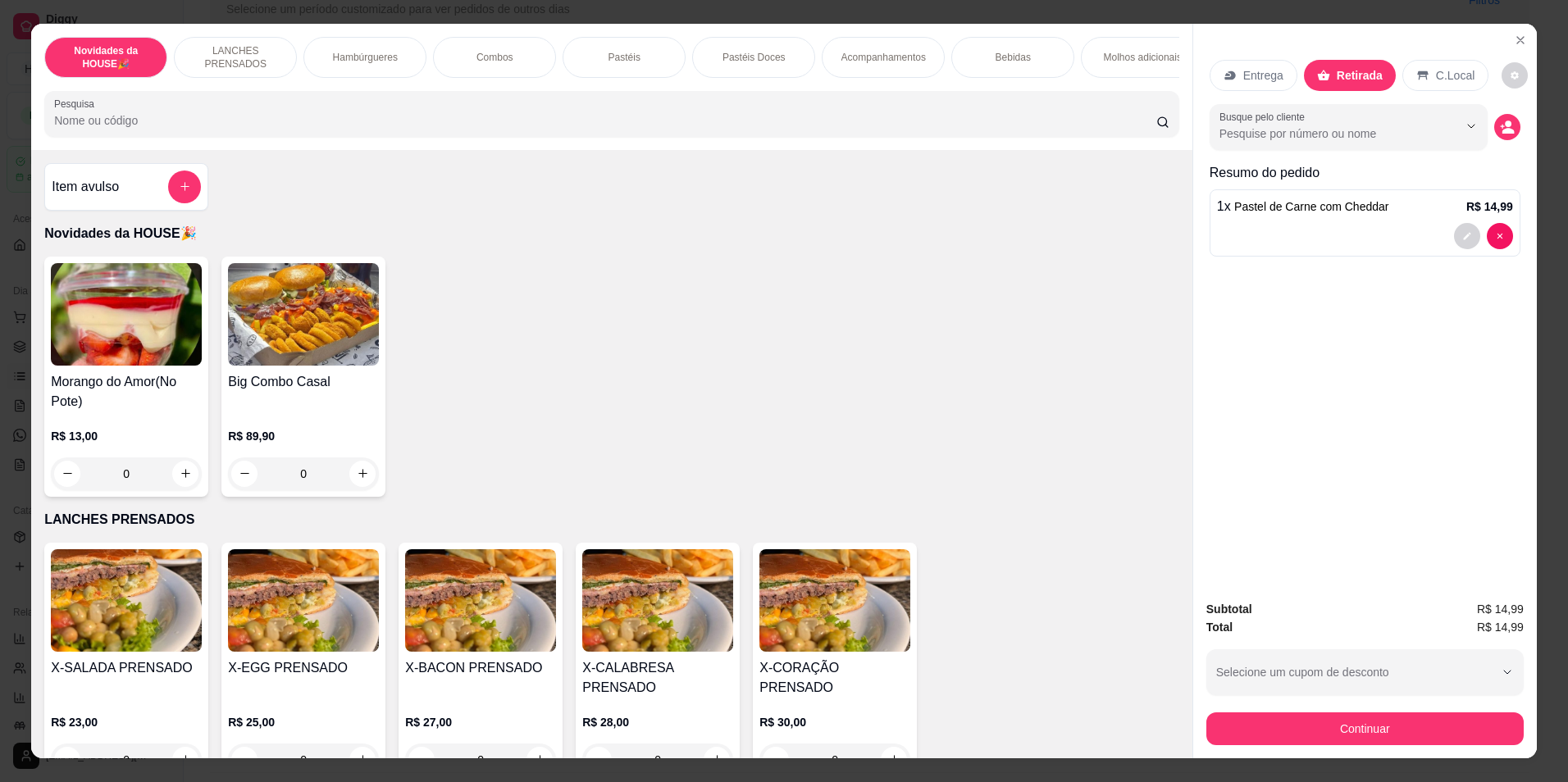
click at [621, 68] on div "Pastéis" at bounding box center [624, 57] width 123 height 41
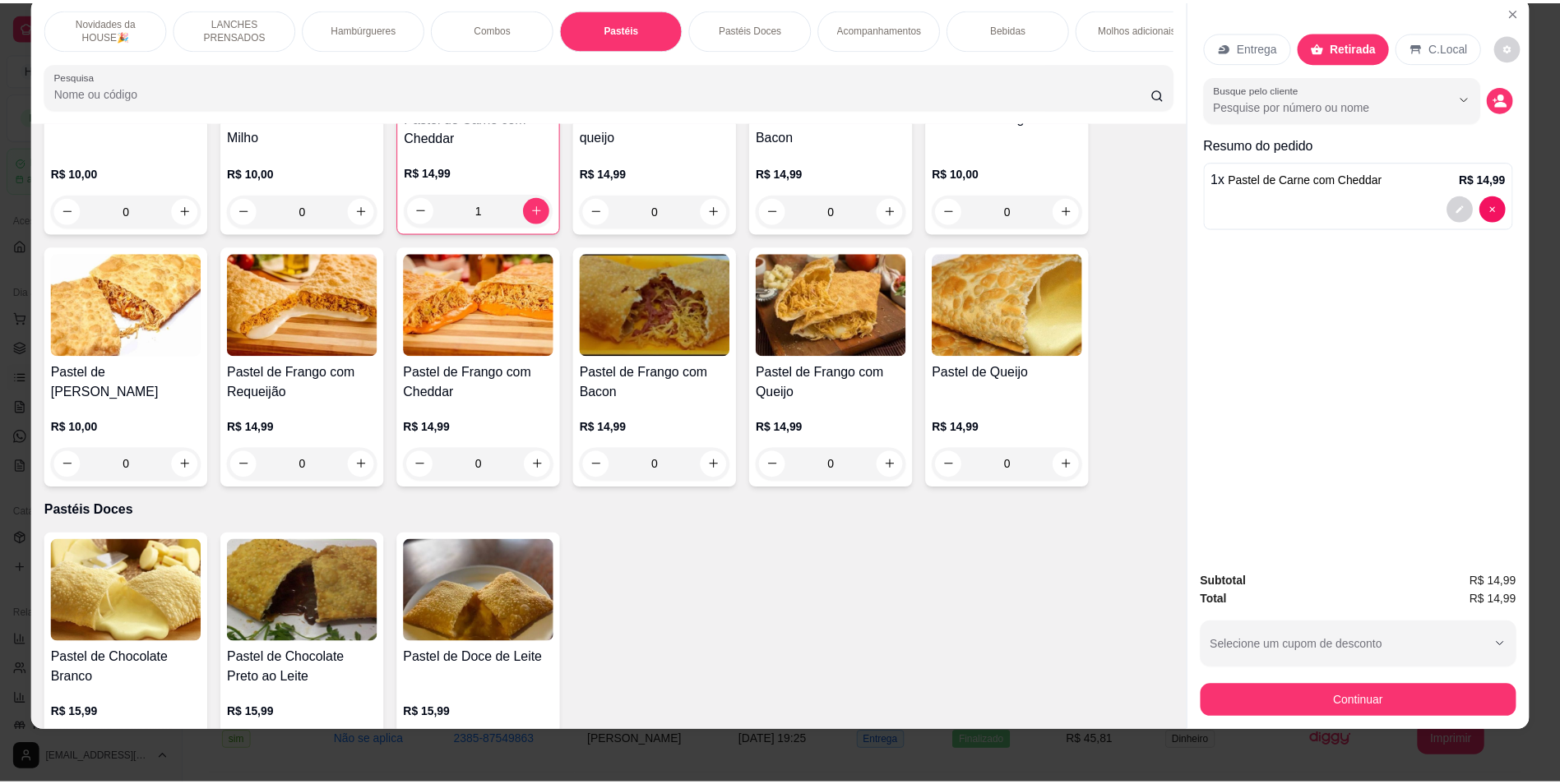
scroll to position [1815, 0]
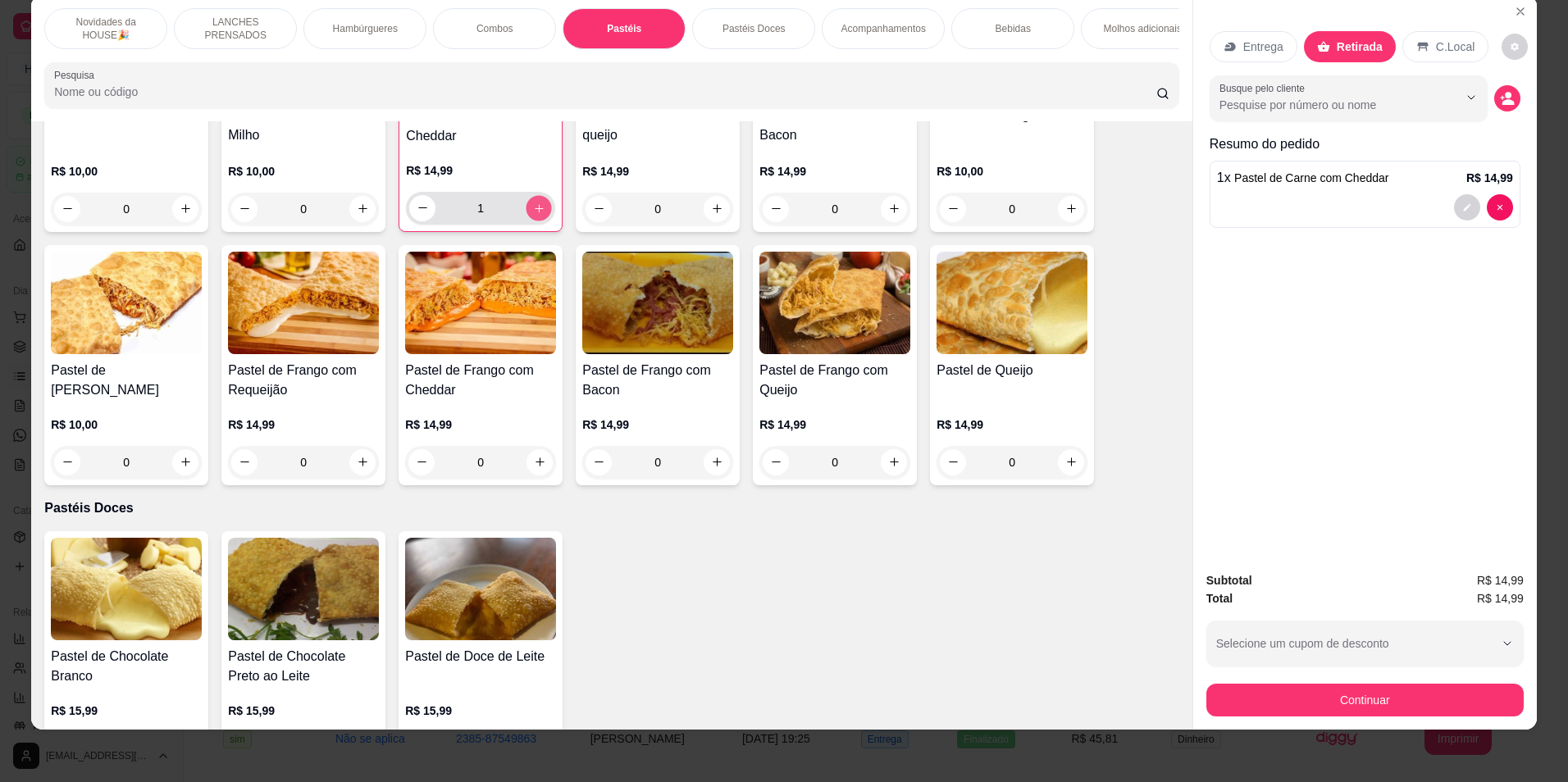
click at [533, 214] on icon "increase-product-quantity" at bounding box center [539, 207] width 12 height 12
type input "2"
click at [1435, 691] on button "Continuar" at bounding box center [1364, 700] width 317 height 33
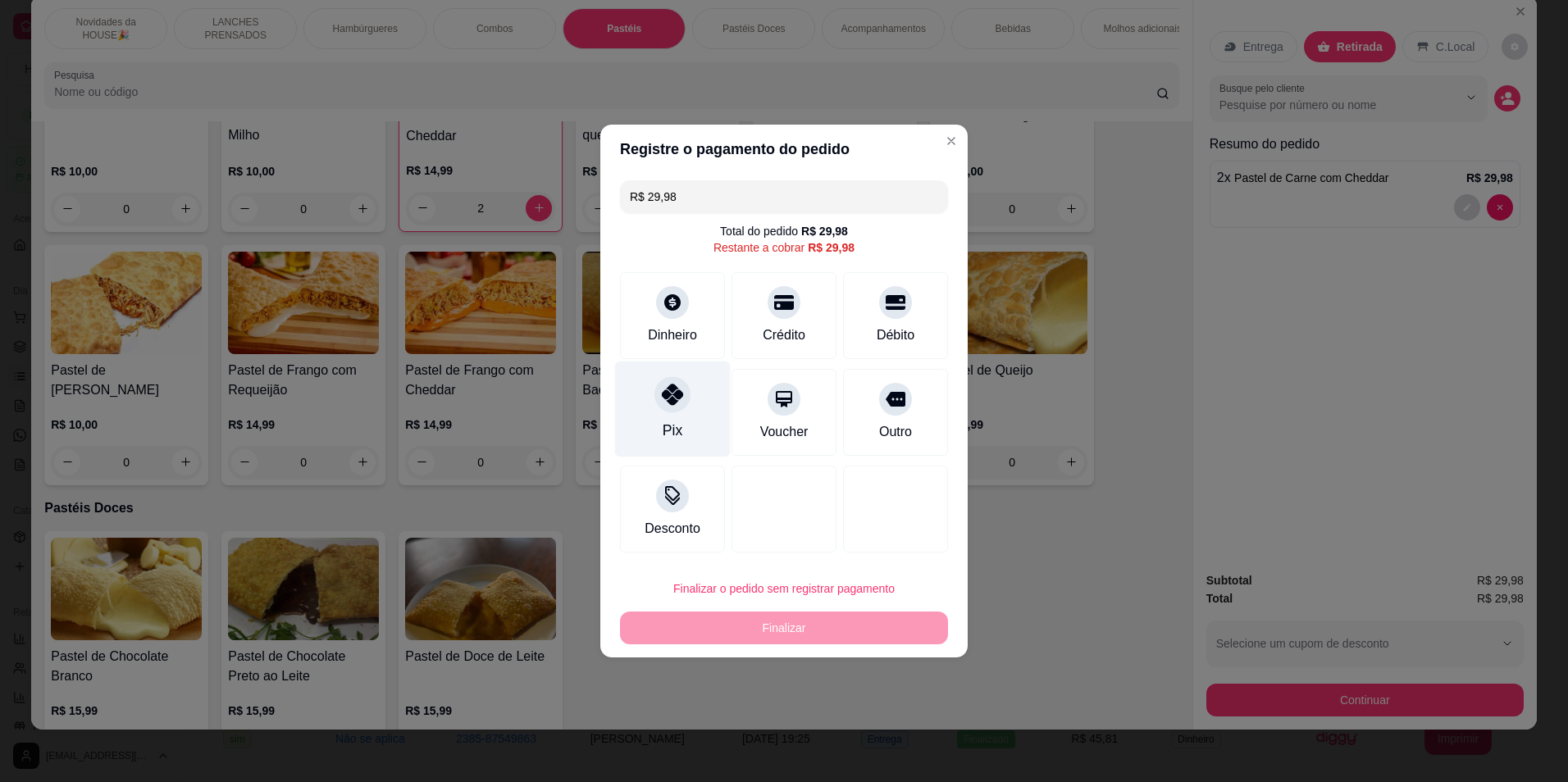
click at [678, 398] on icon at bounding box center [672, 394] width 21 height 21
type input "R$ 0,00"
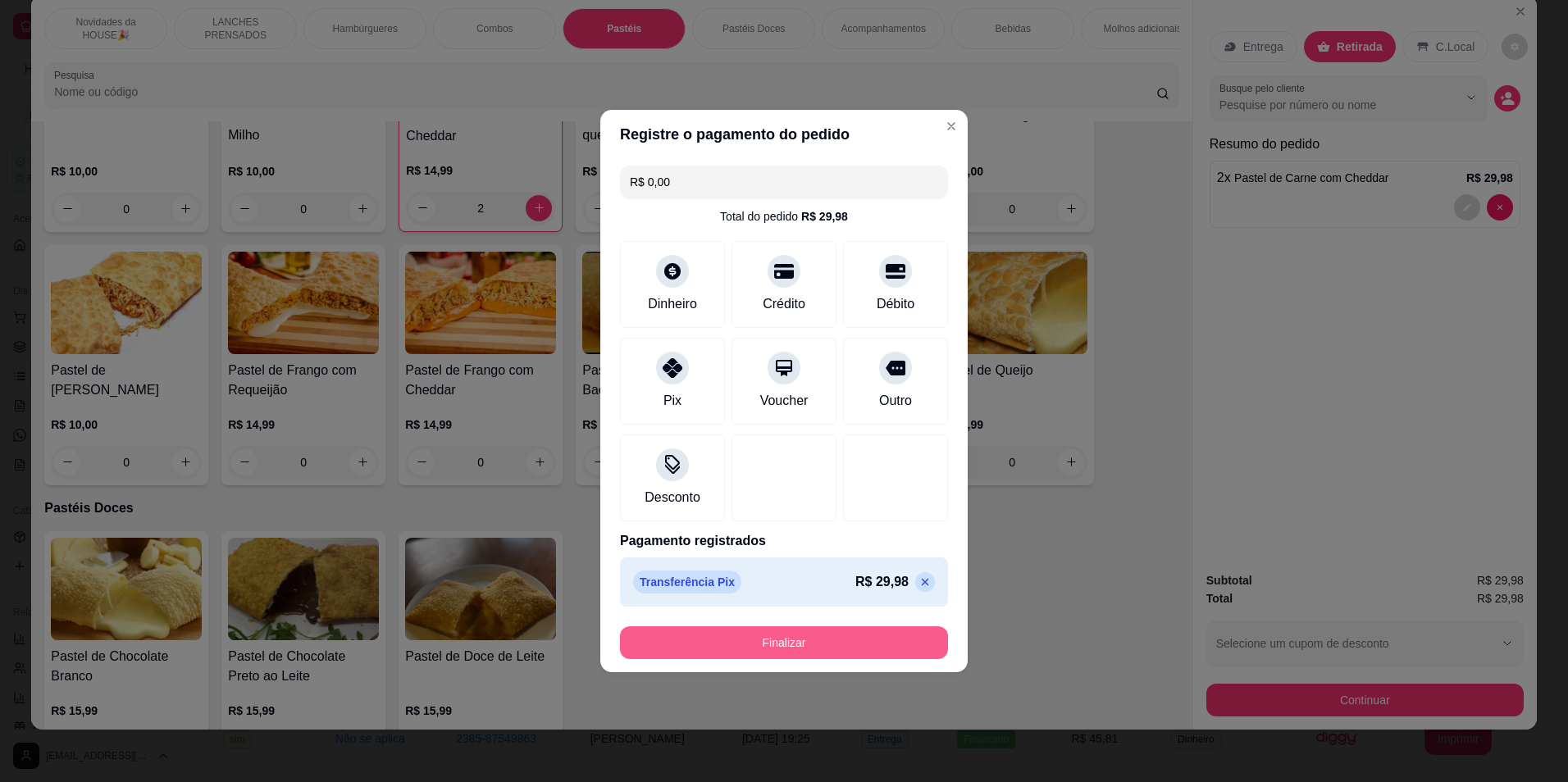
click at [801, 649] on button "Finalizar" at bounding box center [784, 643] width 328 height 33
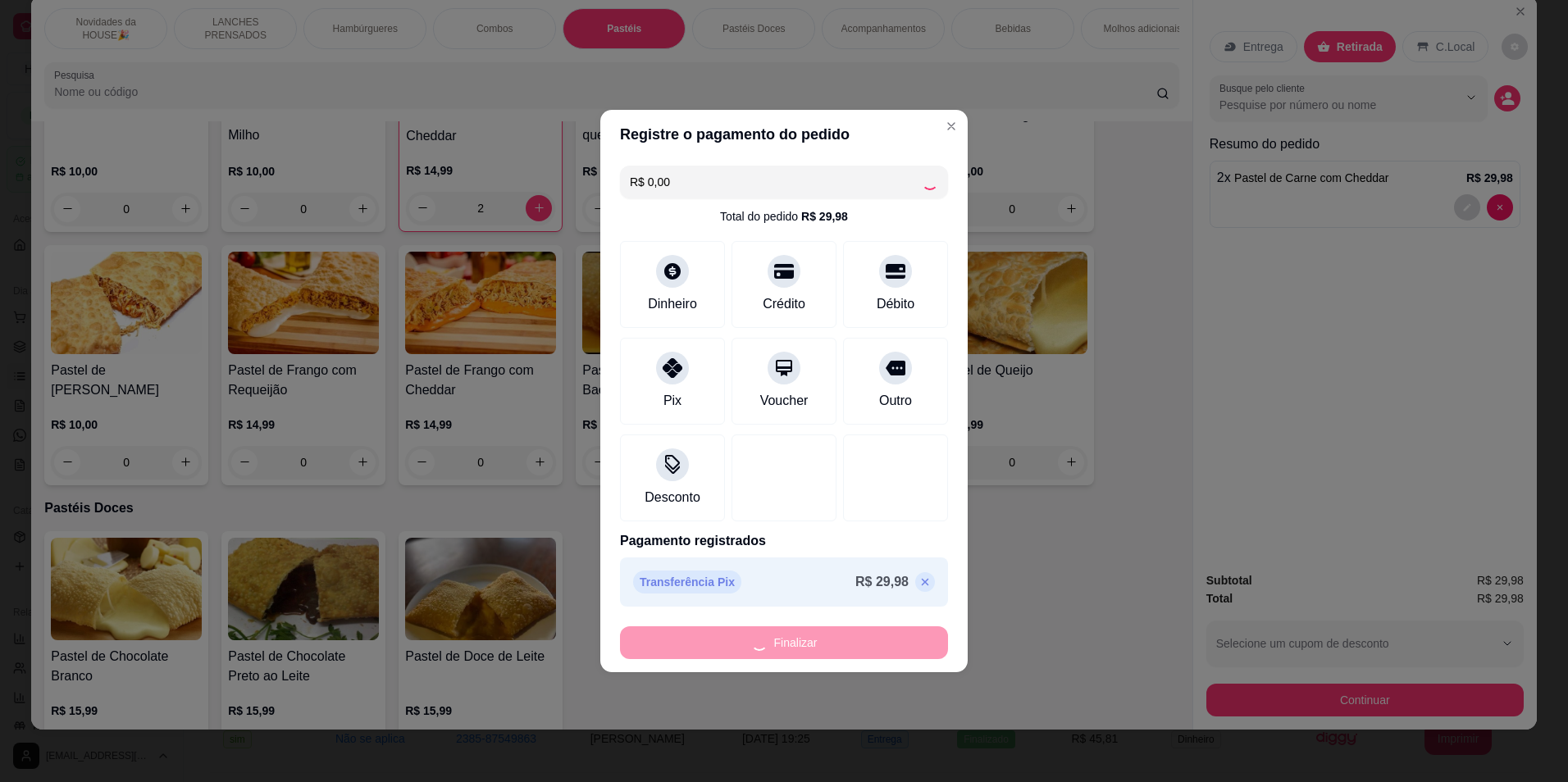
type input "0"
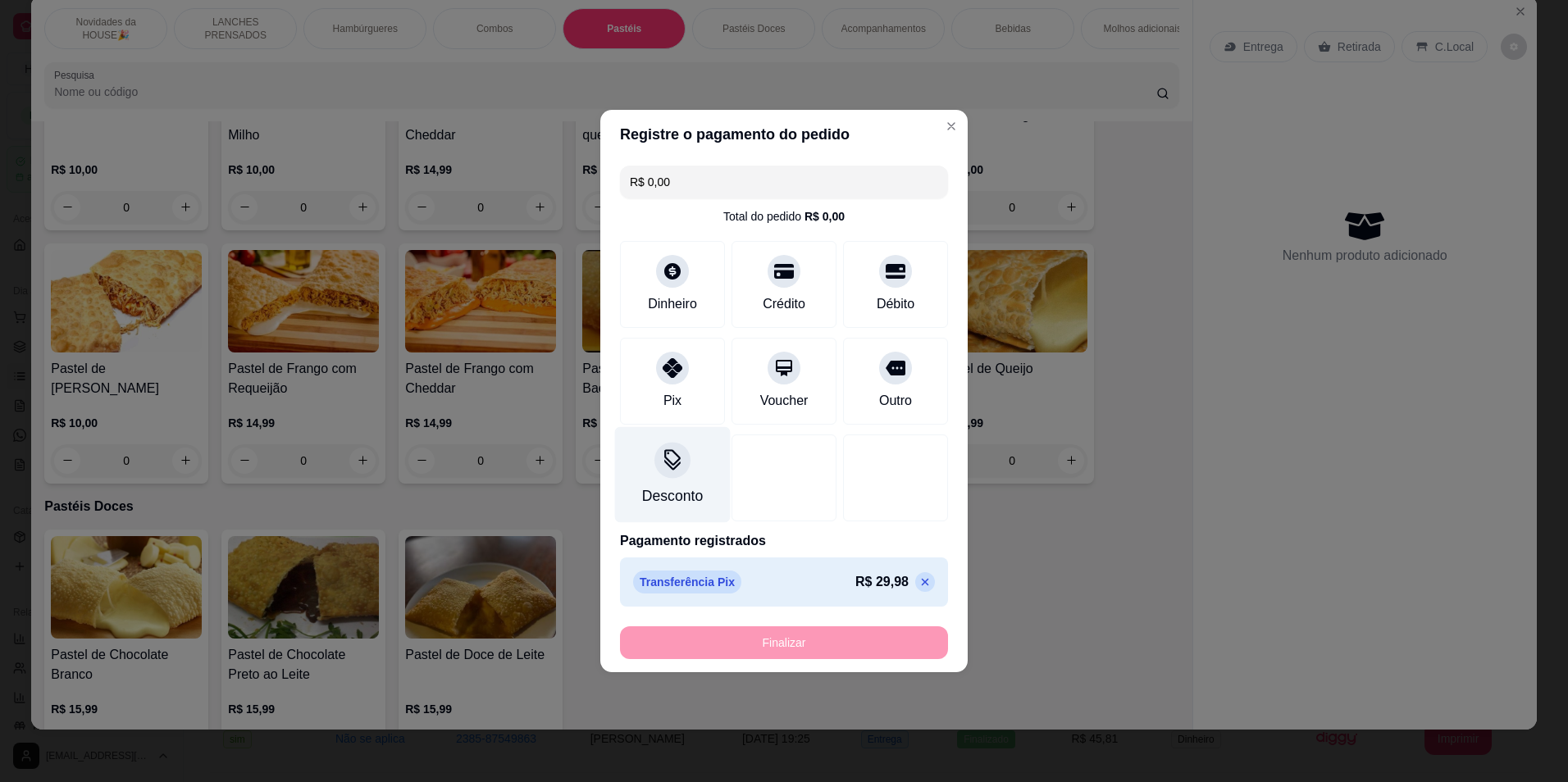
type input "-R$ 29,98"
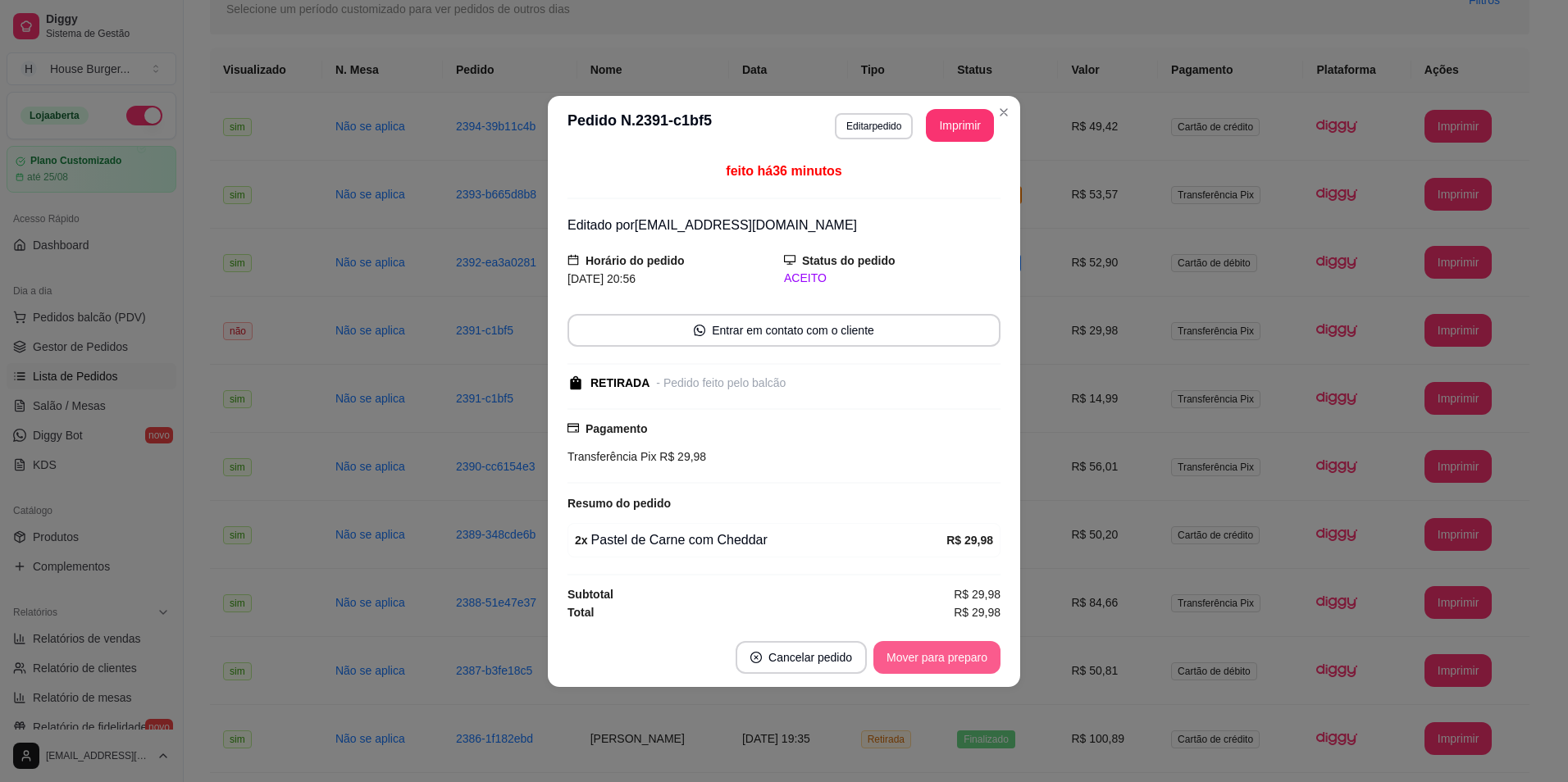
click at [974, 653] on button "Mover para preparo" at bounding box center [937, 657] width 127 height 33
click at [974, 653] on button "Mover para retirada disponível" at bounding box center [909, 657] width 181 height 33
click at [974, 653] on button "Mover para finalizado" at bounding box center [932, 657] width 132 height 32
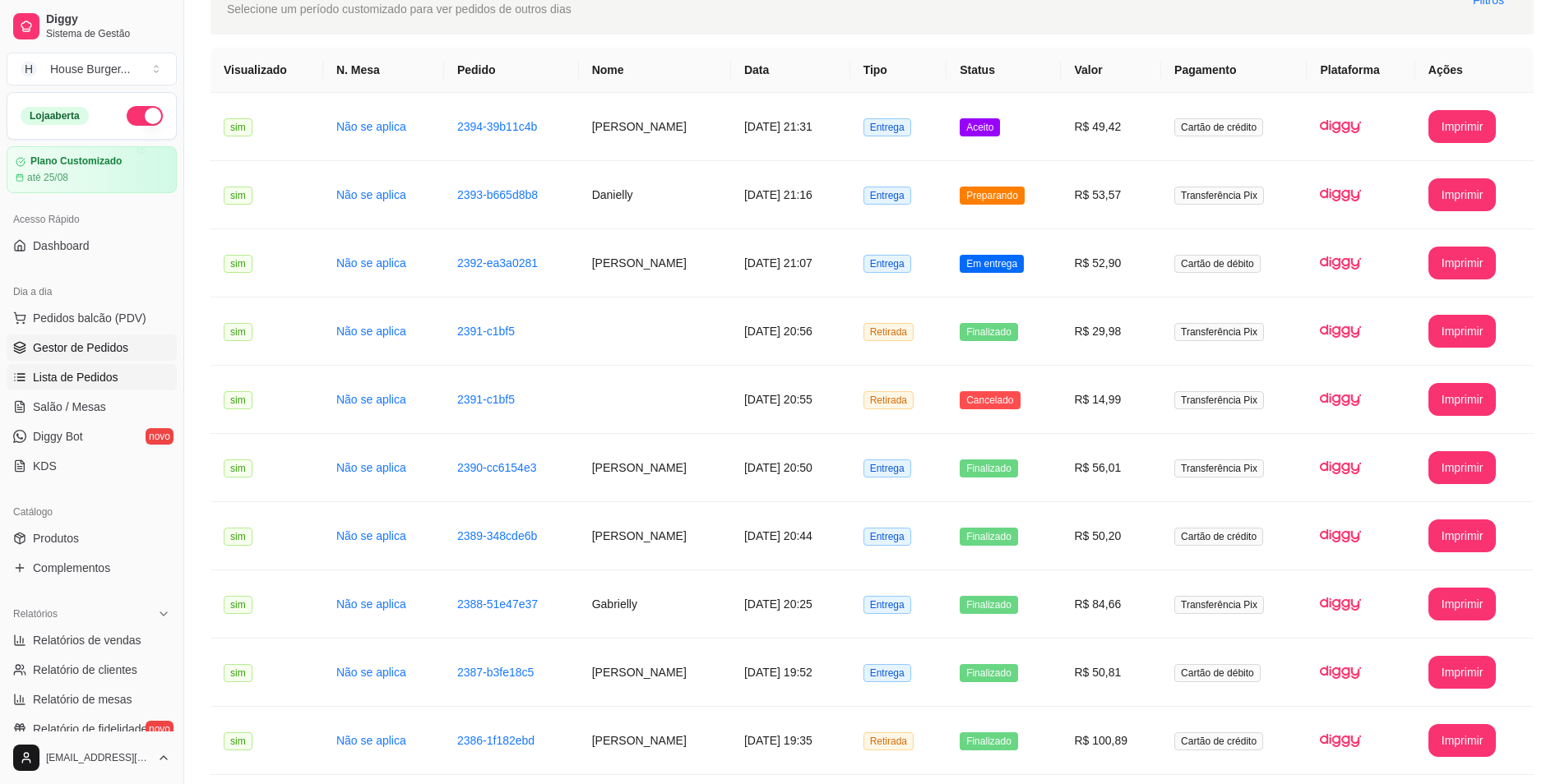
click at [105, 347] on span "Gestor de Pedidos" at bounding box center [81, 347] width 95 height 16
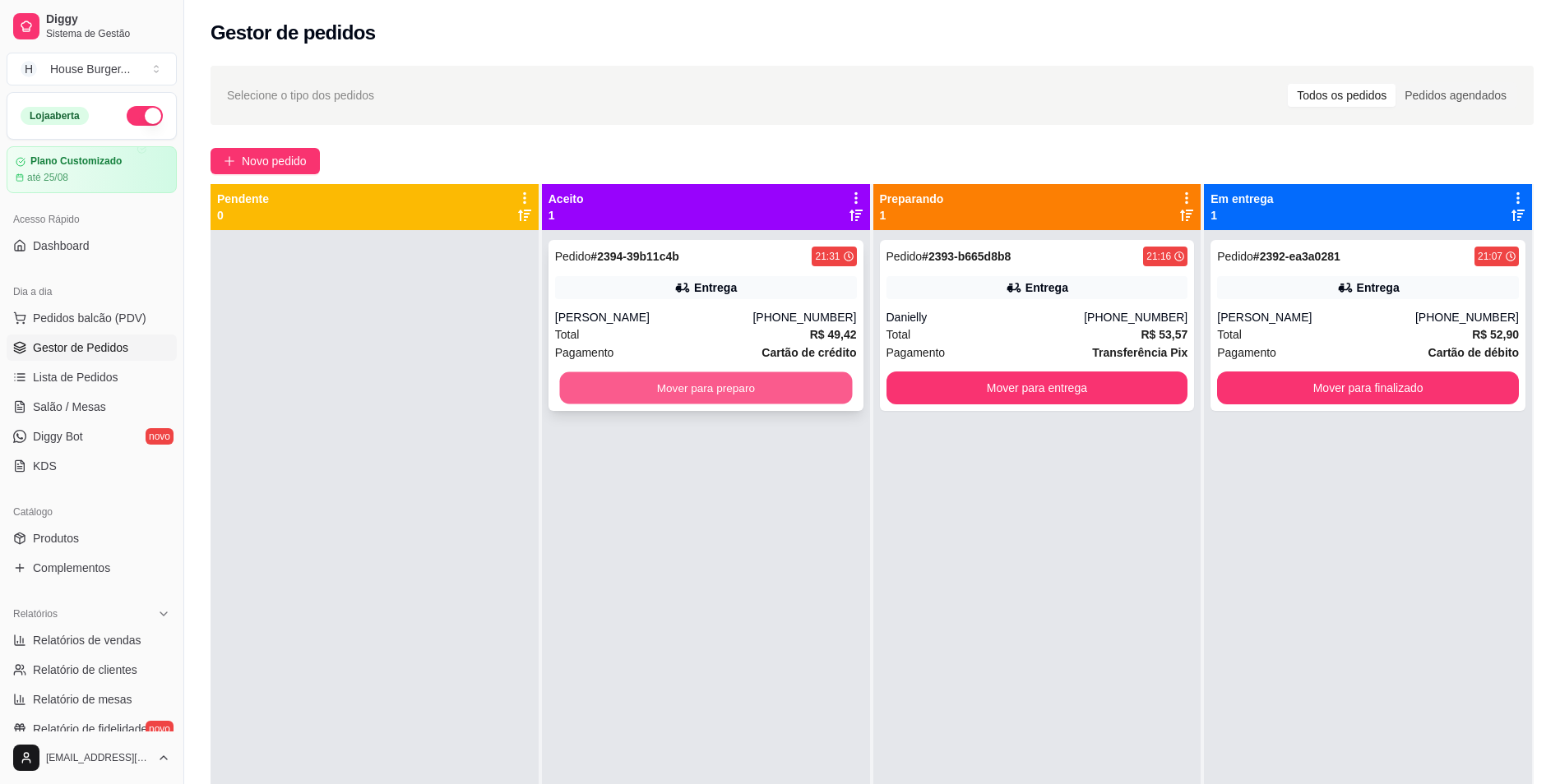
click at [732, 395] on button "Mover para preparo" at bounding box center [705, 389] width 292 height 32
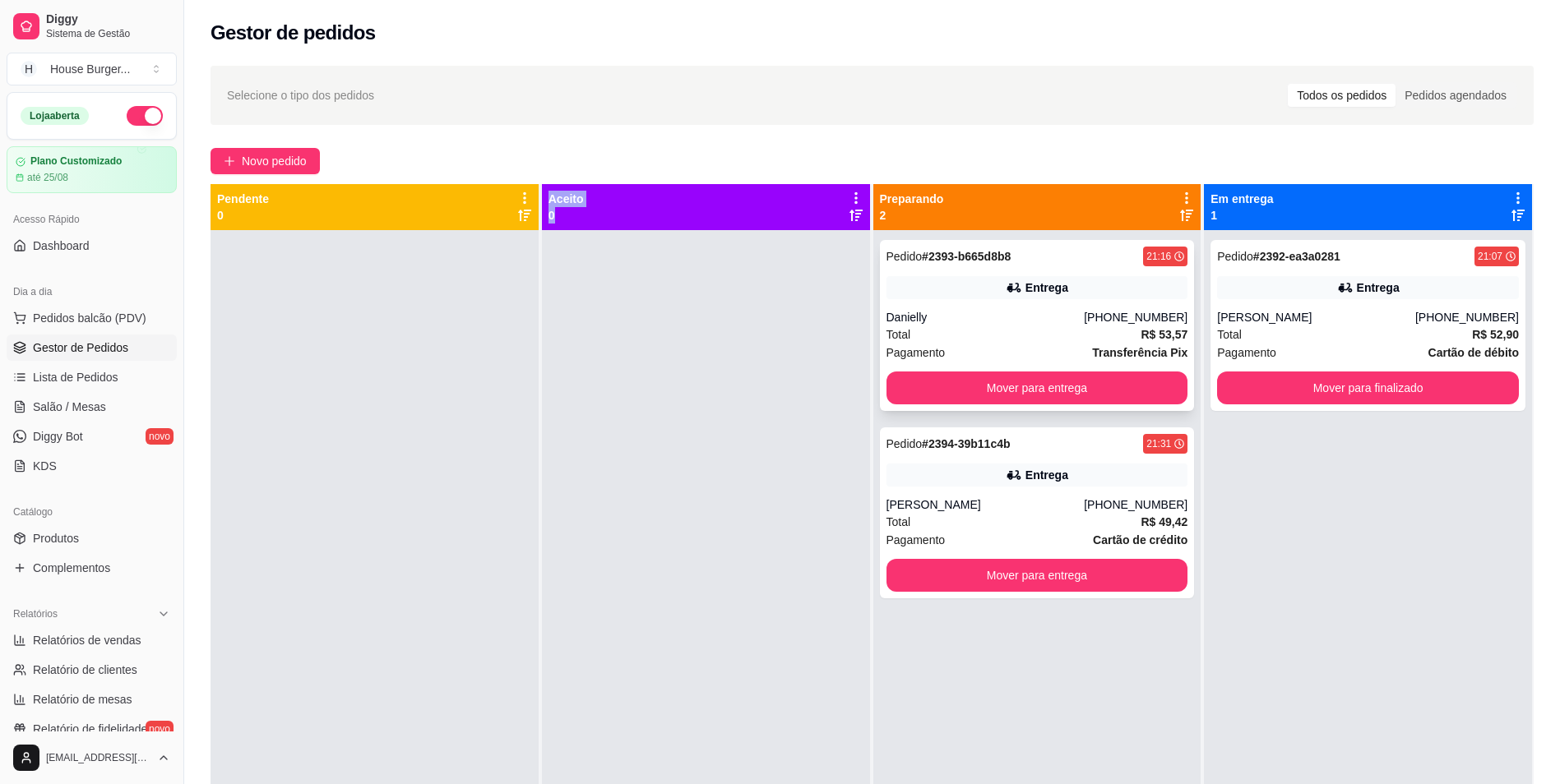
drag, startPoint x: 429, startPoint y: 486, endPoint x: 1170, endPoint y: 252, distance: 777.1
click at [1170, 252] on div "Pendente 0 Aceito 0 Preparando 2 Pedido # 2393-b665d8b8 21:16 Entrega Danielly …" at bounding box center [872, 576] width 1323 height 784
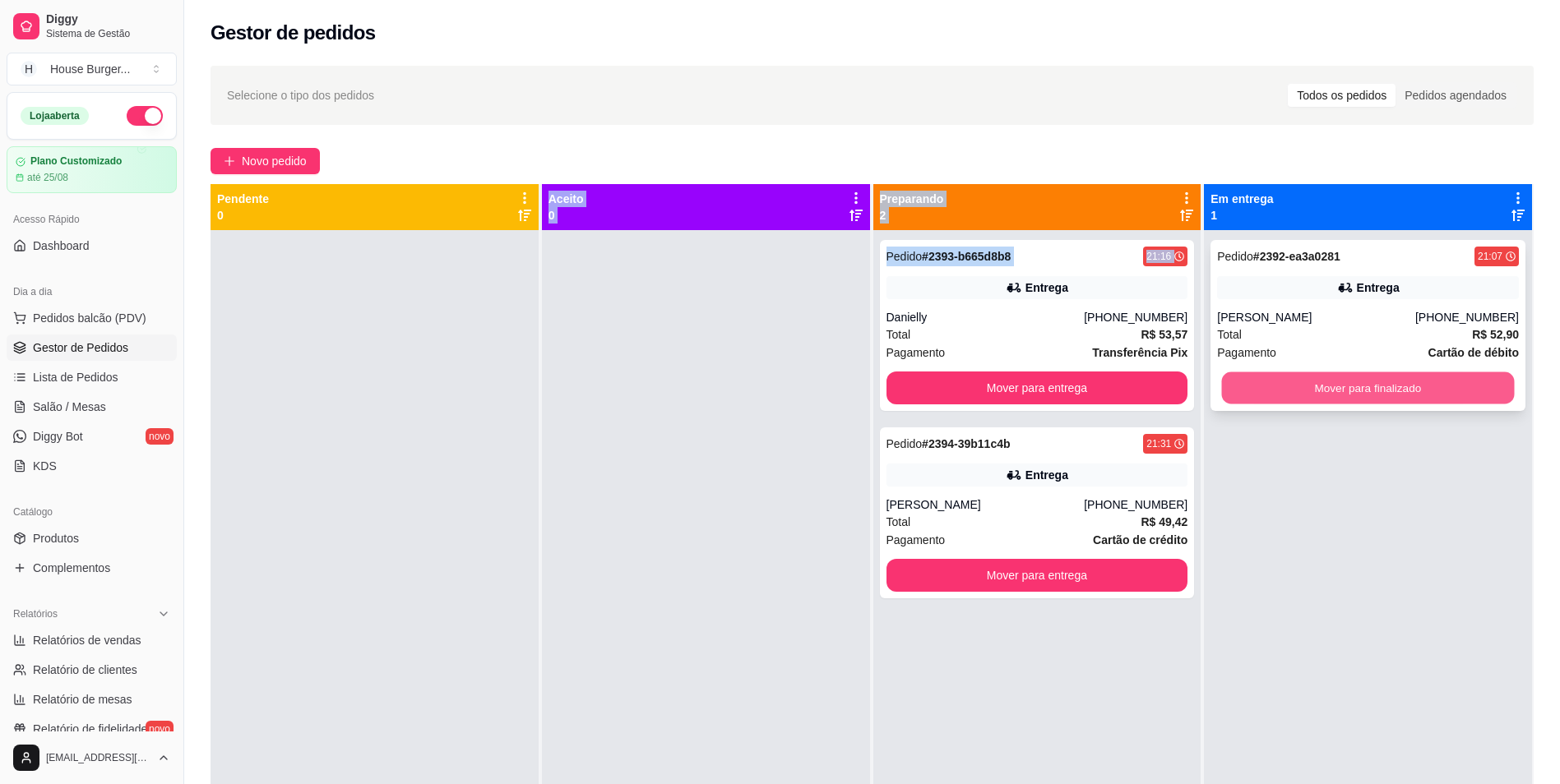
click at [1361, 389] on button "Mover para finalizado" at bounding box center [1368, 389] width 292 height 32
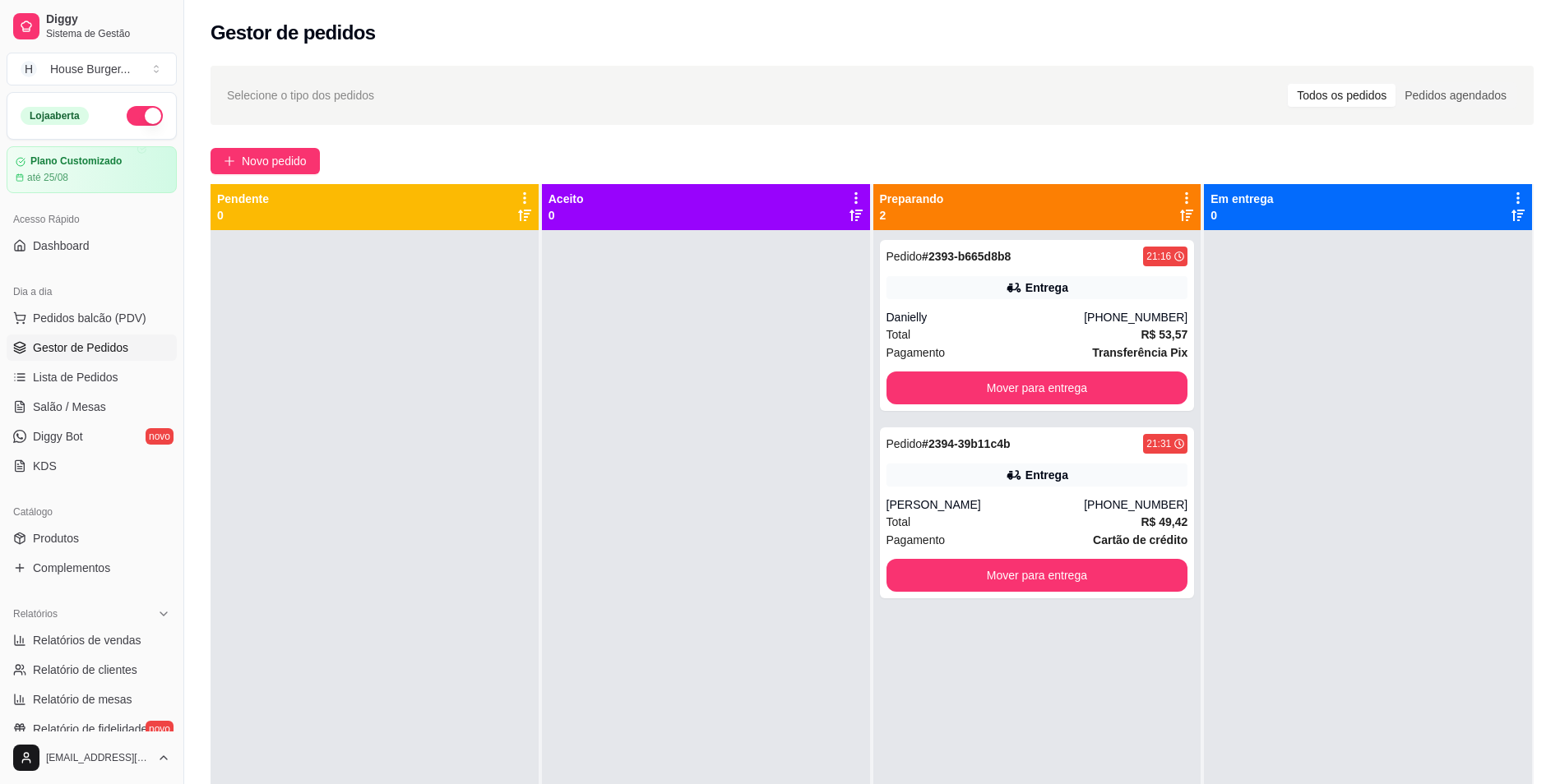
click at [1251, 467] on div at bounding box center [1367, 622] width 328 height 784
click at [1059, 333] on div "Total R$ 53,57" at bounding box center [1037, 334] width 302 height 18
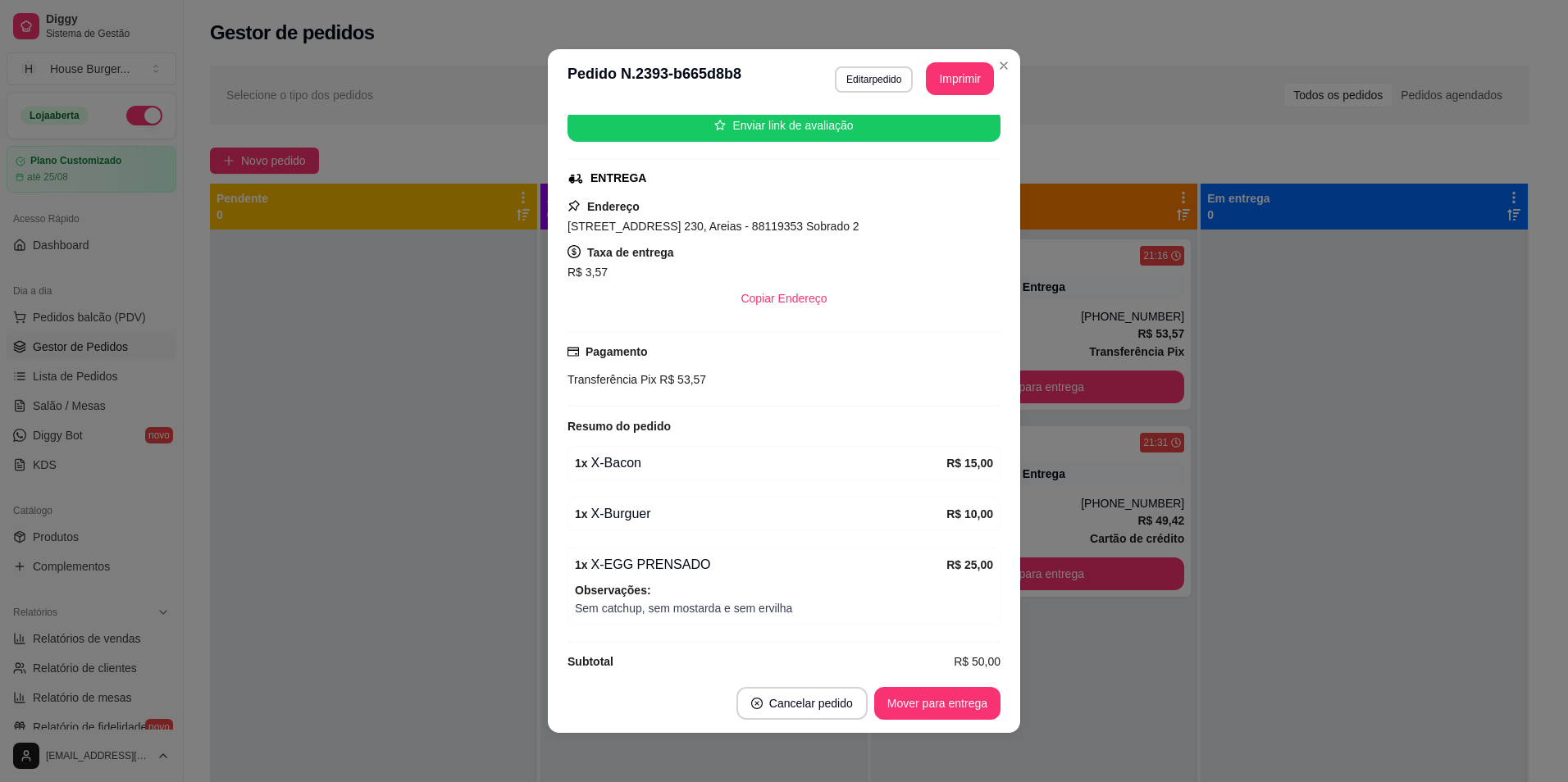
scroll to position [229, 0]
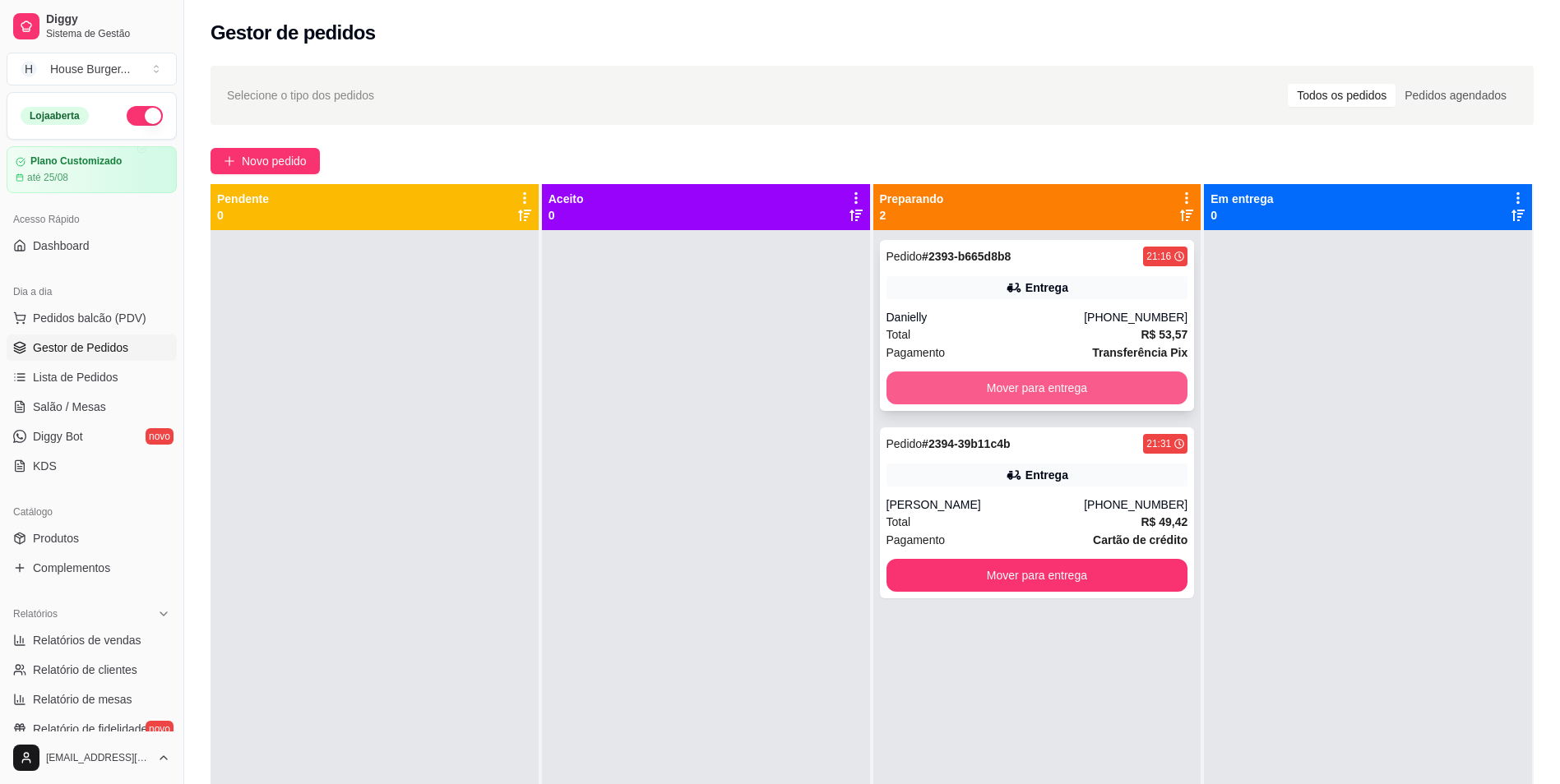
click at [1117, 381] on button "Mover para entrega" at bounding box center [1037, 388] width 302 height 33
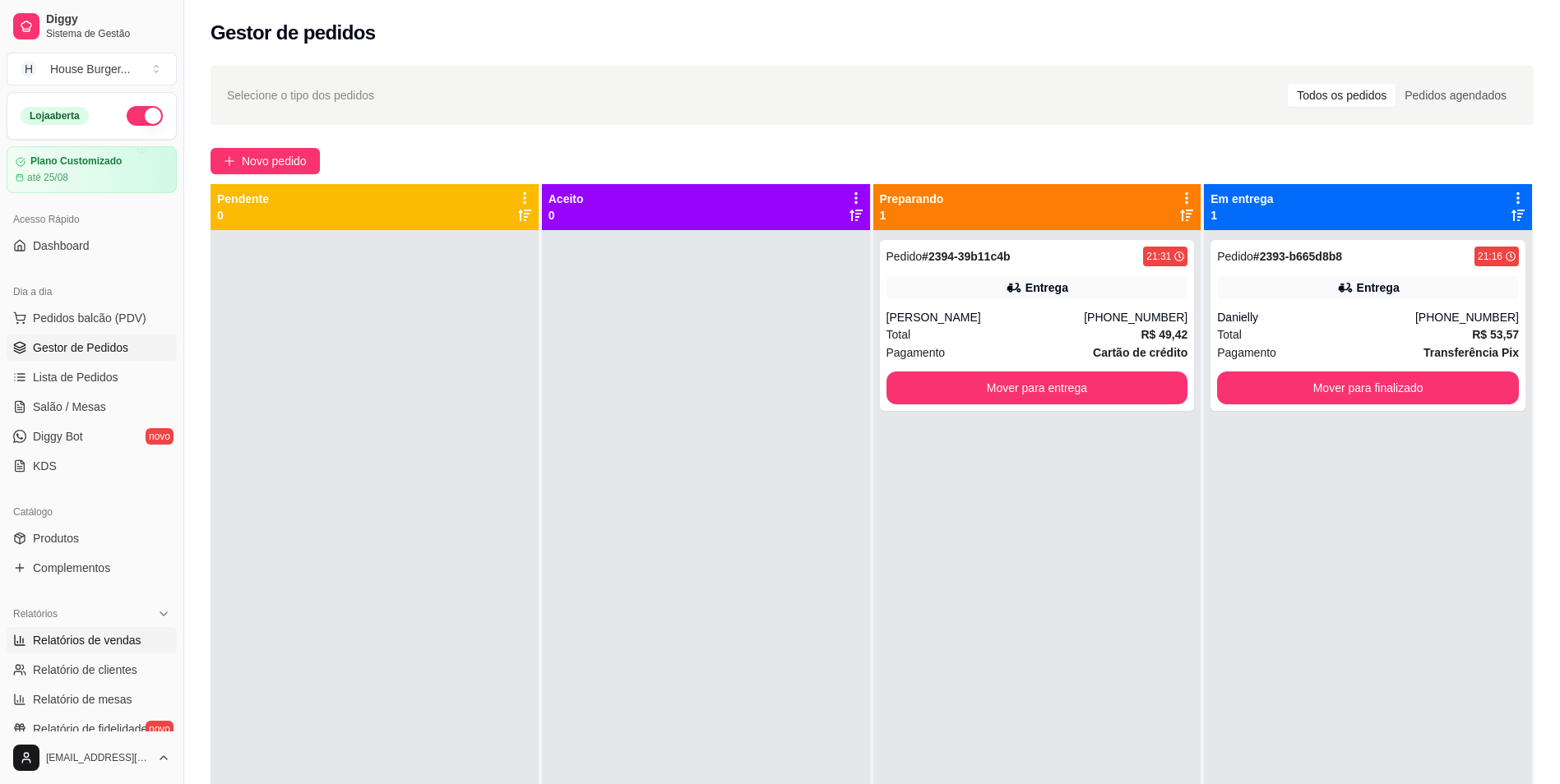
click at [114, 638] on span "Relatórios de vendas" at bounding box center [87, 640] width 108 height 16
select select "ALL"
select select "0"
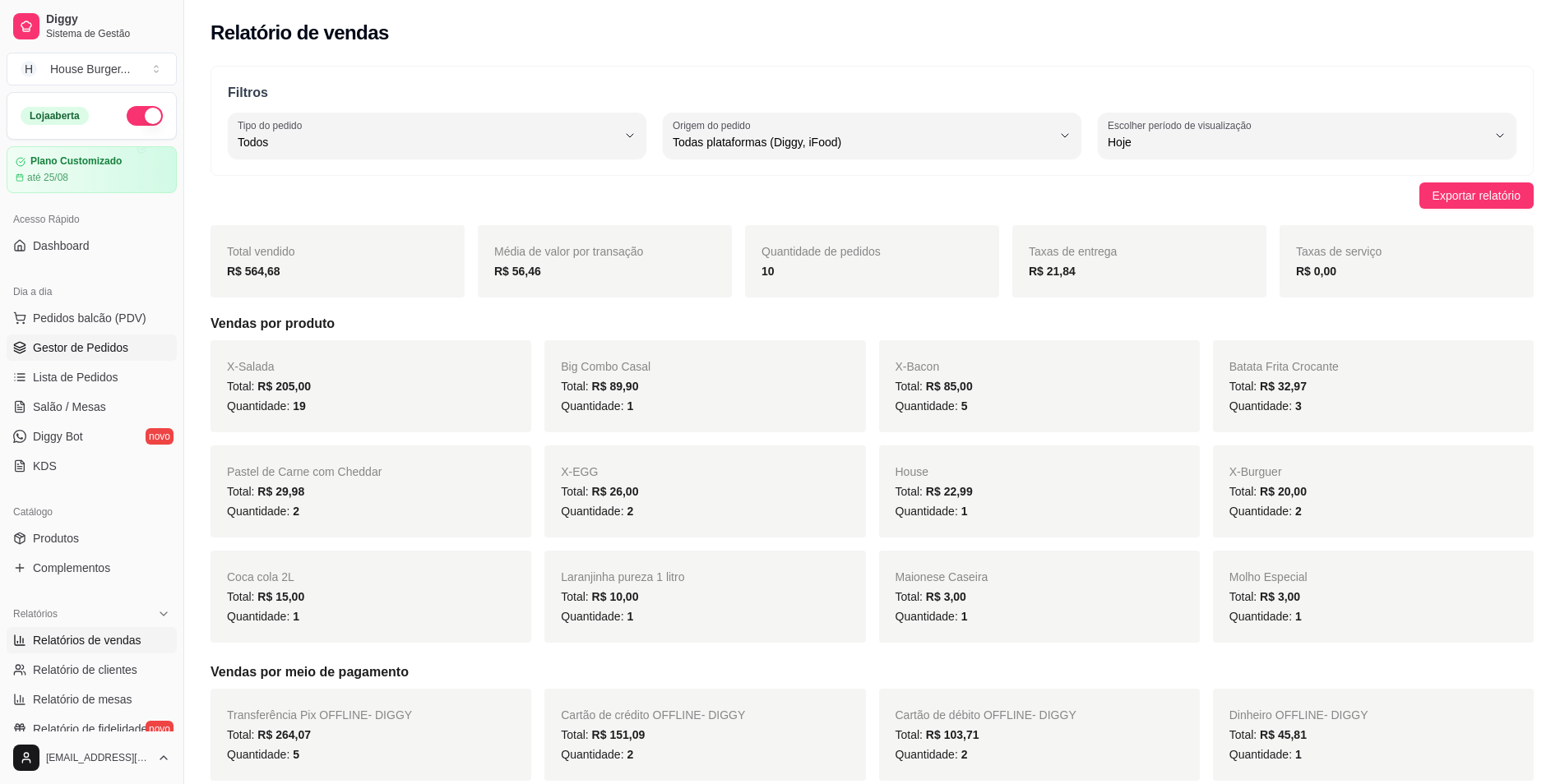
click at [73, 354] on span "Gestor de Pedidos" at bounding box center [81, 347] width 95 height 16
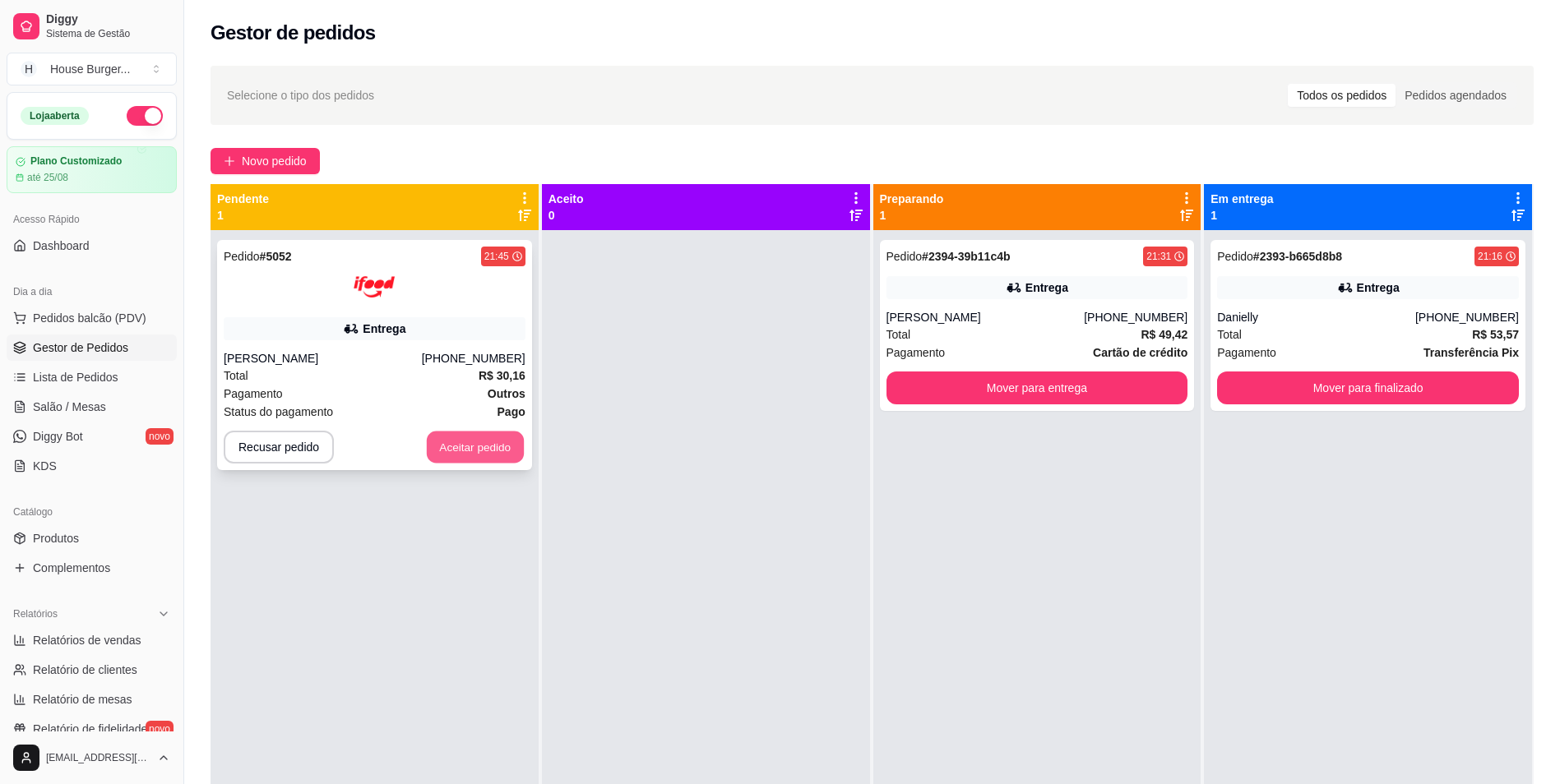
click at [481, 440] on button "Aceitar pedido" at bounding box center [476, 448] width 97 height 32
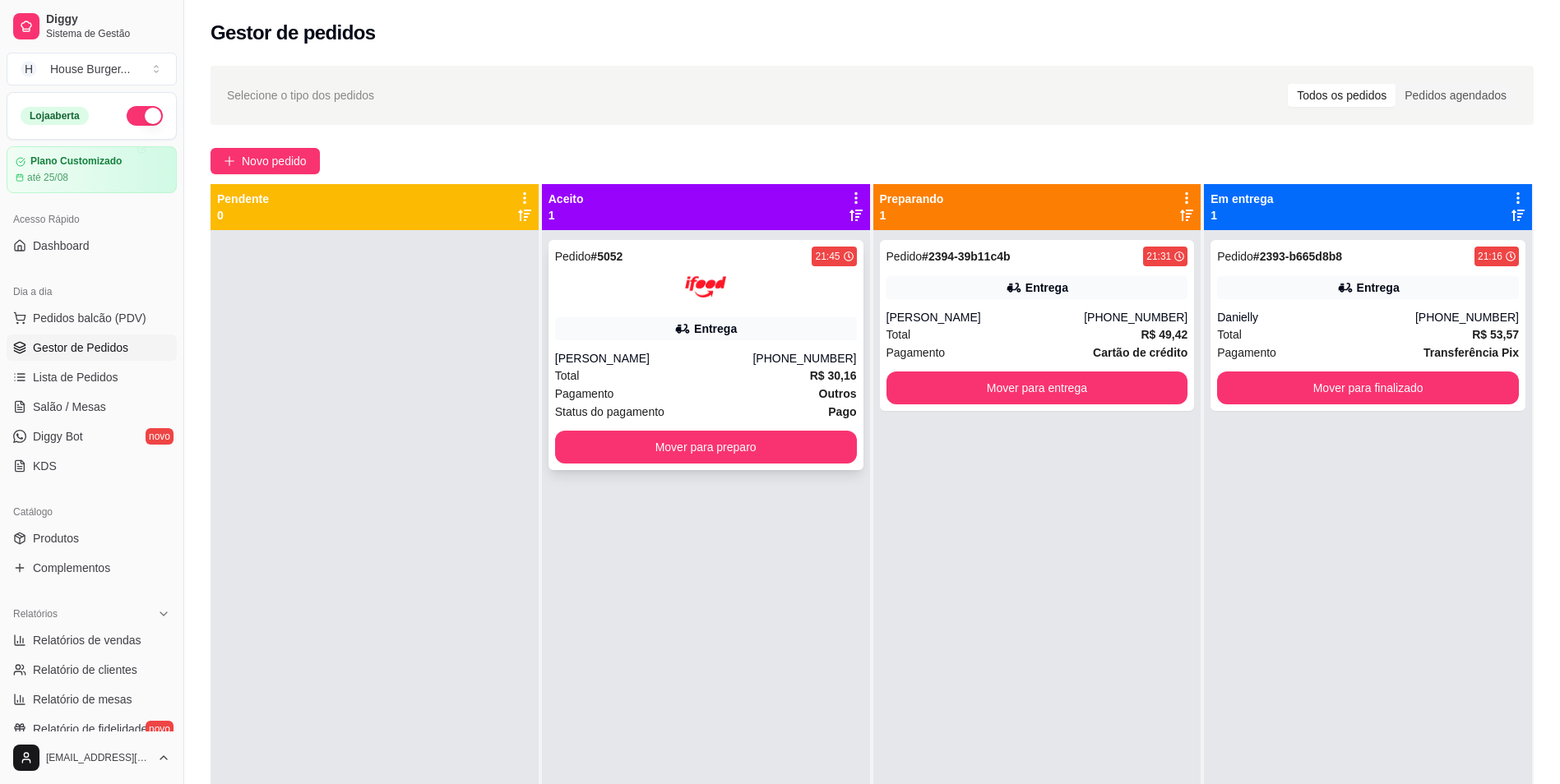
click at [688, 351] on div "[PERSON_NAME]" at bounding box center [654, 358] width 199 height 16
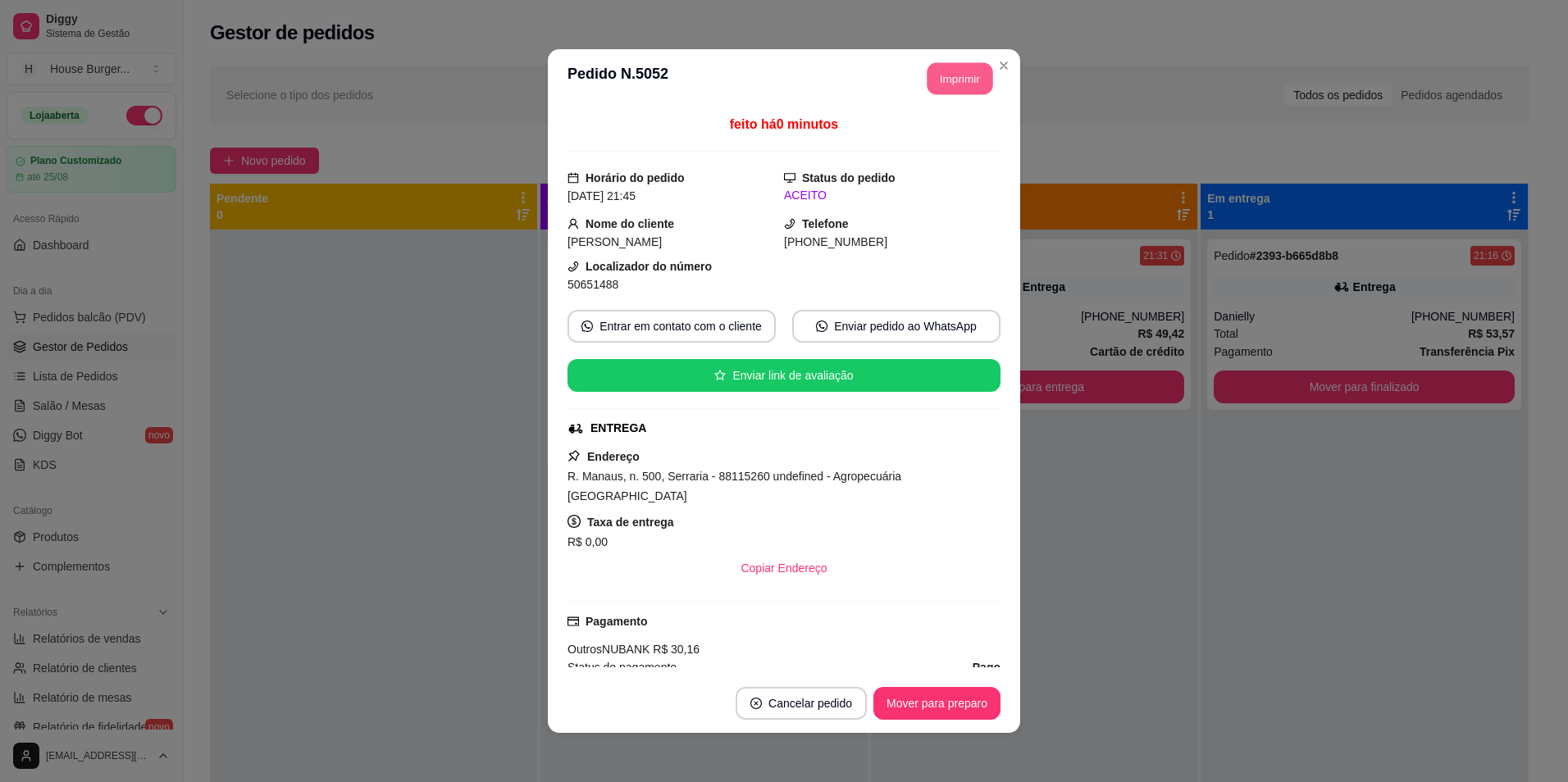
click at [943, 71] on button "Imprimir" at bounding box center [959, 79] width 65 height 32
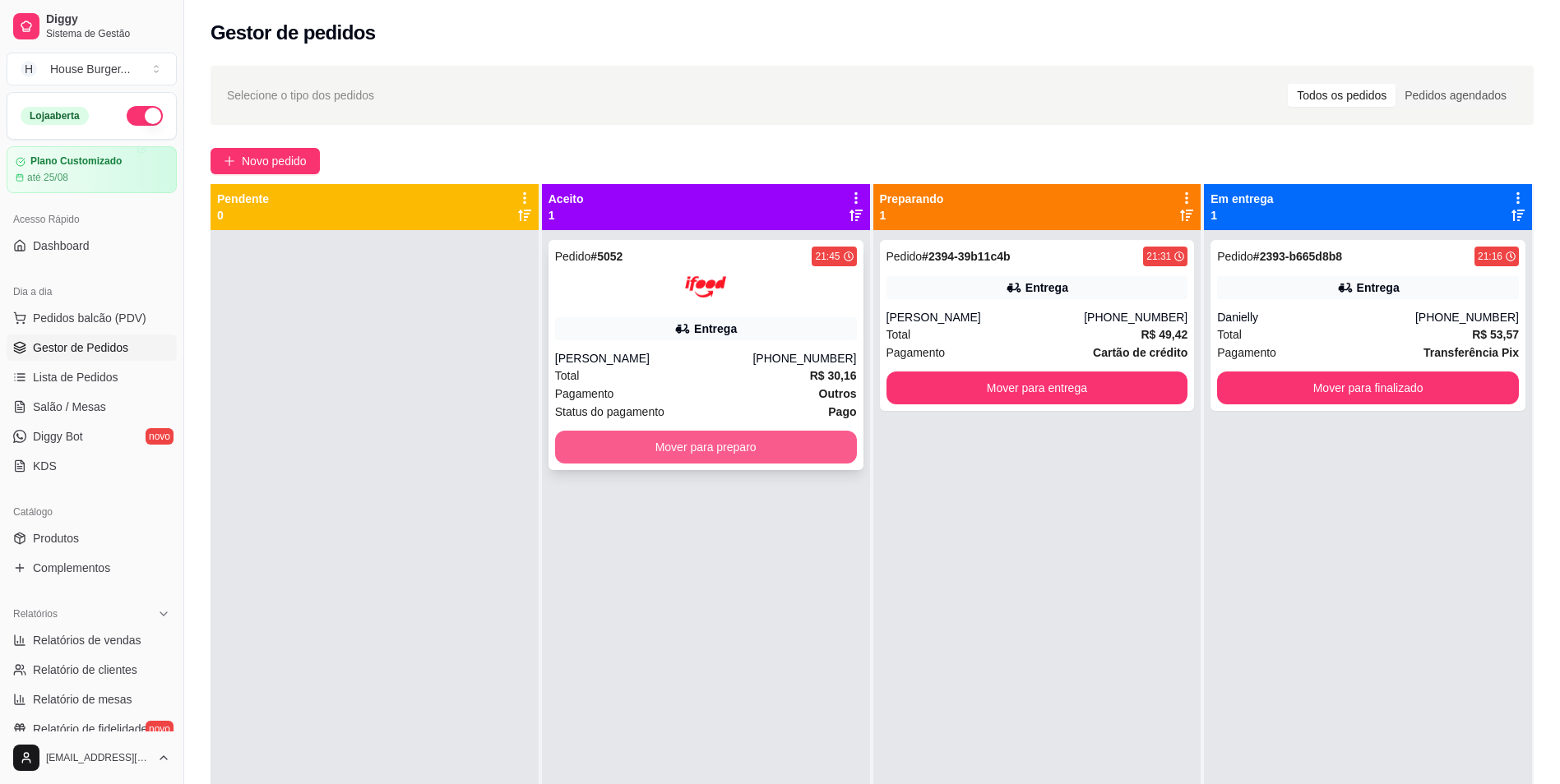
click at [654, 438] on button "Mover para preparo" at bounding box center [706, 447] width 302 height 33
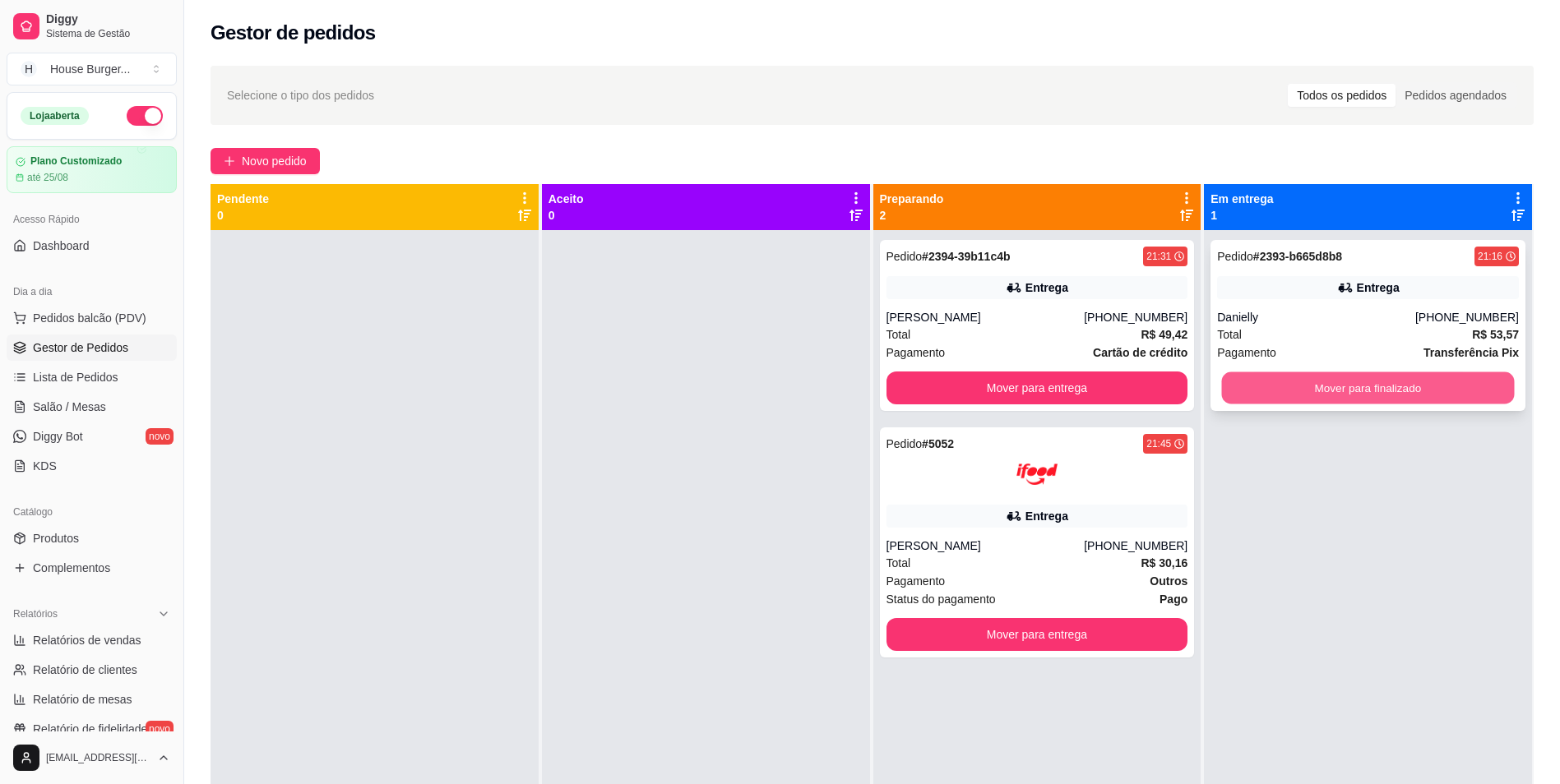
click at [1396, 380] on button "Mover para finalizado" at bounding box center [1368, 389] width 292 height 32
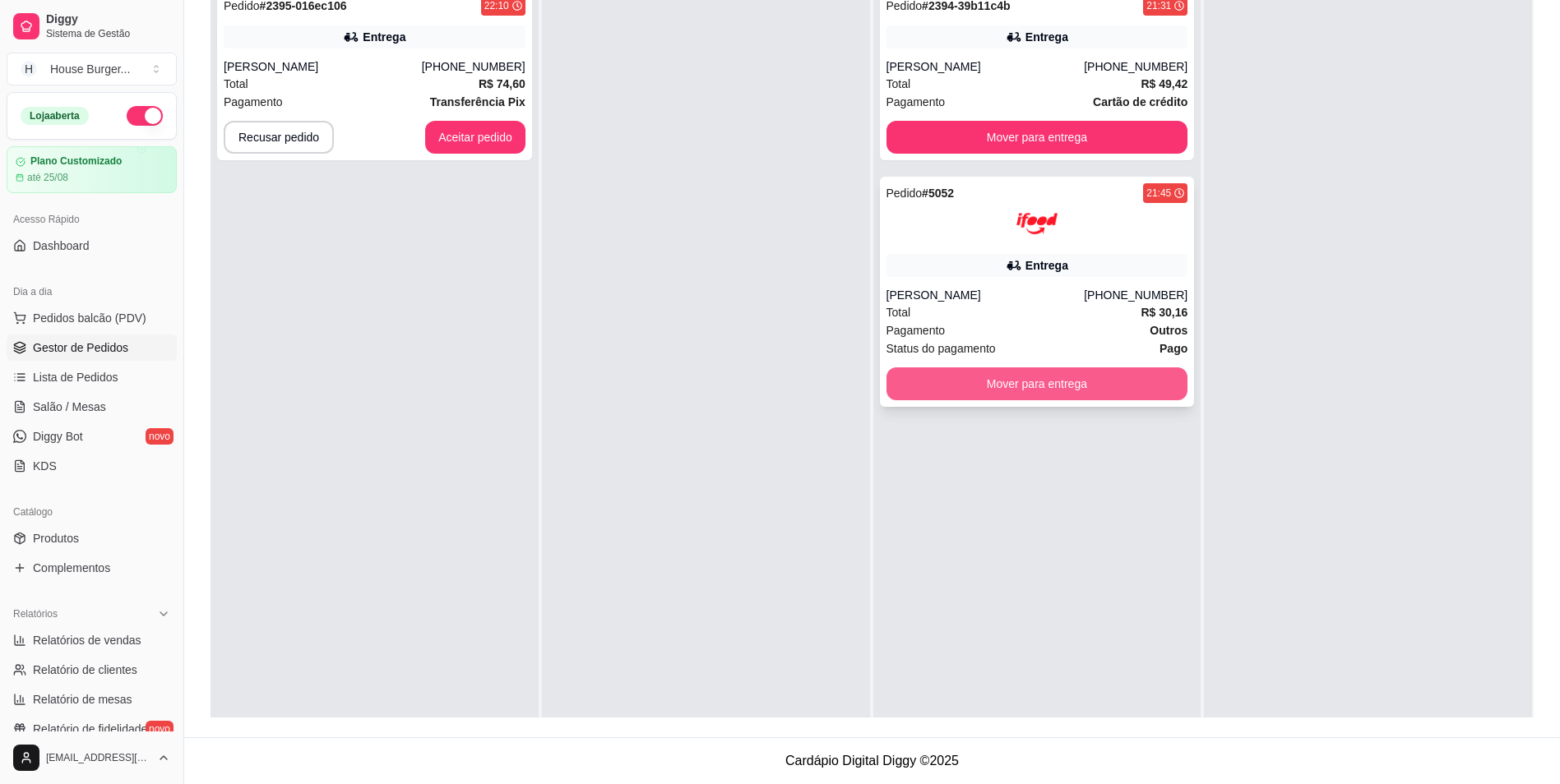
click at [1017, 393] on button "Mover para entrega" at bounding box center [1037, 383] width 302 height 33
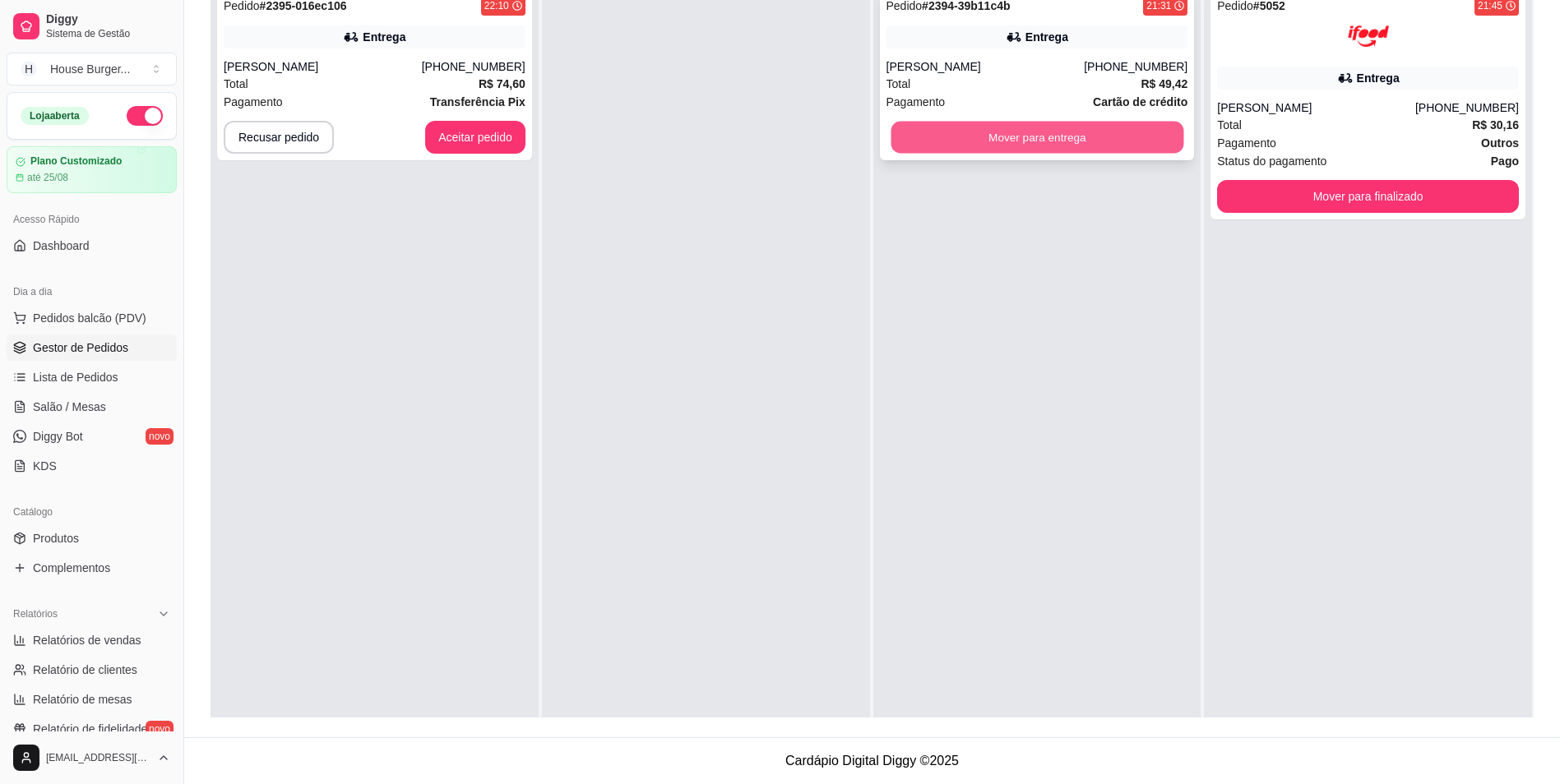
click at [1142, 136] on button "Mover para entrega" at bounding box center [1037, 138] width 292 height 32
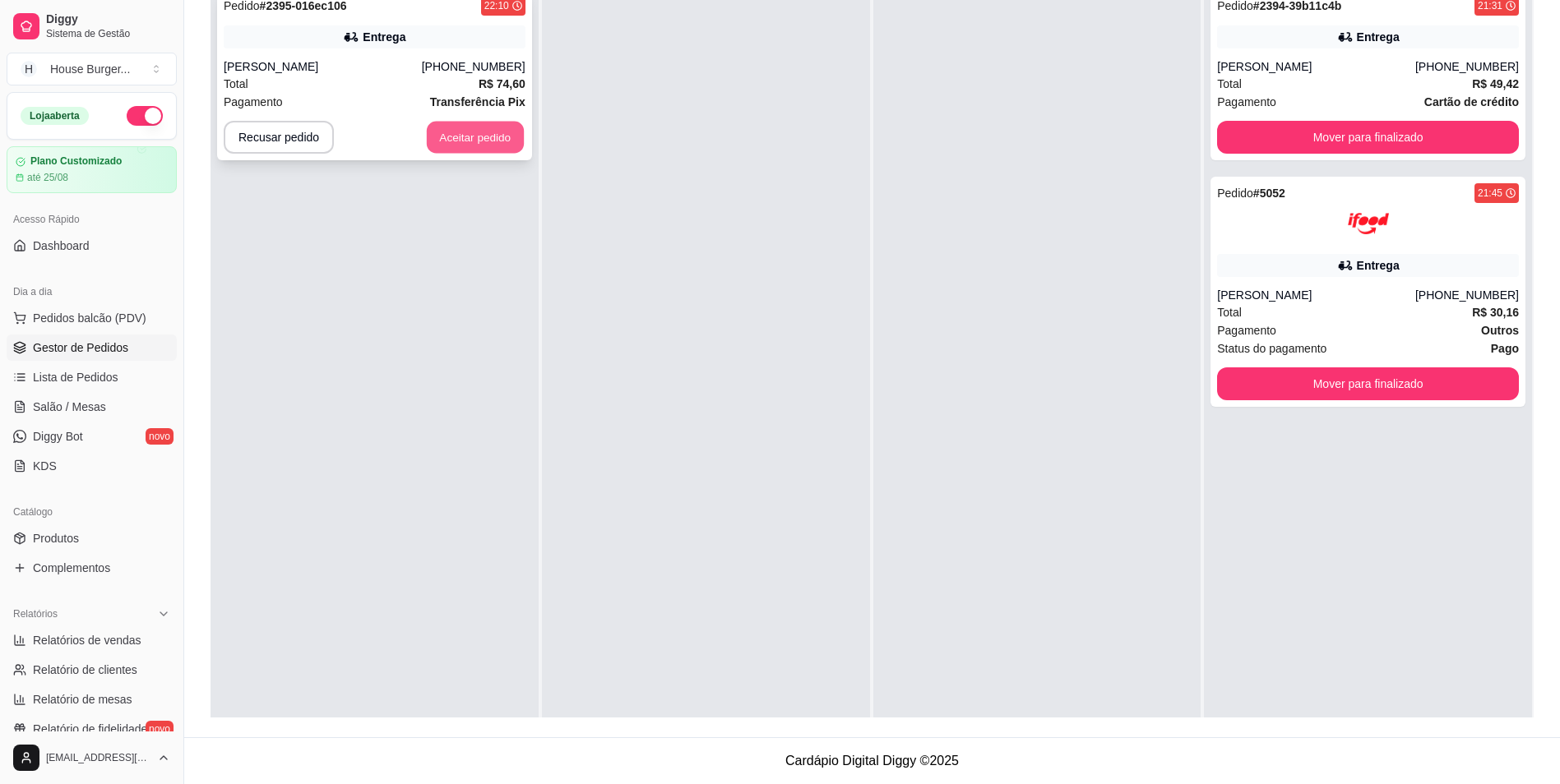
click at [443, 122] on button "Aceitar pedido" at bounding box center [476, 138] width 97 height 32
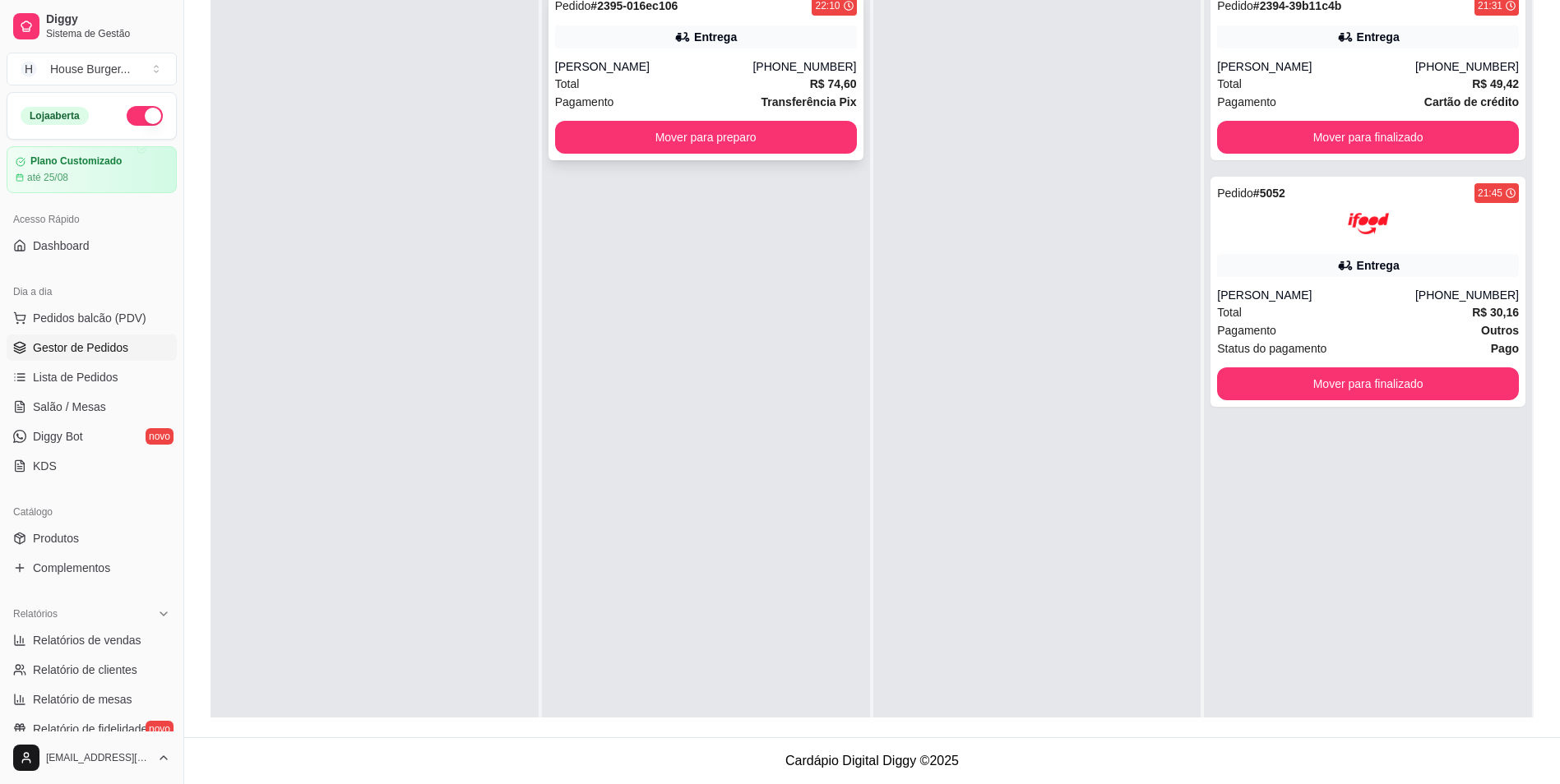
click at [751, 91] on div "Total R$ 74,60" at bounding box center [706, 84] width 302 height 18
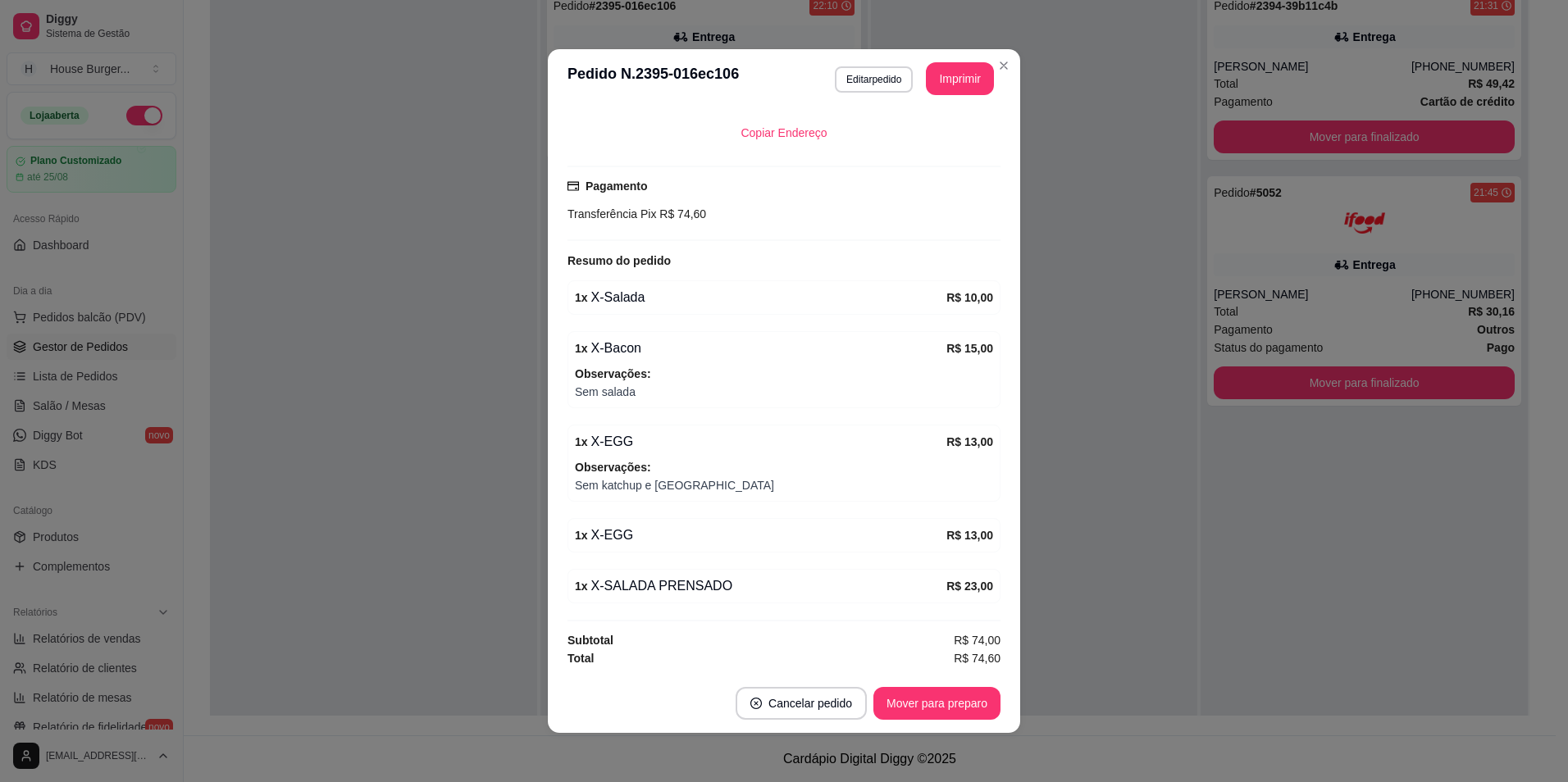
scroll to position [3, 0]
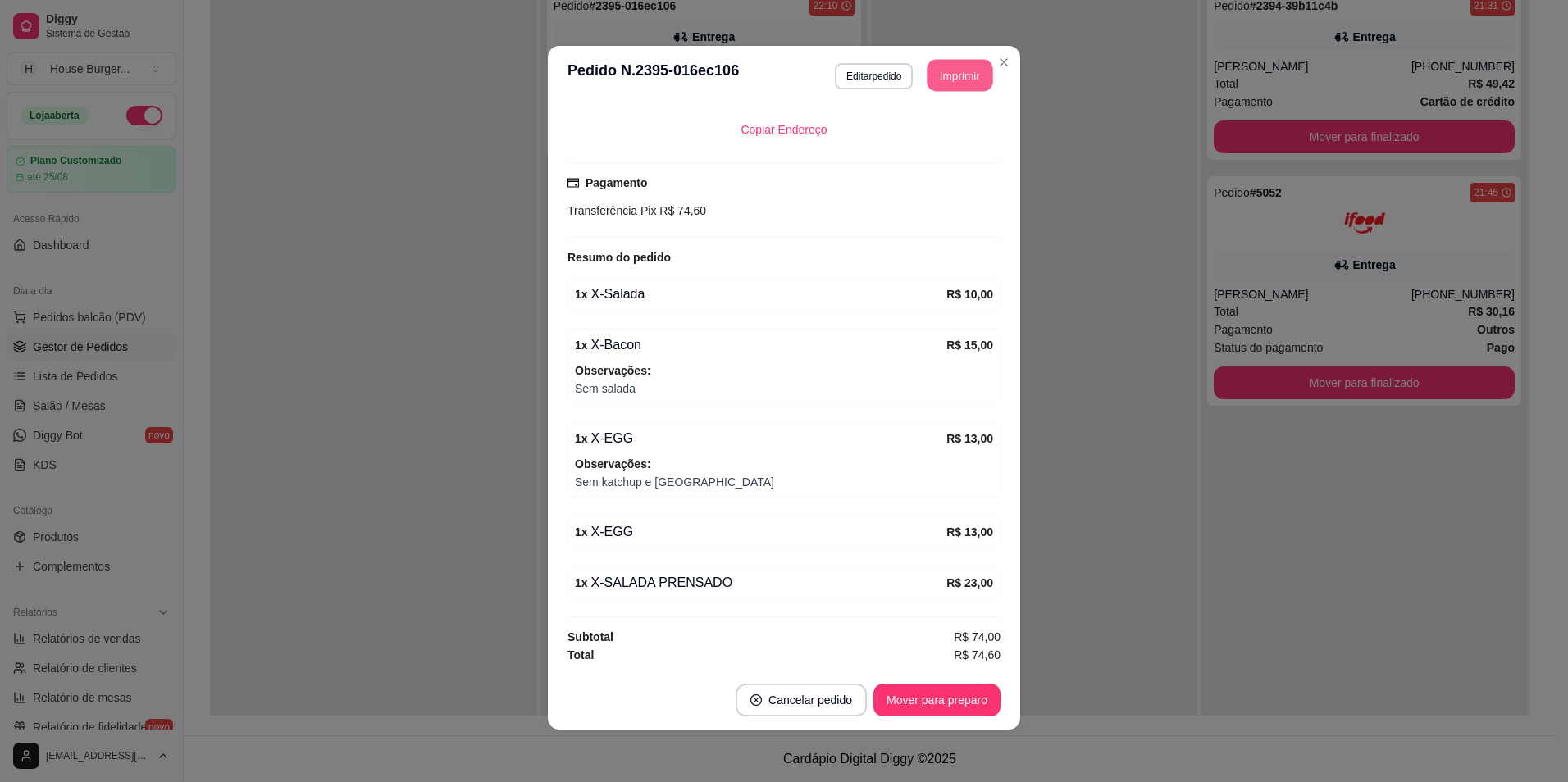
click at [961, 77] on button "Imprimir" at bounding box center [959, 76] width 65 height 32
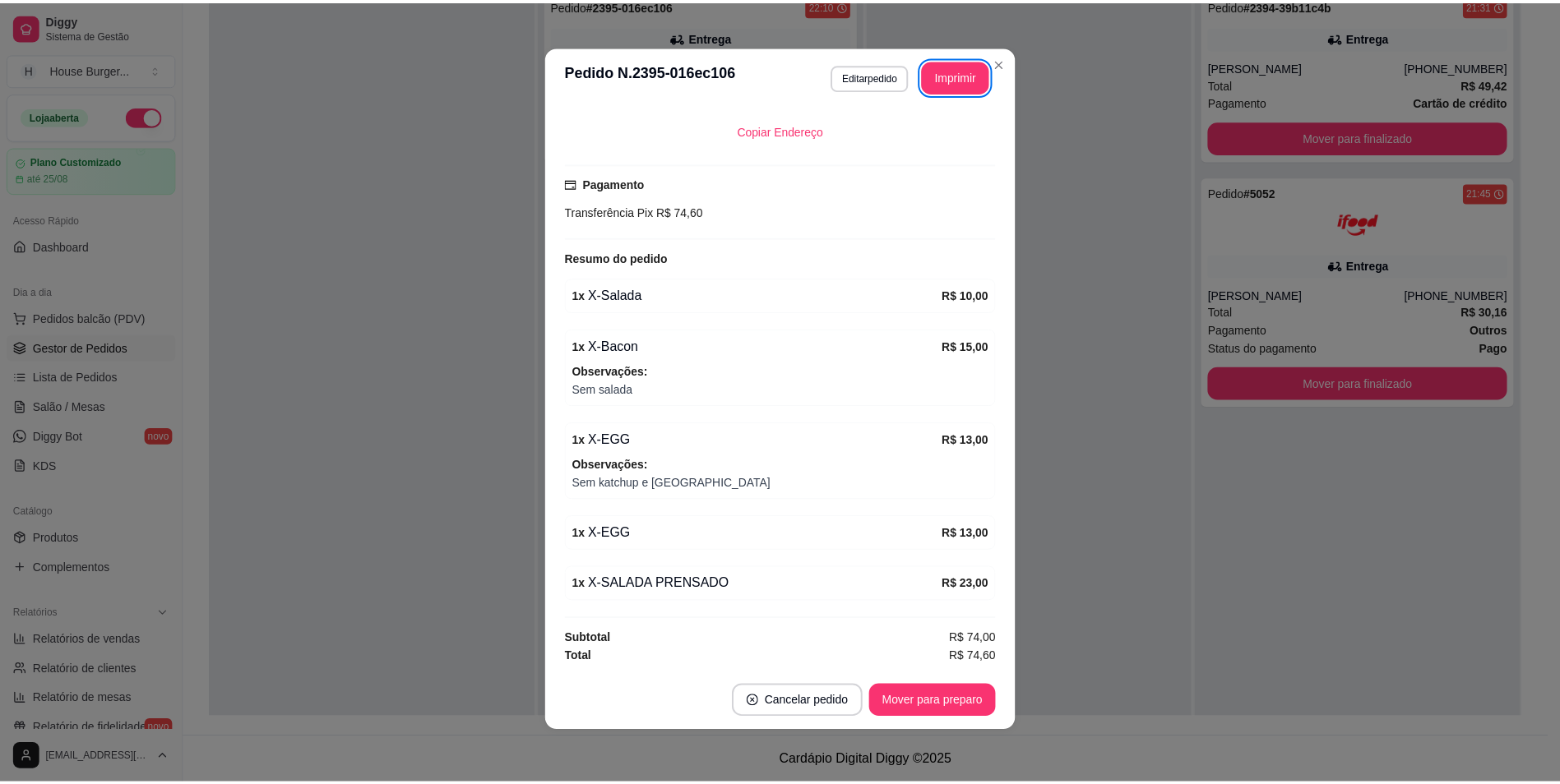
scroll to position [0, 0]
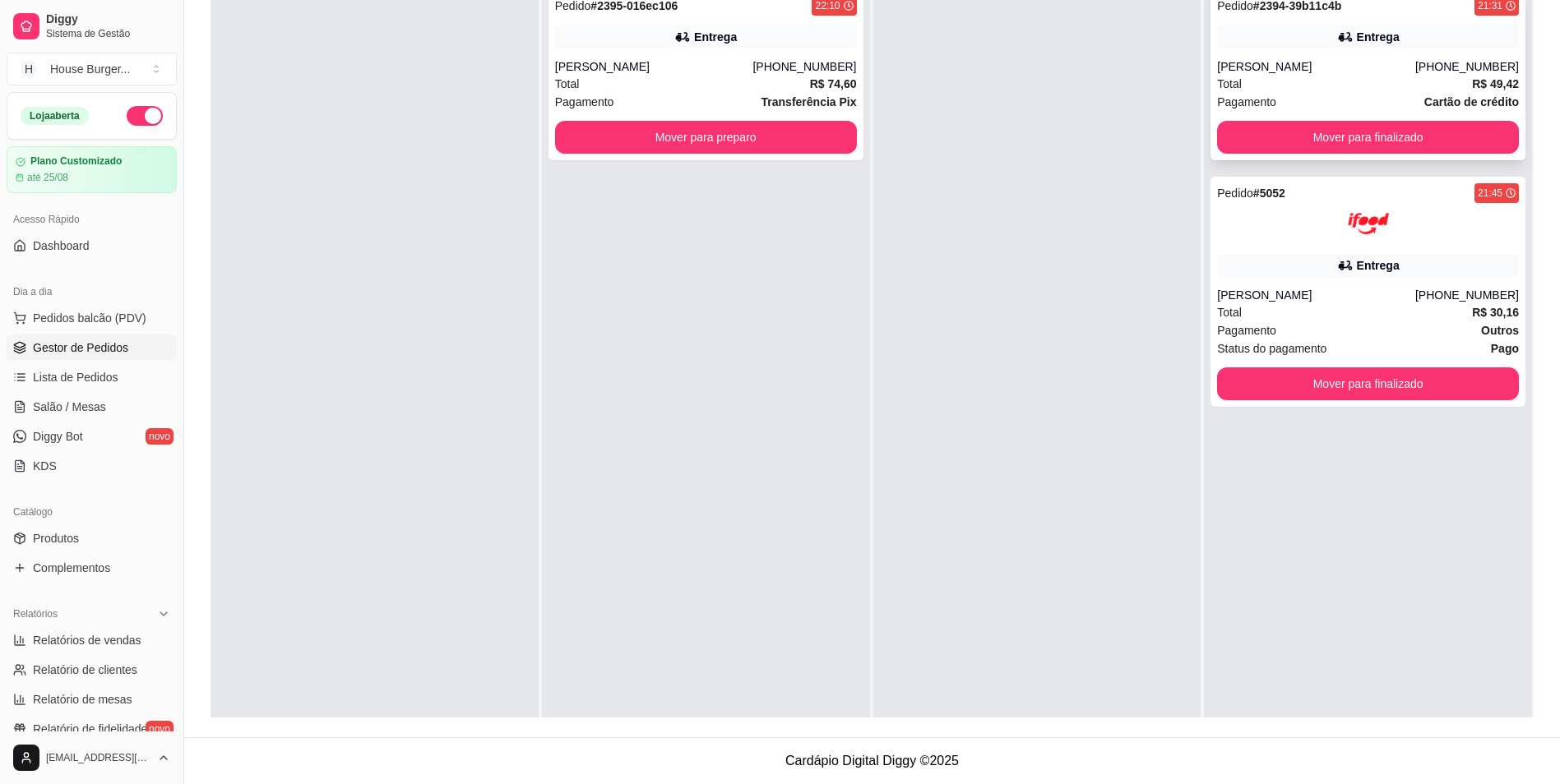
click at [1386, 74] on div "[PERSON_NAME]" at bounding box center [1316, 66] width 199 height 16
click at [1282, 359] on div "Pedido # 5052 21:45 Entrega [PERSON_NAME] [PHONE_NUMBER] Total R$ 30,16 Pagamen…" at bounding box center [1368, 291] width 315 height 230
click at [1312, 145] on button "Mover para finalizado" at bounding box center [1368, 138] width 292 height 32
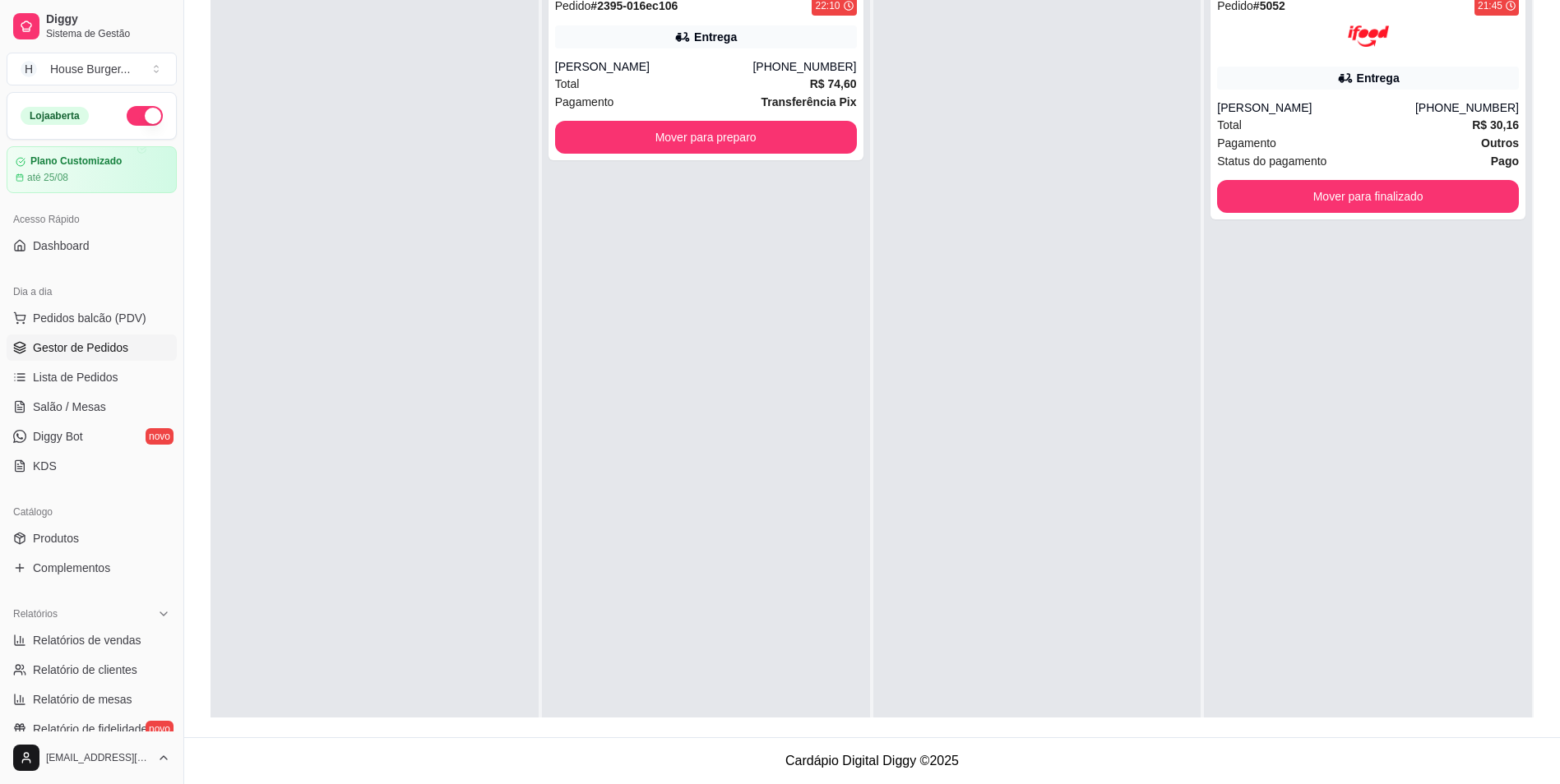
click at [1312, 145] on div "Pagamento Outros" at bounding box center [1368, 142] width 302 height 18
click at [1307, 188] on button "Mover para finalizado" at bounding box center [1368, 197] width 292 height 32
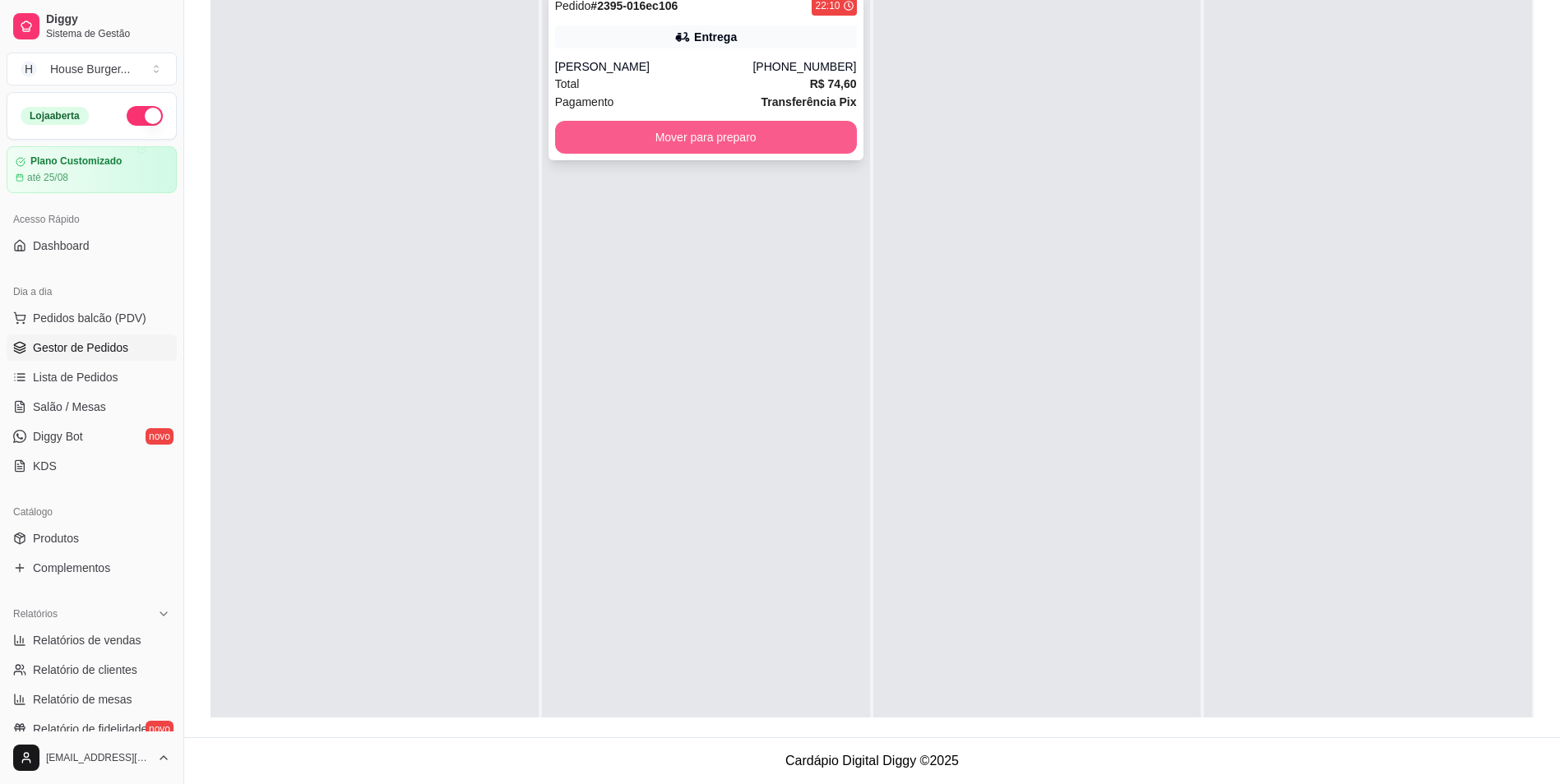
click at [664, 144] on button "Mover para preparo" at bounding box center [706, 137] width 302 height 33
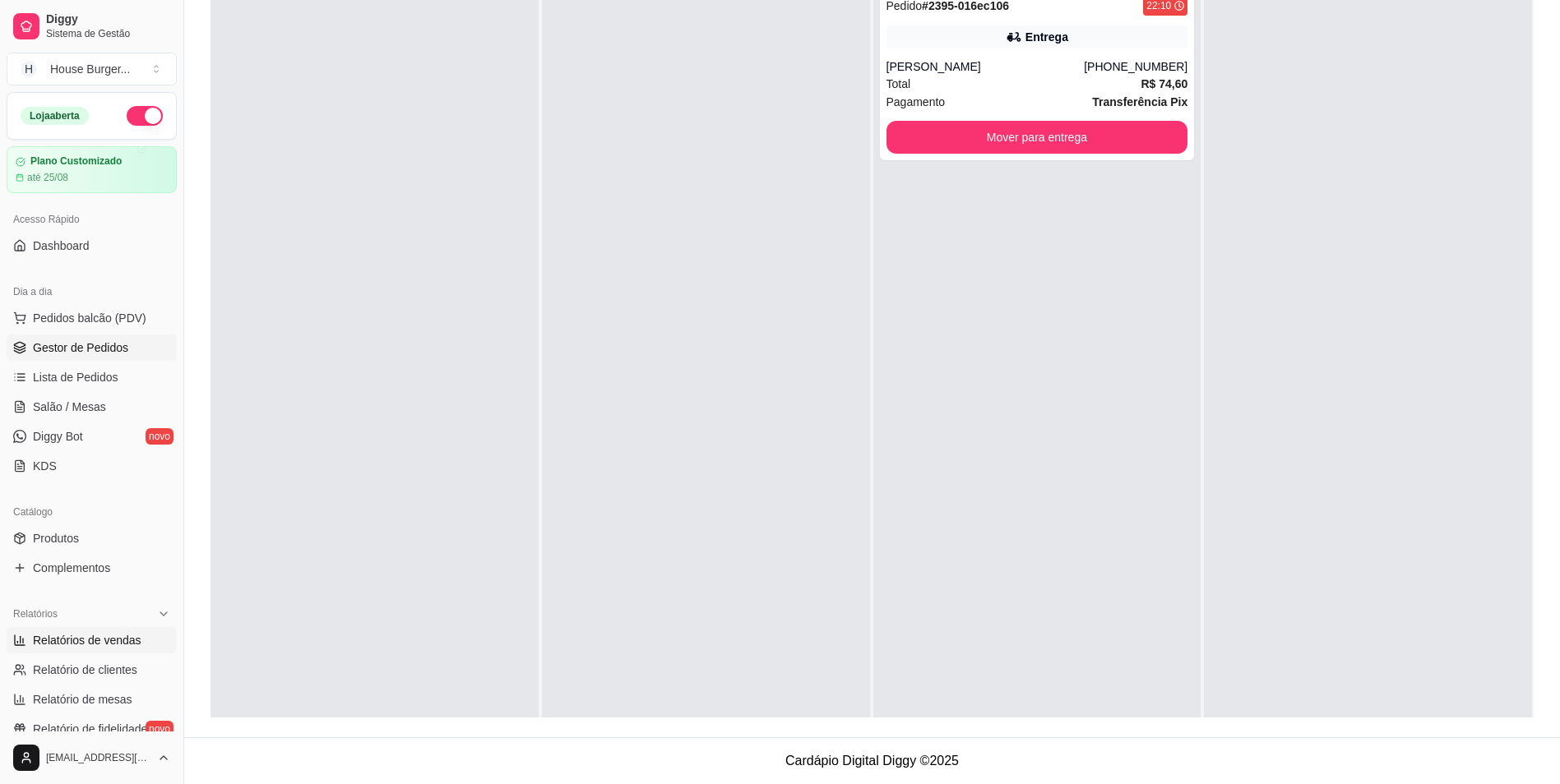
click at [78, 634] on span "Relatórios de vendas" at bounding box center [87, 640] width 108 height 16
select select "ALL"
select select "0"
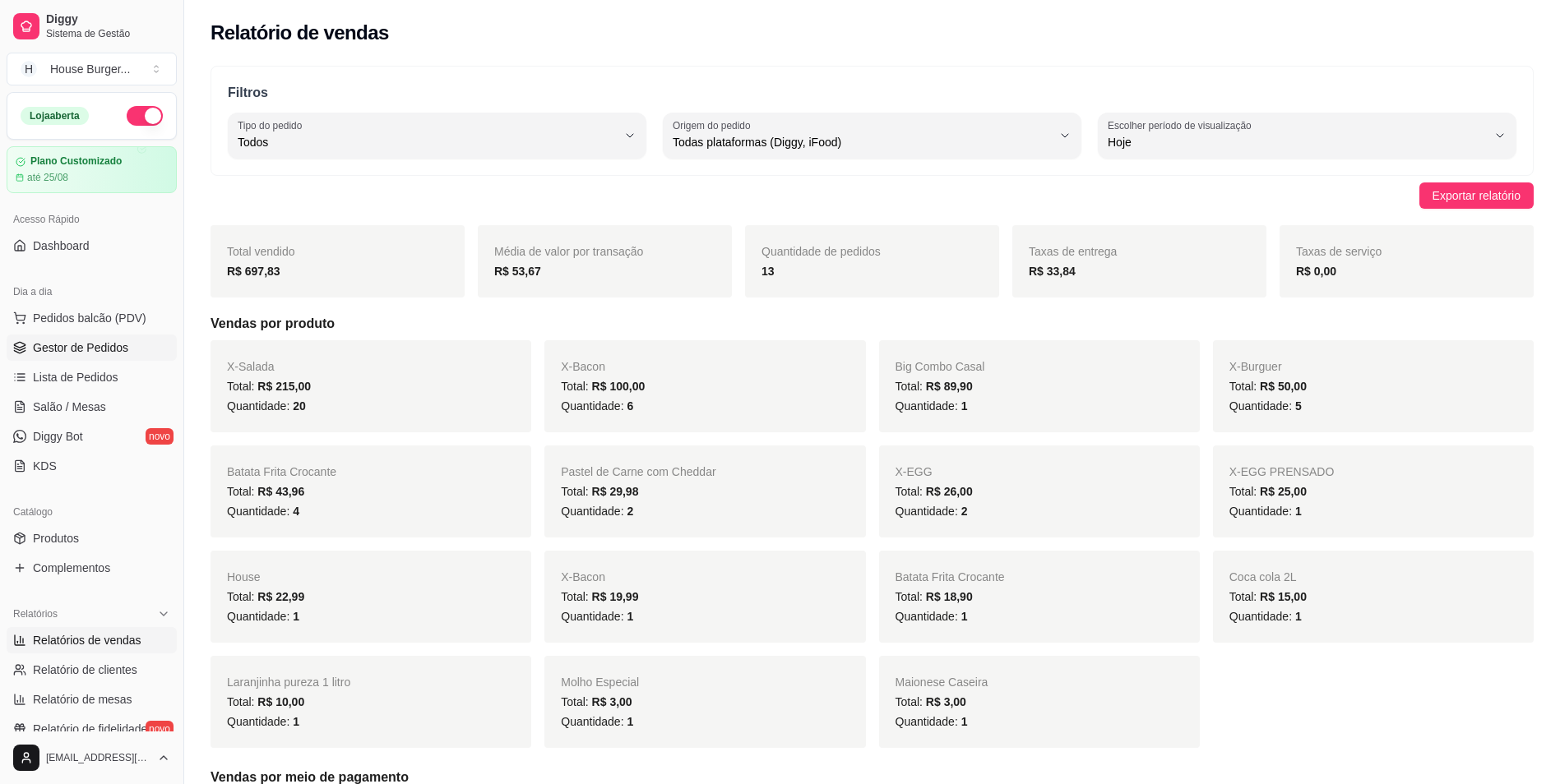
click at [84, 344] on span "Gestor de Pedidos" at bounding box center [81, 347] width 95 height 16
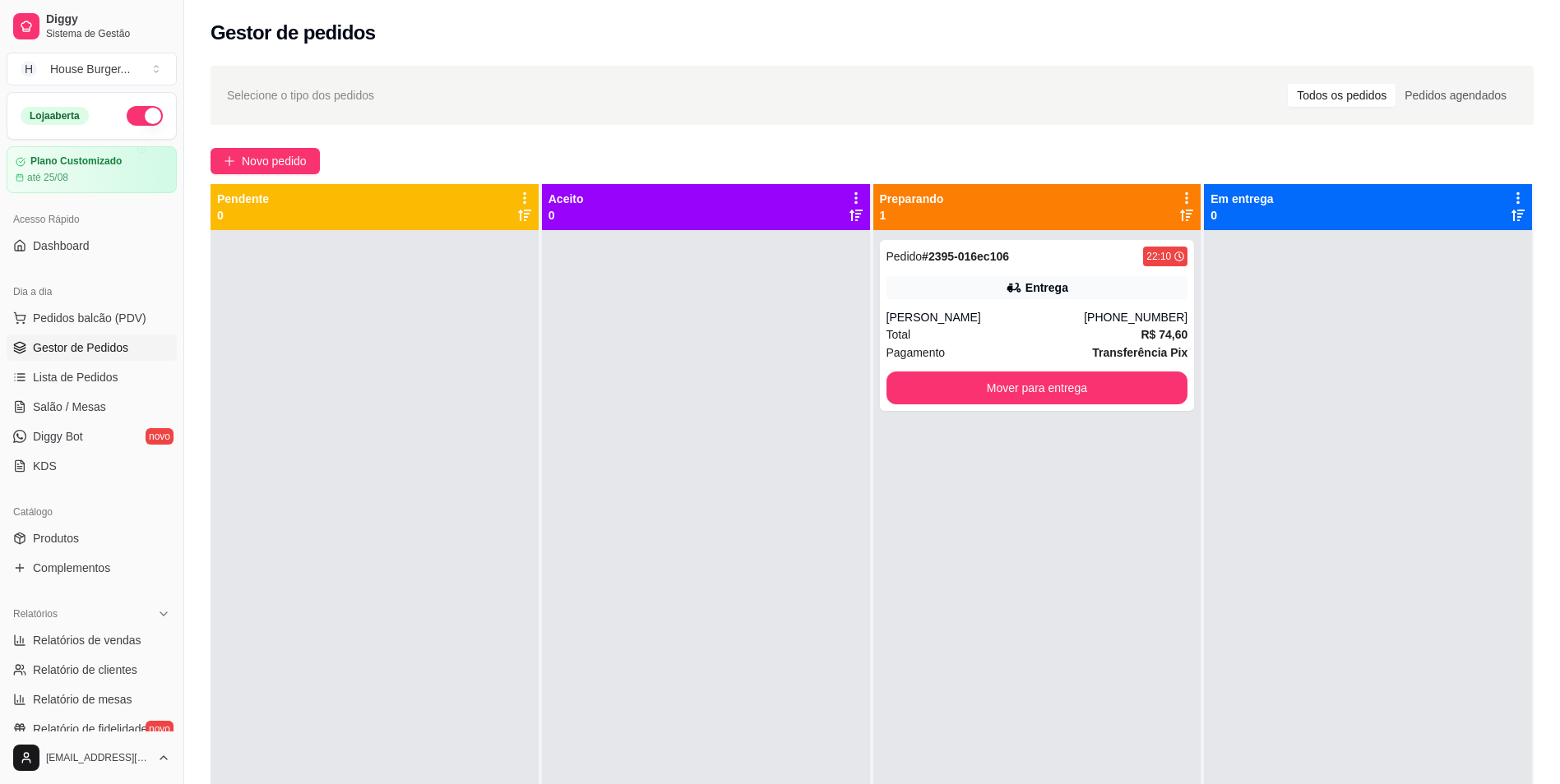
click at [90, 352] on span "Gestor de Pedidos" at bounding box center [81, 347] width 95 height 16
click at [964, 331] on div "Total R$ 74,60" at bounding box center [1037, 334] width 302 height 18
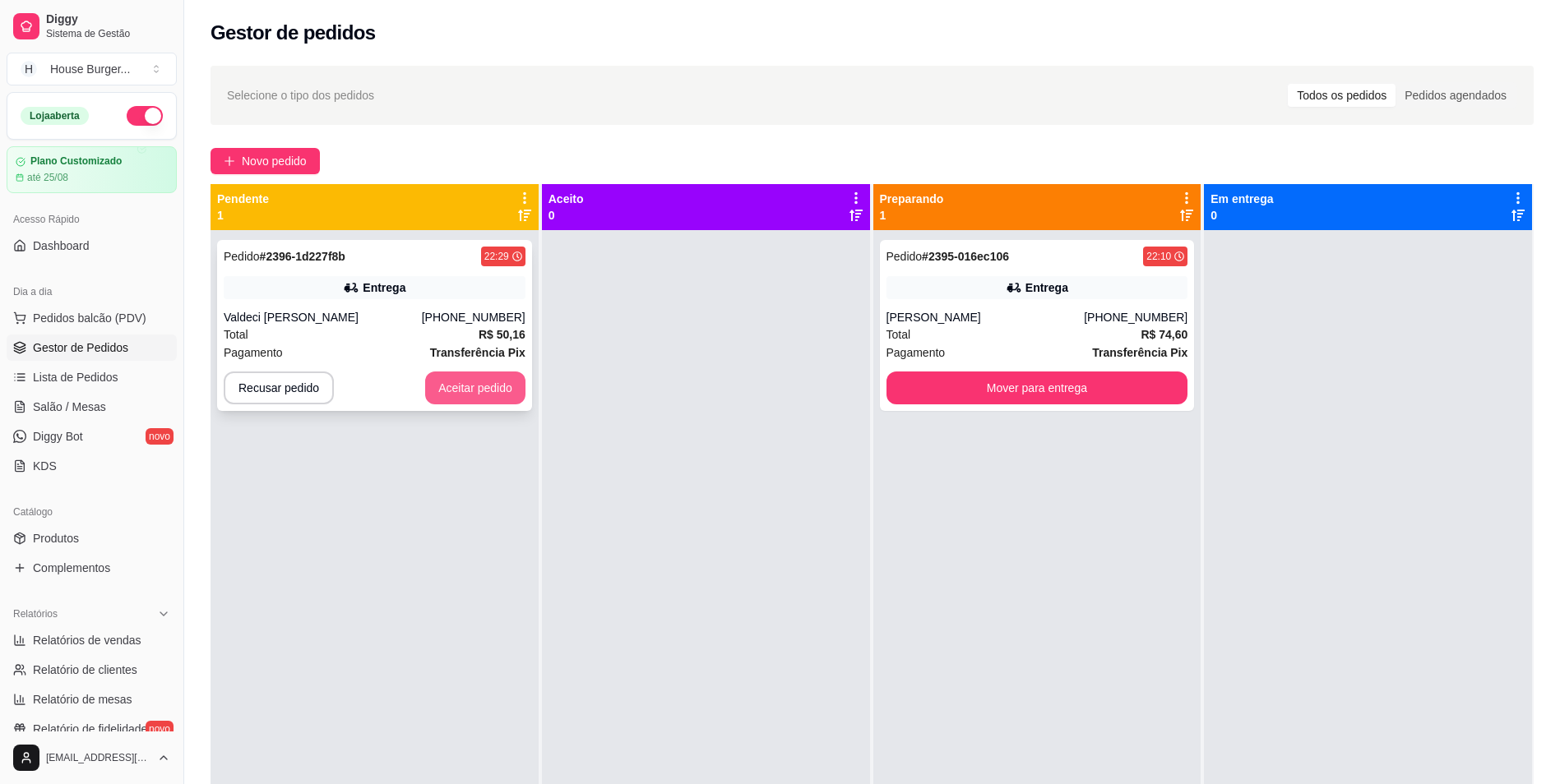
click at [446, 383] on button "Aceitar pedido" at bounding box center [476, 388] width 101 height 33
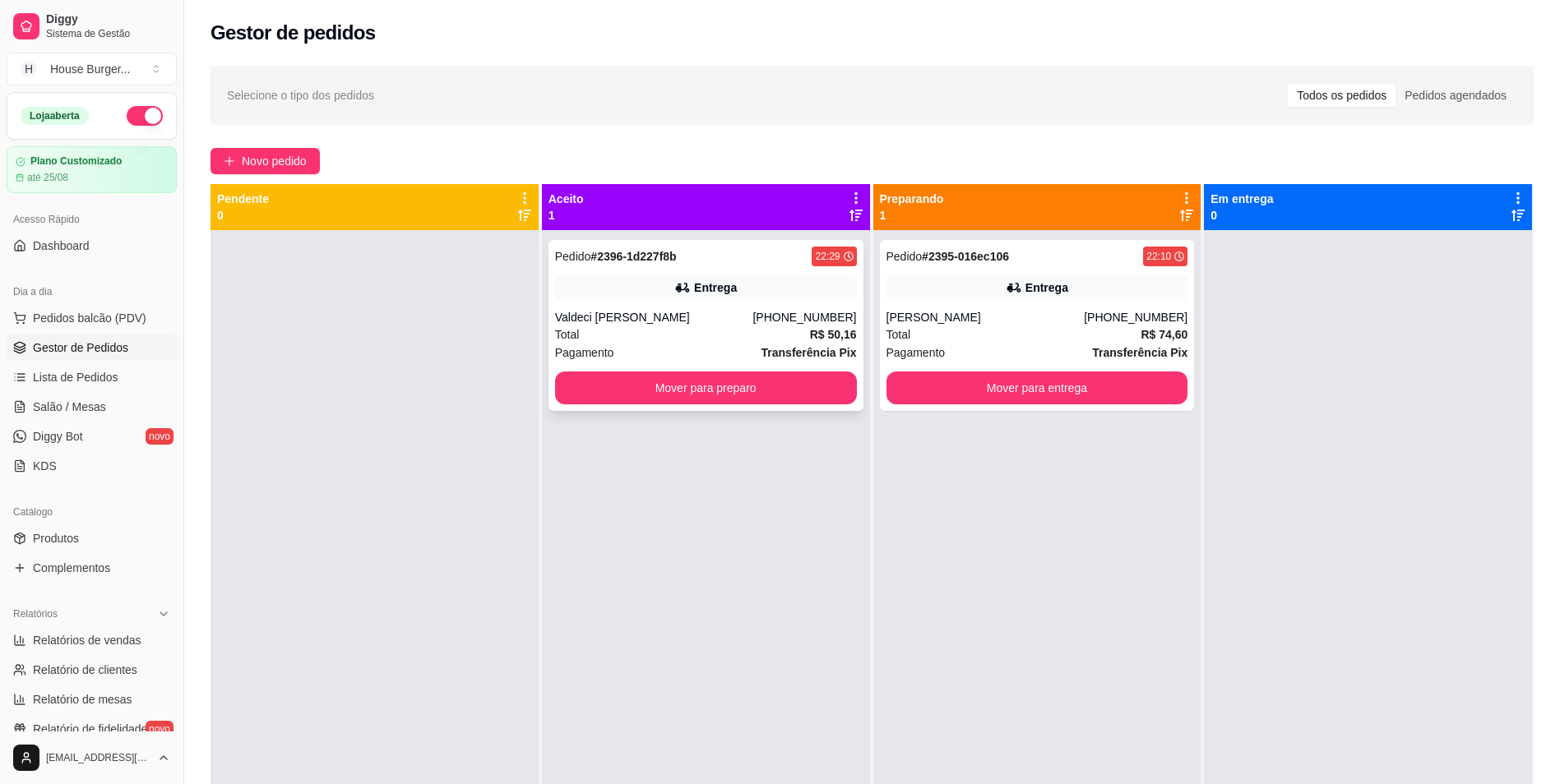
click at [755, 307] on div "Pedido # 2396-1d227f8b 22:29 Entrega Valdeci sutil da Silva [PHONE_NUMBER] Tota…" at bounding box center [707, 326] width 315 height 171
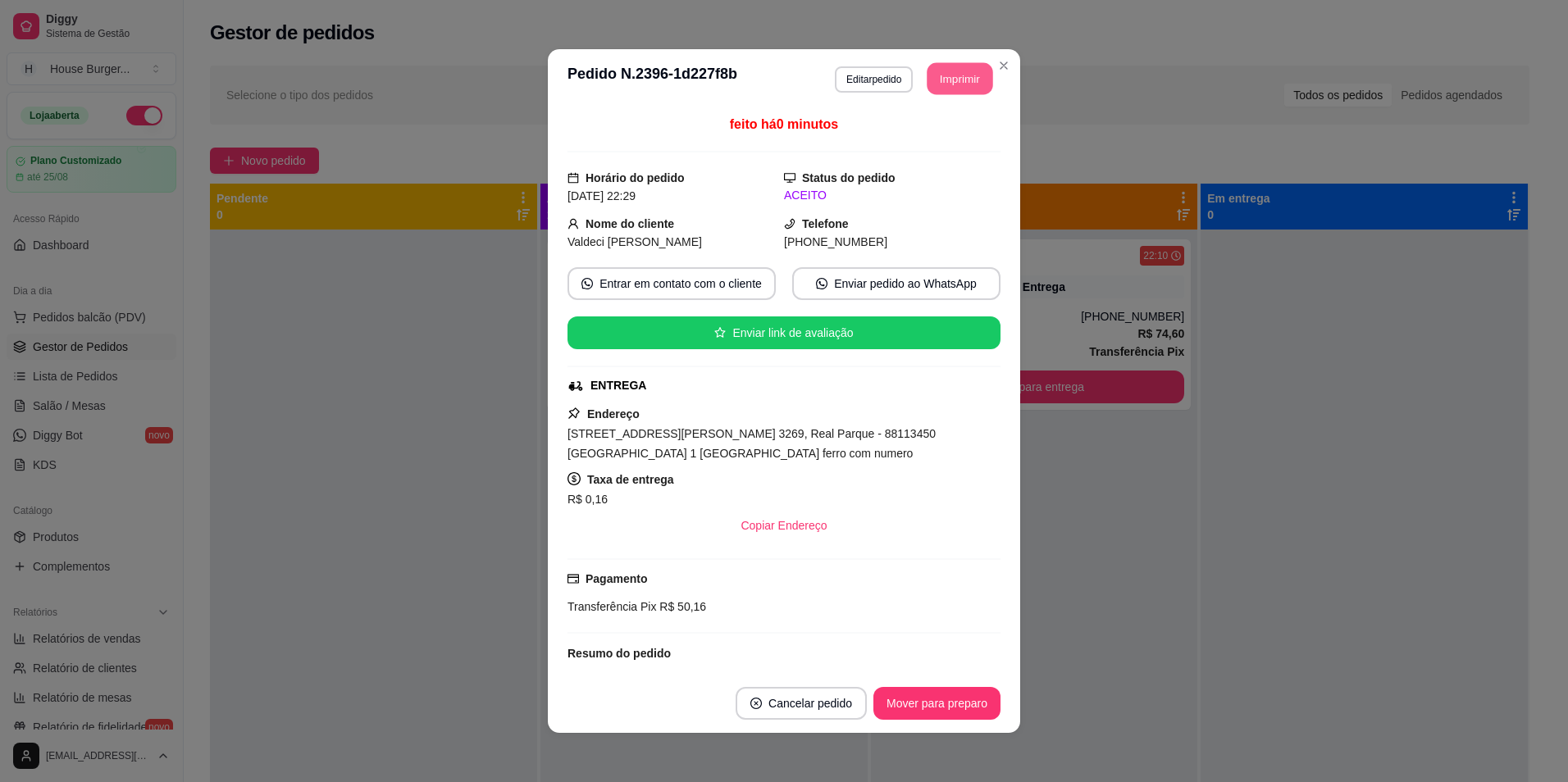
click at [937, 76] on button "Imprimir" at bounding box center [959, 79] width 65 height 32
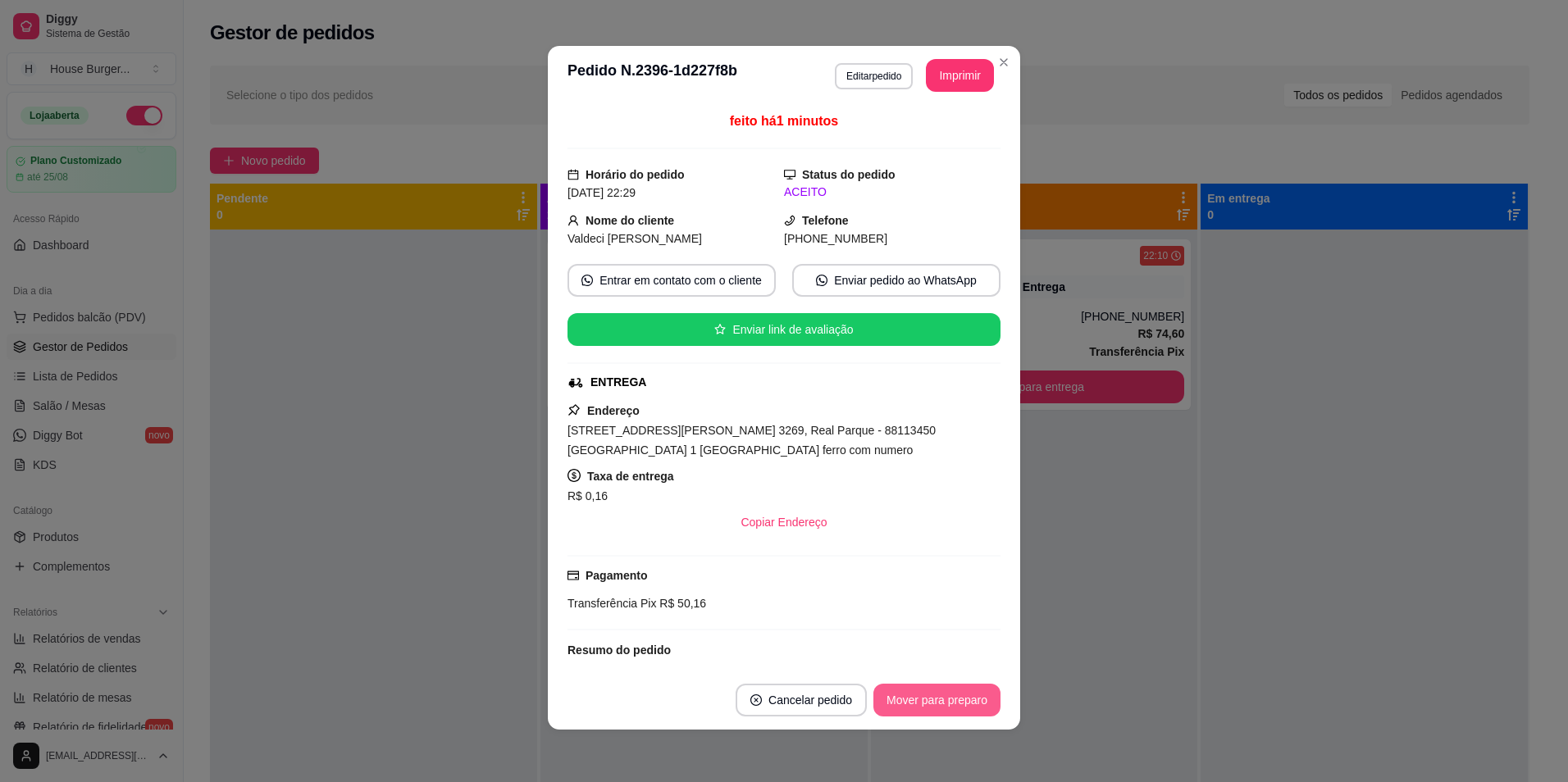
click at [958, 705] on button "Mover para preparo" at bounding box center [937, 700] width 127 height 33
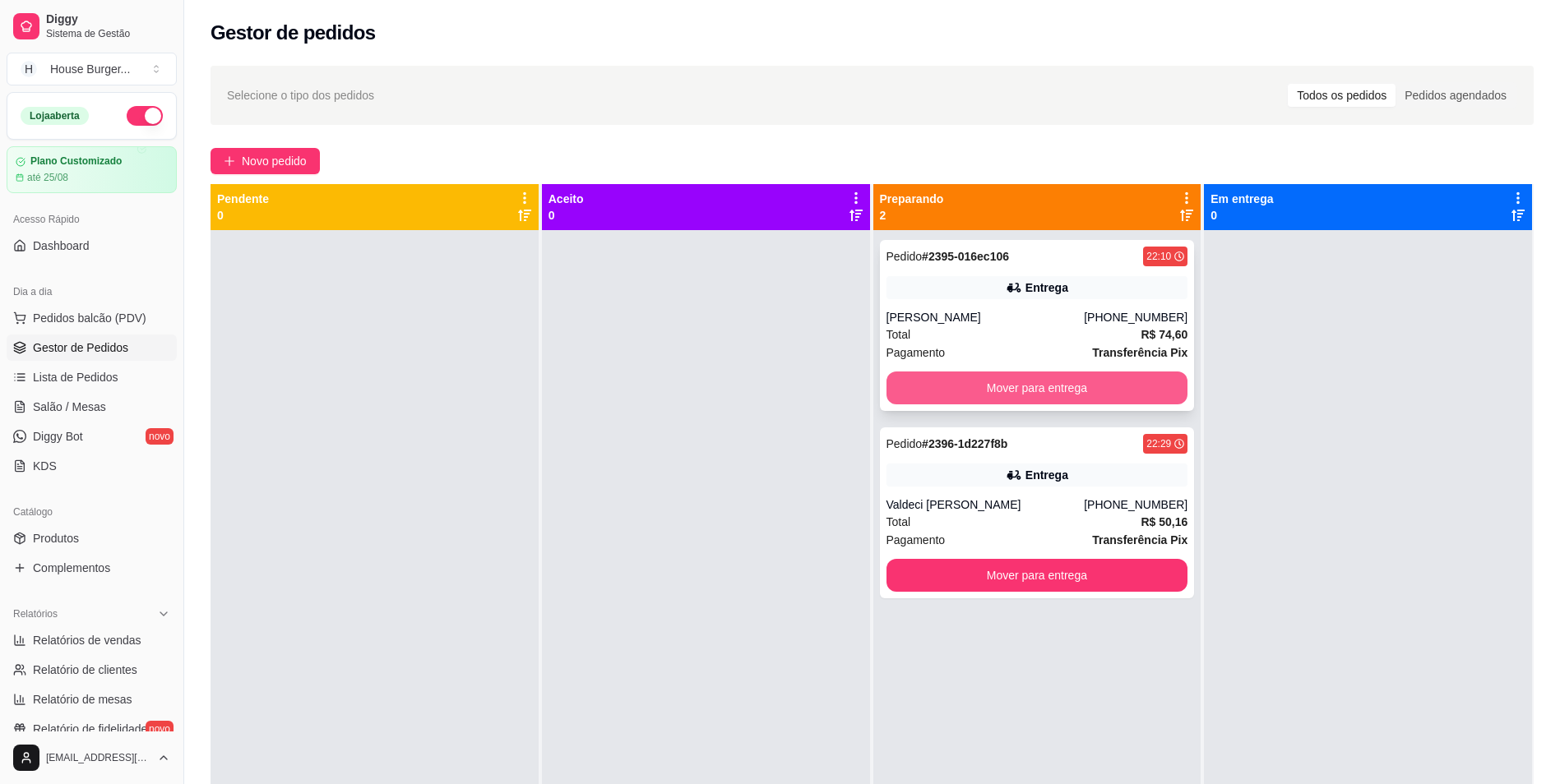
click at [1002, 394] on button "Mover para entrega" at bounding box center [1037, 388] width 302 height 33
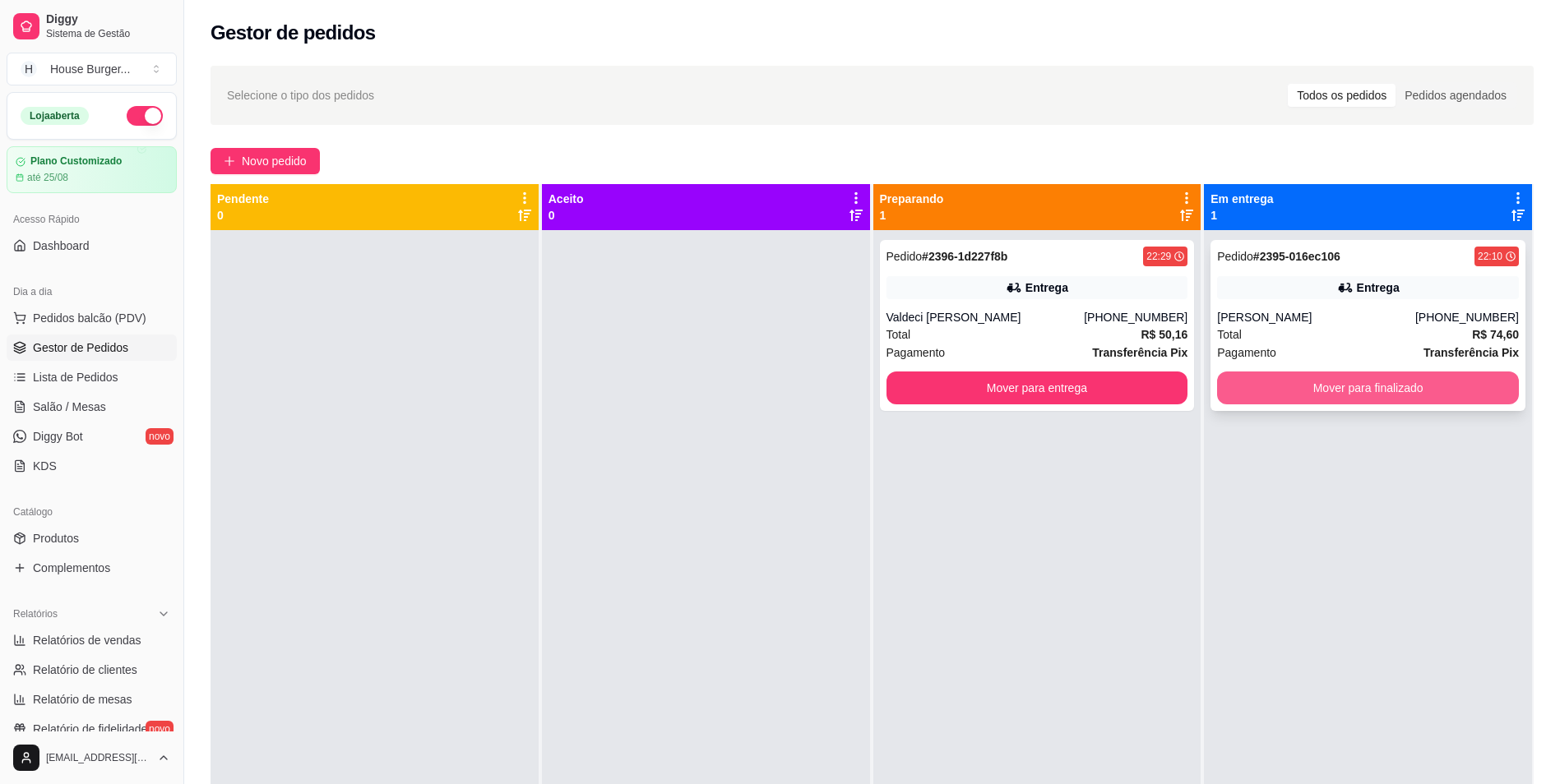
click at [1249, 386] on button "Mover para finalizado" at bounding box center [1368, 388] width 302 height 33
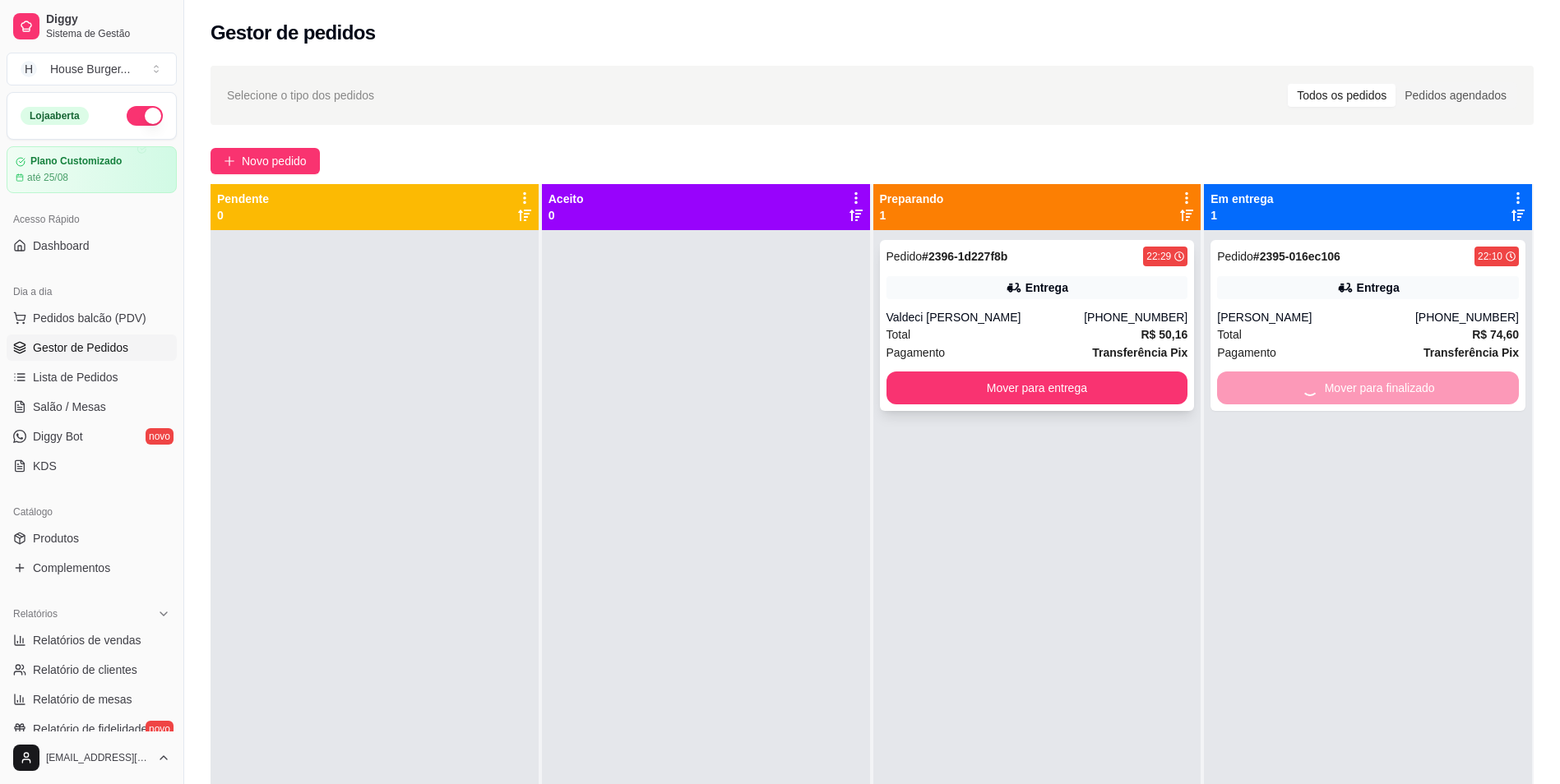
click at [1097, 333] on div "Total R$ 50,16" at bounding box center [1037, 334] width 302 height 18
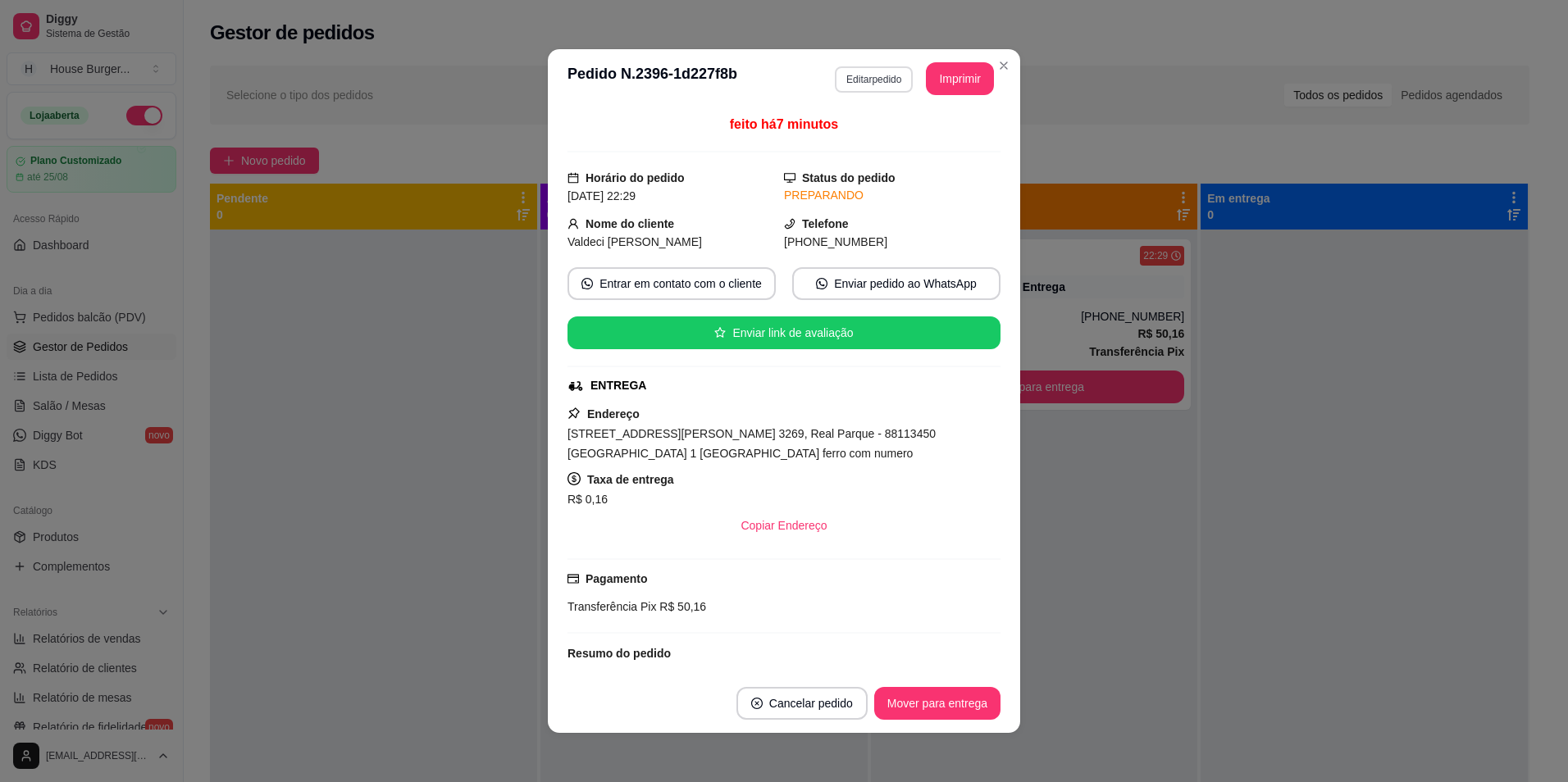
click at [864, 74] on button "Editar pedido" at bounding box center [874, 79] width 78 height 26
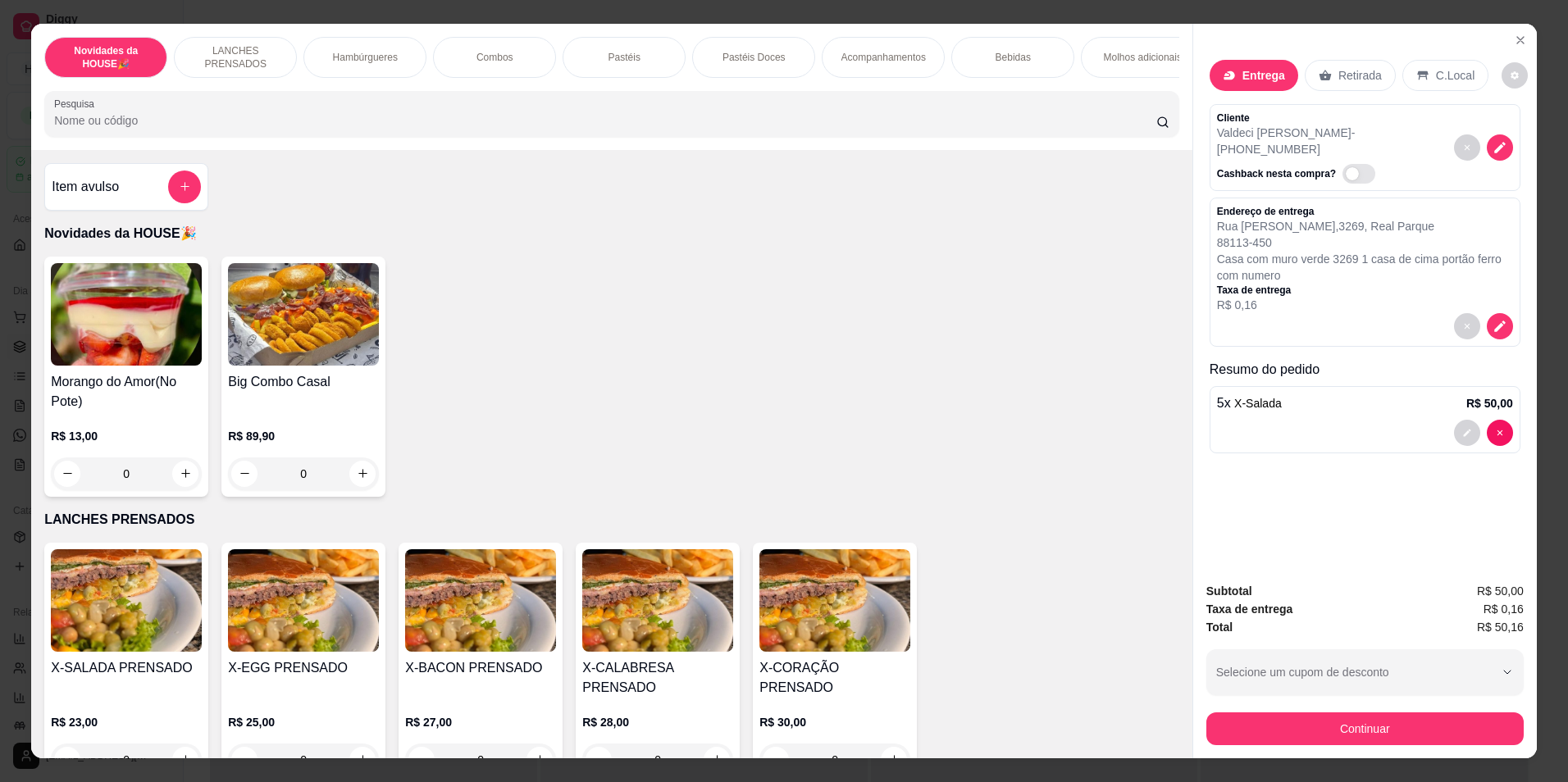
click at [1004, 63] on p "Bebidas" at bounding box center [1012, 57] width 35 height 13
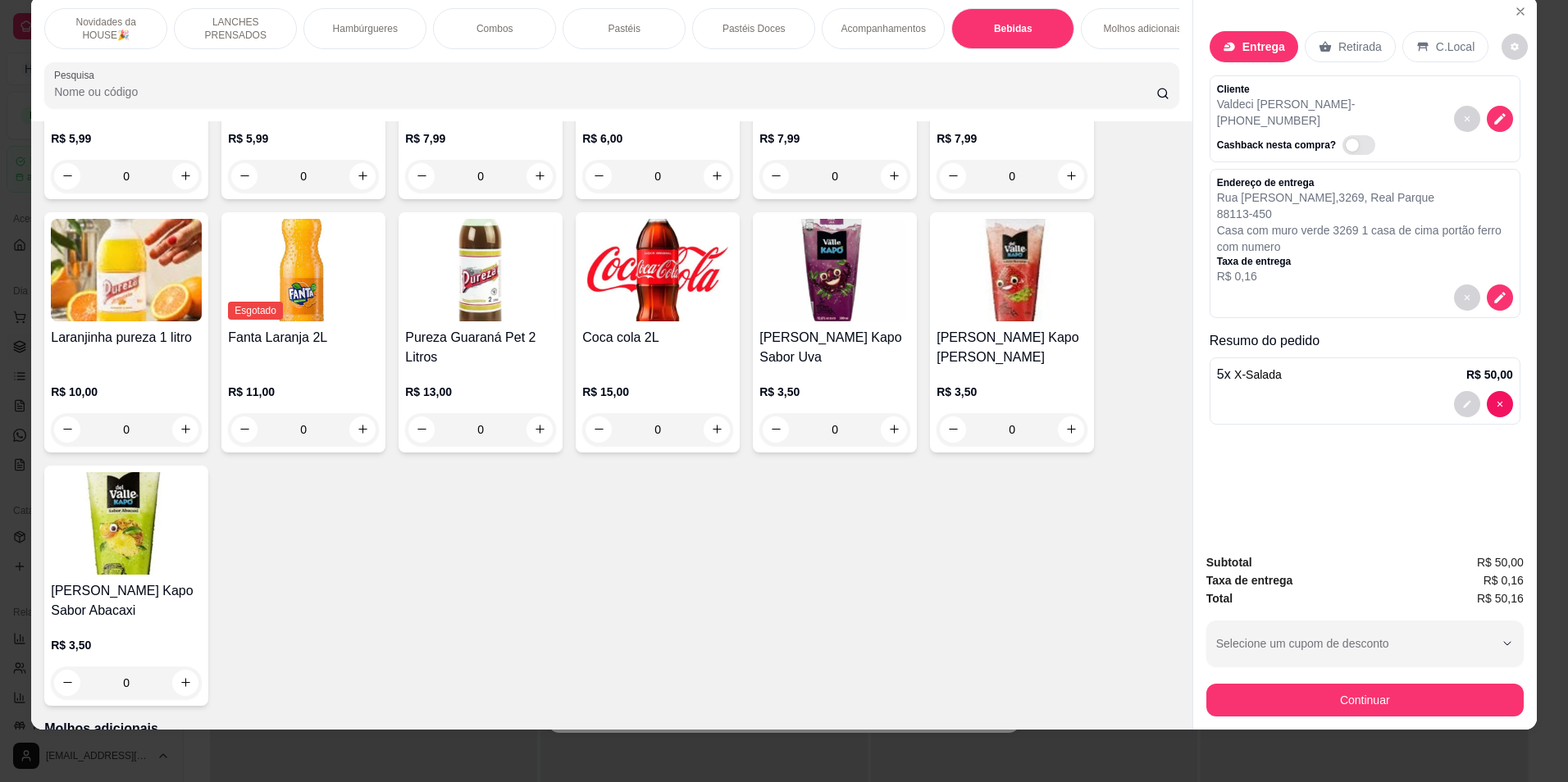
scroll to position [3506, 0]
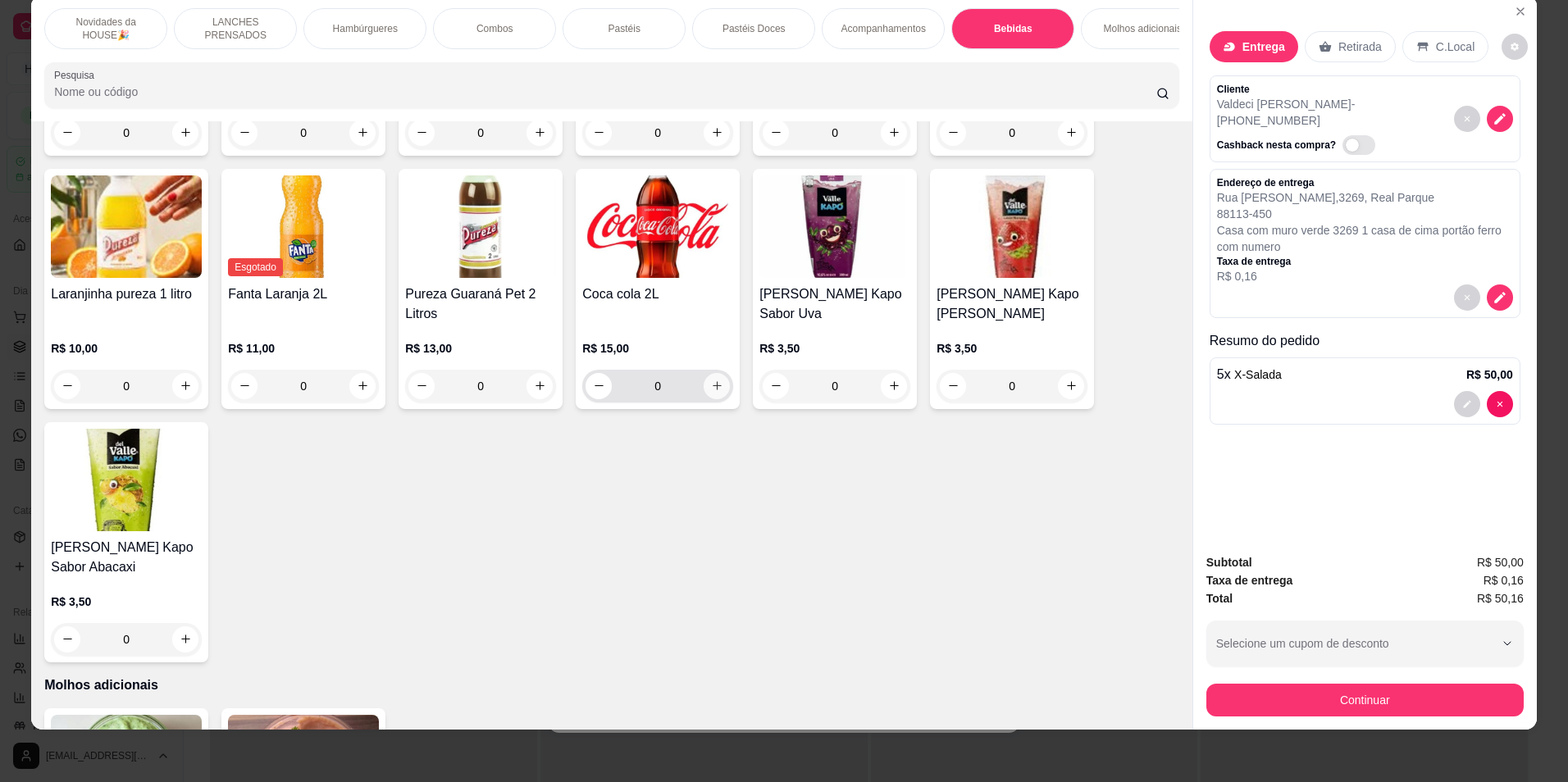
click at [713, 400] on button "increase-product-quantity" at bounding box center [716, 386] width 26 height 26
type input "1"
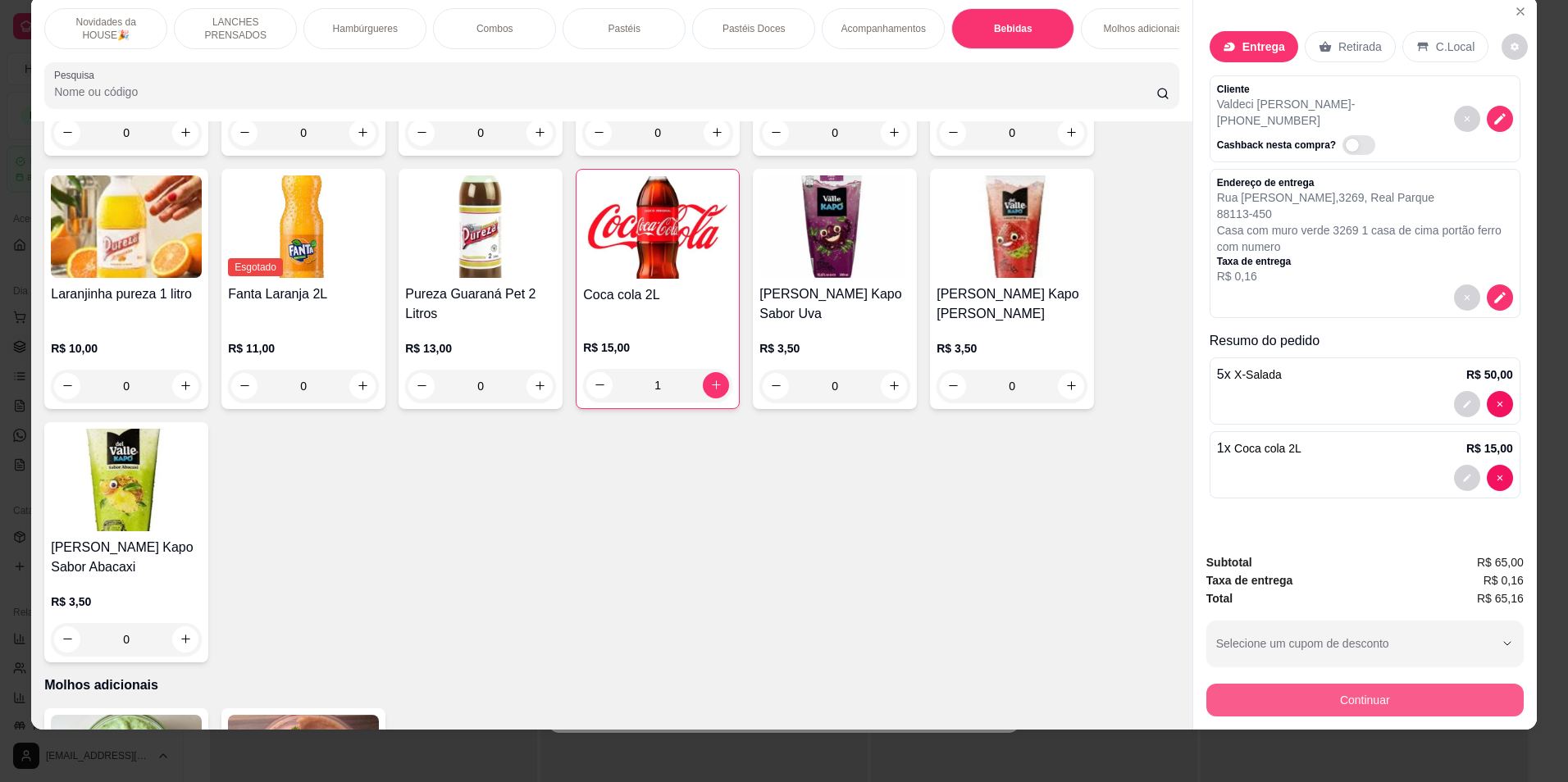
click at [1333, 694] on button "Continuar" at bounding box center [1364, 700] width 317 height 33
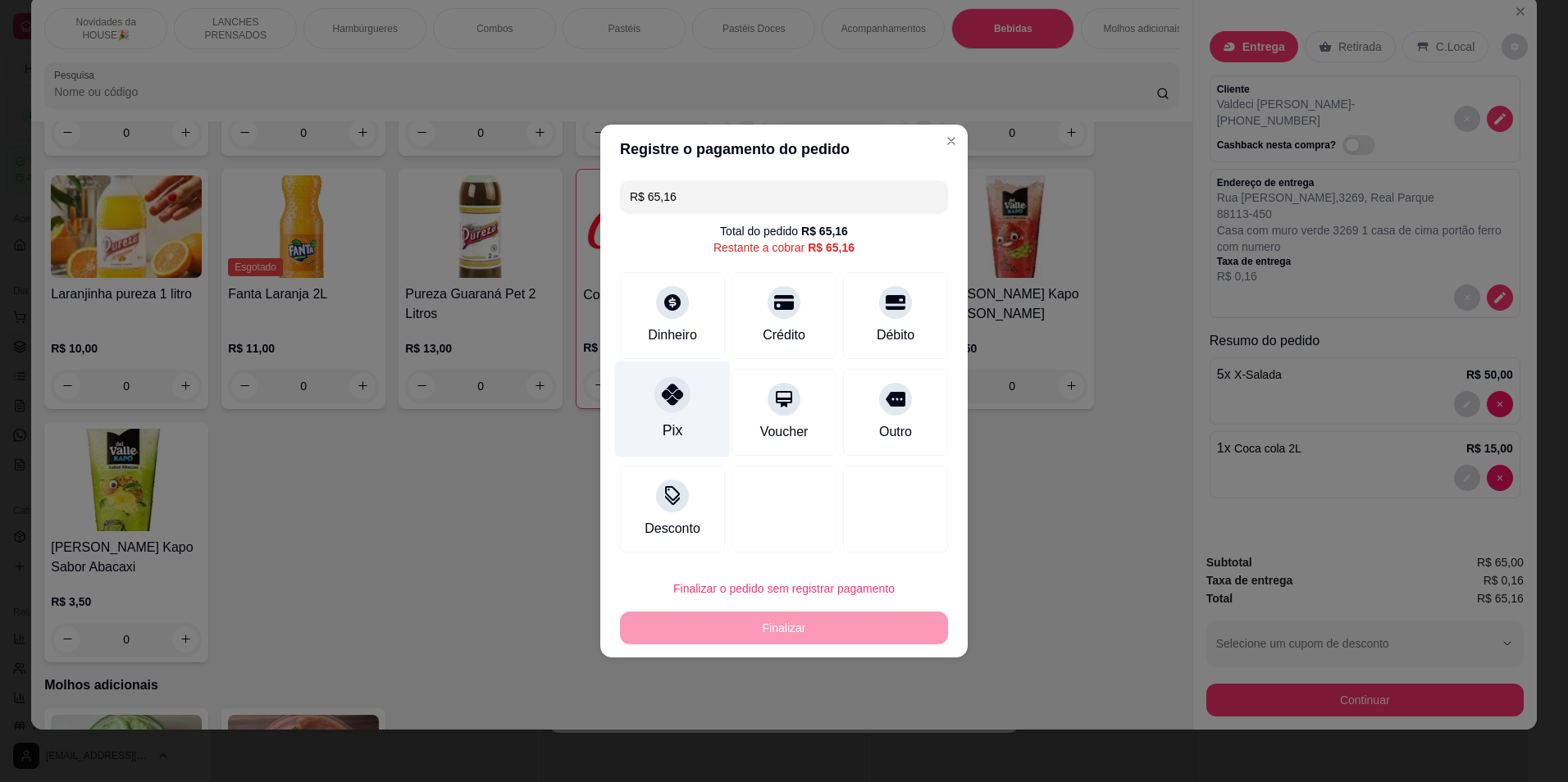
click at [685, 408] on div "Pix" at bounding box center [673, 409] width 116 height 96
type input "R$ 0,00"
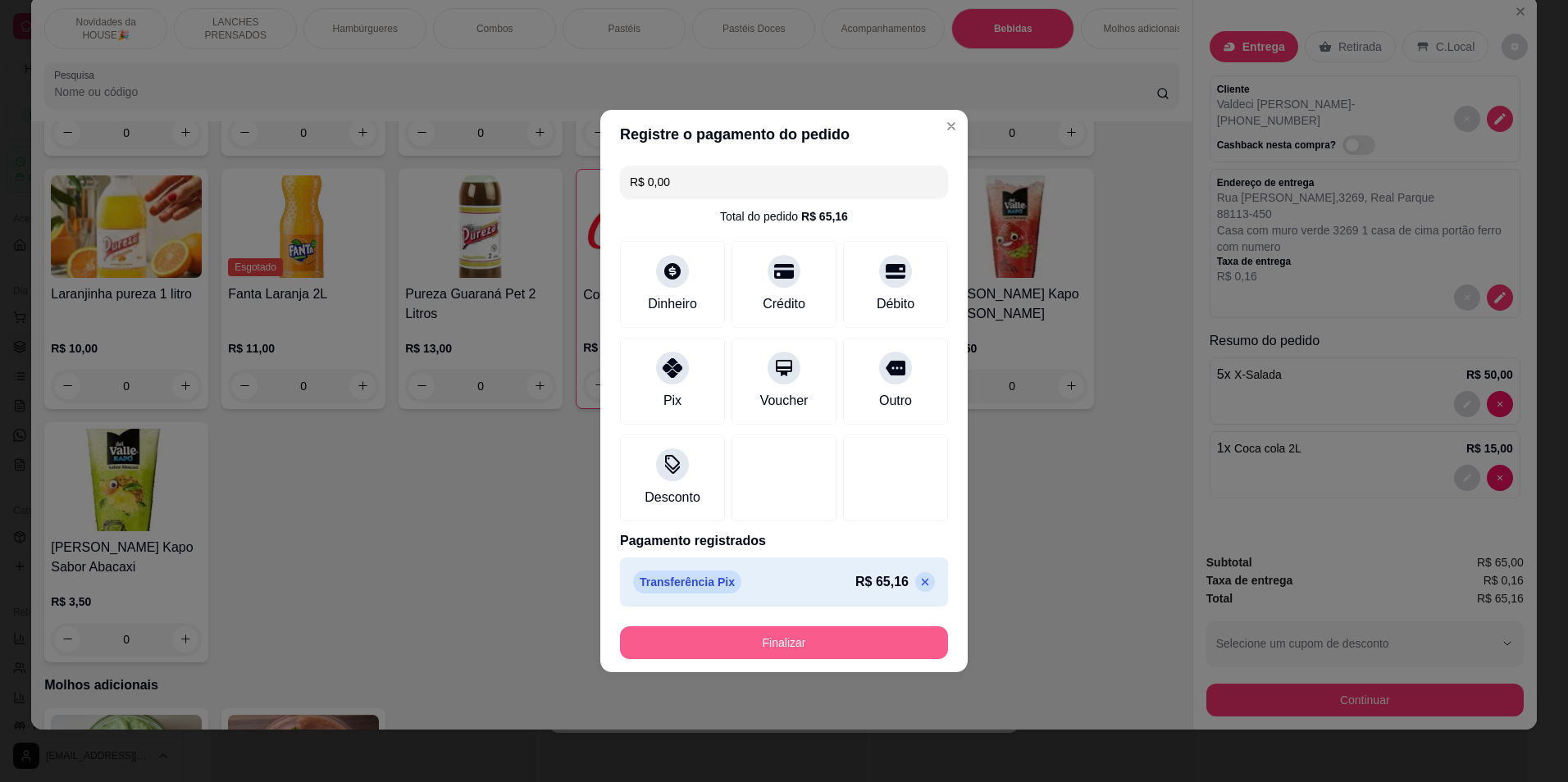
click at [793, 636] on button "Finalizar" at bounding box center [784, 643] width 328 height 33
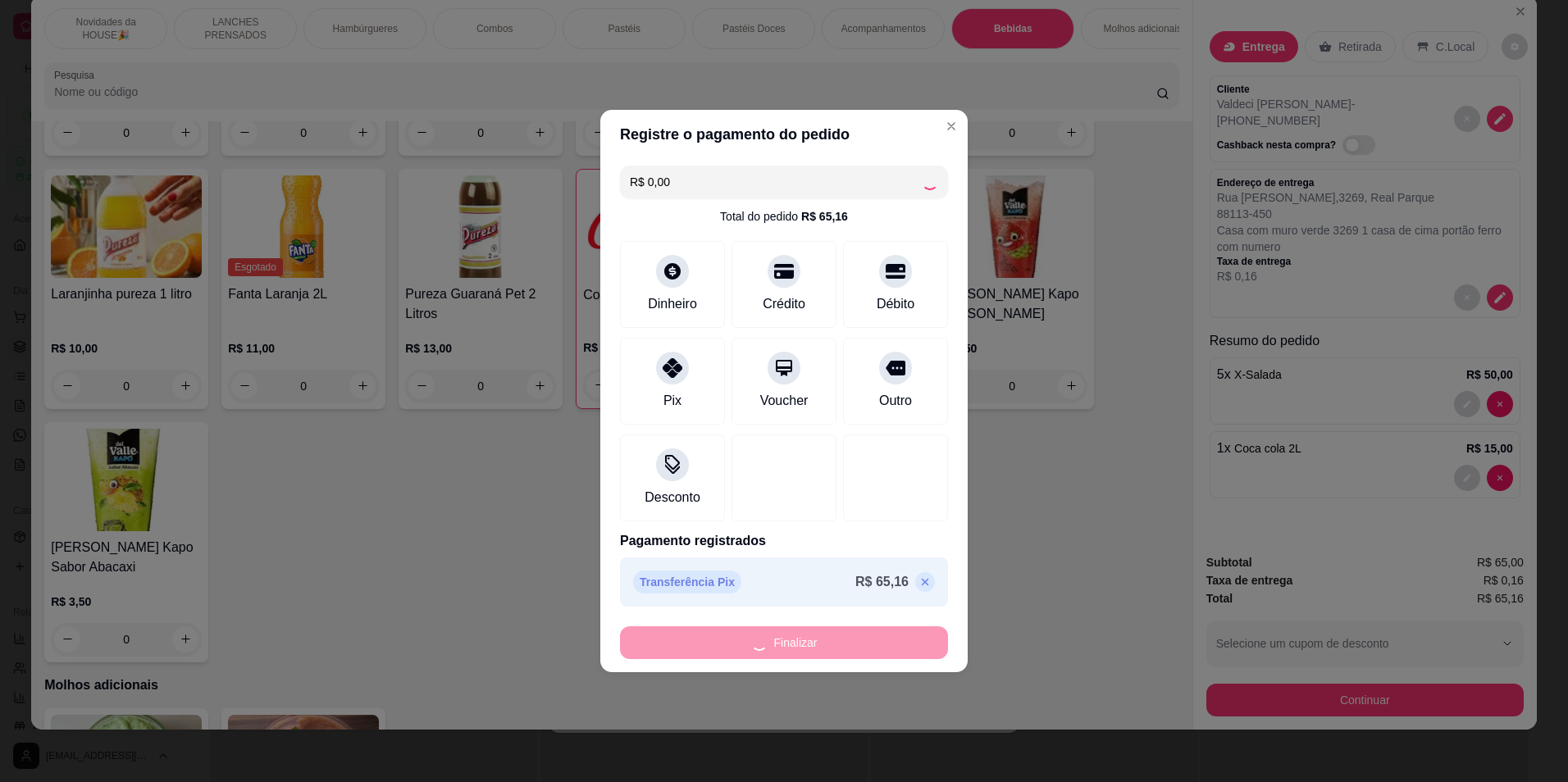
type input "0"
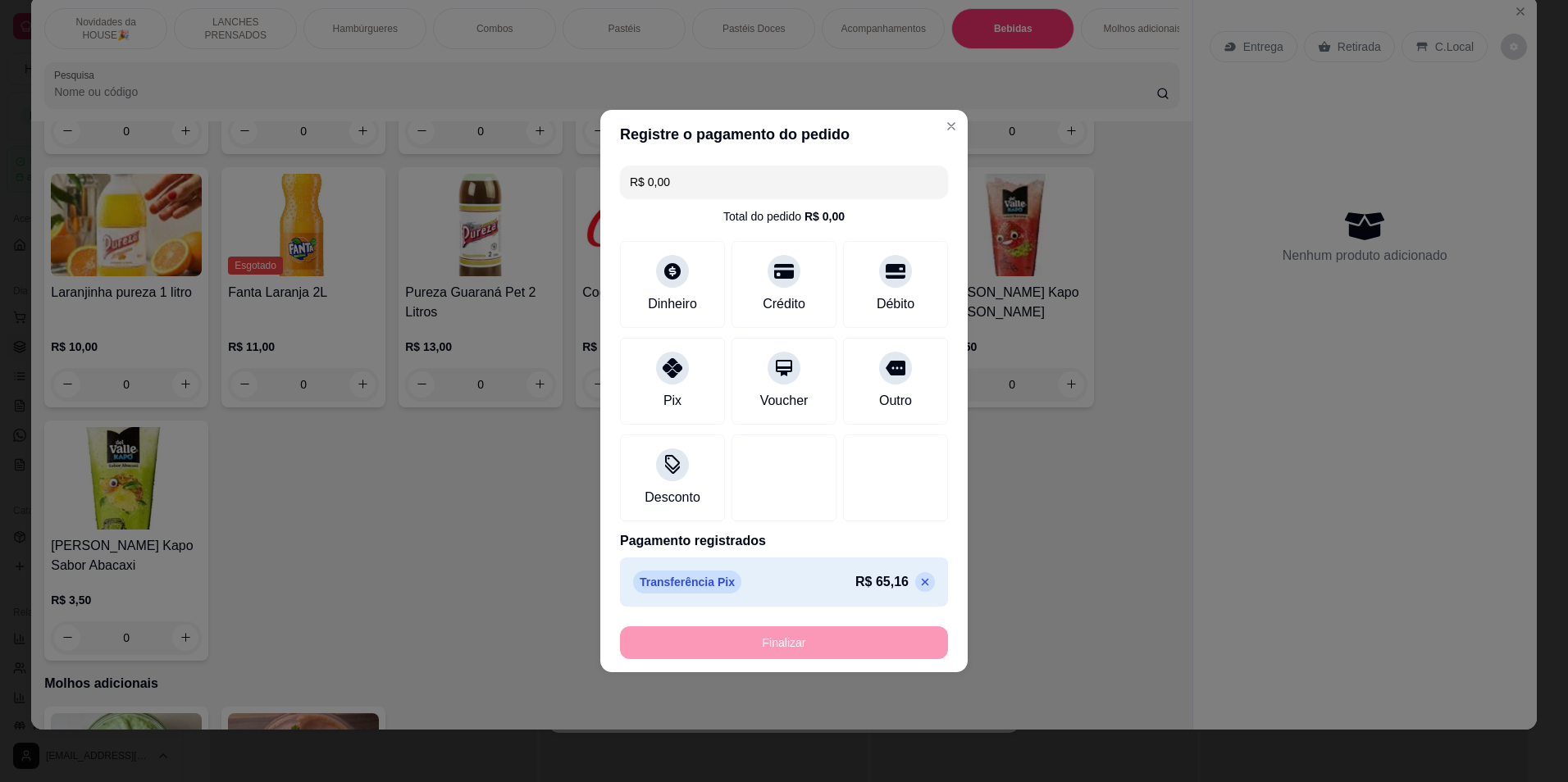
type input "-R$ 65,16"
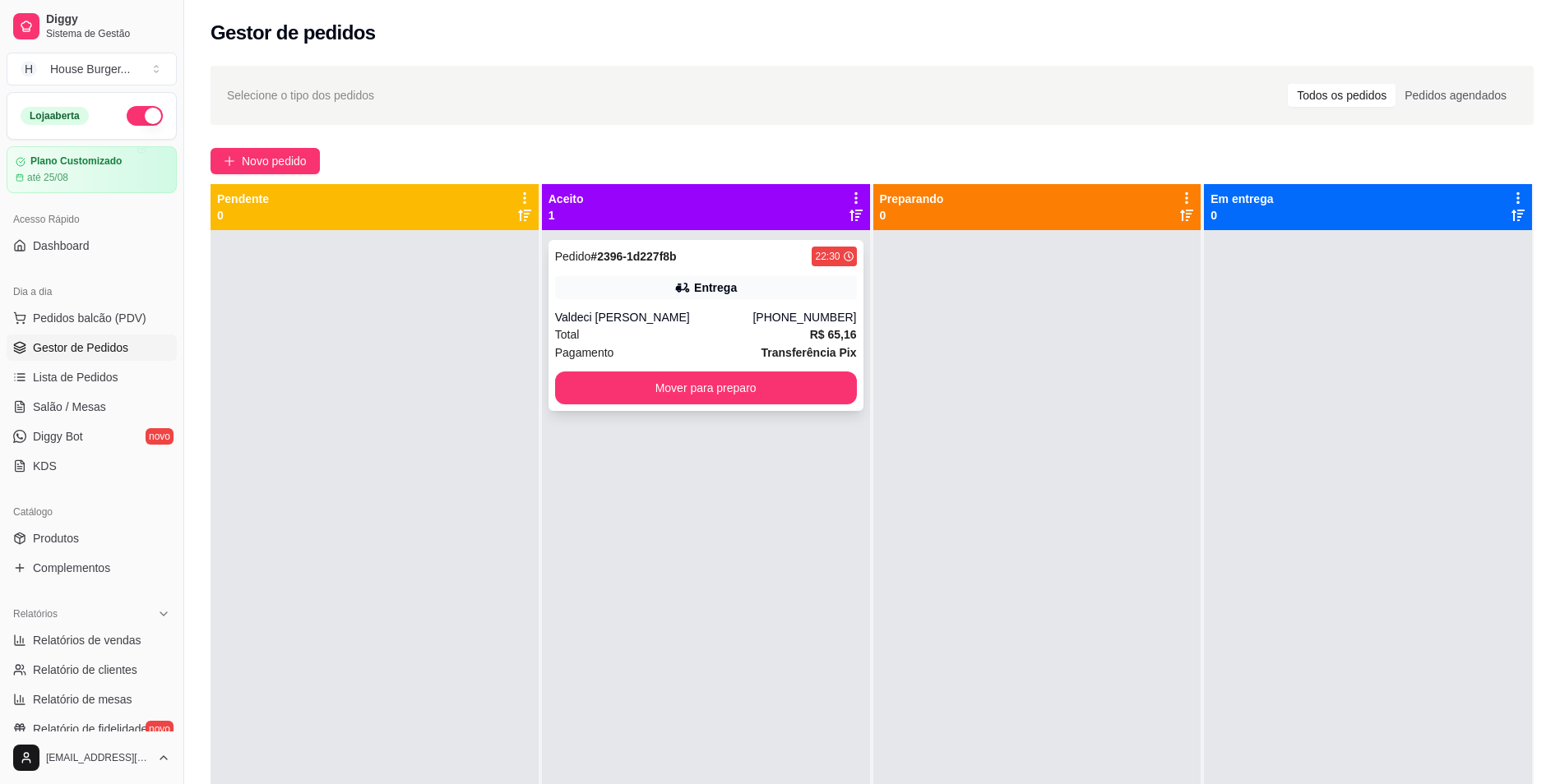
click at [695, 333] on div "Total R$ 65,16" at bounding box center [706, 334] width 302 height 18
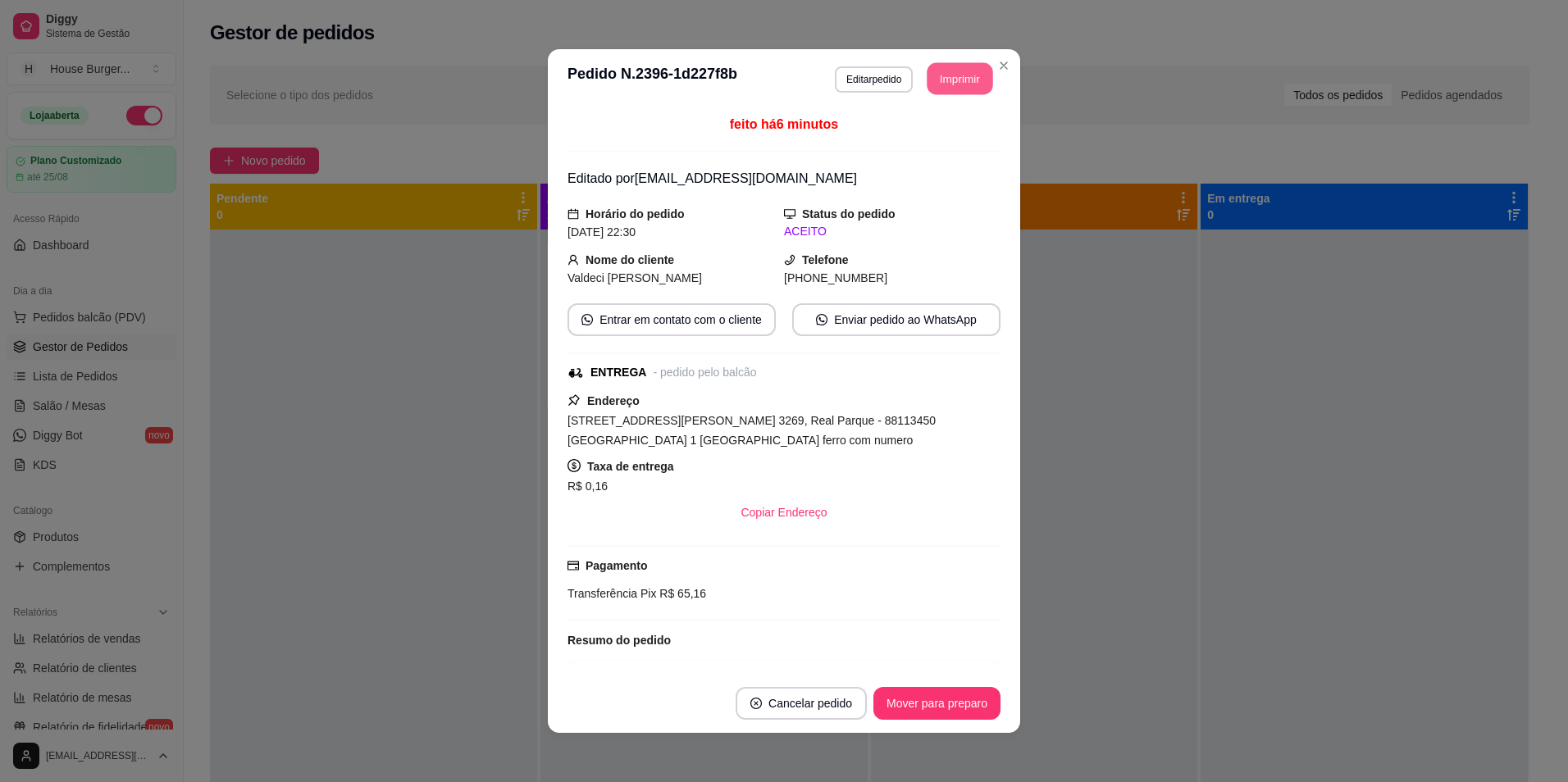
click at [935, 72] on button "Imprimir" at bounding box center [959, 79] width 65 height 32
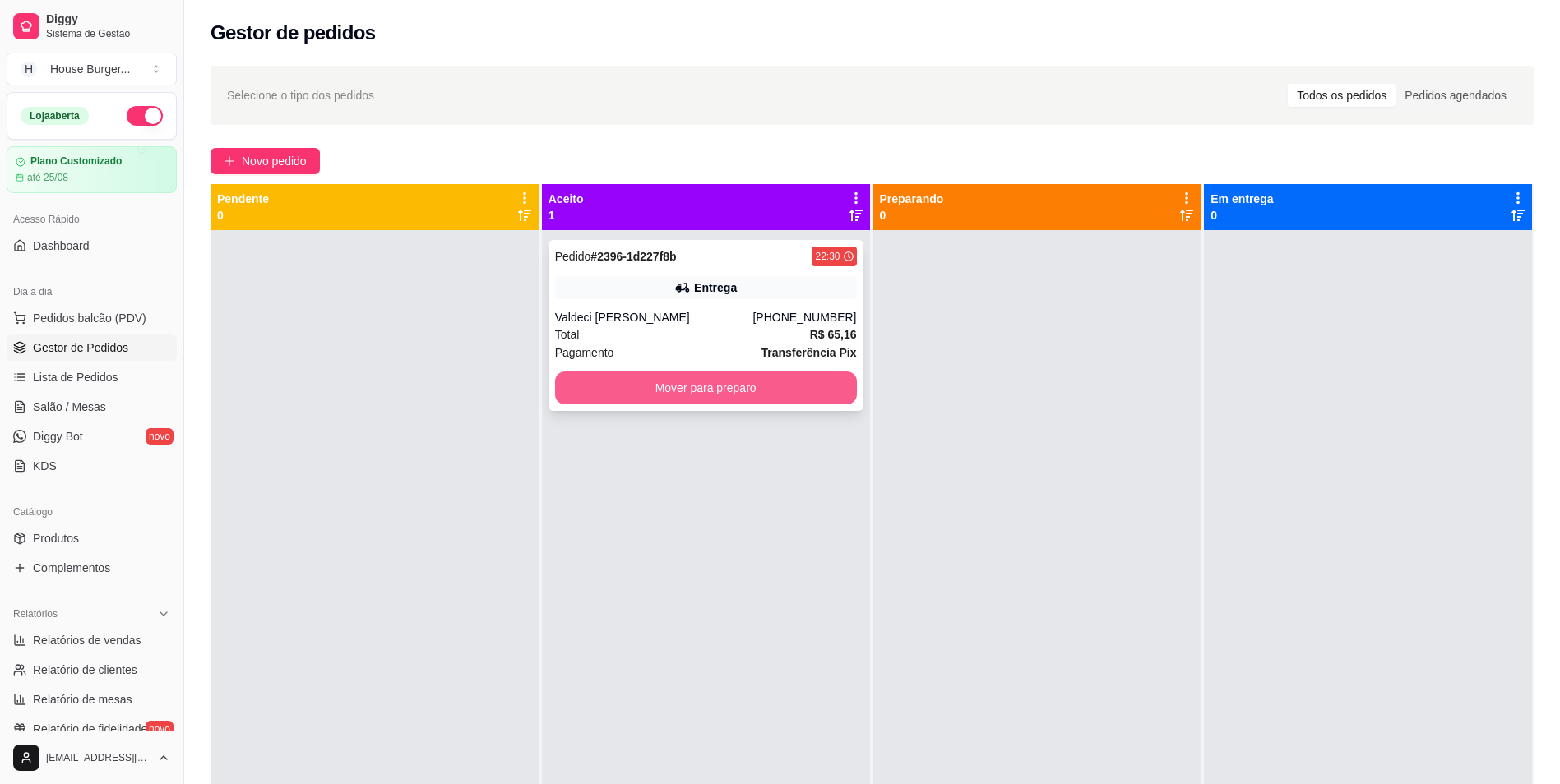
click at [796, 395] on button "Mover para preparo" at bounding box center [706, 388] width 302 height 33
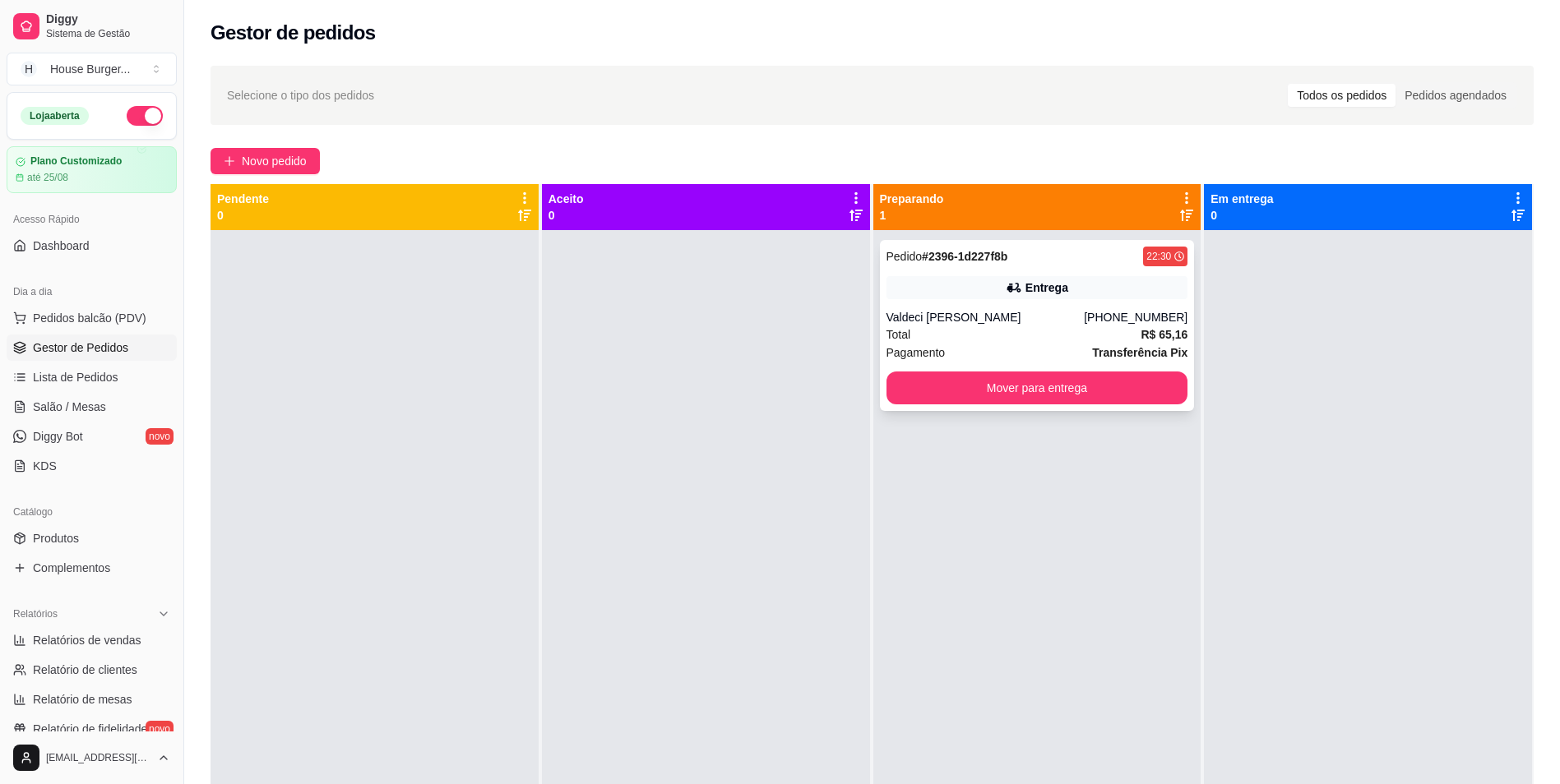
click at [961, 309] on div "Valdeci [PERSON_NAME]" at bounding box center [985, 317] width 199 height 16
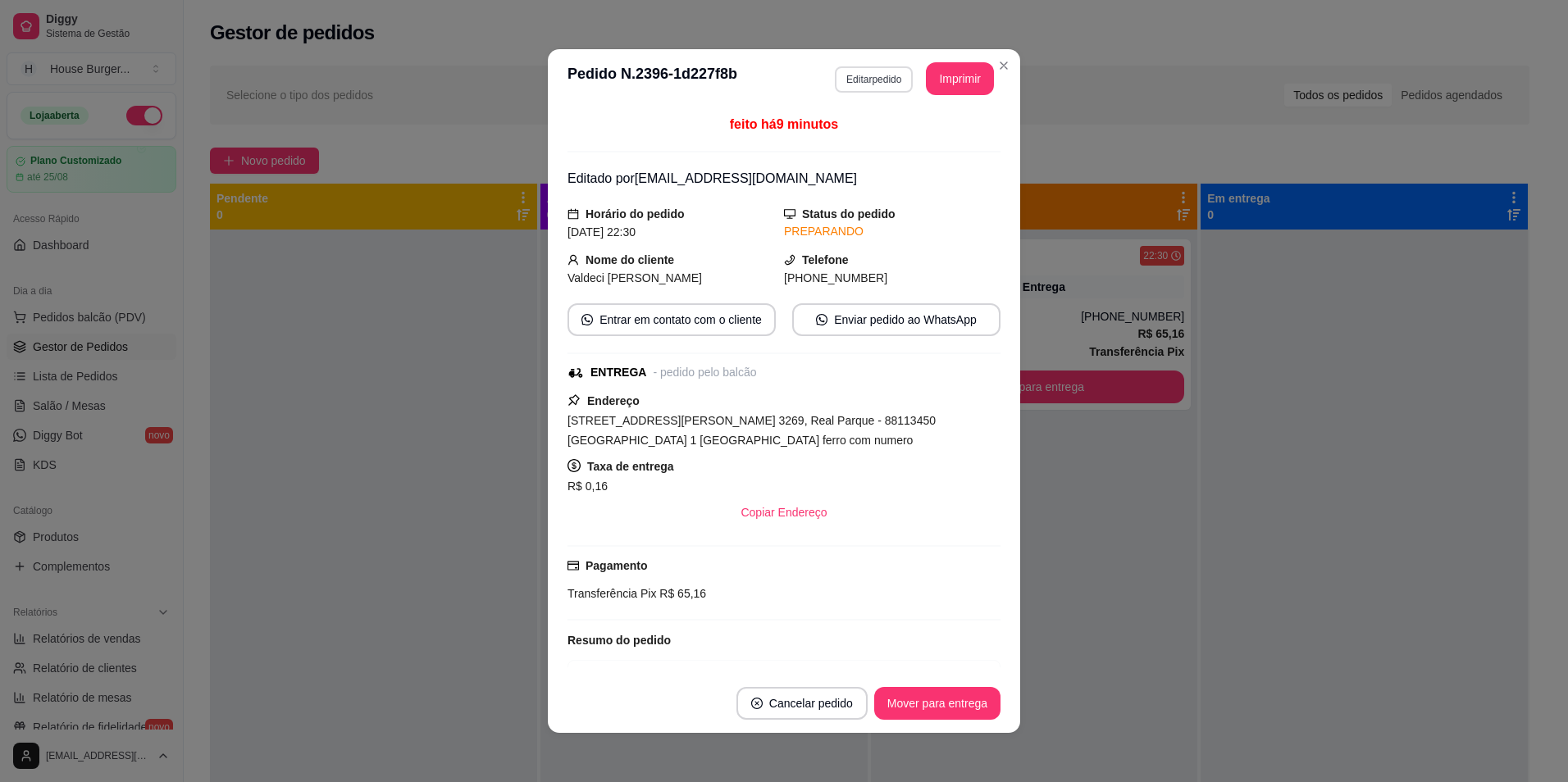
click at [851, 76] on button "Editar pedido" at bounding box center [874, 79] width 78 height 26
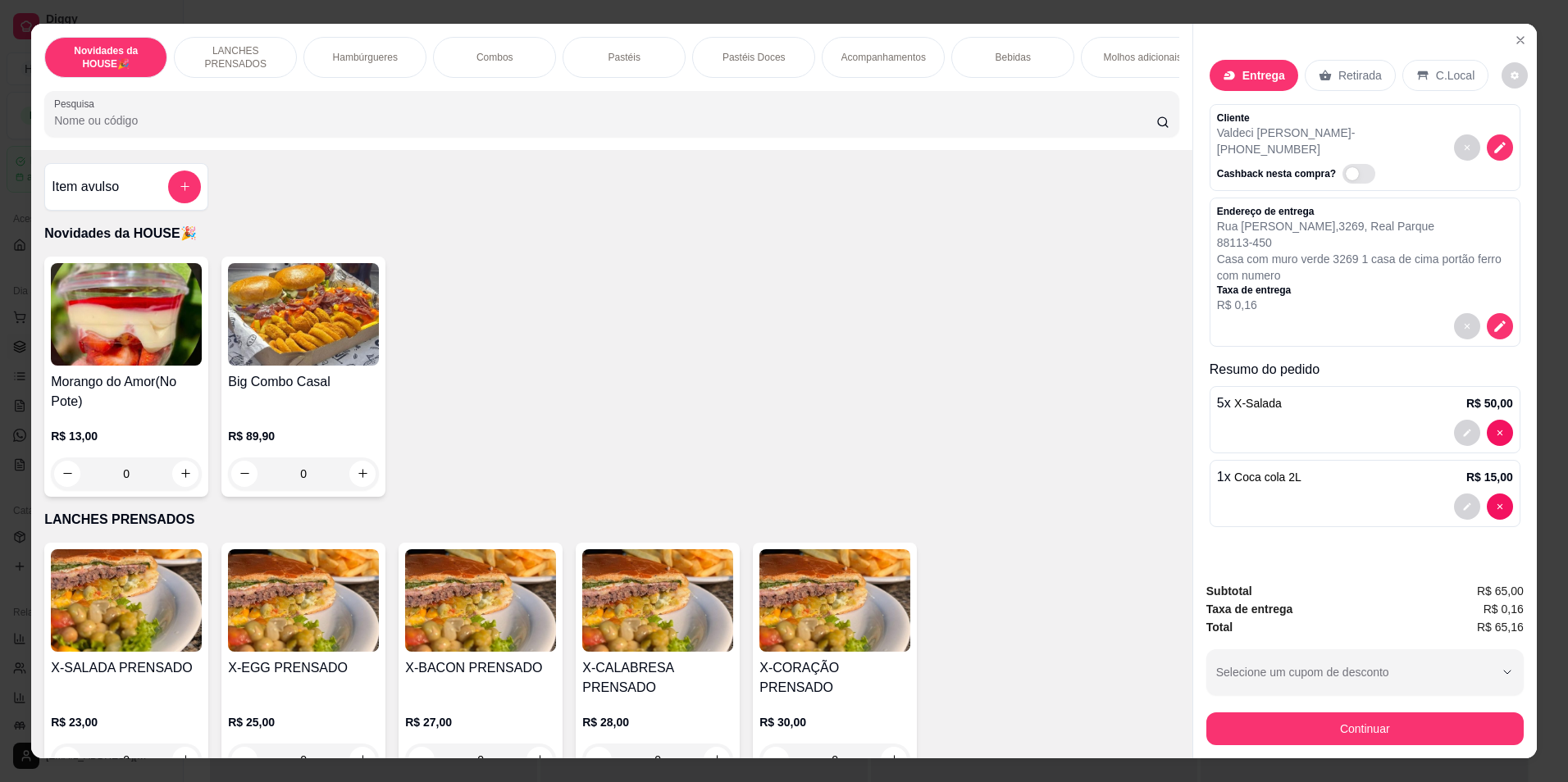
click at [997, 66] on div "Bebidas" at bounding box center [1012, 57] width 123 height 41
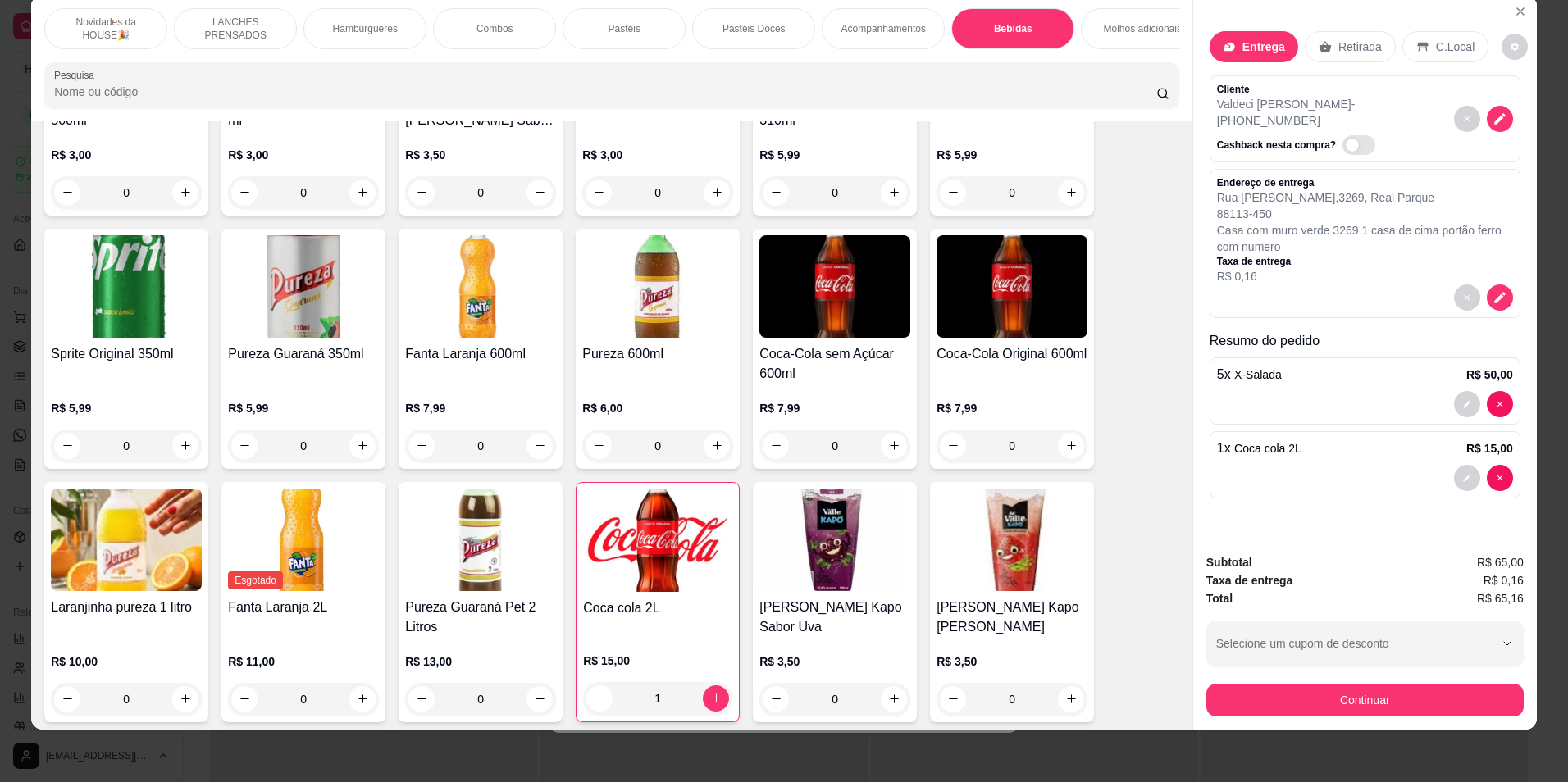
scroll to position [3260, 0]
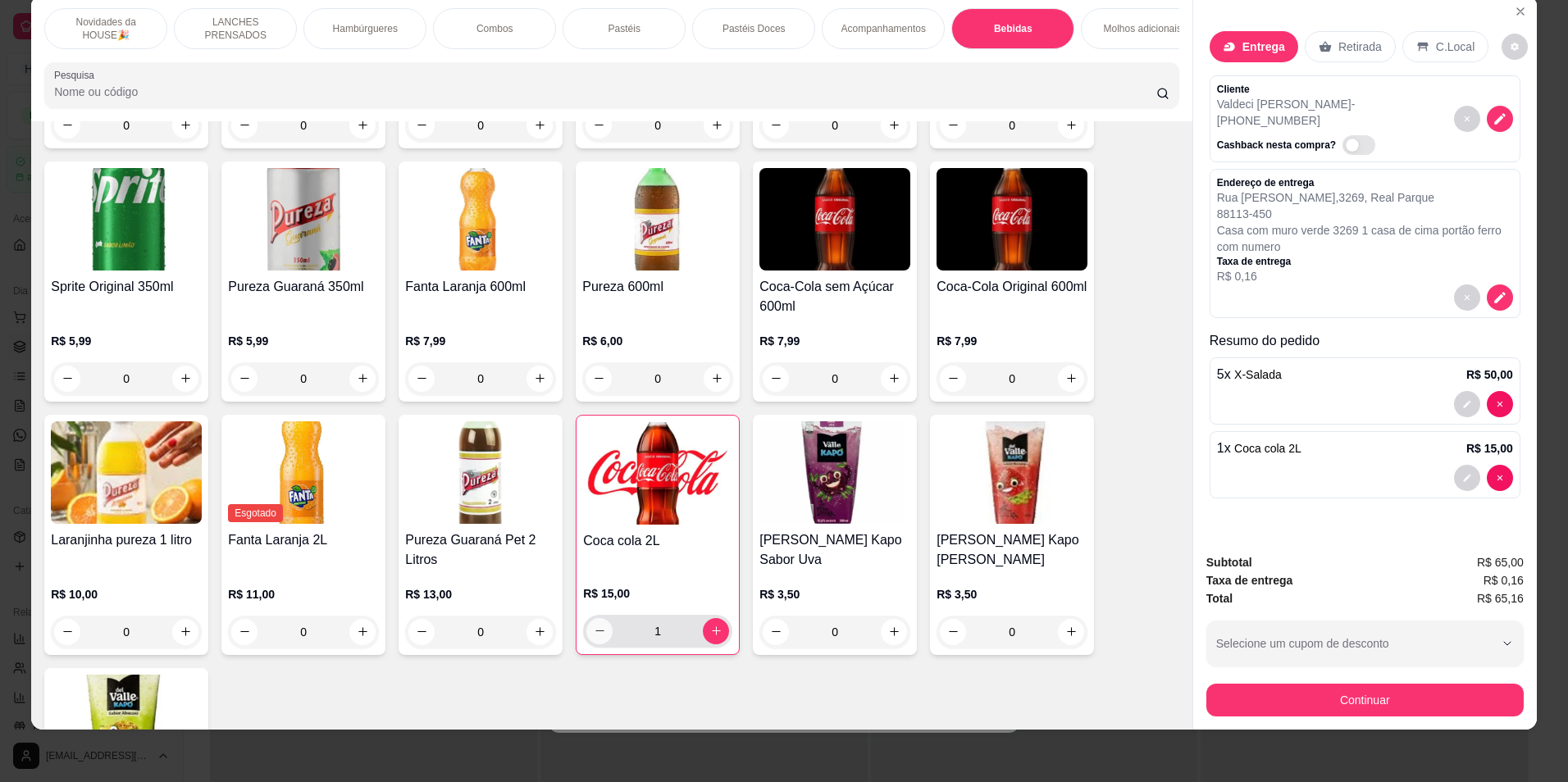
click at [596, 638] on icon "decrease-product-quantity" at bounding box center [600, 631] width 12 height 12
type input "0"
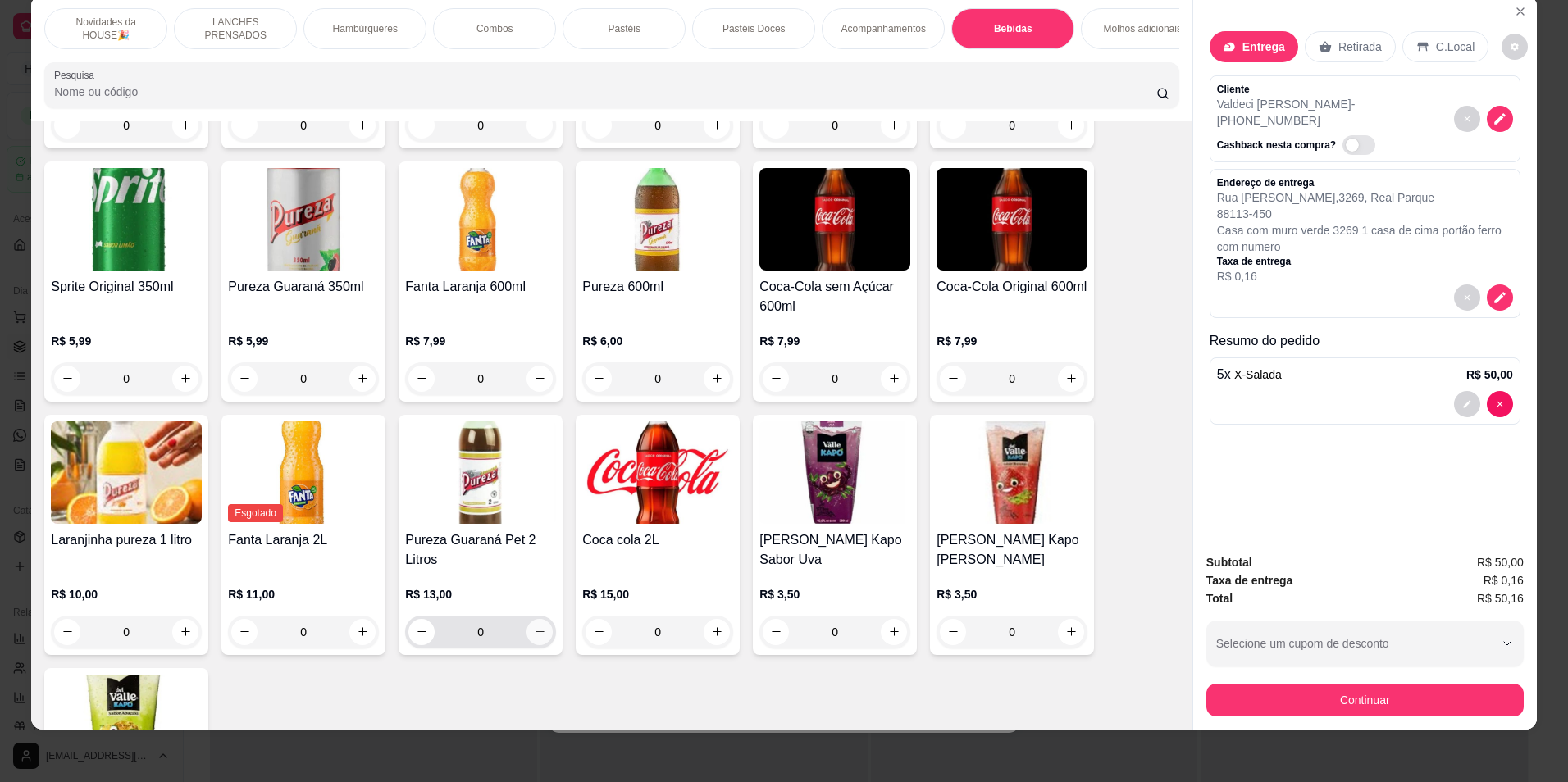
click at [534, 638] on icon "increase-product-quantity" at bounding box center [540, 632] width 12 height 12
type input "1"
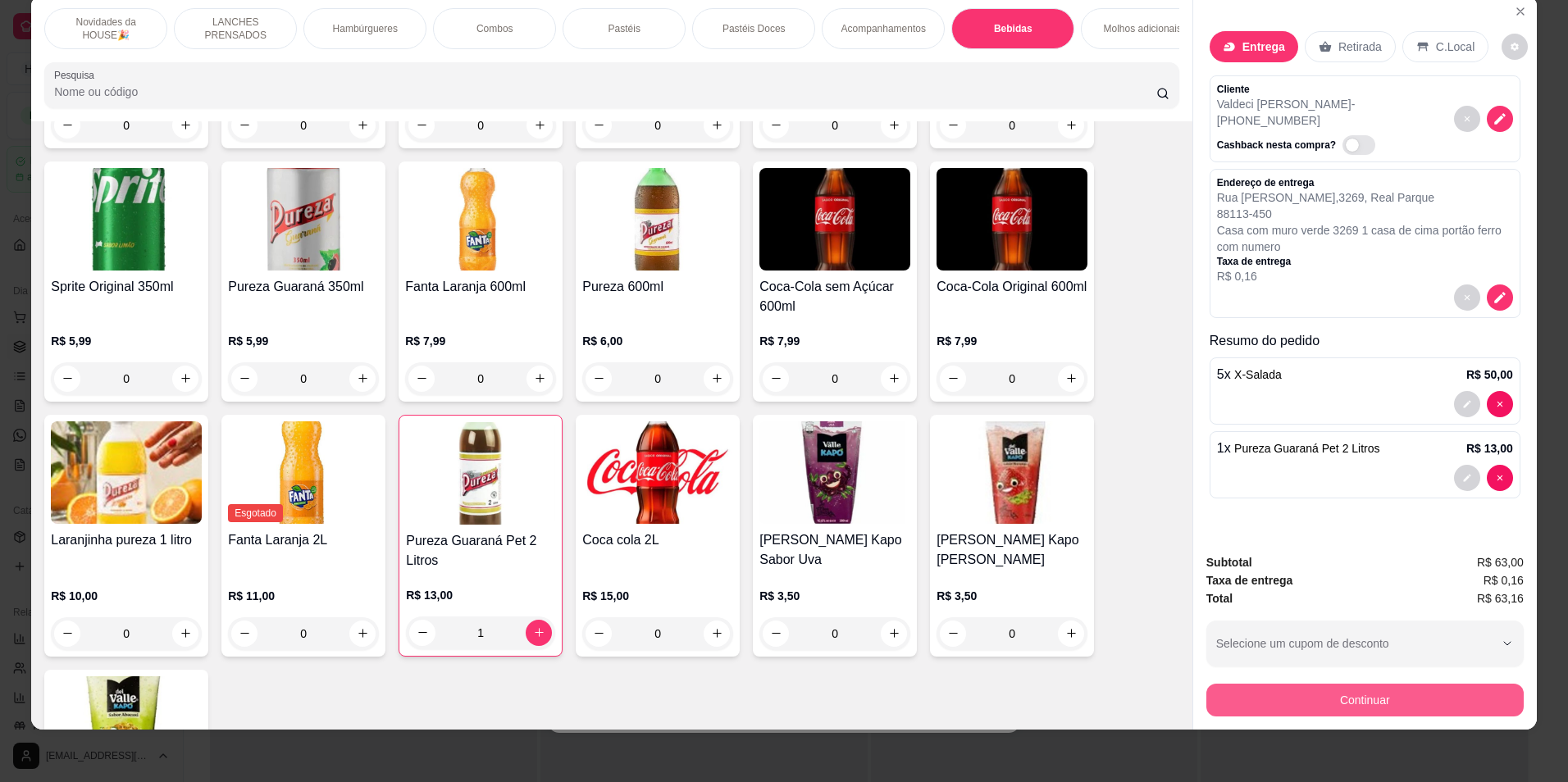
click at [1354, 700] on button "Continuar" at bounding box center [1364, 700] width 317 height 33
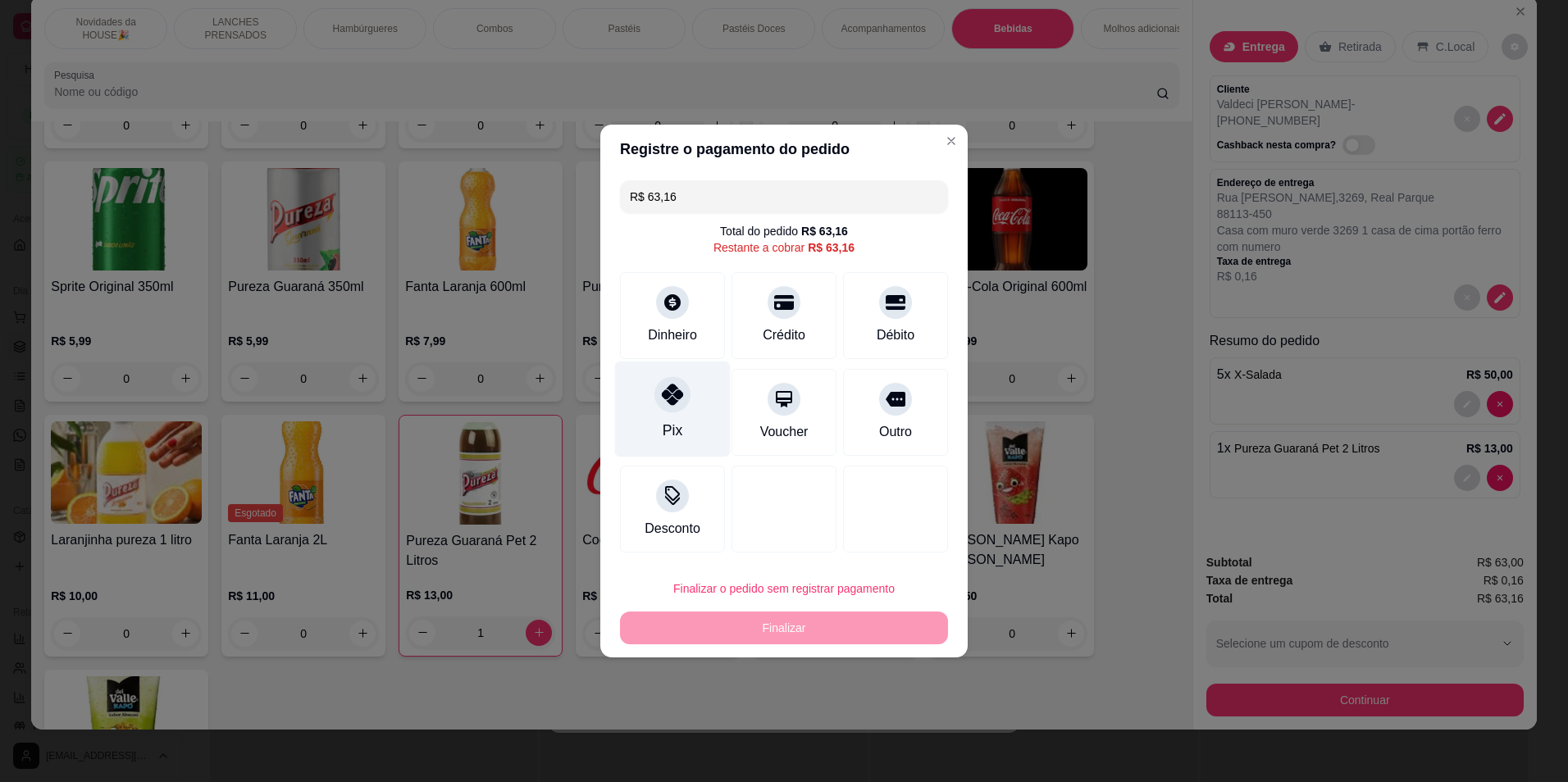
click at [699, 411] on div "Pix" at bounding box center [673, 409] width 116 height 96
type input "R$ 0,00"
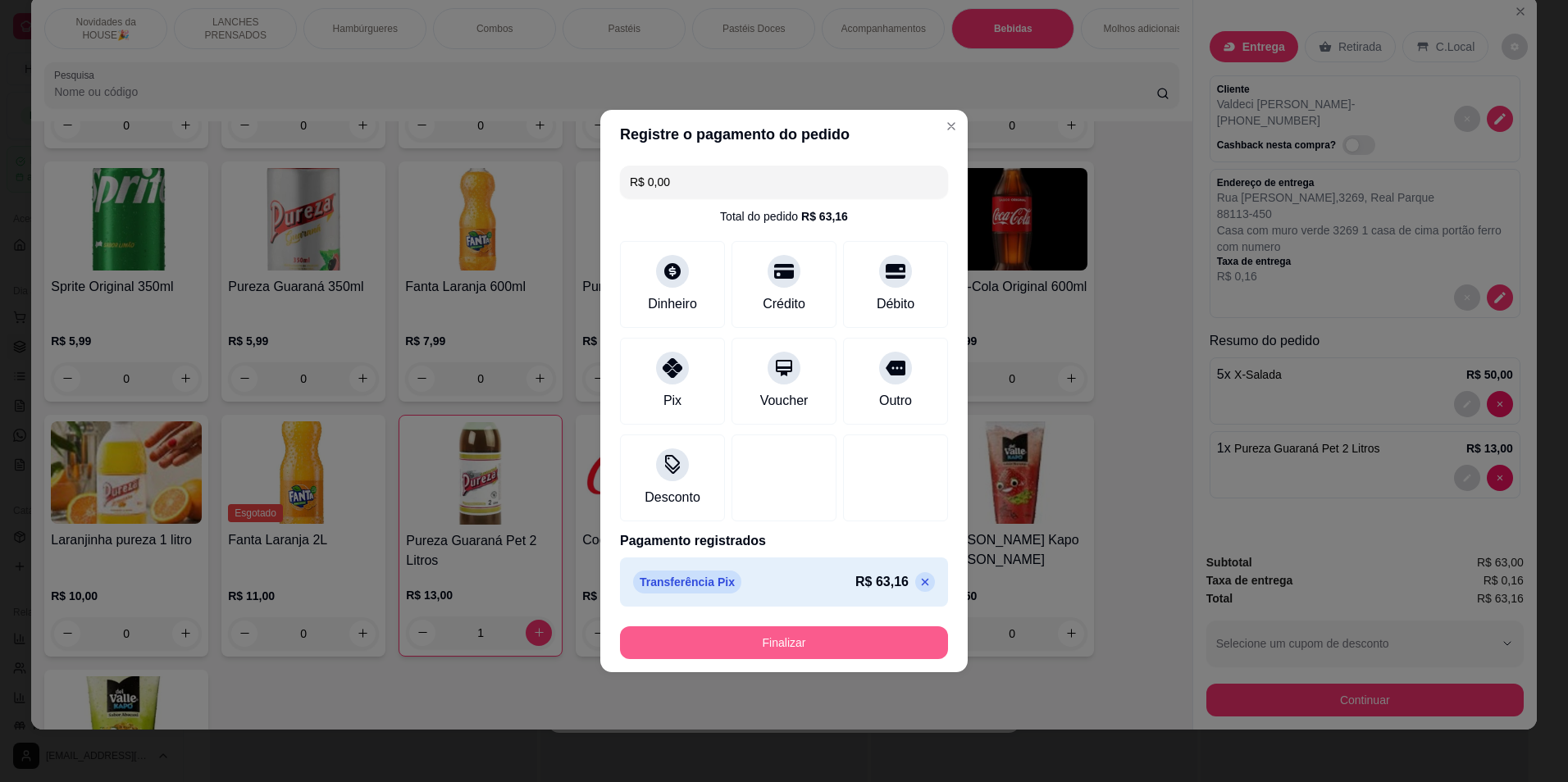
click at [773, 636] on button "Finalizar" at bounding box center [784, 643] width 328 height 33
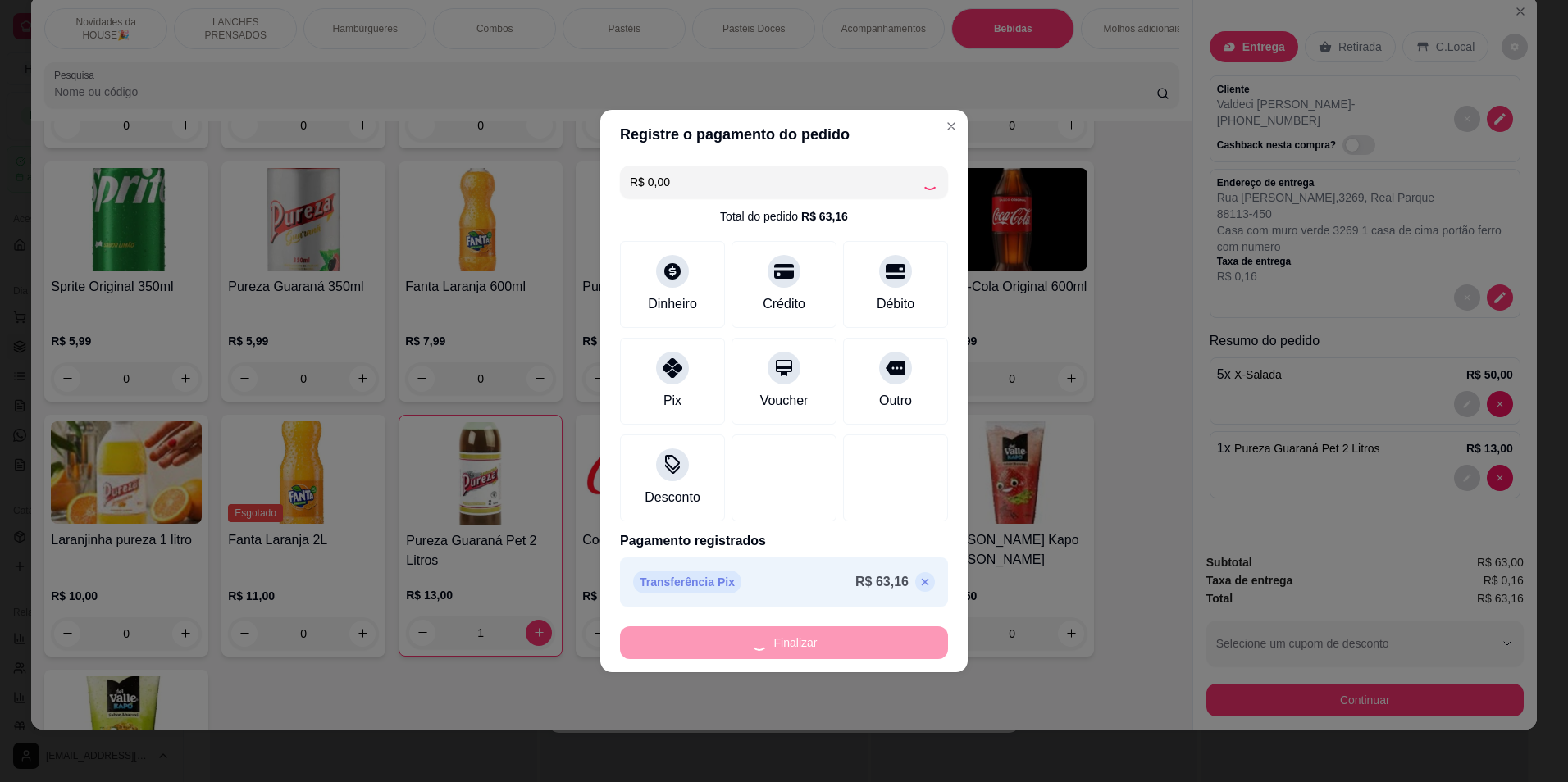
type input "0"
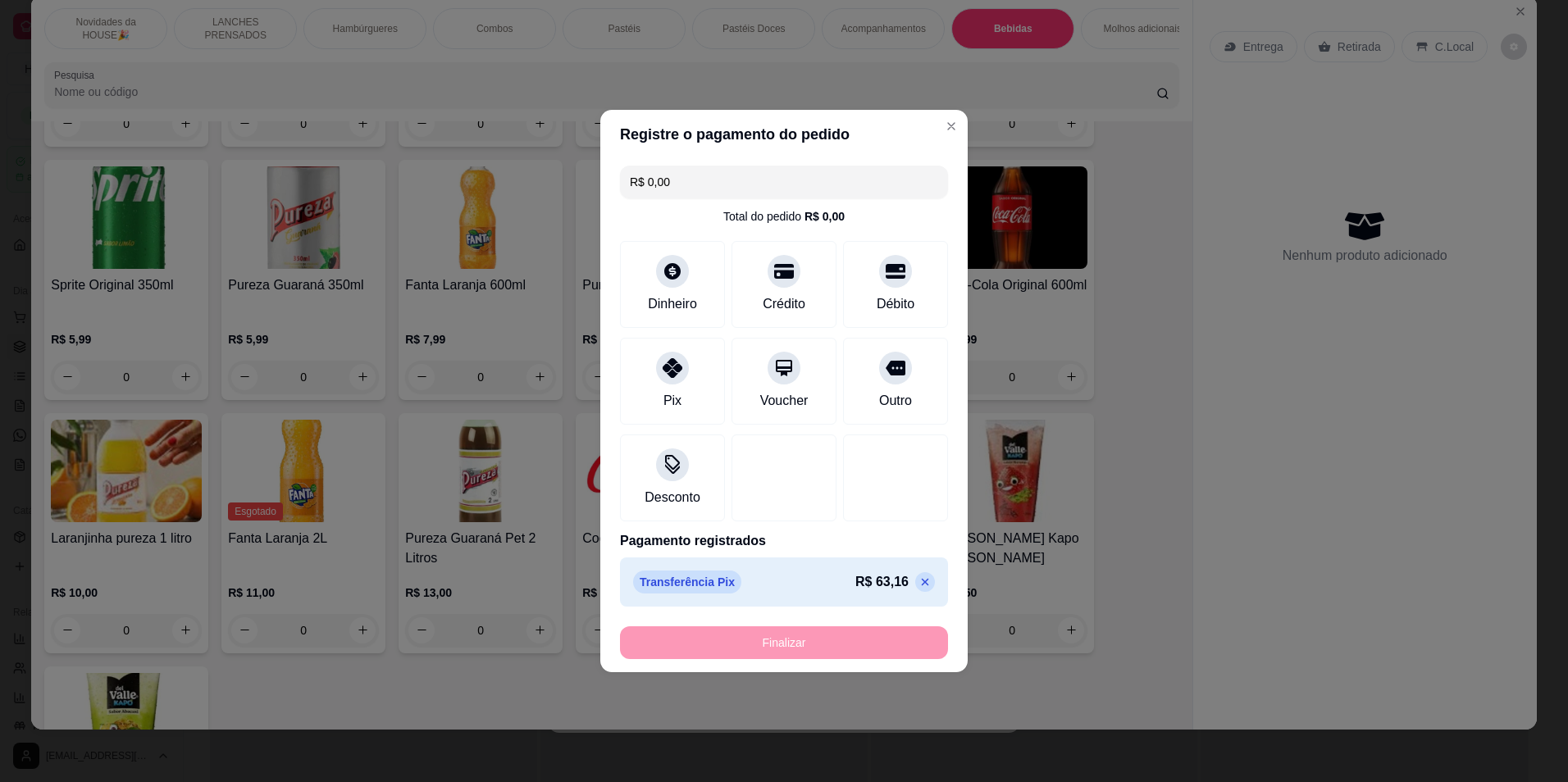
type input "-R$ 63,16"
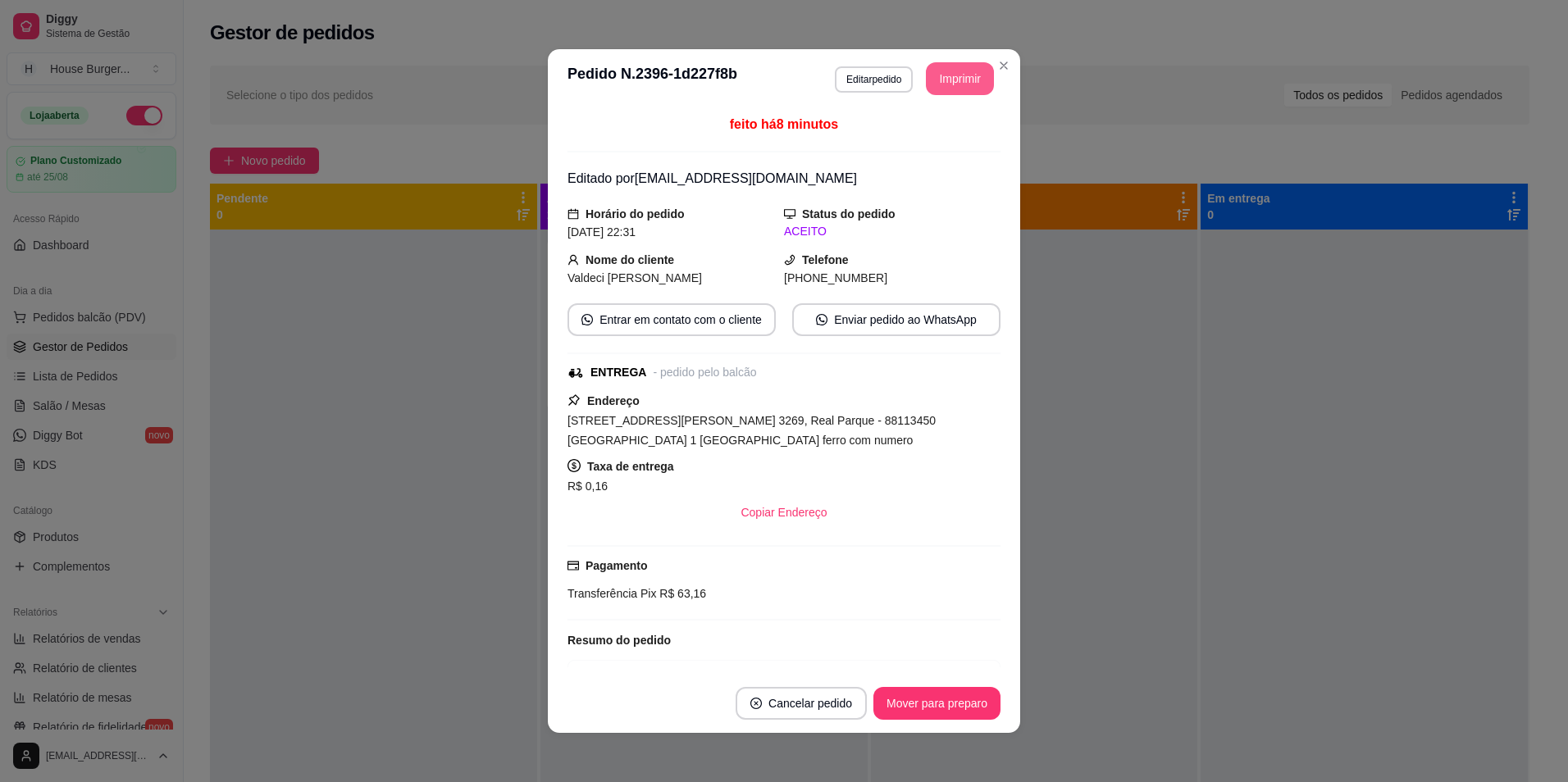
click at [966, 82] on button "Imprimir" at bounding box center [959, 78] width 68 height 33
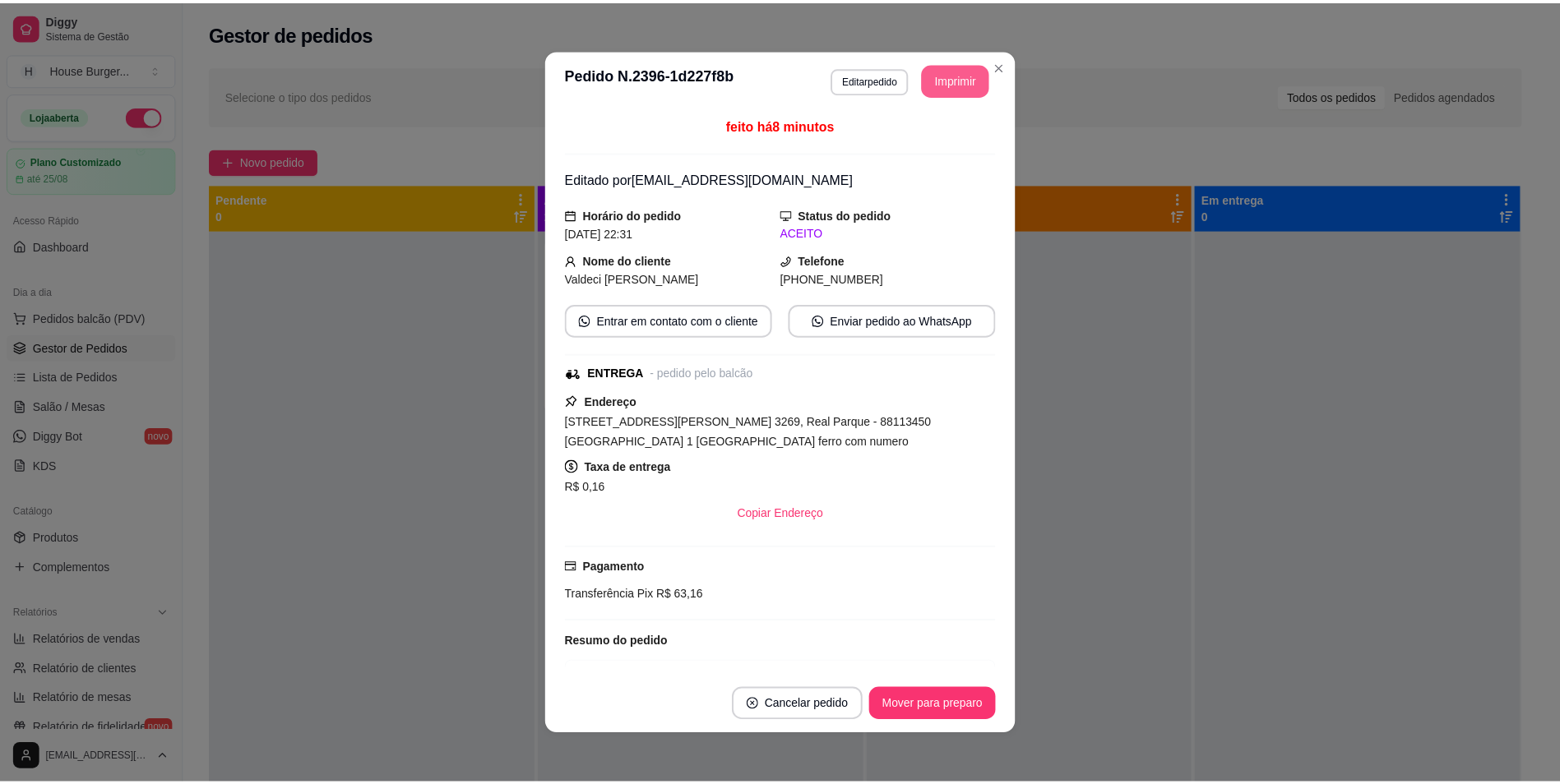
scroll to position [0, 0]
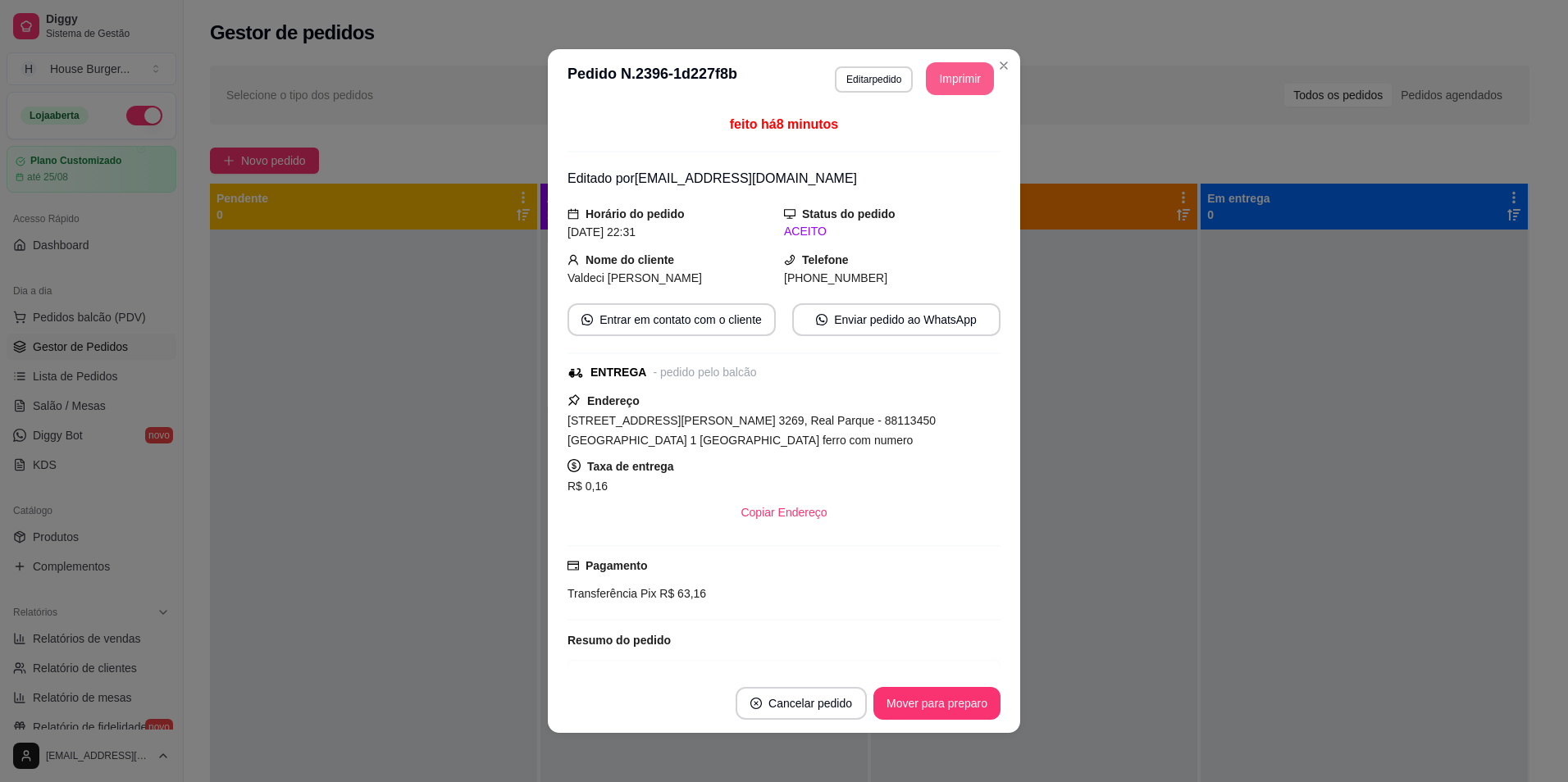
click at [929, 732] on div "**********" at bounding box center [784, 391] width 1568 height 782
click at [928, 718] on button "Mover para preparo" at bounding box center [936, 704] width 123 height 32
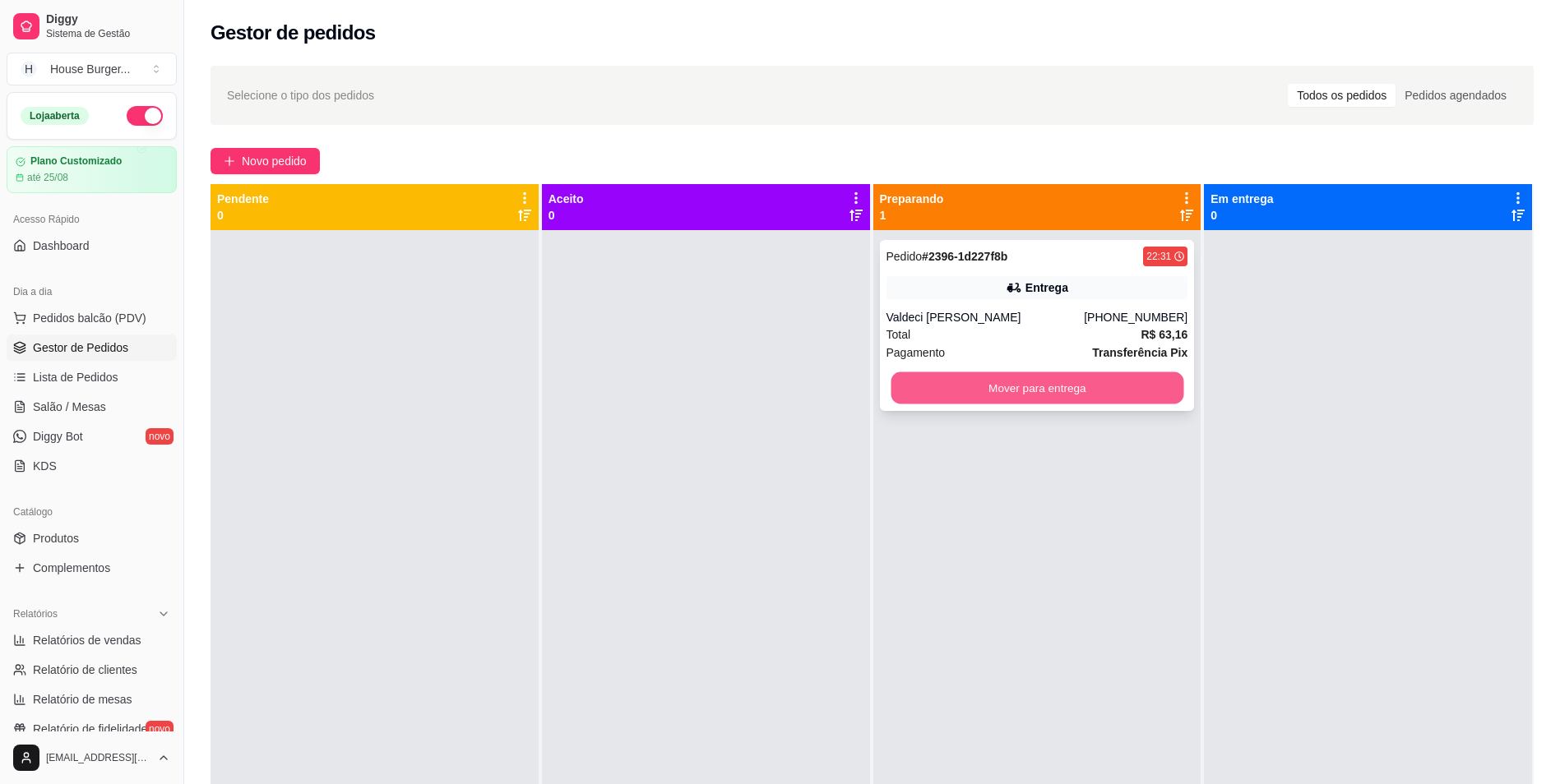
click at [1054, 383] on button "Mover para entrega" at bounding box center [1037, 389] width 292 height 32
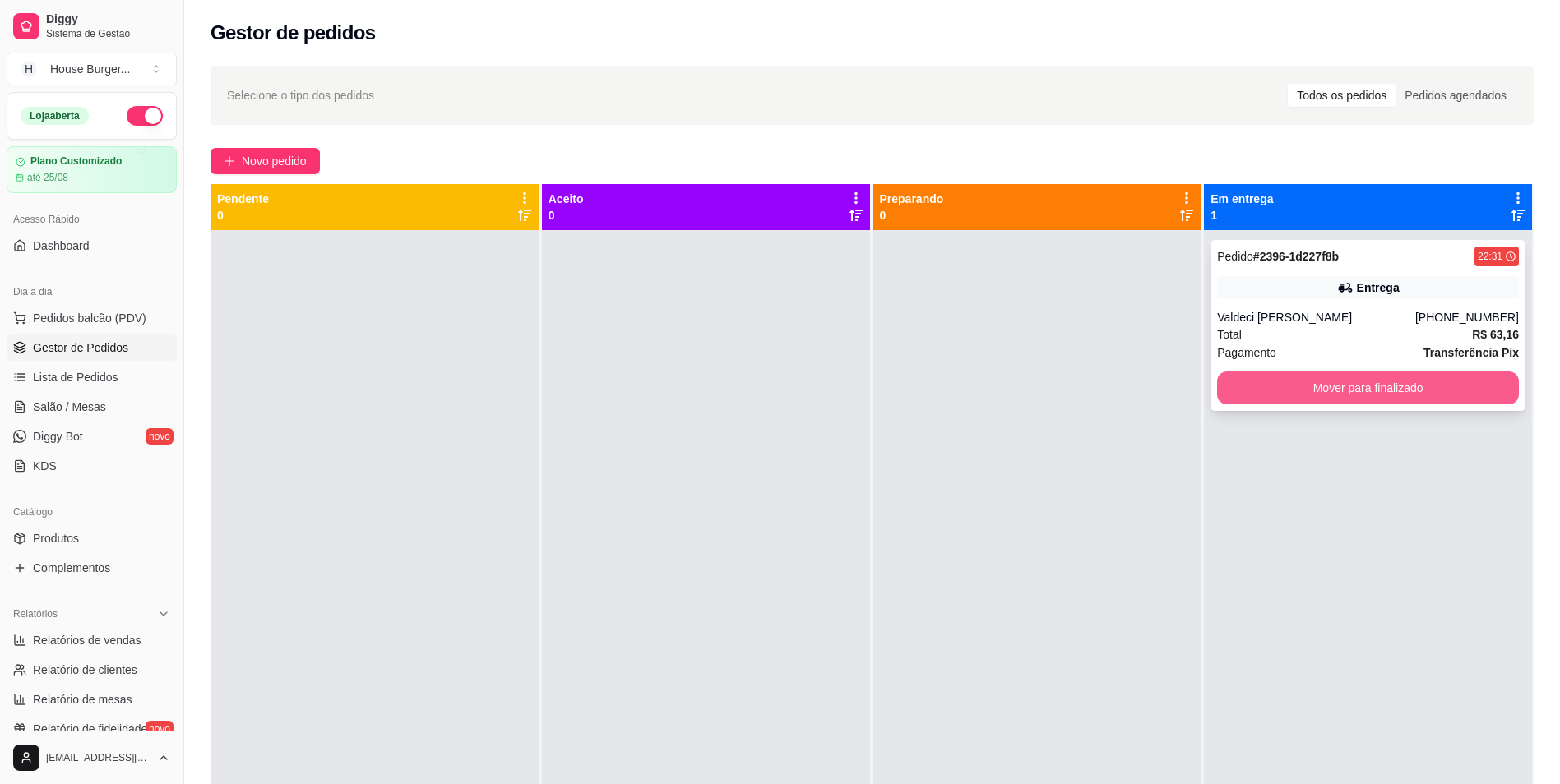
click at [1332, 383] on button "Mover para finalizado" at bounding box center [1368, 388] width 302 height 33
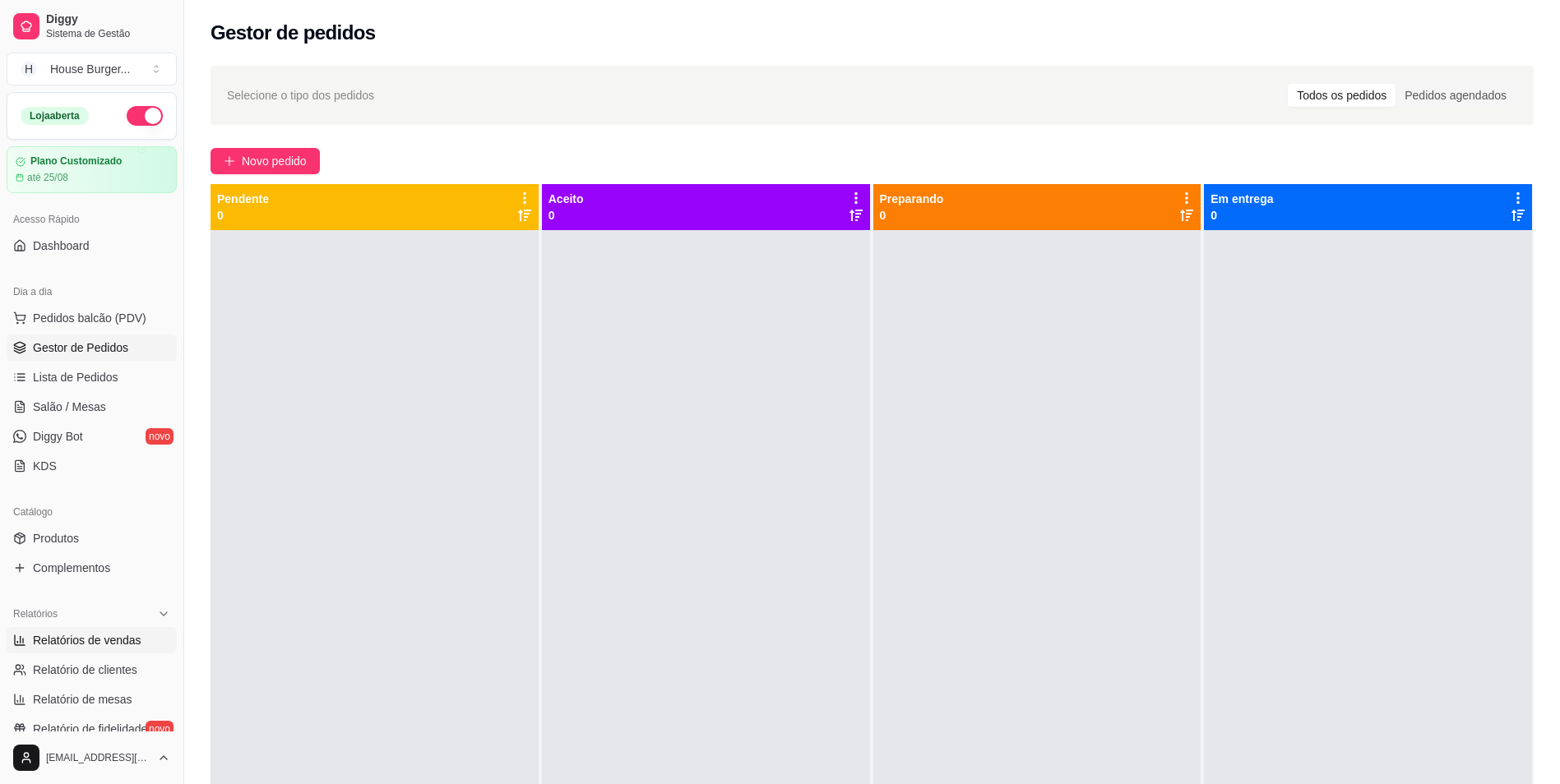
click at [103, 644] on span "Relatórios de vendas" at bounding box center [87, 640] width 108 height 16
select select "ALL"
select select "0"
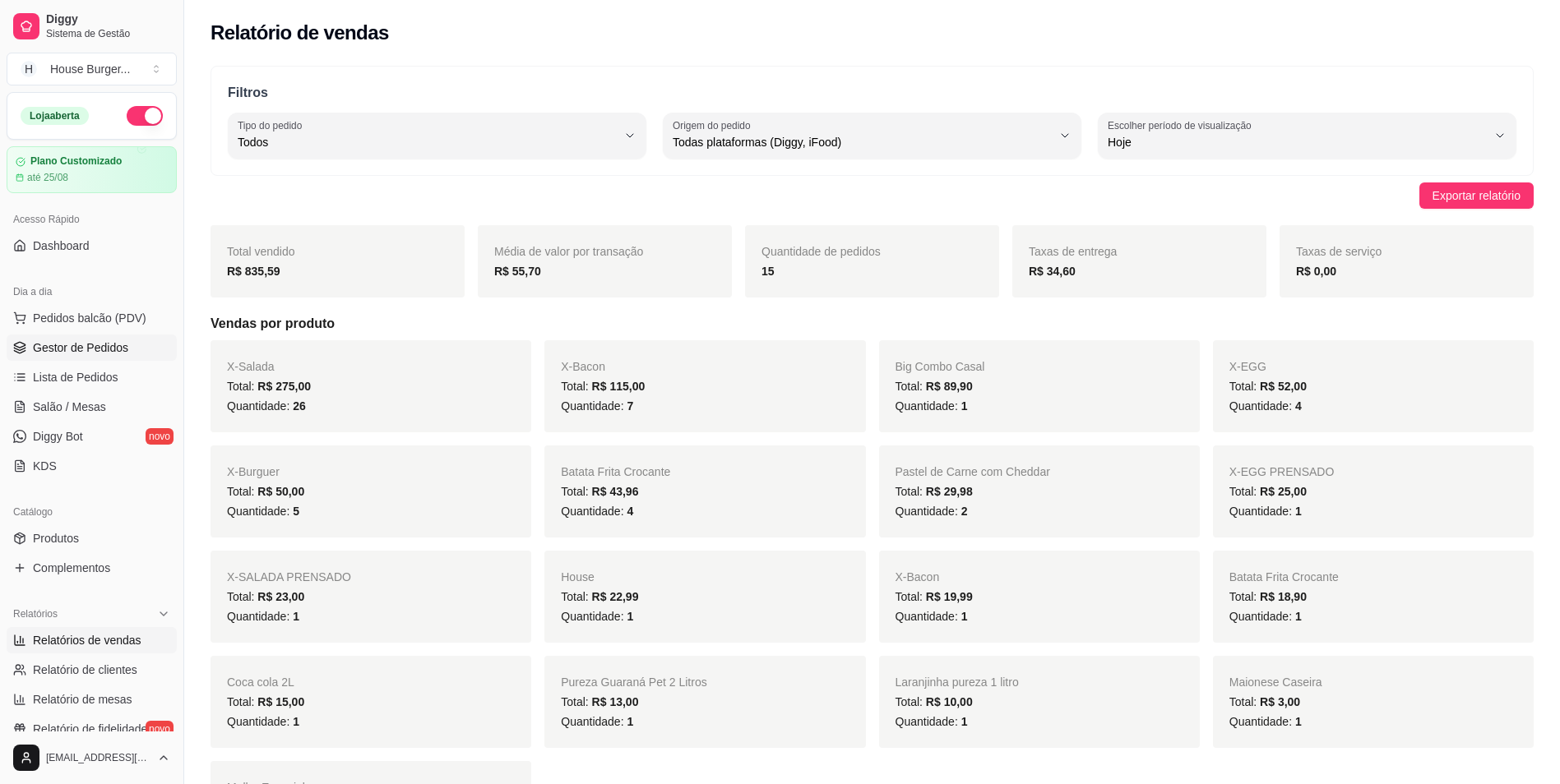
click at [124, 351] on span "Gestor de Pedidos" at bounding box center [81, 347] width 95 height 16
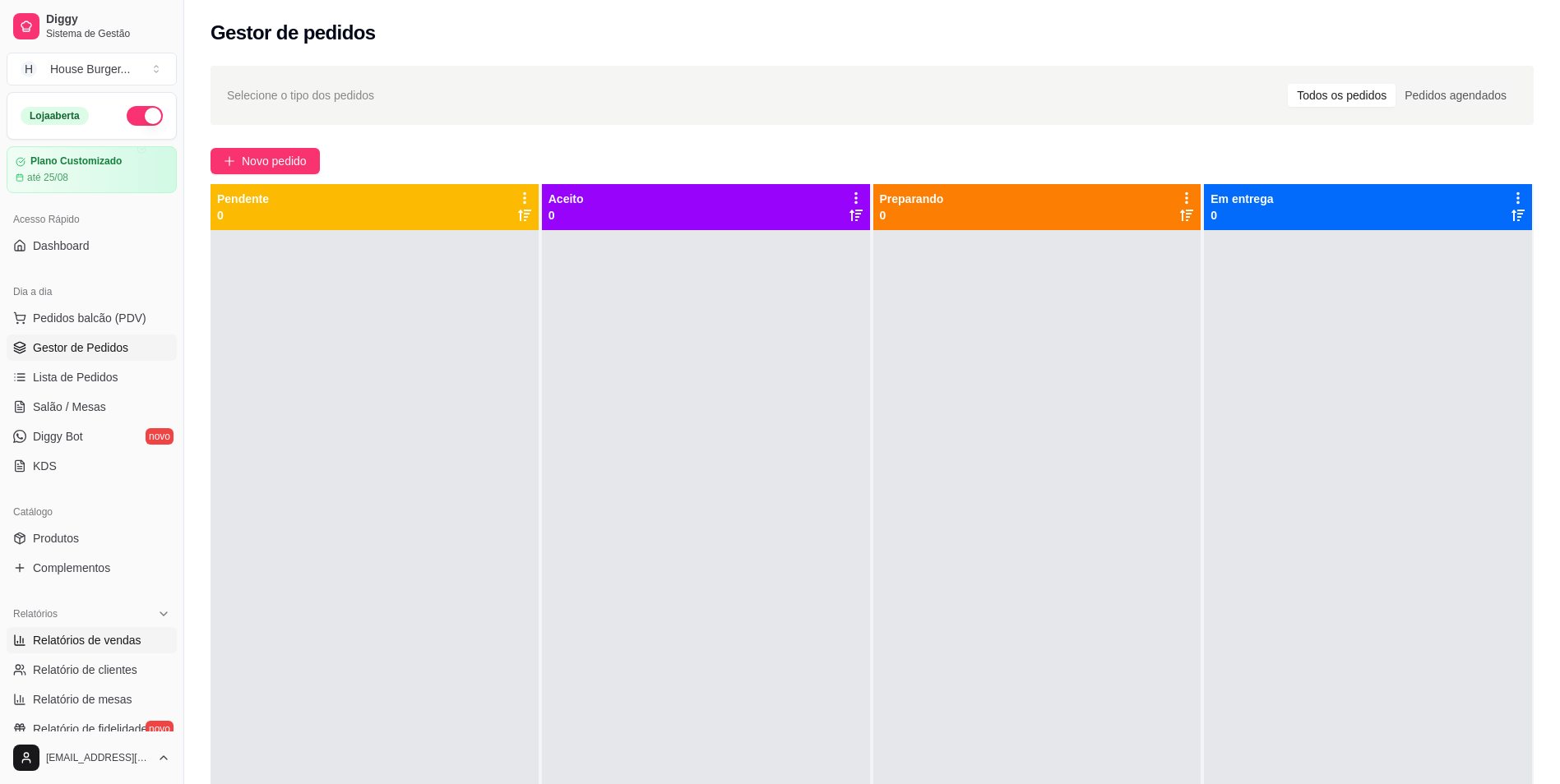
click at [89, 635] on span "Relatórios de vendas" at bounding box center [87, 640] width 108 height 16
select select "ALL"
select select "0"
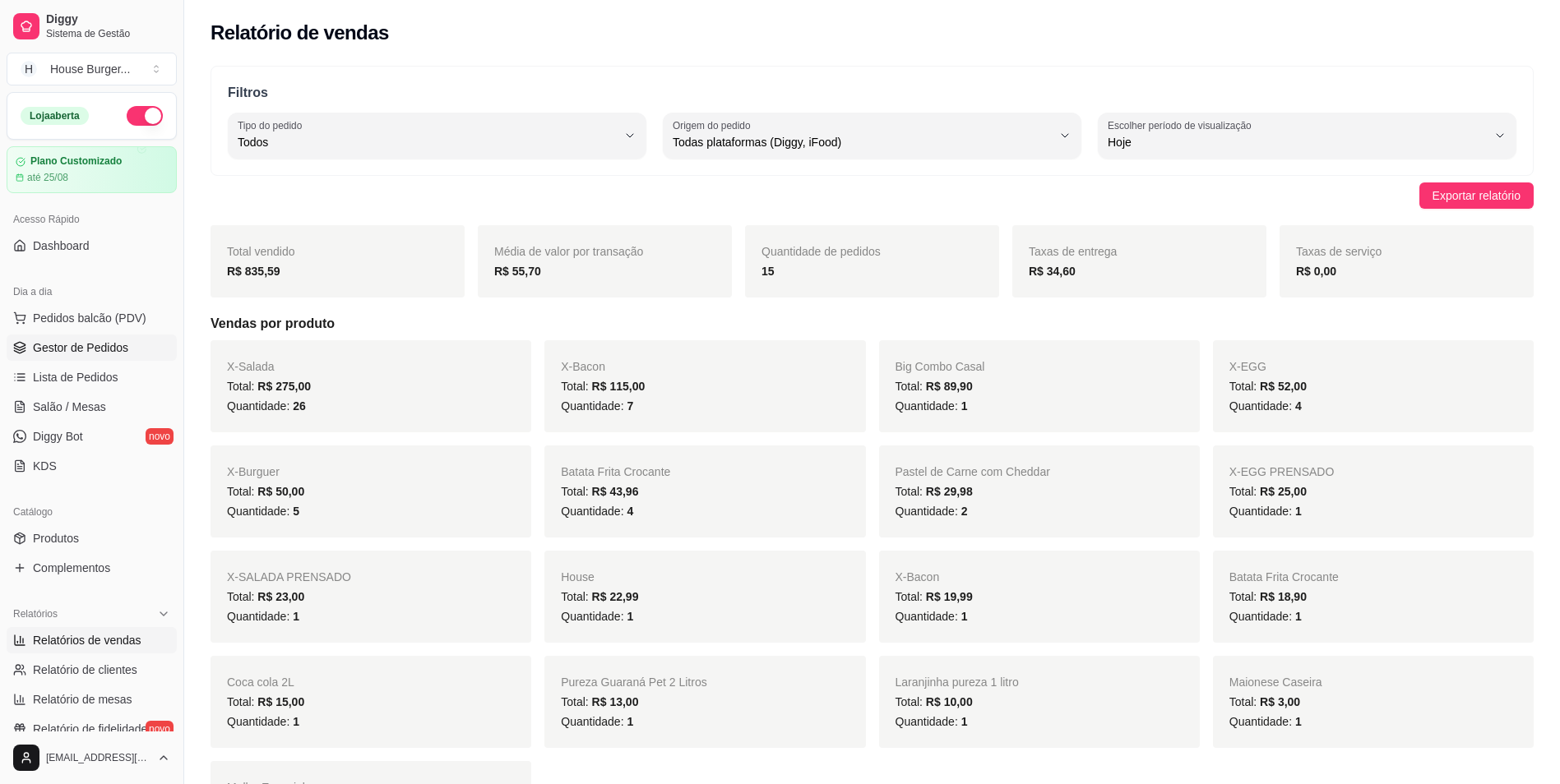
click at [55, 352] on span "Gestor de Pedidos" at bounding box center [81, 347] width 95 height 16
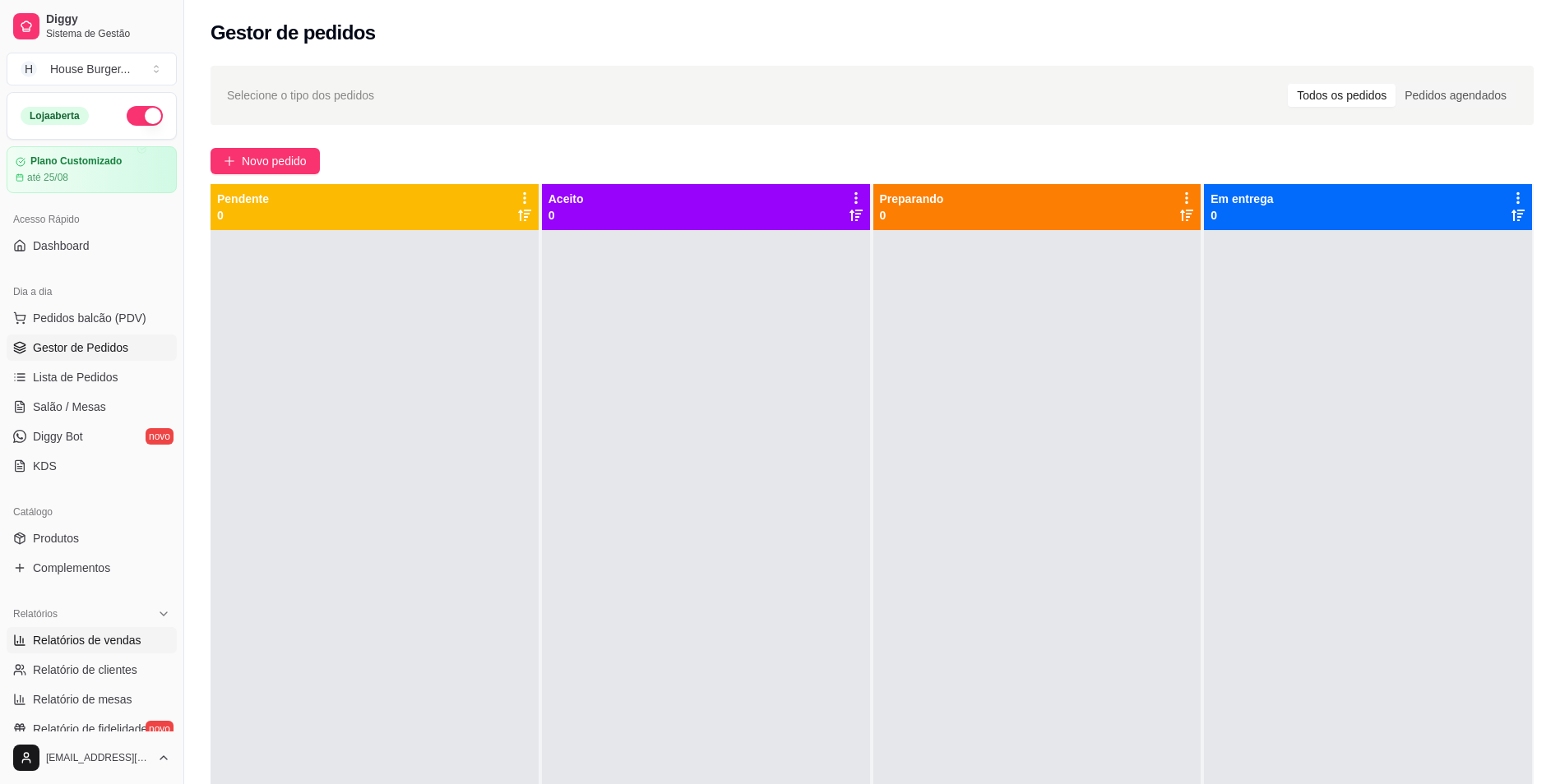
click at [36, 640] on span "Relatórios de vendas" at bounding box center [87, 640] width 108 height 16
select select "ALL"
select select "0"
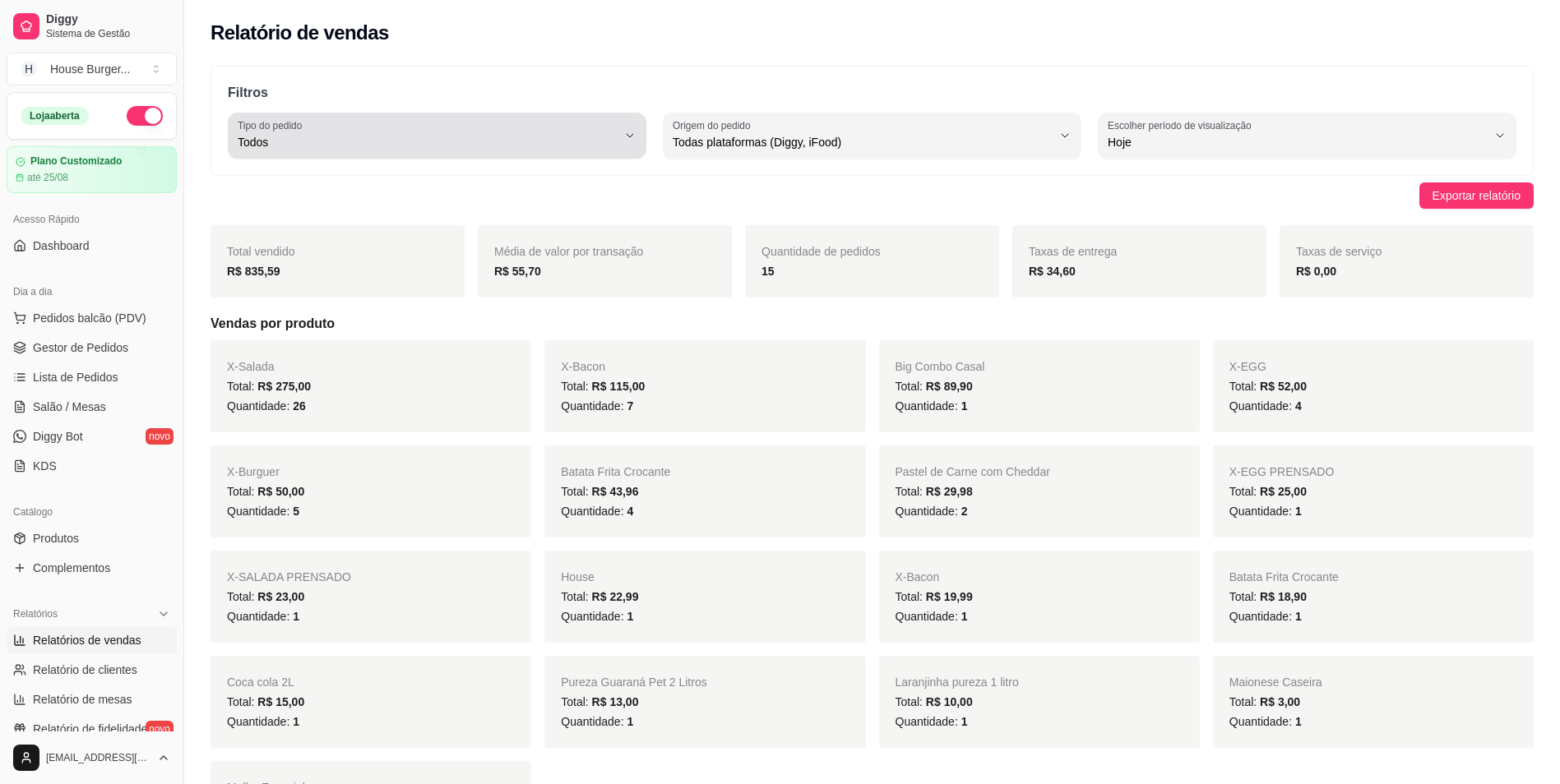
click at [329, 148] on span "Todos" at bounding box center [427, 141] width 379 height 16
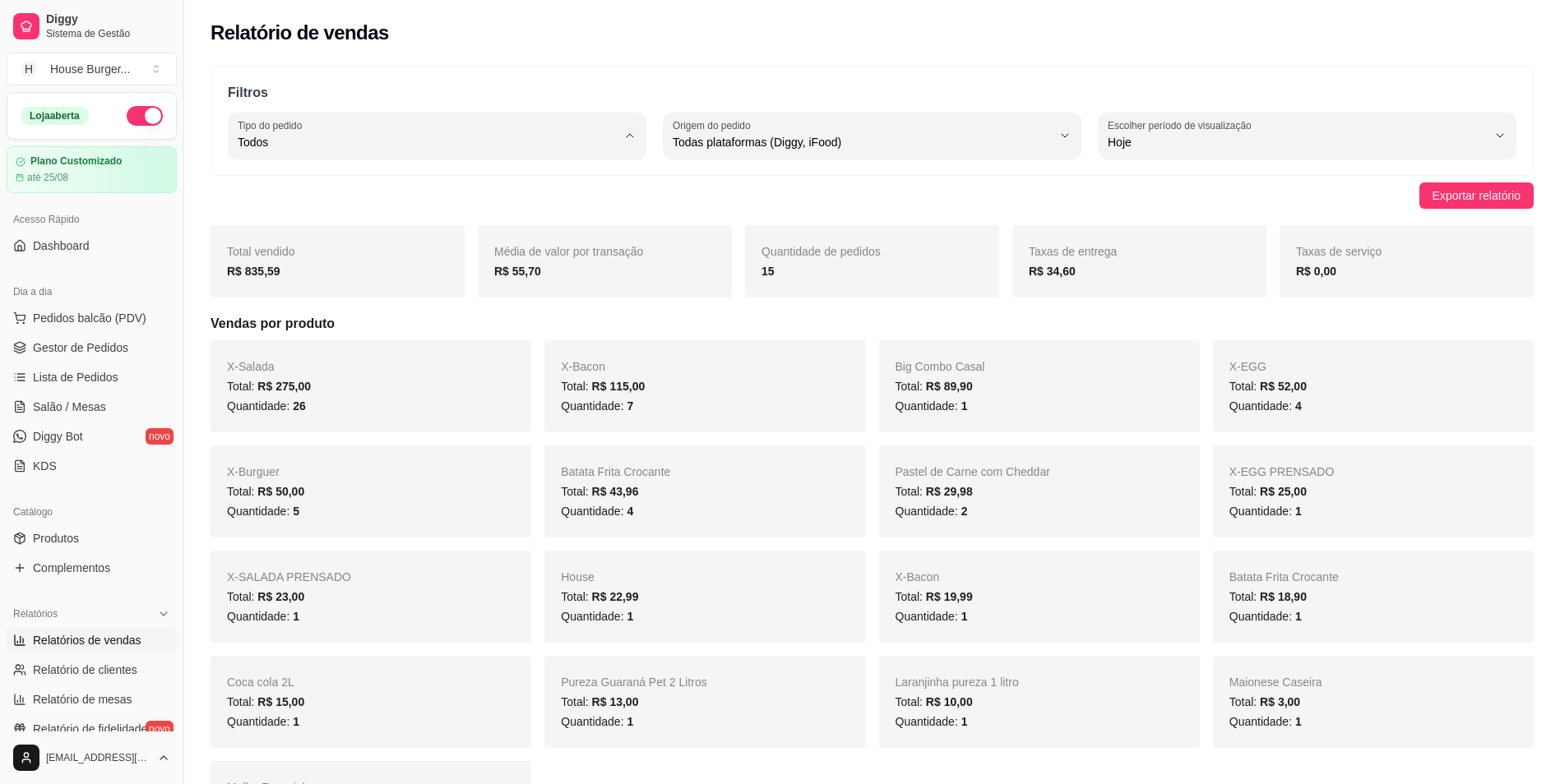
click at [367, 204] on span "Entrega" at bounding box center [430, 208] width 361 height 15
type input "DELIVERY"
select select "DELIVERY"
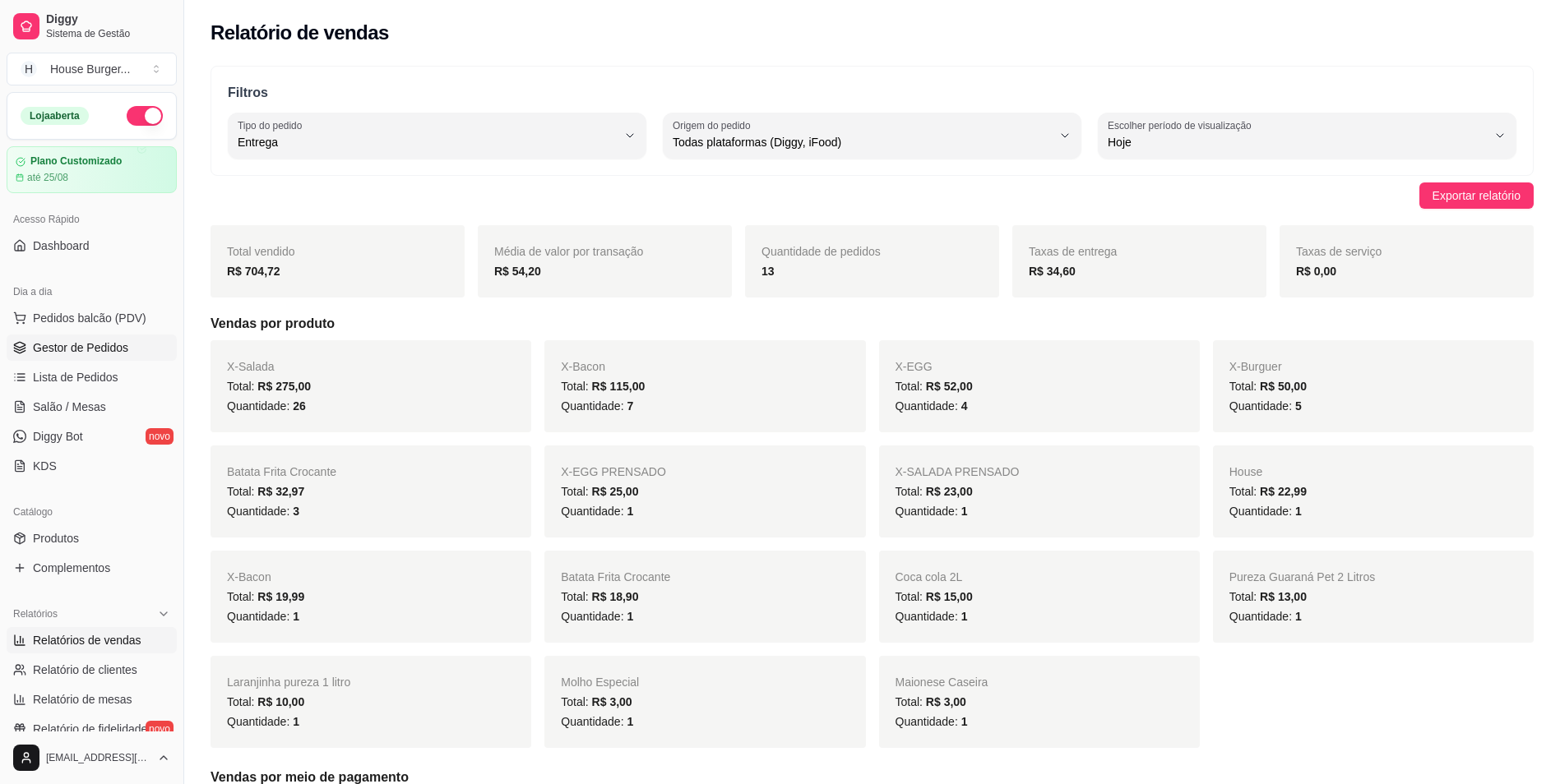
click at [110, 339] on link "Gestor de Pedidos" at bounding box center [92, 348] width 170 height 26
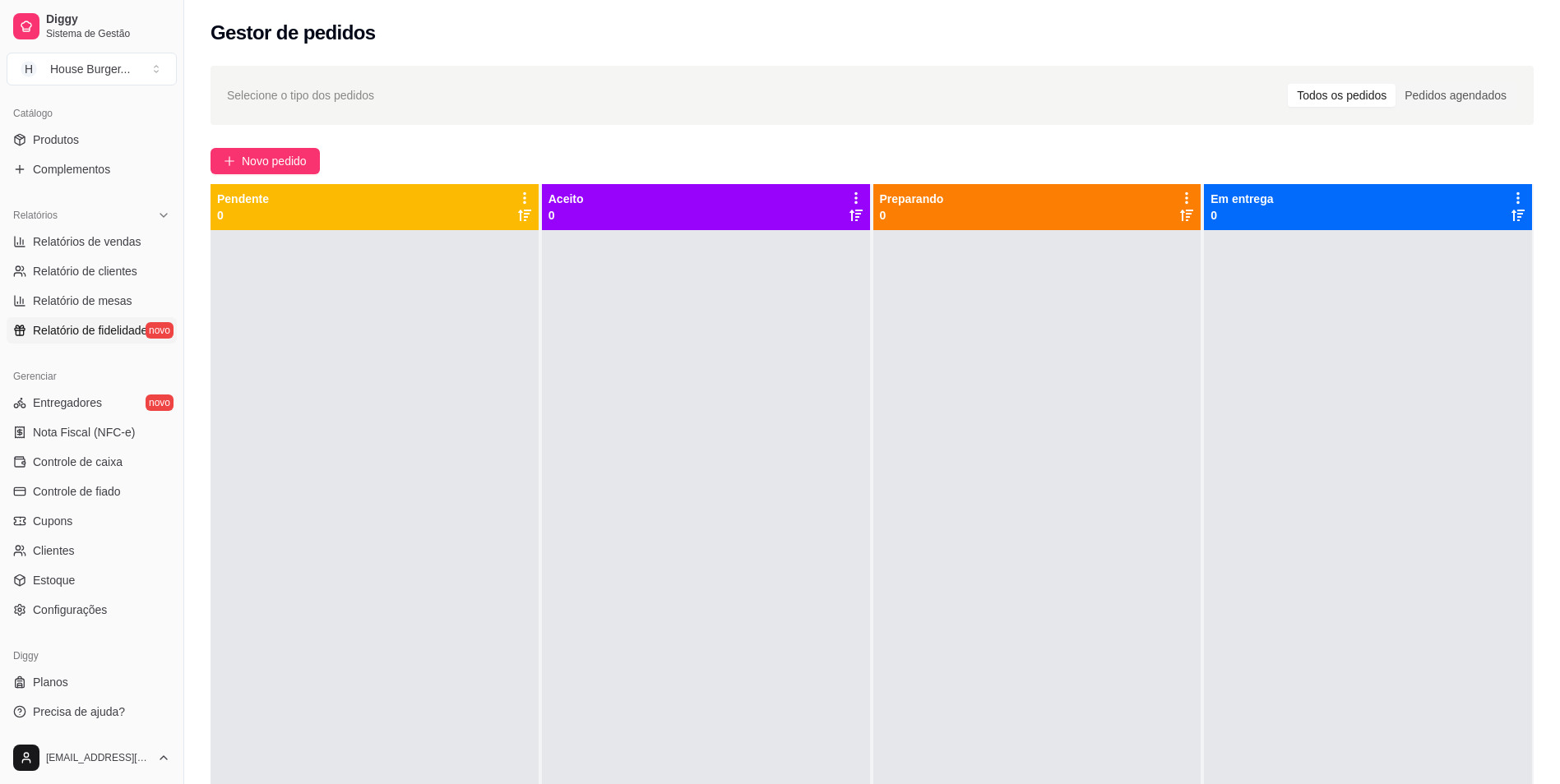
scroll to position [251, 0]
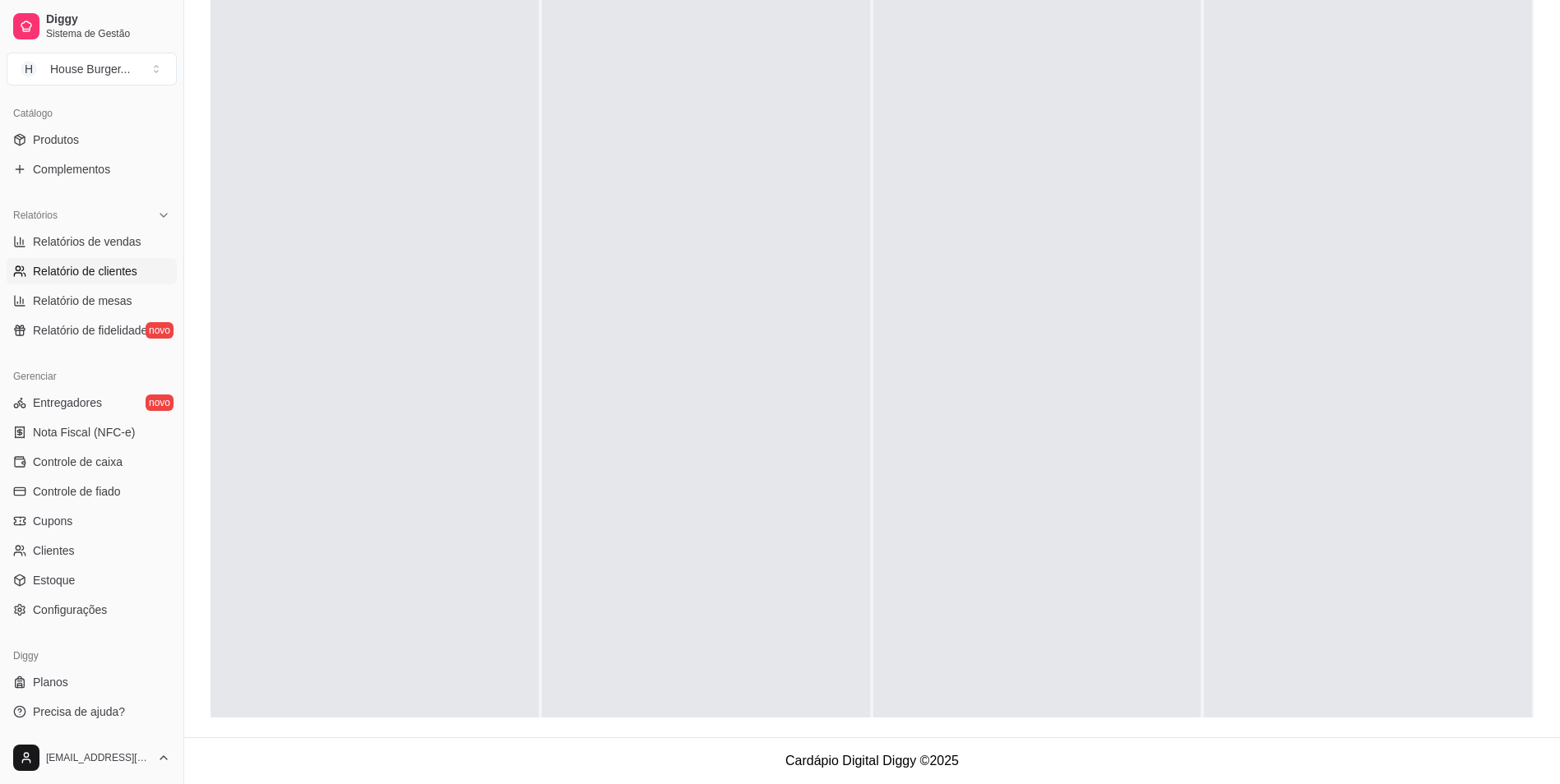
click at [86, 272] on span "Relatório de clientes" at bounding box center [85, 271] width 105 height 16
select select "30"
select select "HIGHEST_TOTAL_SPENT_WITH_ORDERS"
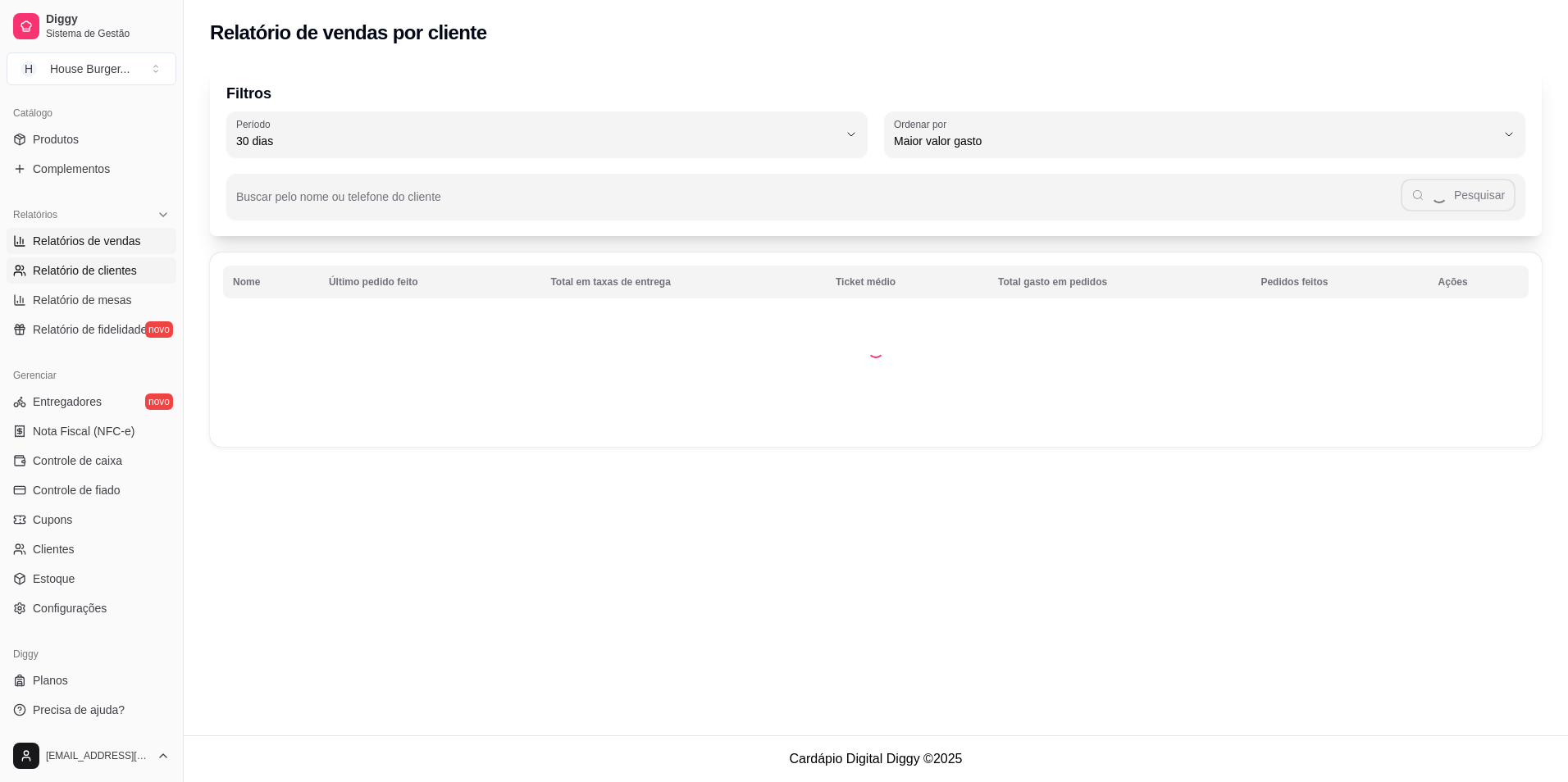
click at [100, 246] on span "Relatórios de vendas" at bounding box center [87, 241] width 108 height 16
select select "ALL"
select select "0"
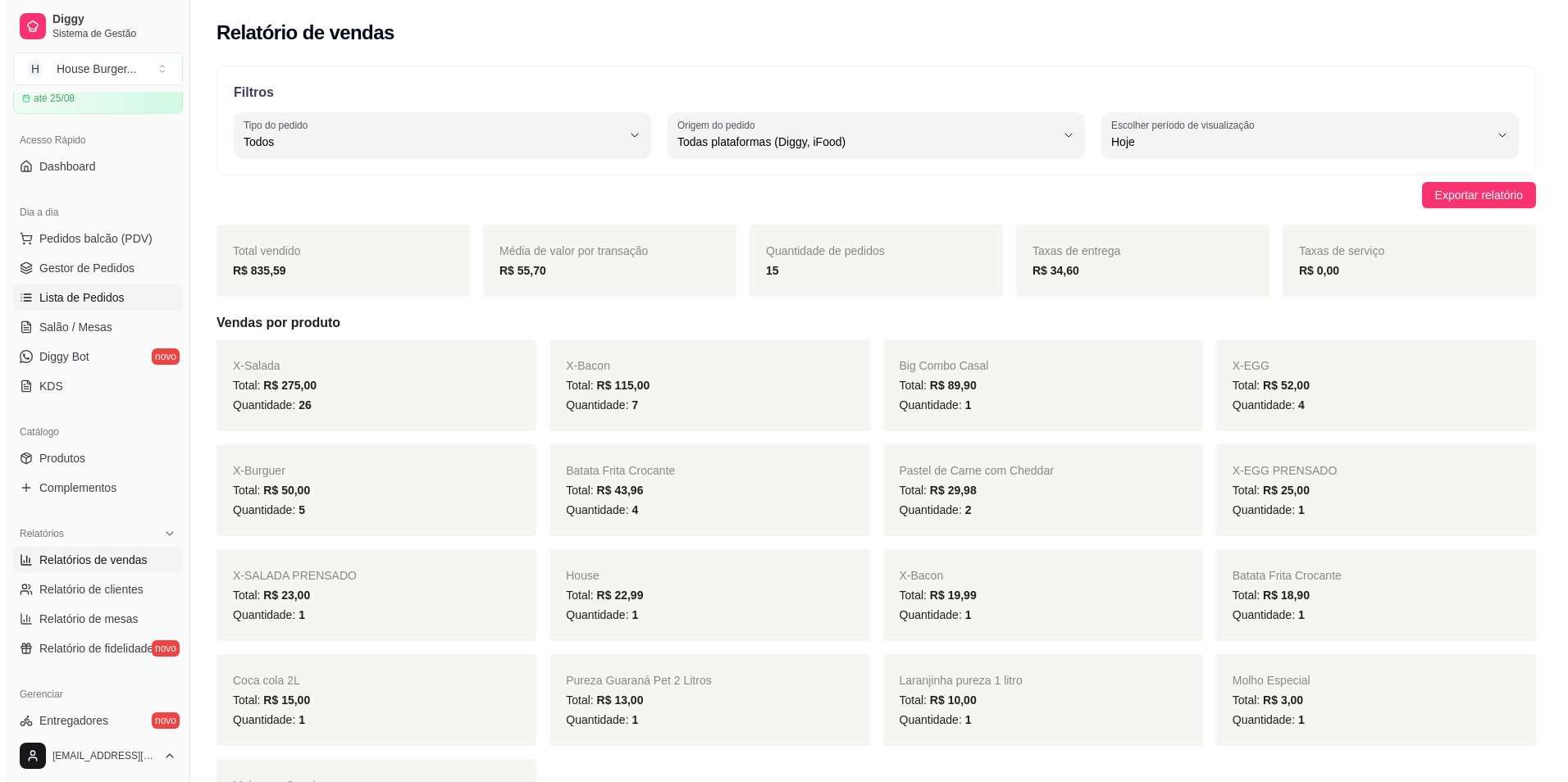
scroll to position [70, 0]
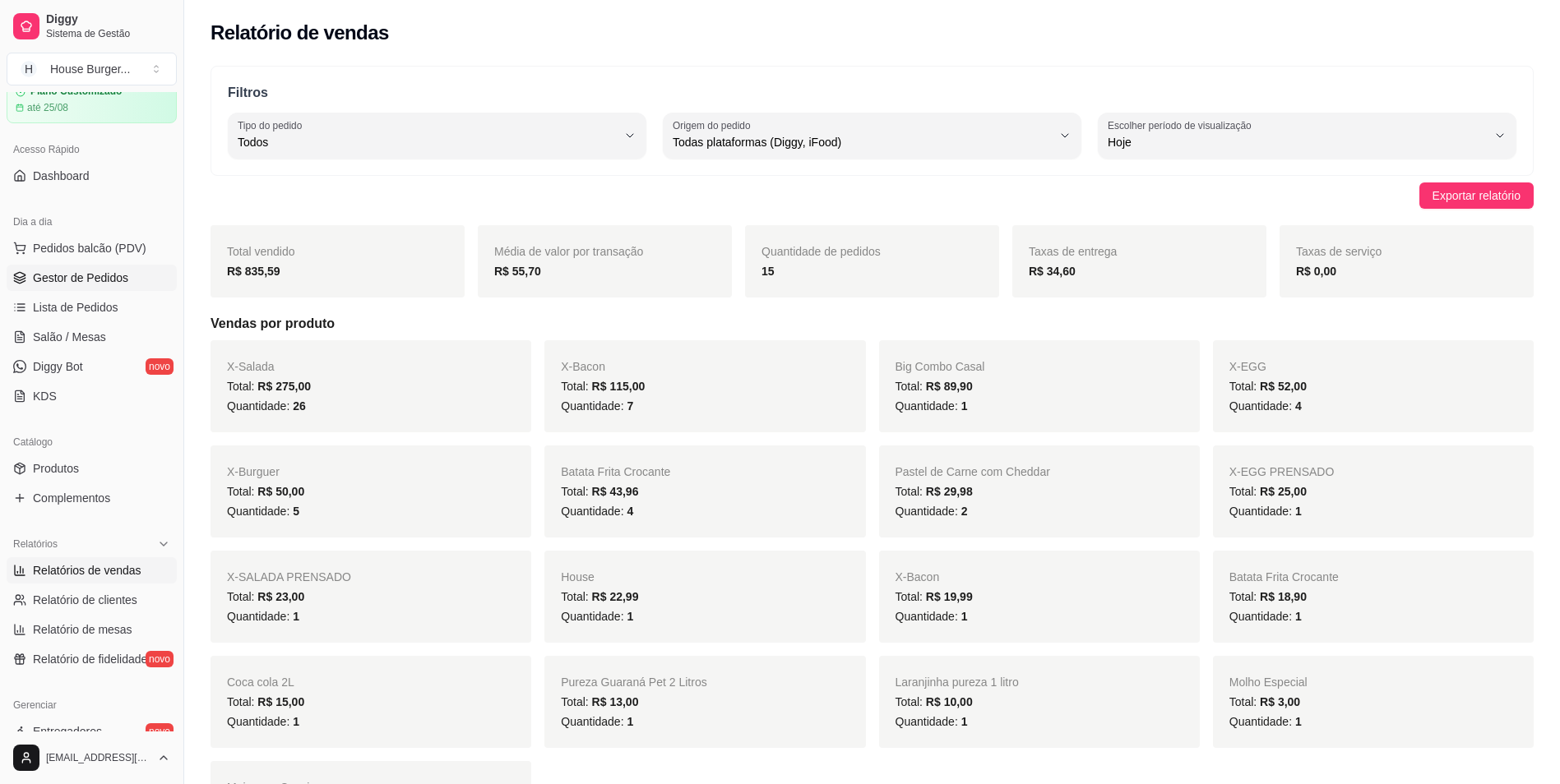
click at [114, 281] on span "Gestor de Pedidos" at bounding box center [81, 277] width 95 height 16
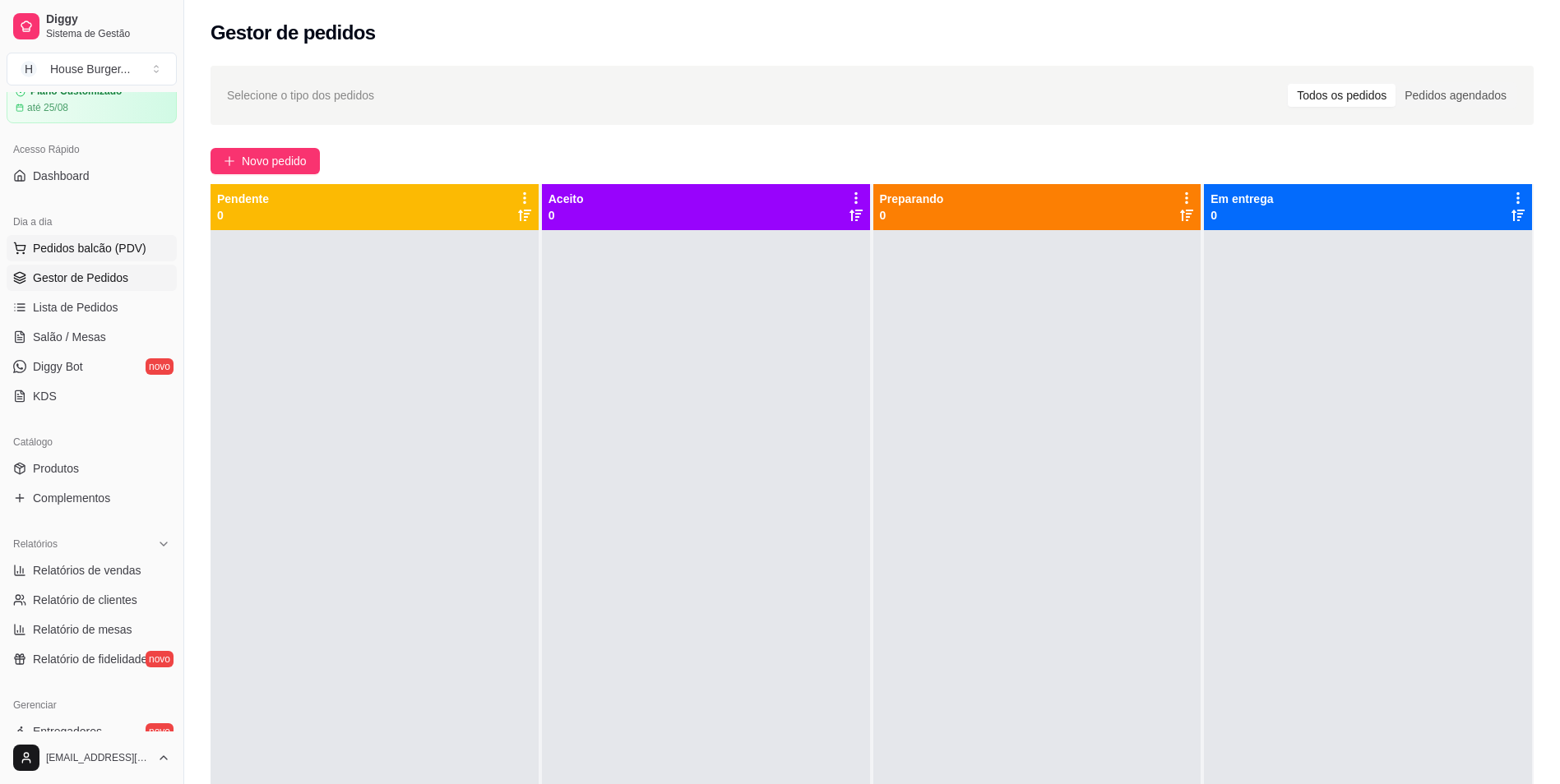
click at [130, 245] on span "Pedidos balcão (PDV)" at bounding box center [90, 248] width 113 height 16
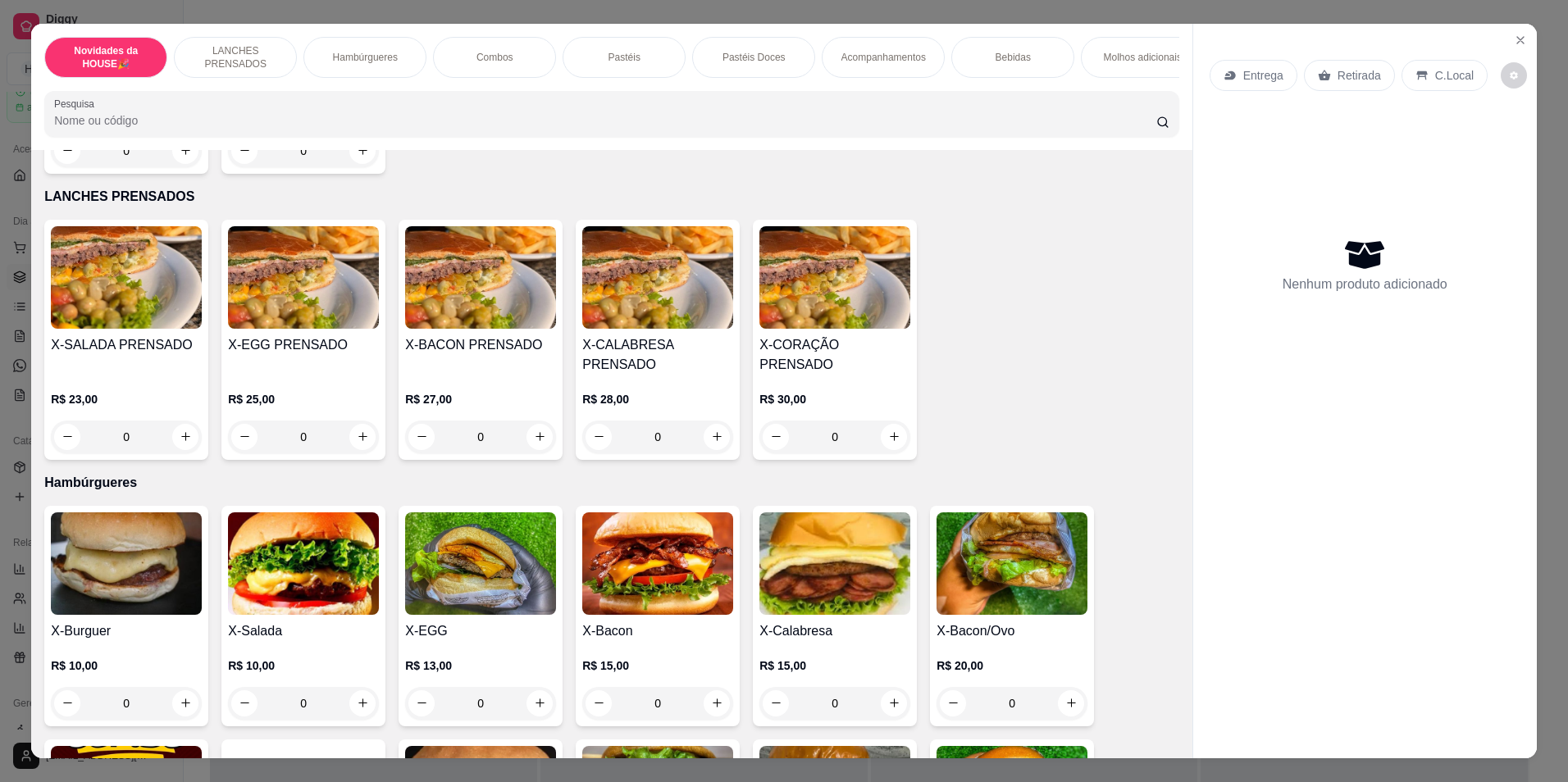
scroll to position [328, 0]
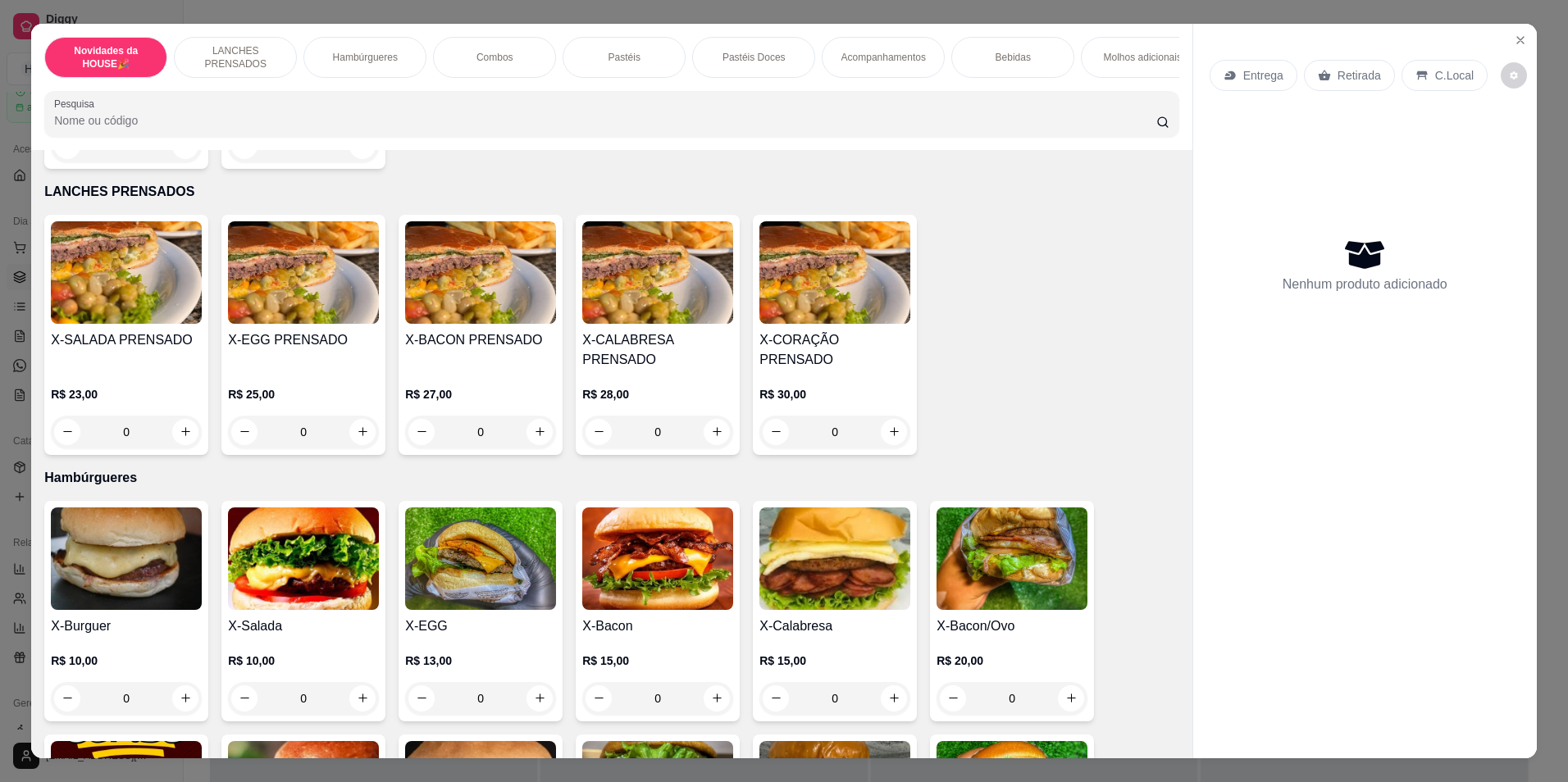
click at [175, 703] on div "0" at bounding box center [127, 699] width 151 height 33
click at [176, 707] on div "0" at bounding box center [127, 699] width 151 height 33
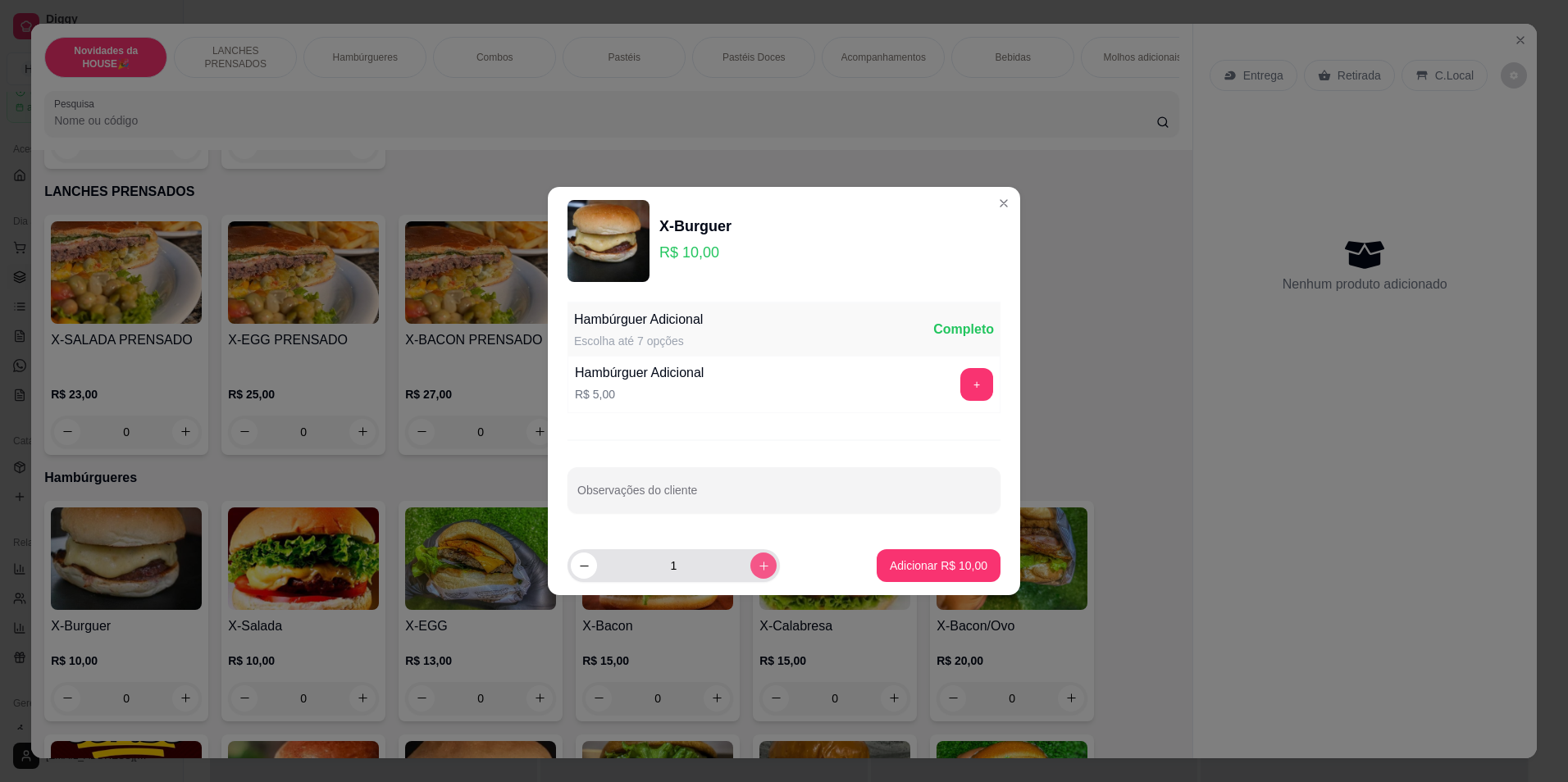
click at [757, 569] on icon "increase-product-quantity" at bounding box center [763, 566] width 12 height 12
click at [586, 571] on icon "decrease-product-quantity" at bounding box center [584, 566] width 12 height 12
type input "3"
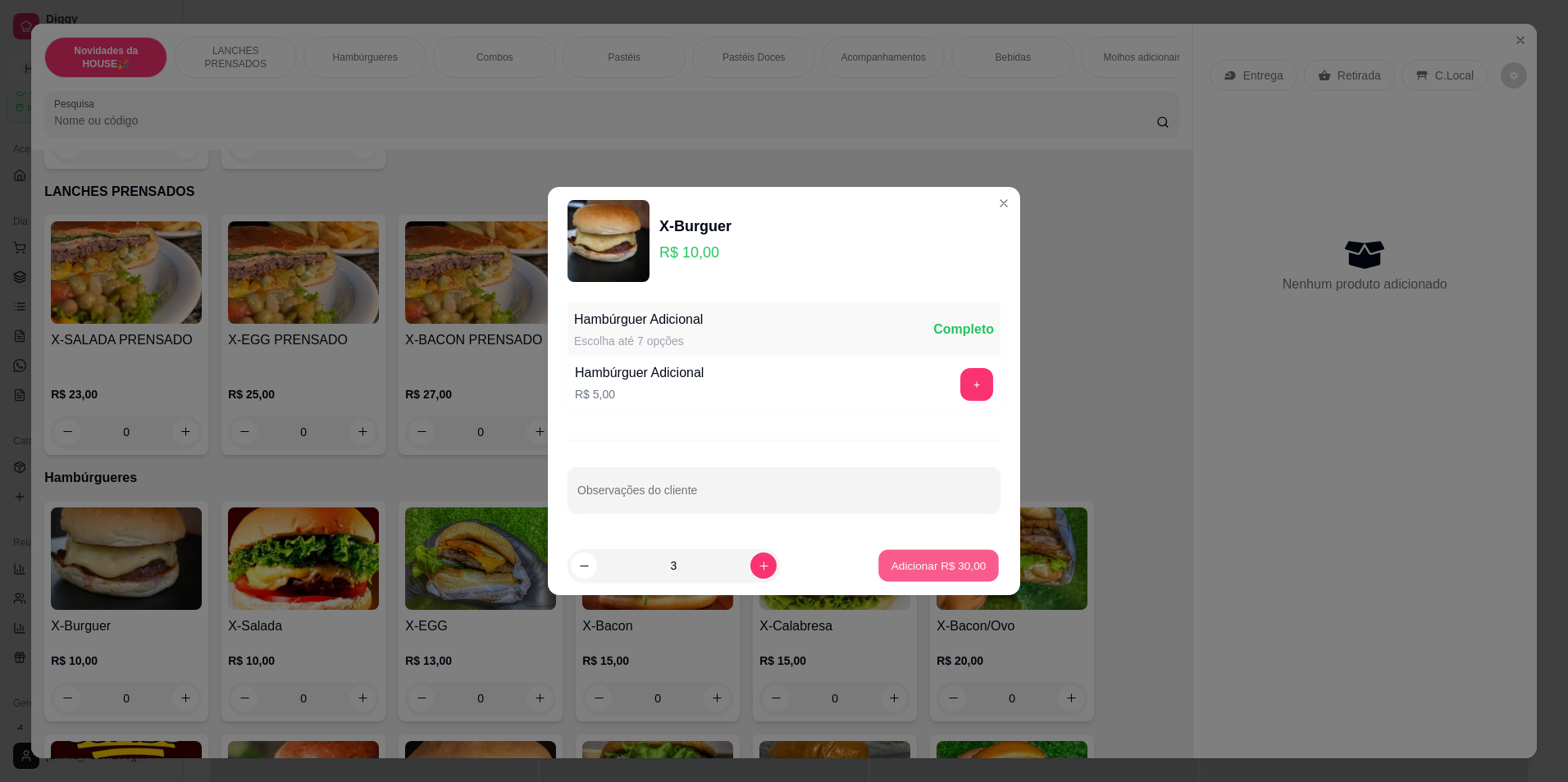
click at [895, 566] on p "Adicionar R$ 30,00" at bounding box center [939, 565] width 95 height 15
type input "3"
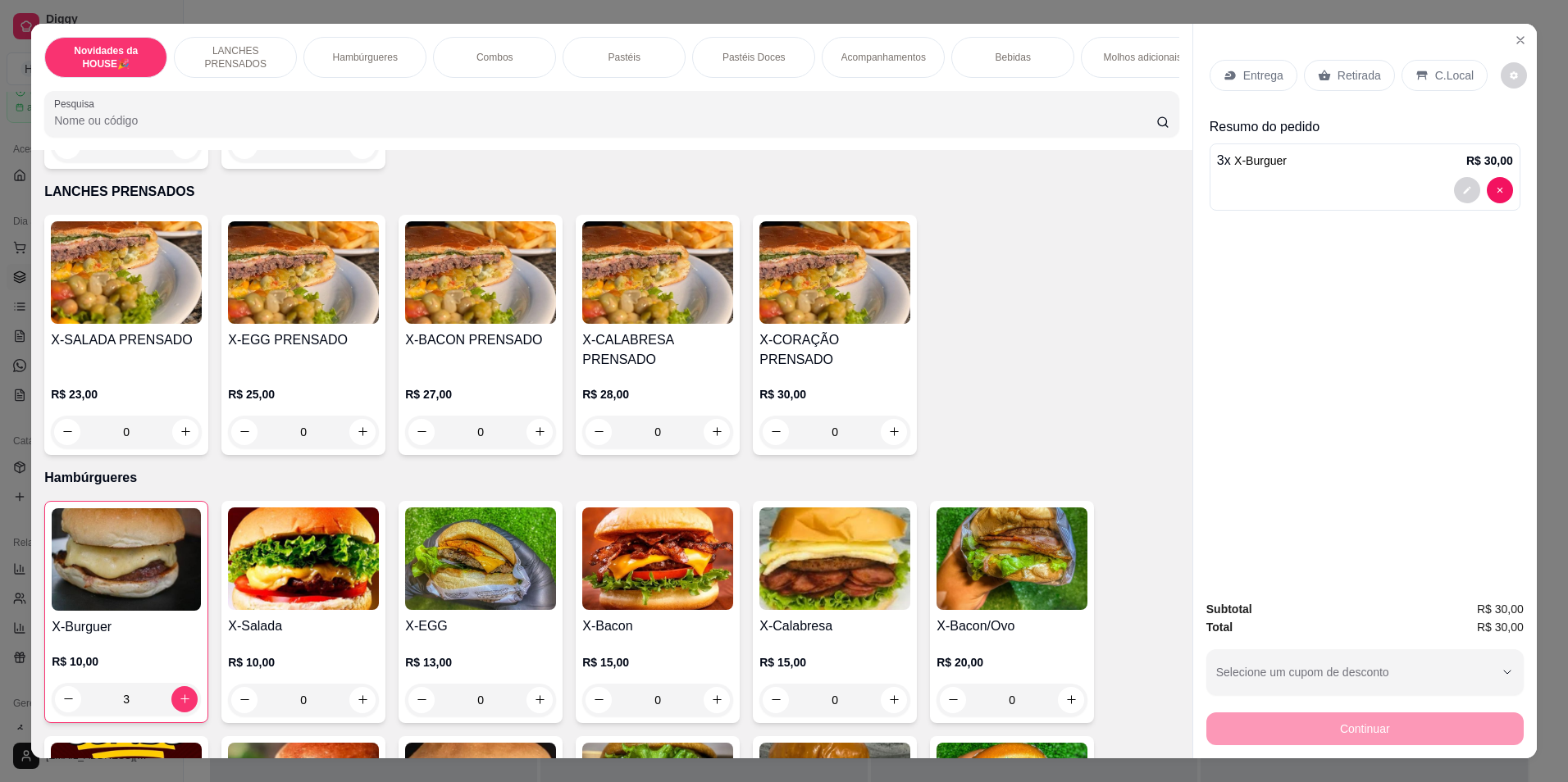
click at [1348, 73] on p "Retirada" at bounding box center [1359, 75] width 43 height 16
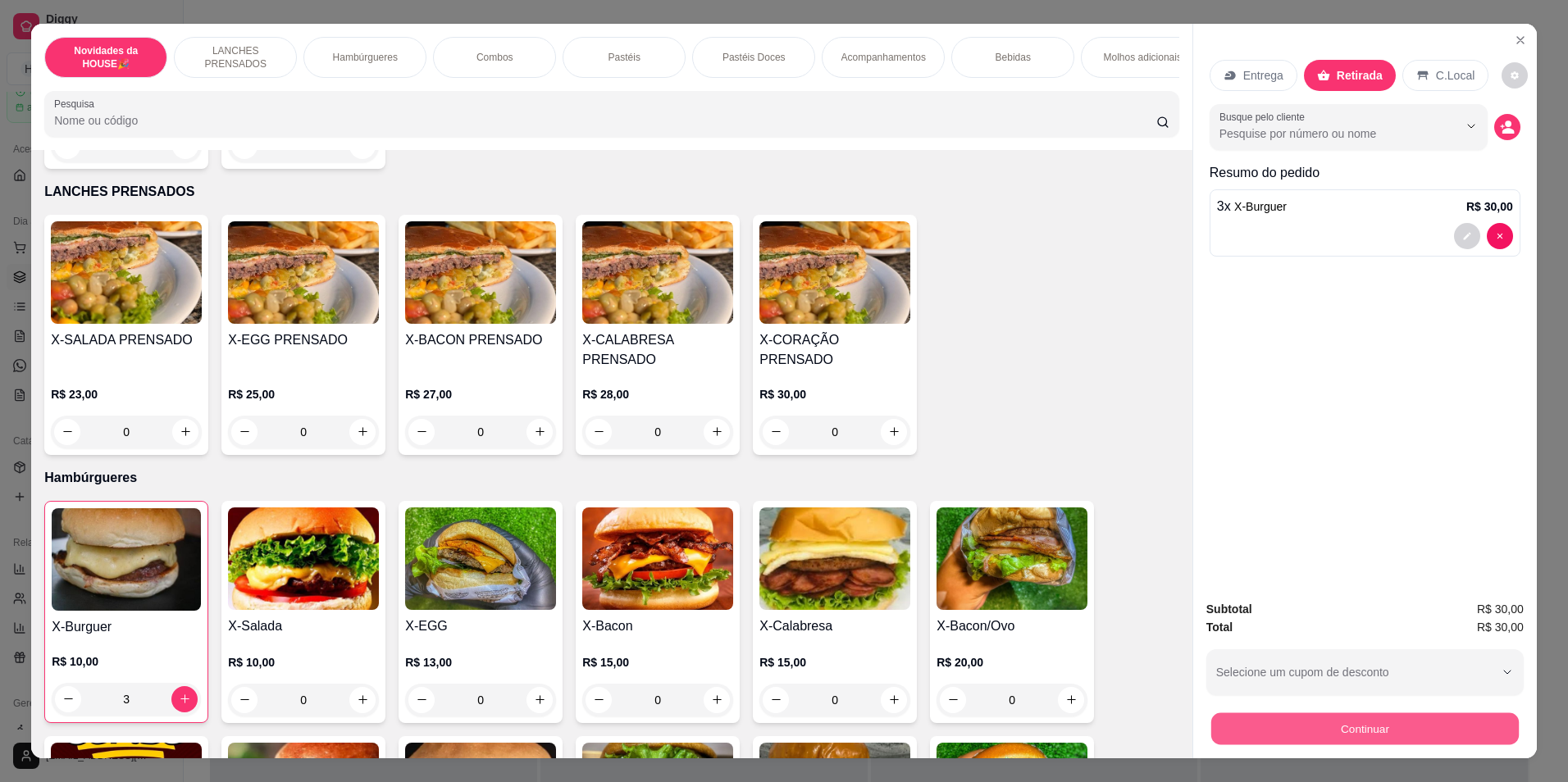
click at [1371, 729] on button "Continuar" at bounding box center [1365, 729] width 308 height 32
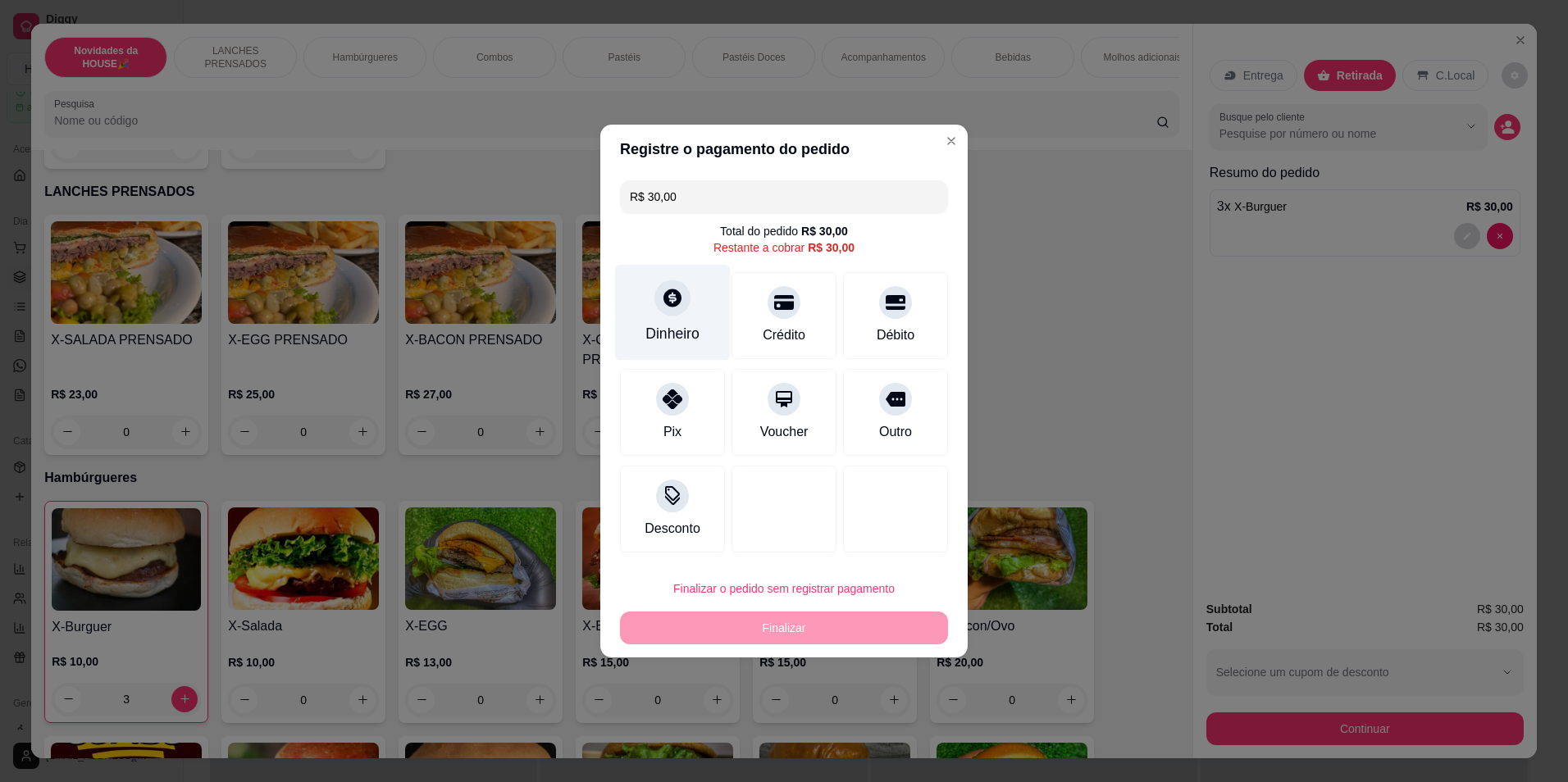
click at [679, 315] on div "Dinheiro" at bounding box center [673, 313] width 116 height 96
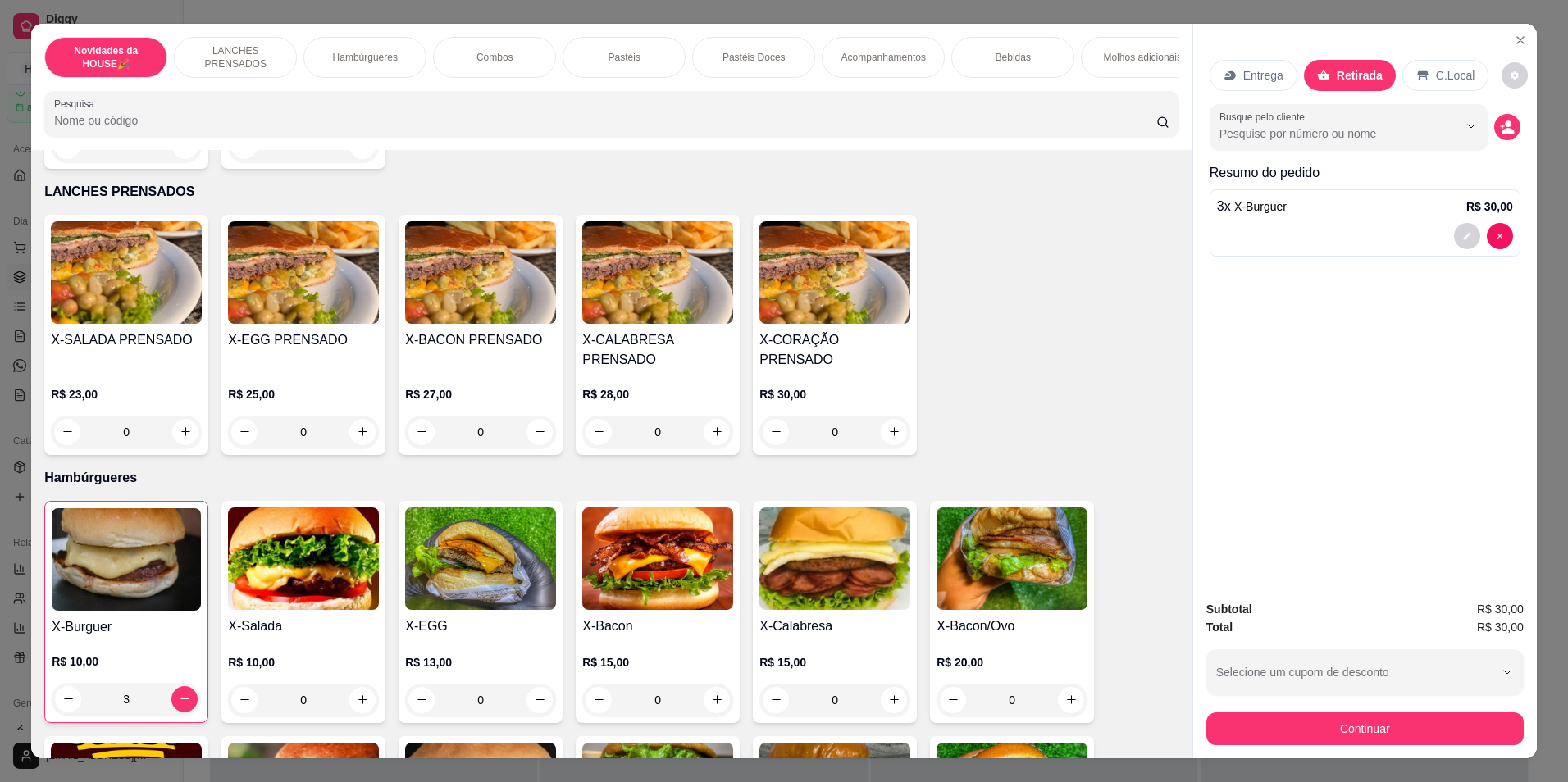
click at [999, 59] on p "Bebidas" at bounding box center [1012, 57] width 35 height 13
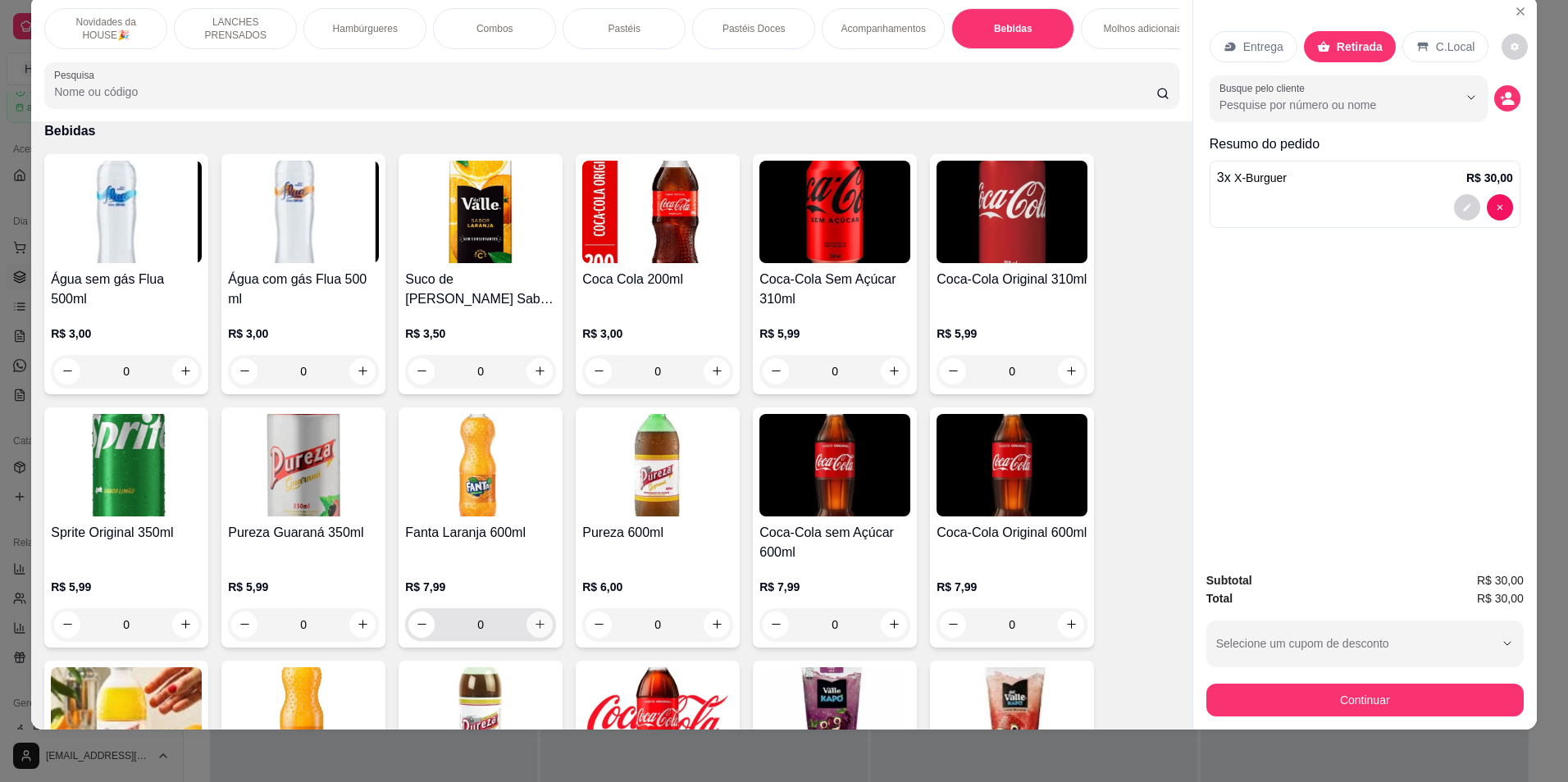
click at [526, 638] on button "increase-product-quantity" at bounding box center [539, 625] width 26 height 26
type input "1"
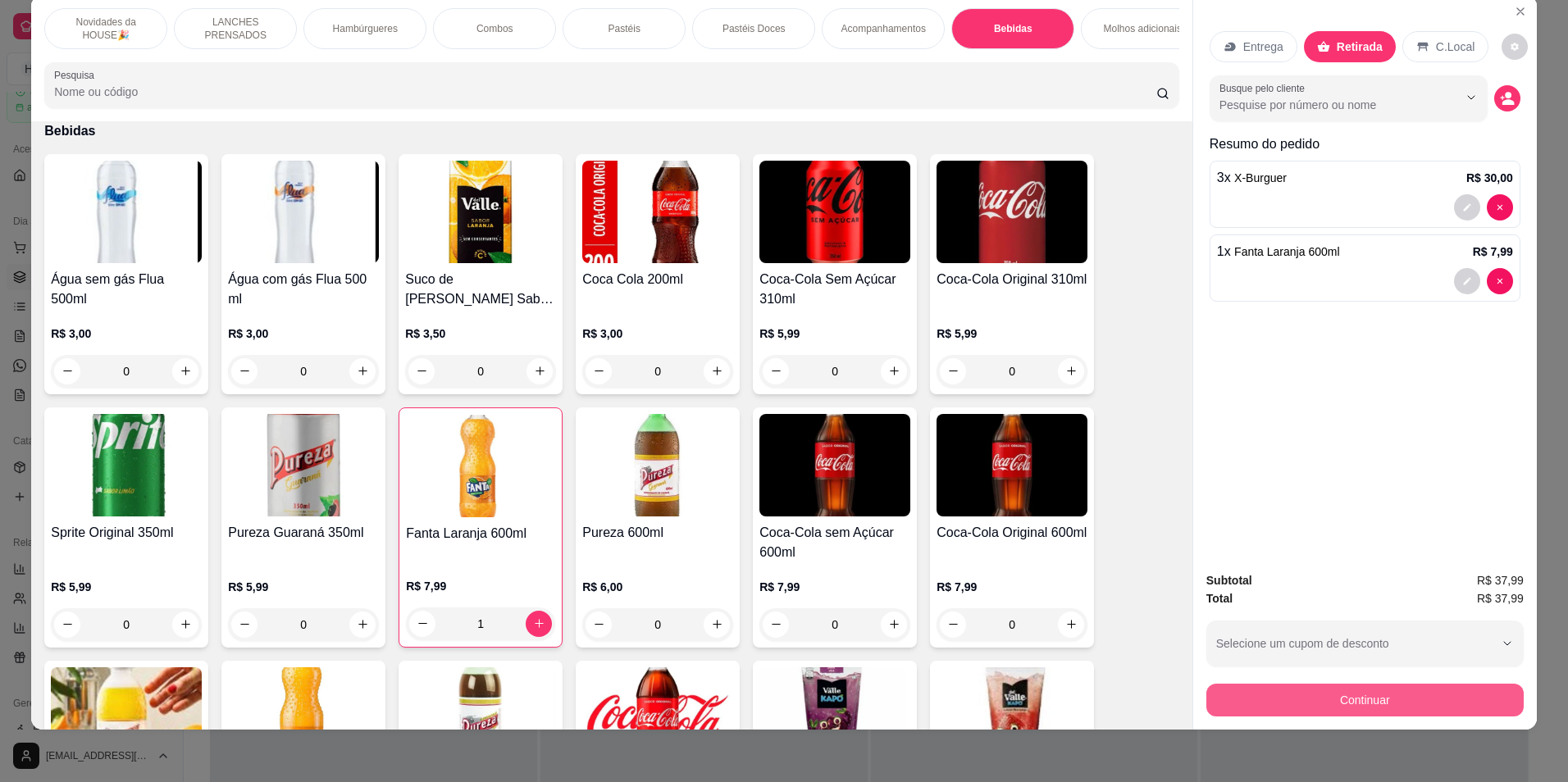
click at [1413, 699] on button "Continuar" at bounding box center [1364, 700] width 317 height 33
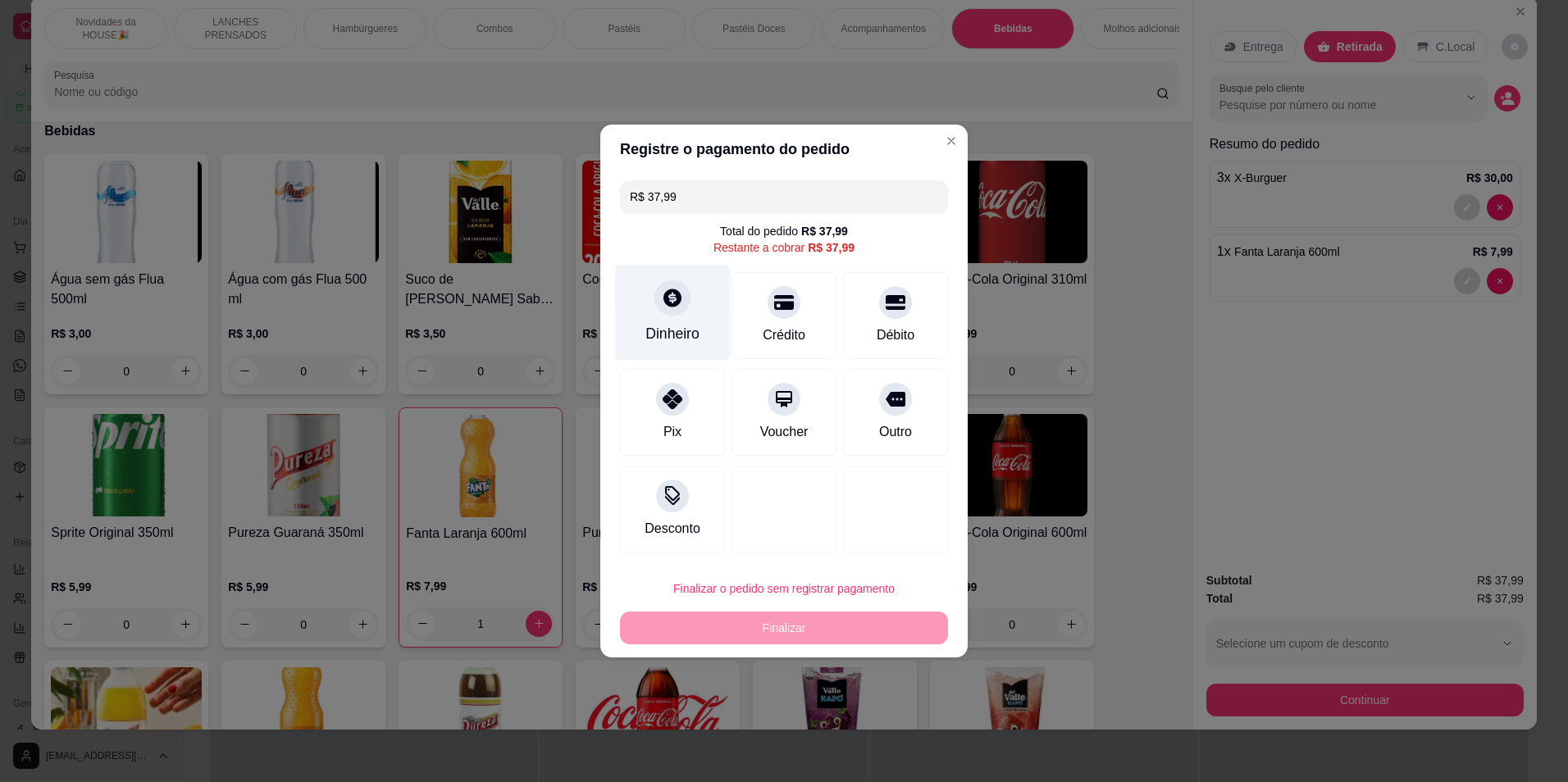
click at [639, 299] on div "Dinheiro" at bounding box center [673, 313] width 116 height 96
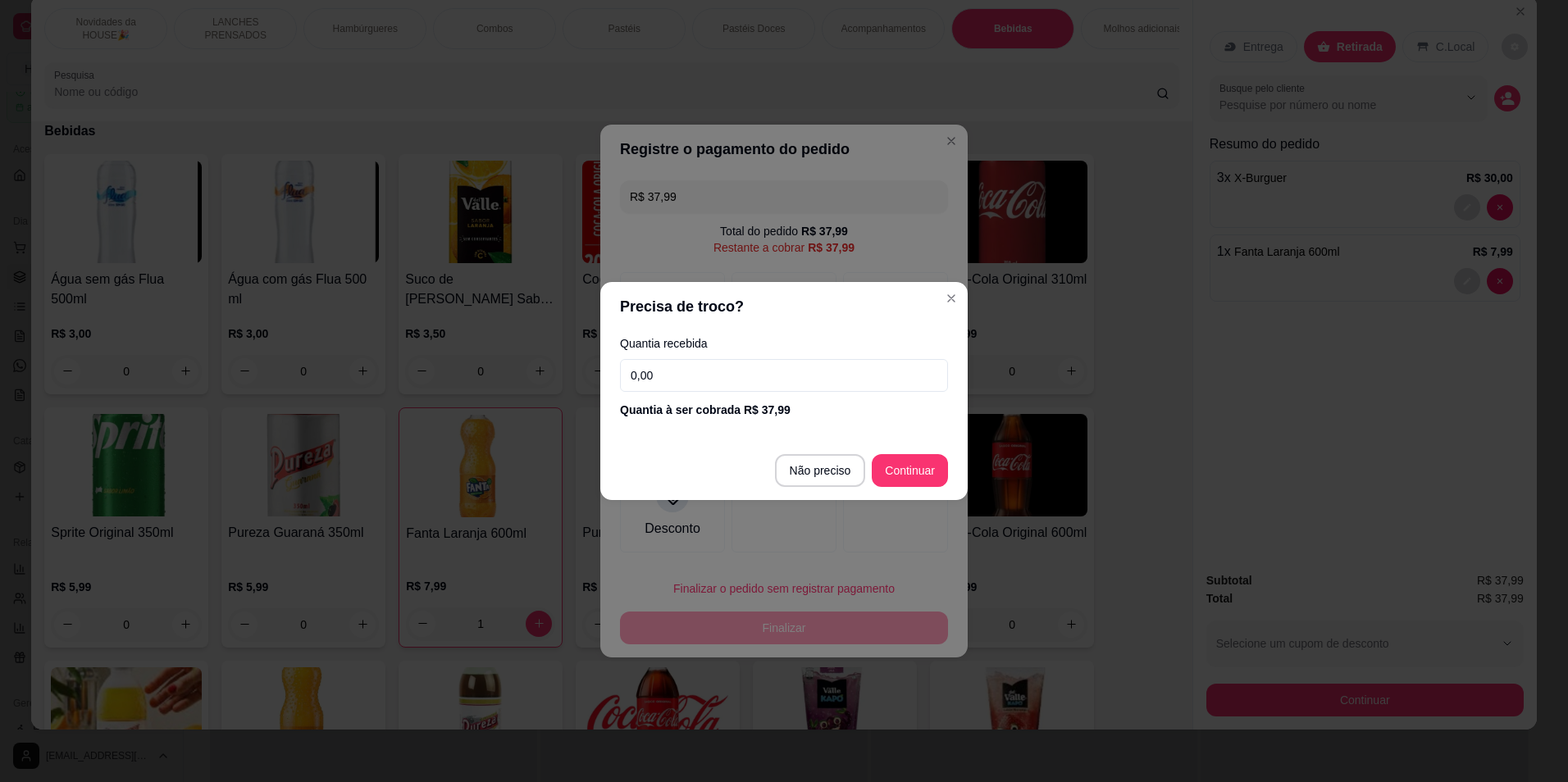
click at [690, 368] on input "0,00" at bounding box center [784, 376] width 328 height 33
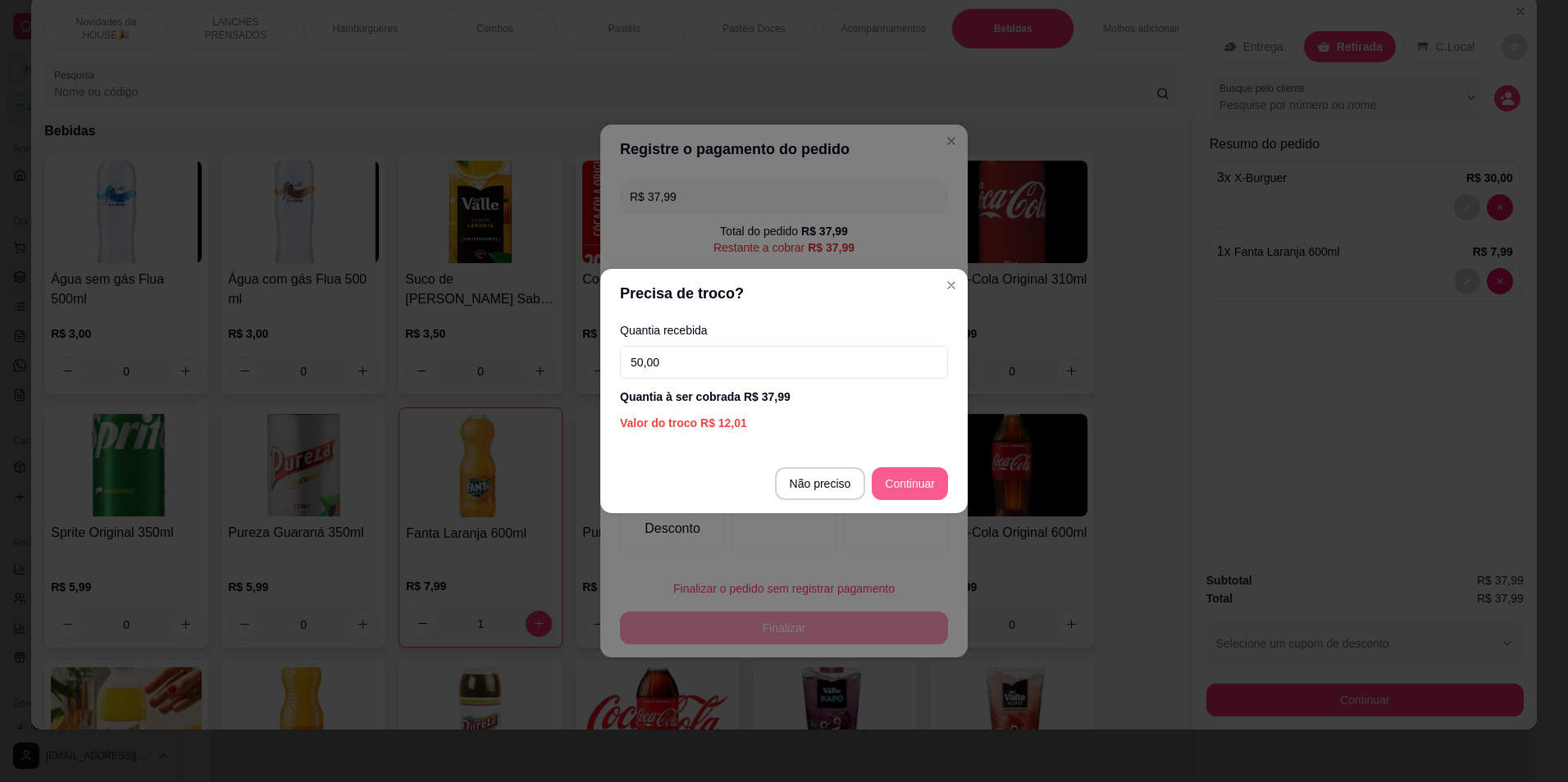
type input "50,00"
type input "R$ 0,00"
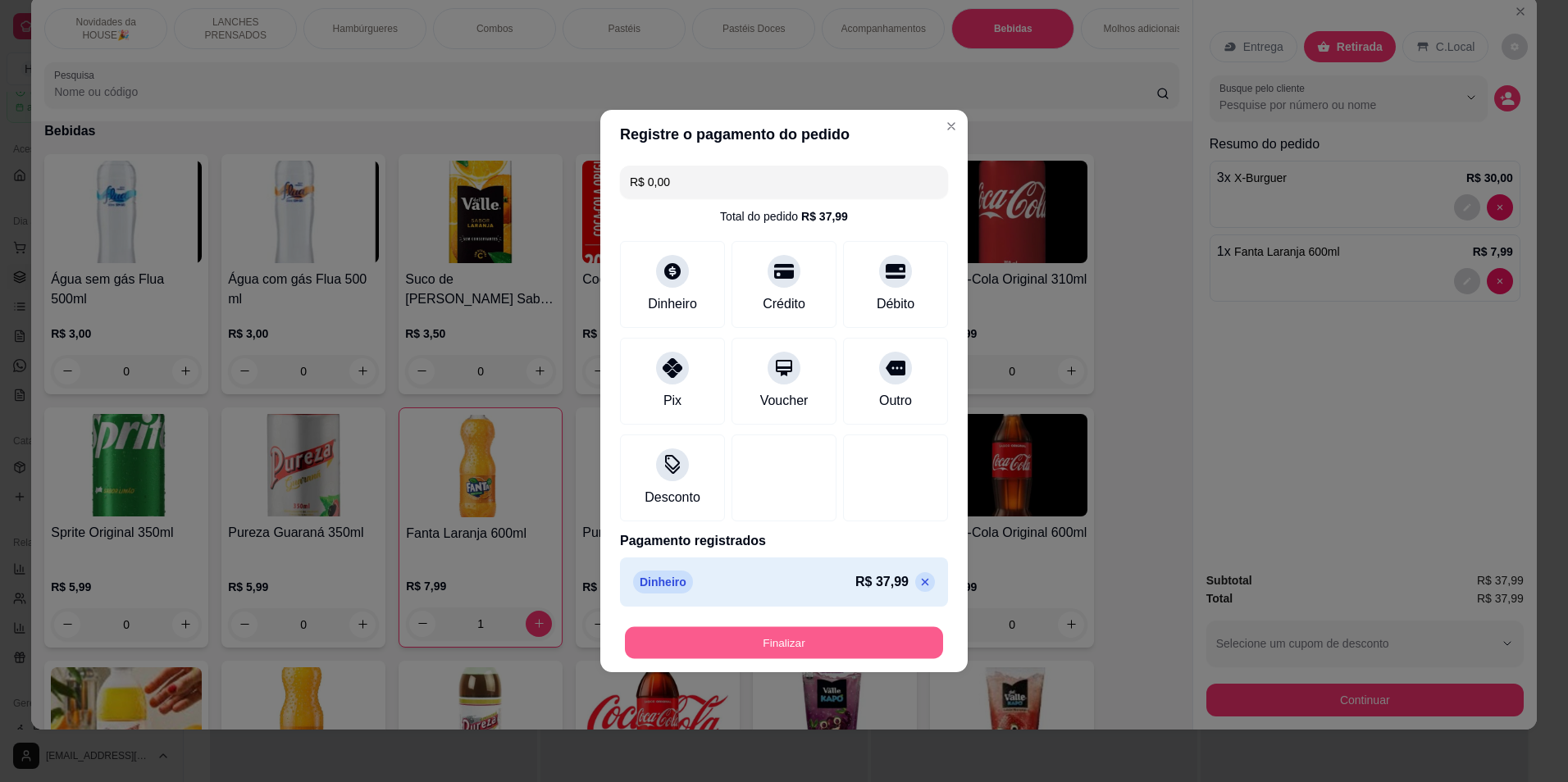
click at [756, 637] on button "Finalizar" at bounding box center [784, 643] width 318 height 32
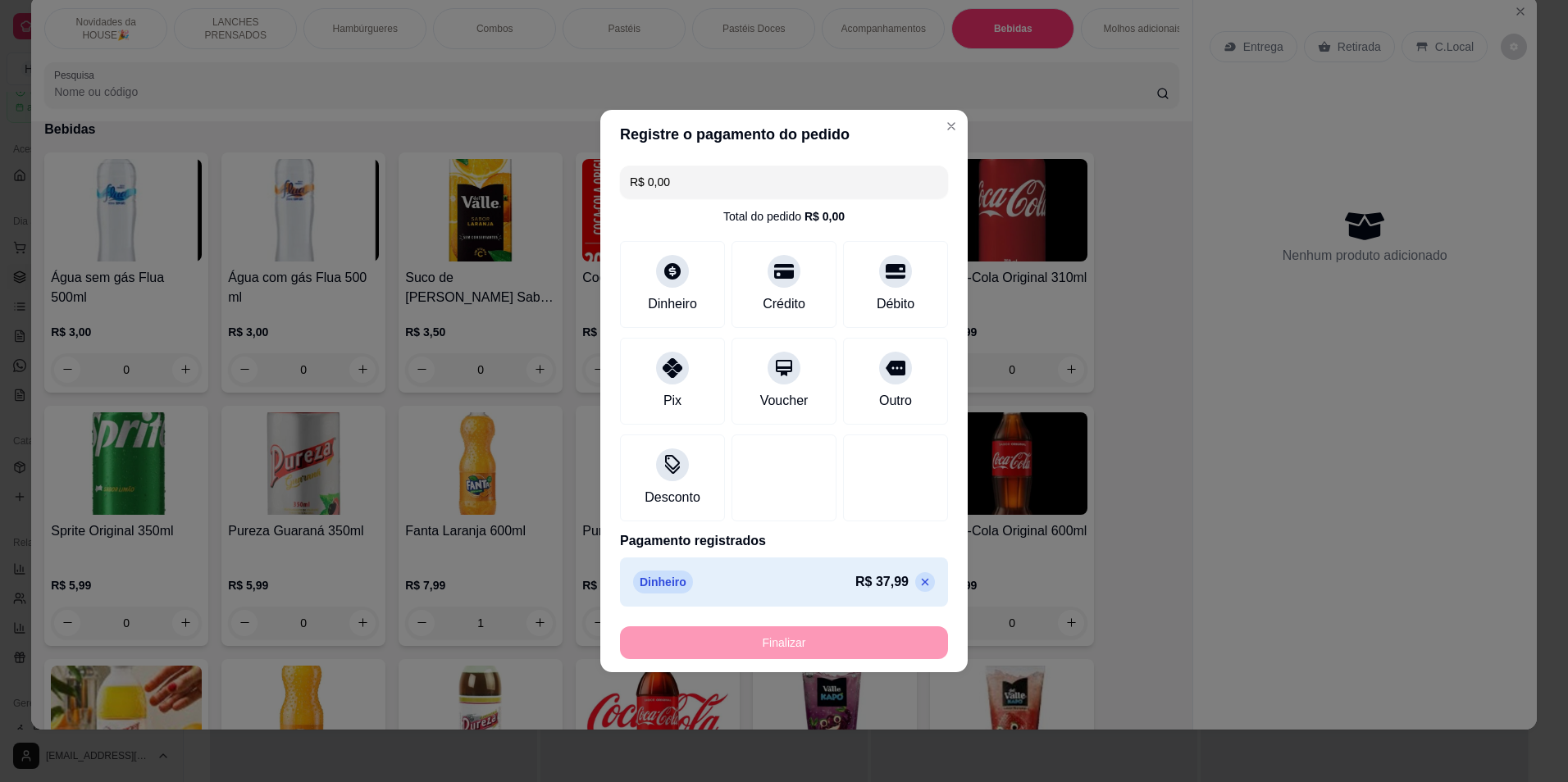
type input "0"
type input "-R$ 37,99"
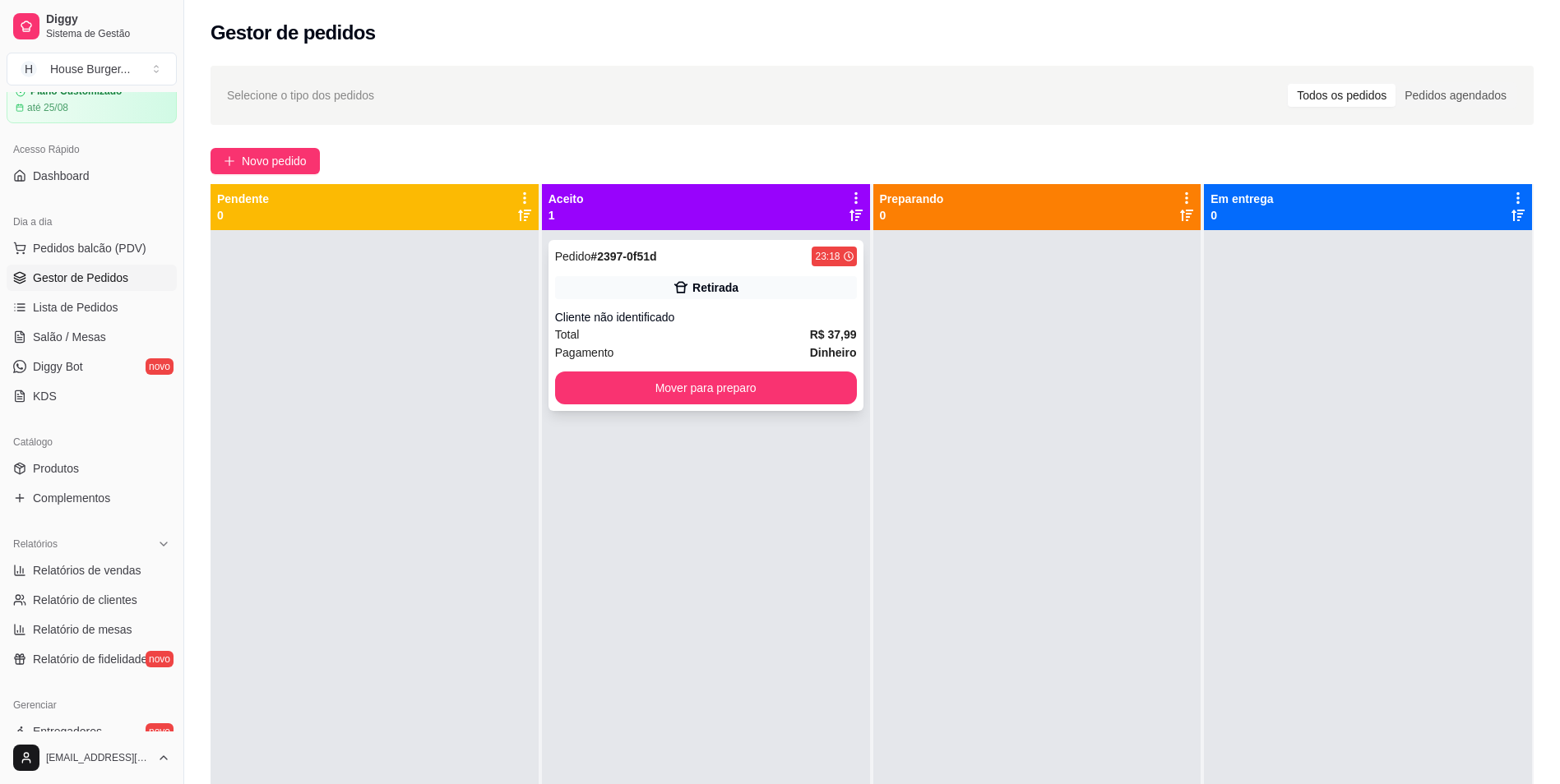
click at [688, 321] on div "Cliente não identificado" at bounding box center [706, 317] width 302 height 16
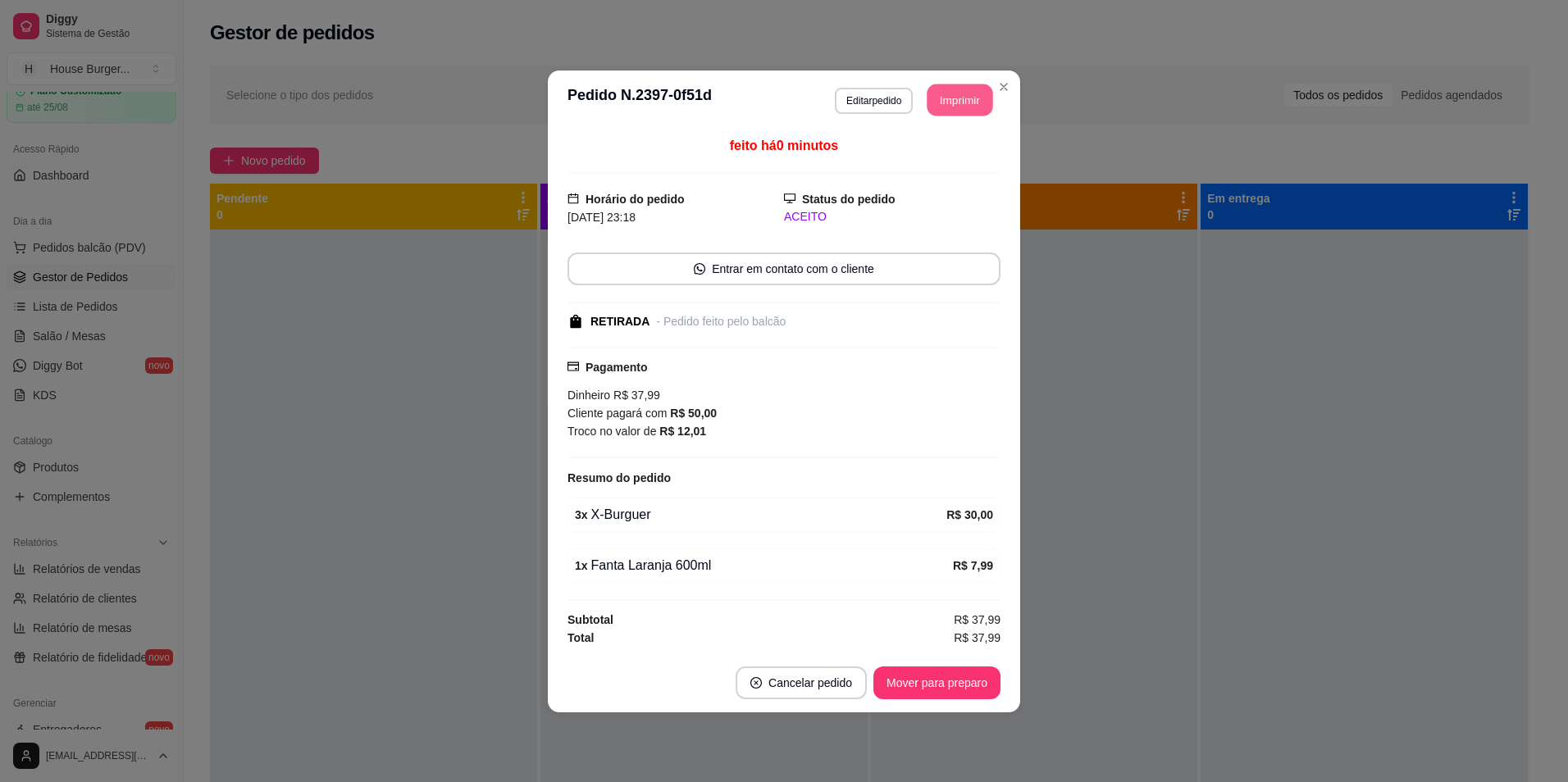
click at [940, 94] on button "Imprimir" at bounding box center [959, 99] width 65 height 32
click at [907, 674] on button "Mover para preparo" at bounding box center [937, 683] width 127 height 33
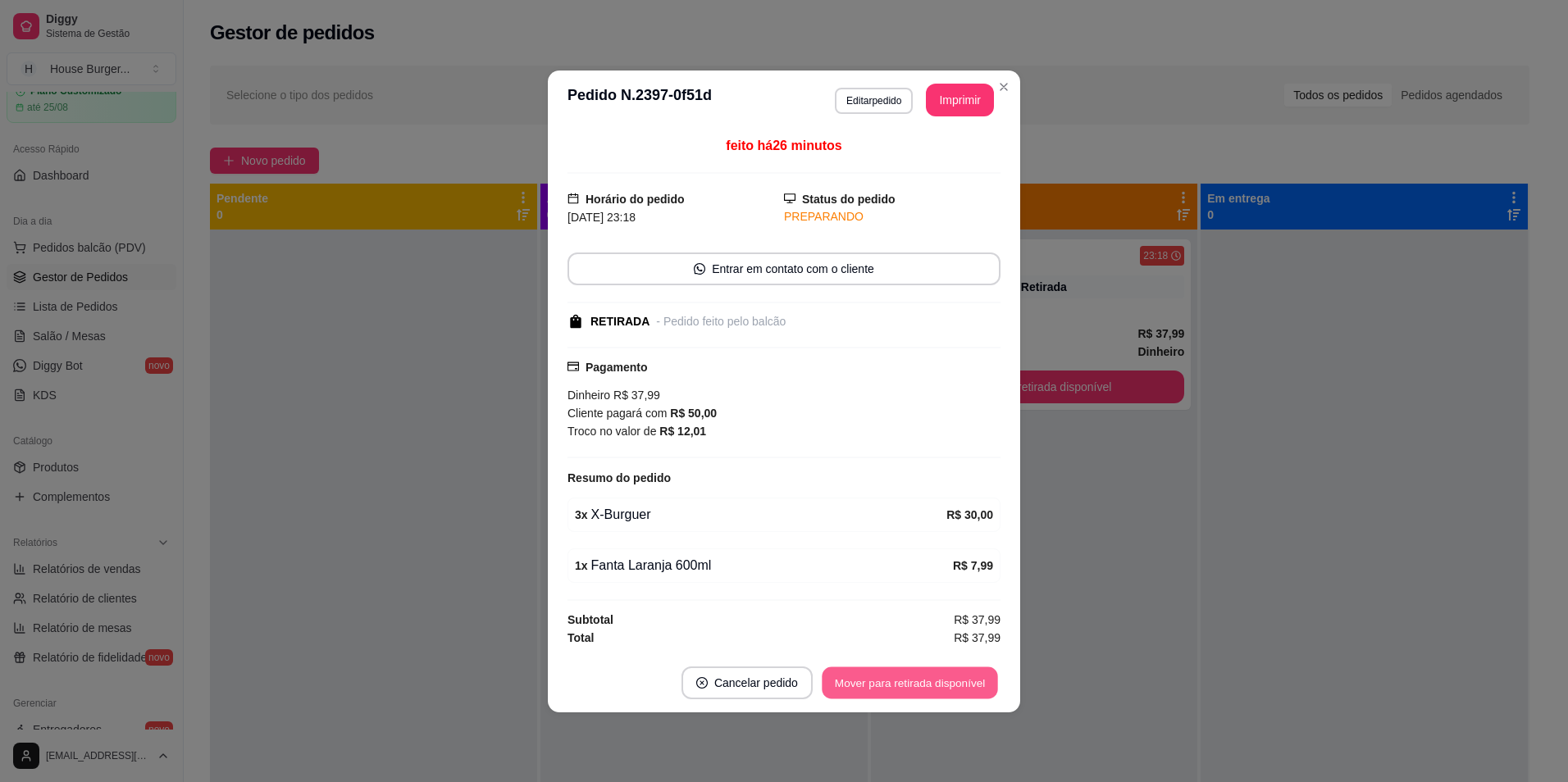
click at [897, 684] on button "Mover para retirada disponível" at bounding box center [909, 683] width 175 height 32
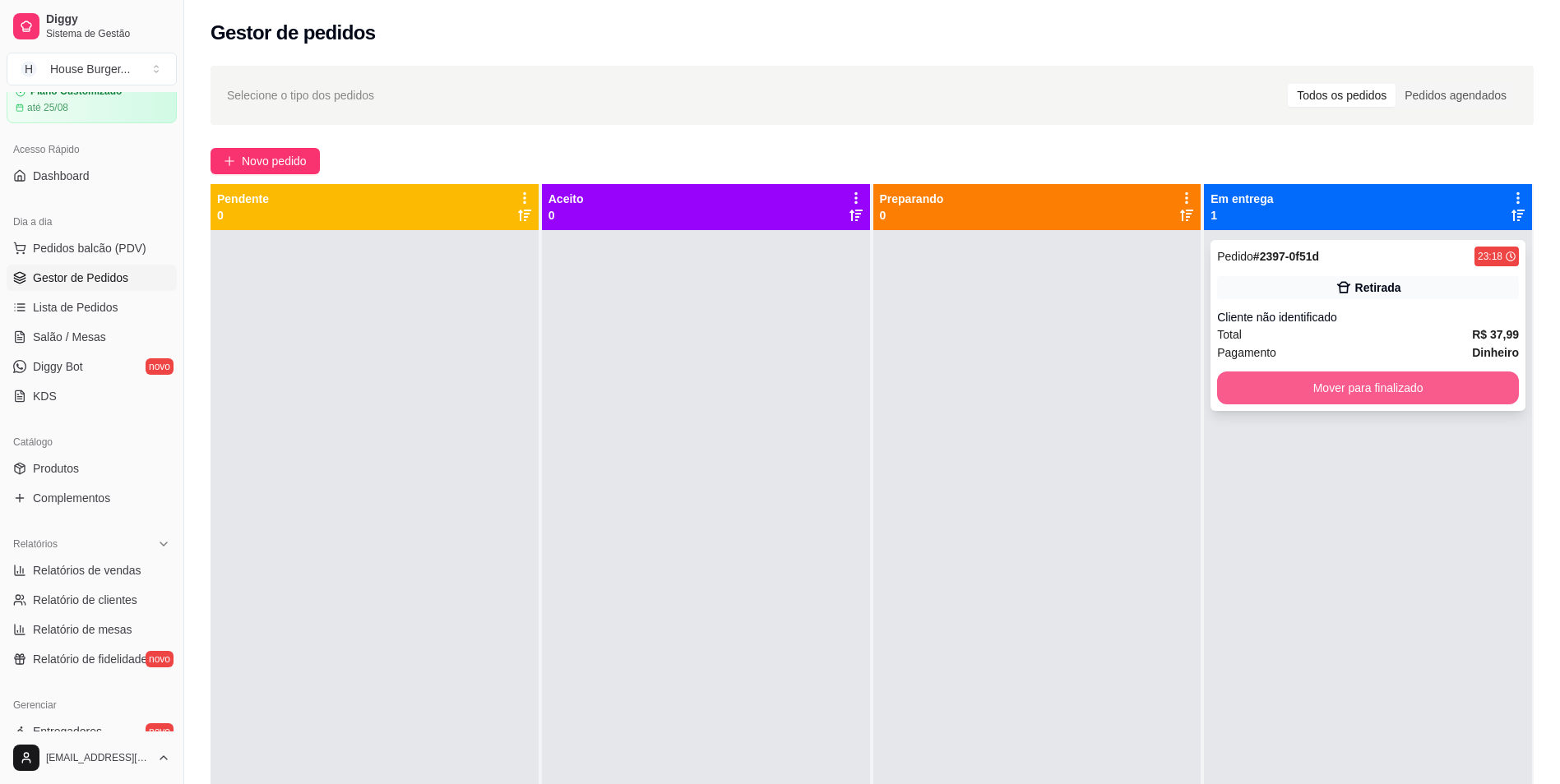
click at [1366, 389] on button "Mover para finalizado" at bounding box center [1368, 388] width 302 height 33
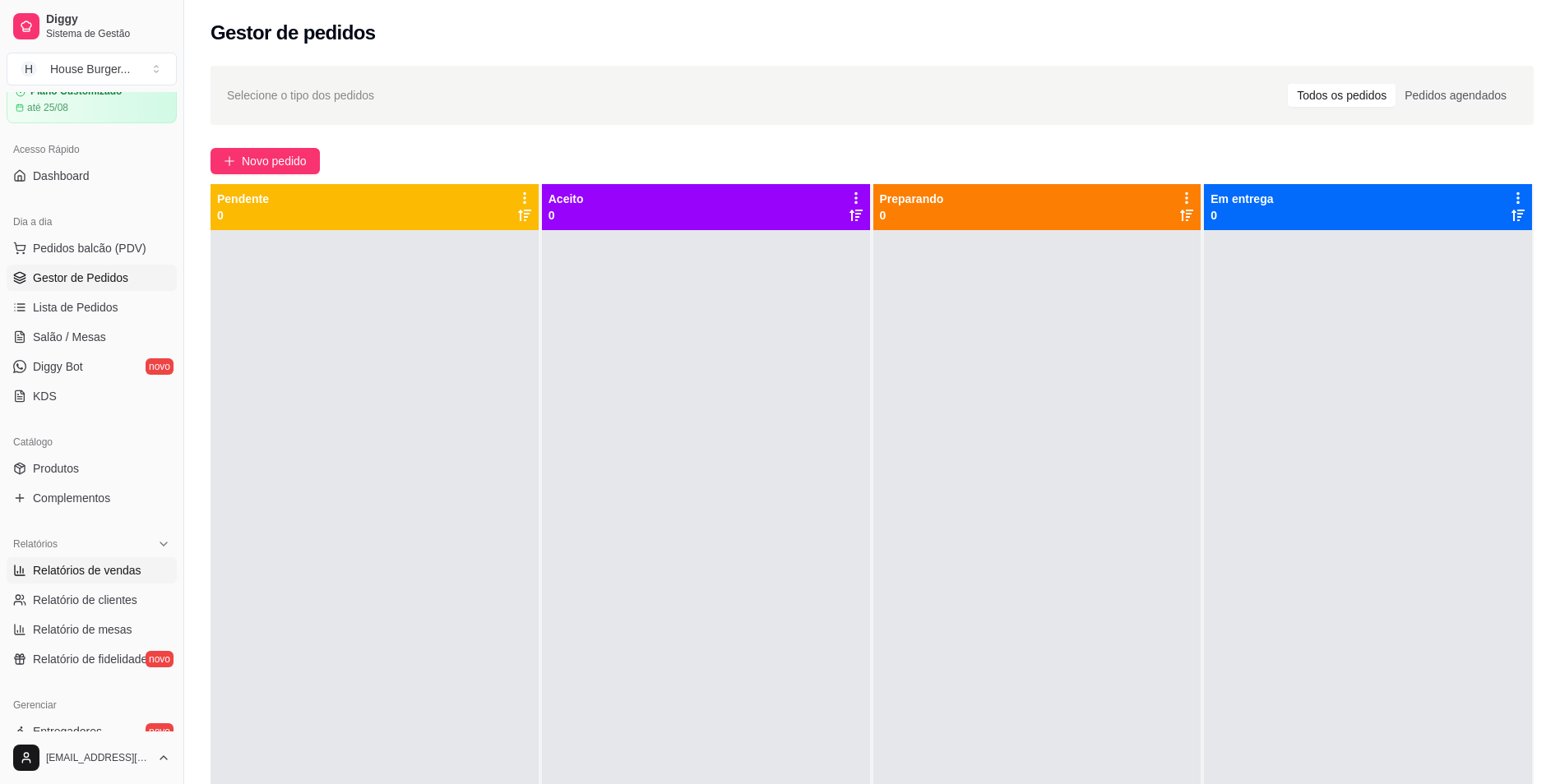
click at [46, 564] on span "Relatórios de vendas" at bounding box center [87, 570] width 108 height 16
select select "ALL"
select select "0"
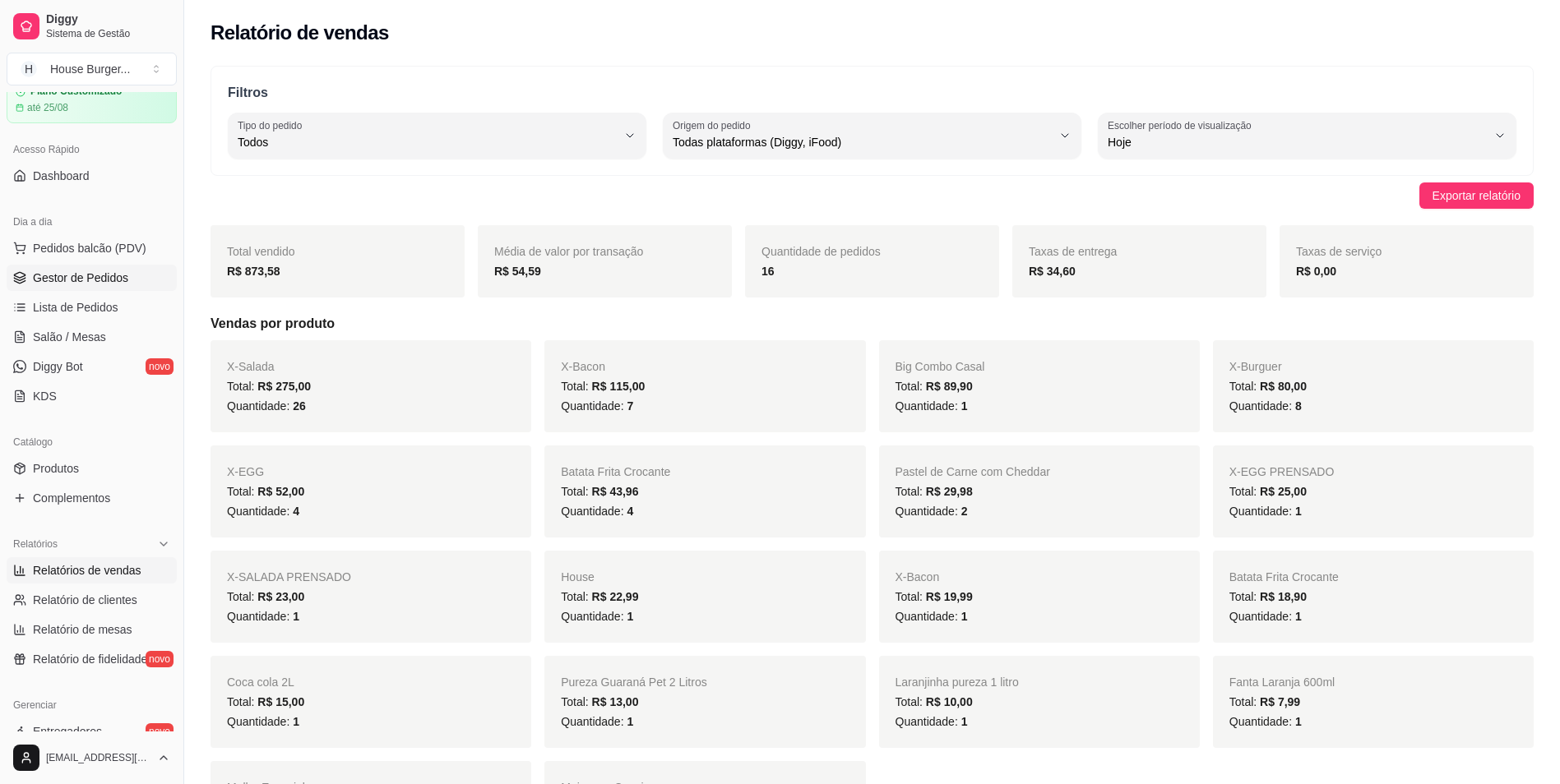
click at [106, 277] on span "Gestor de Pedidos" at bounding box center [81, 277] width 95 height 16
